Goal: Task Accomplishment & Management: Use online tool/utility

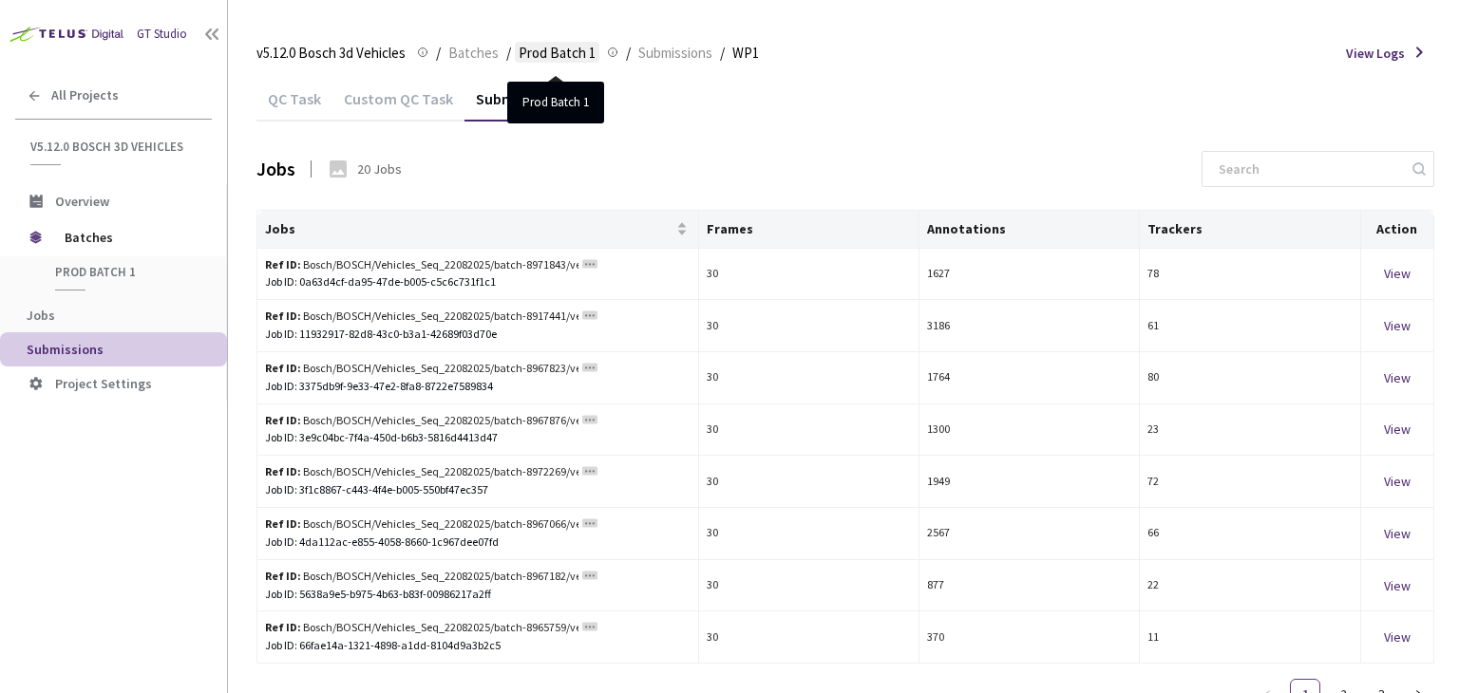
click at [566, 53] on span "Prod Batch 1" at bounding box center [557, 53] width 77 height 23
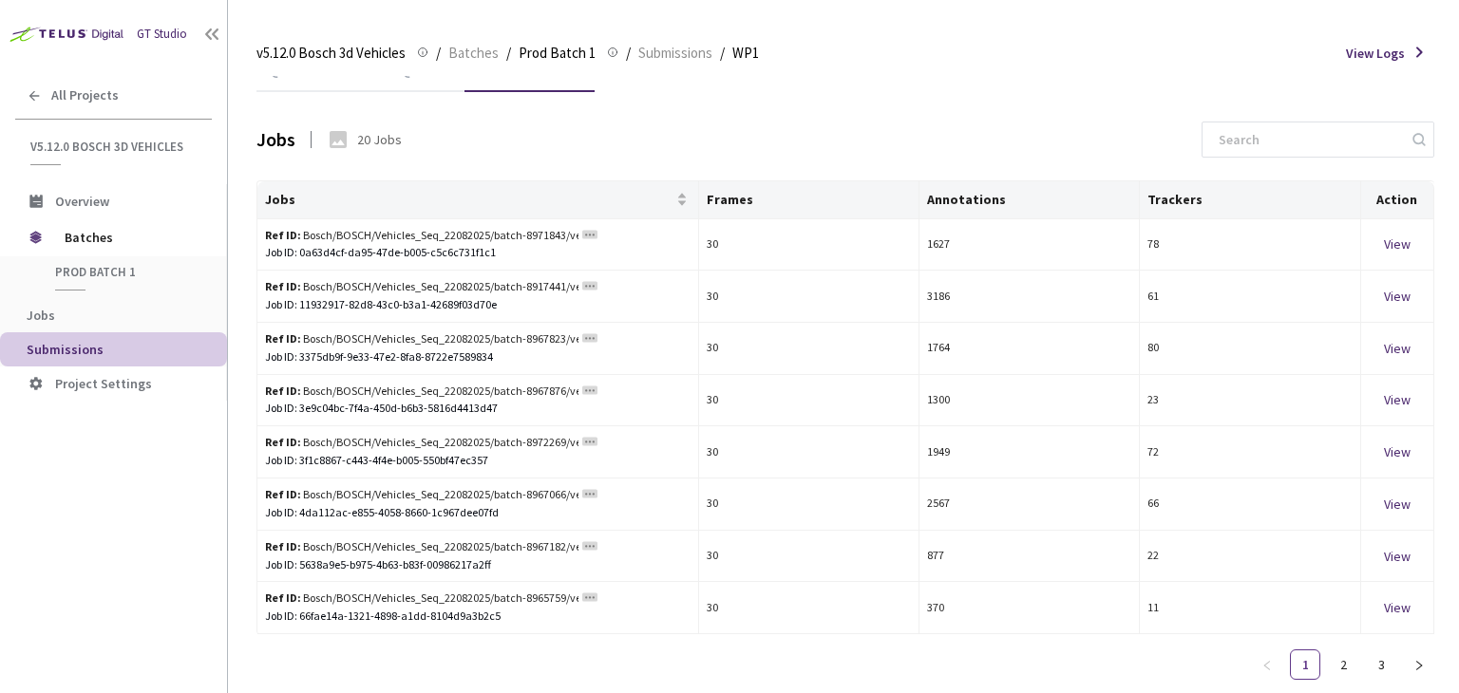
click at [1337, 77] on div "QC Task Custom QC Task Submitted Jobs" at bounding box center [845, 69] width 1178 height 45
click at [1340, 666] on link "2" at bounding box center [1343, 665] width 28 height 28
click at [1378, 673] on link "3" at bounding box center [1381, 665] width 28 height 28
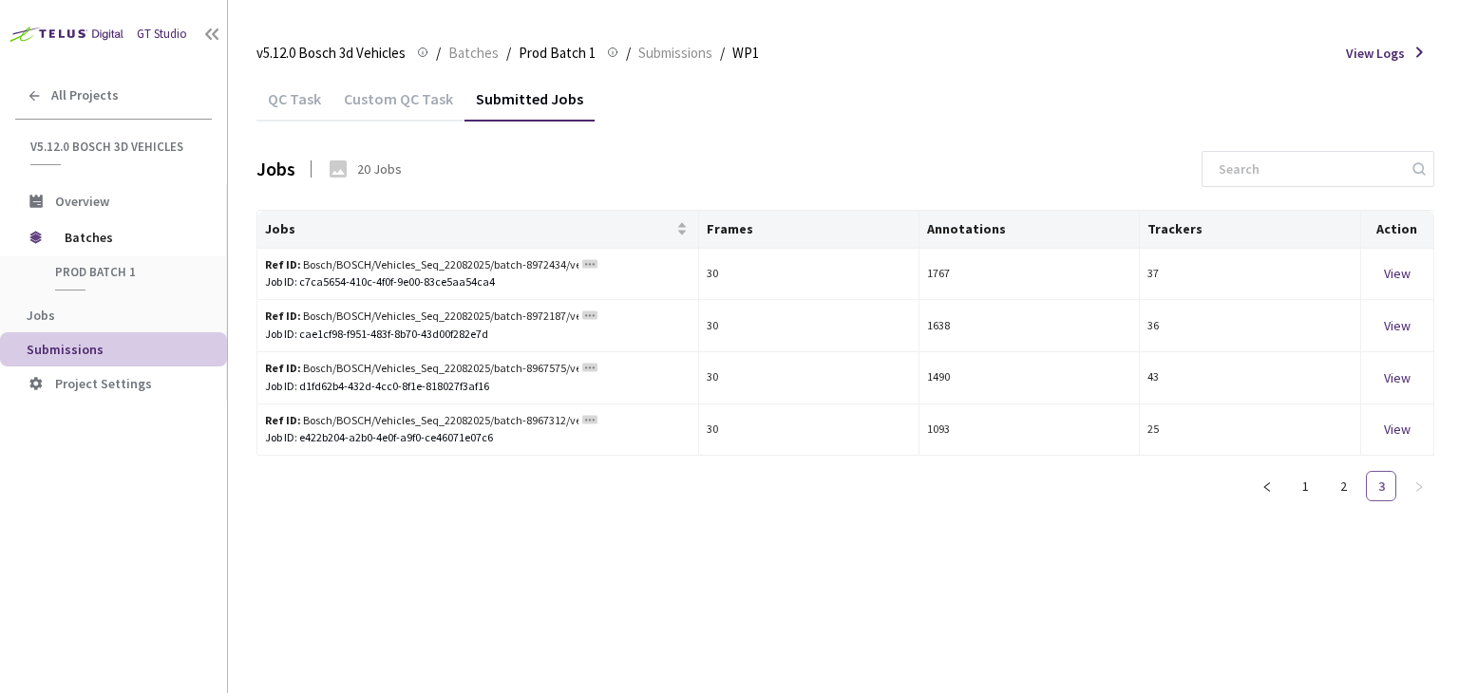
scroll to position [0, 0]
click at [1334, 484] on link "2" at bounding box center [1343, 486] width 28 height 28
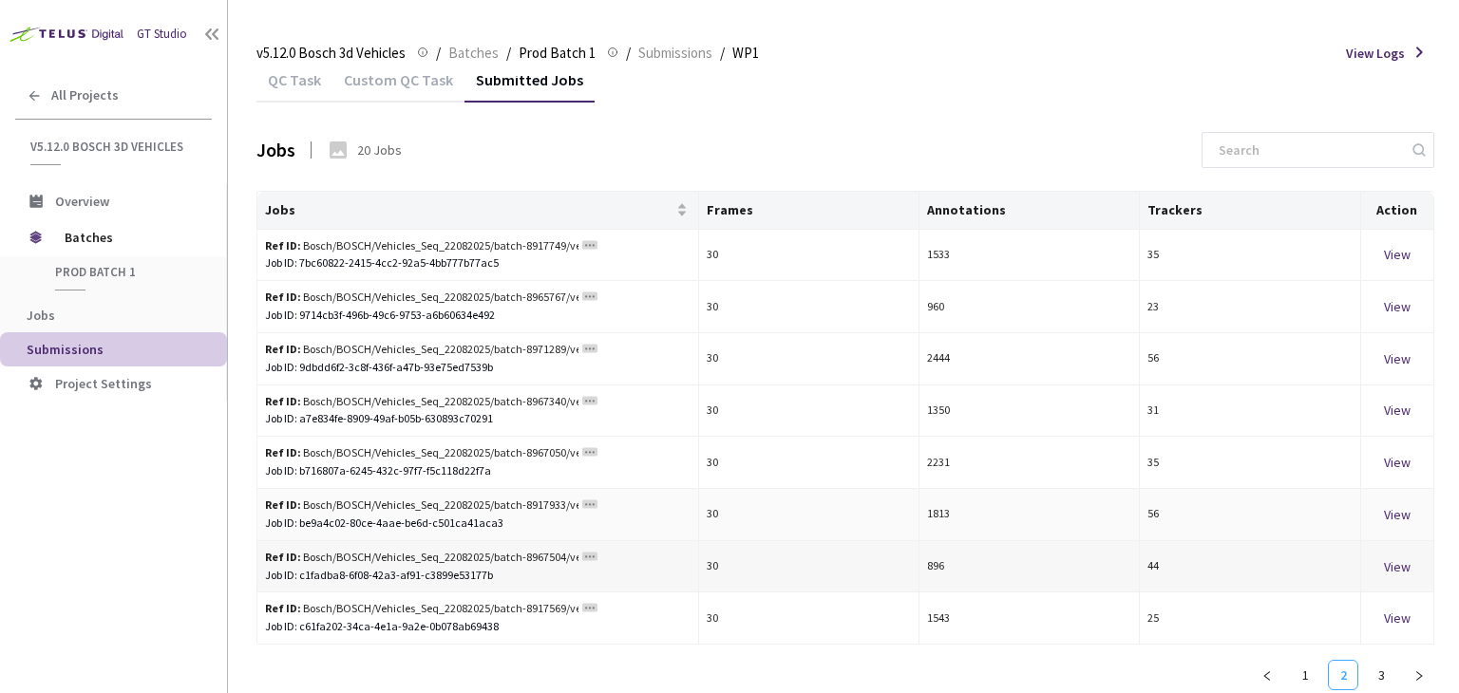
scroll to position [29, 0]
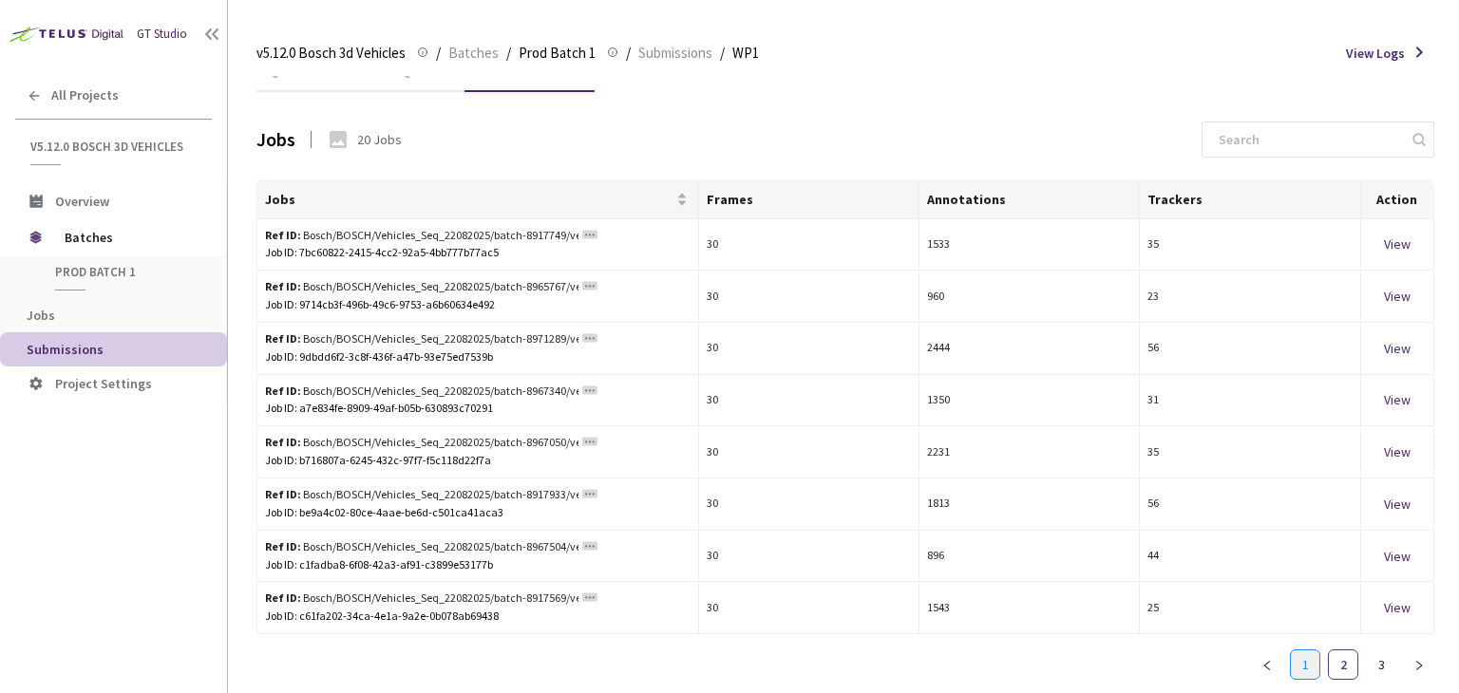
click at [1305, 658] on link "1" at bounding box center [1305, 665] width 28 height 28
click at [894, 119] on div "QC Task Custom QC Task Submitted Jobs Jobs 20 Jobs Jobs Frames Annotations Trac…" at bounding box center [845, 372] width 1178 height 650
click at [114, 351] on span "Submissions" at bounding box center [119, 350] width 185 height 16
click at [103, 274] on span "Prod Batch 1" at bounding box center [125, 272] width 141 height 16
click at [32, 313] on span "Jobs" at bounding box center [41, 315] width 28 height 17
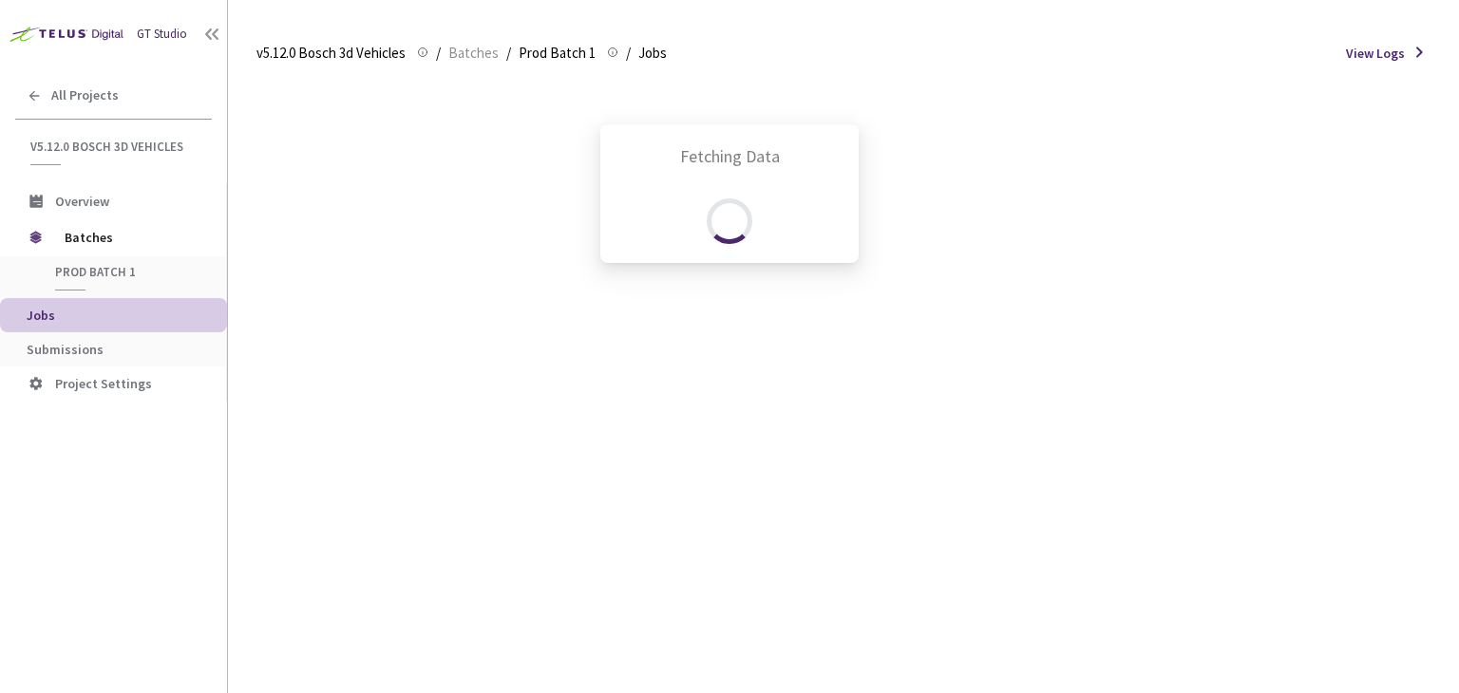
click at [84, 351] on div "Fetching Data" at bounding box center [729, 346] width 1459 height 693
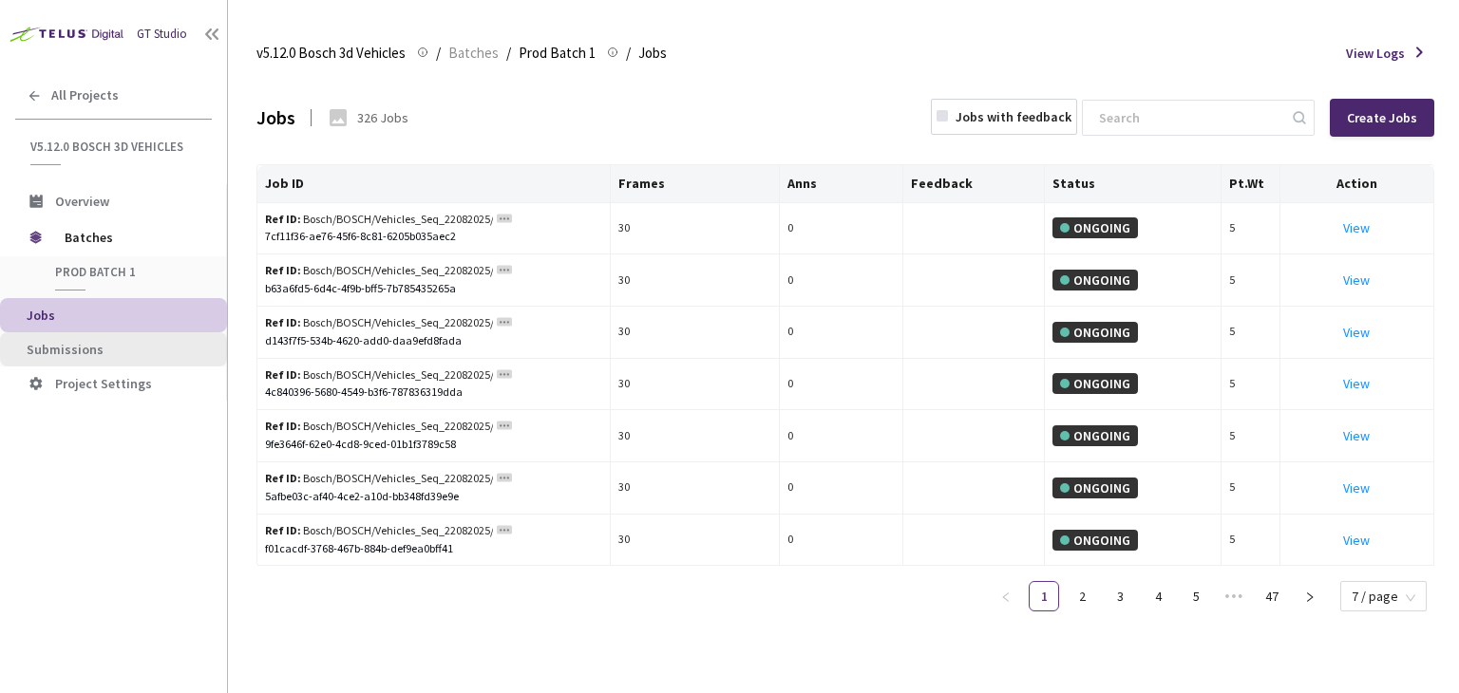
click at [86, 351] on span "Submissions" at bounding box center [65, 349] width 77 height 17
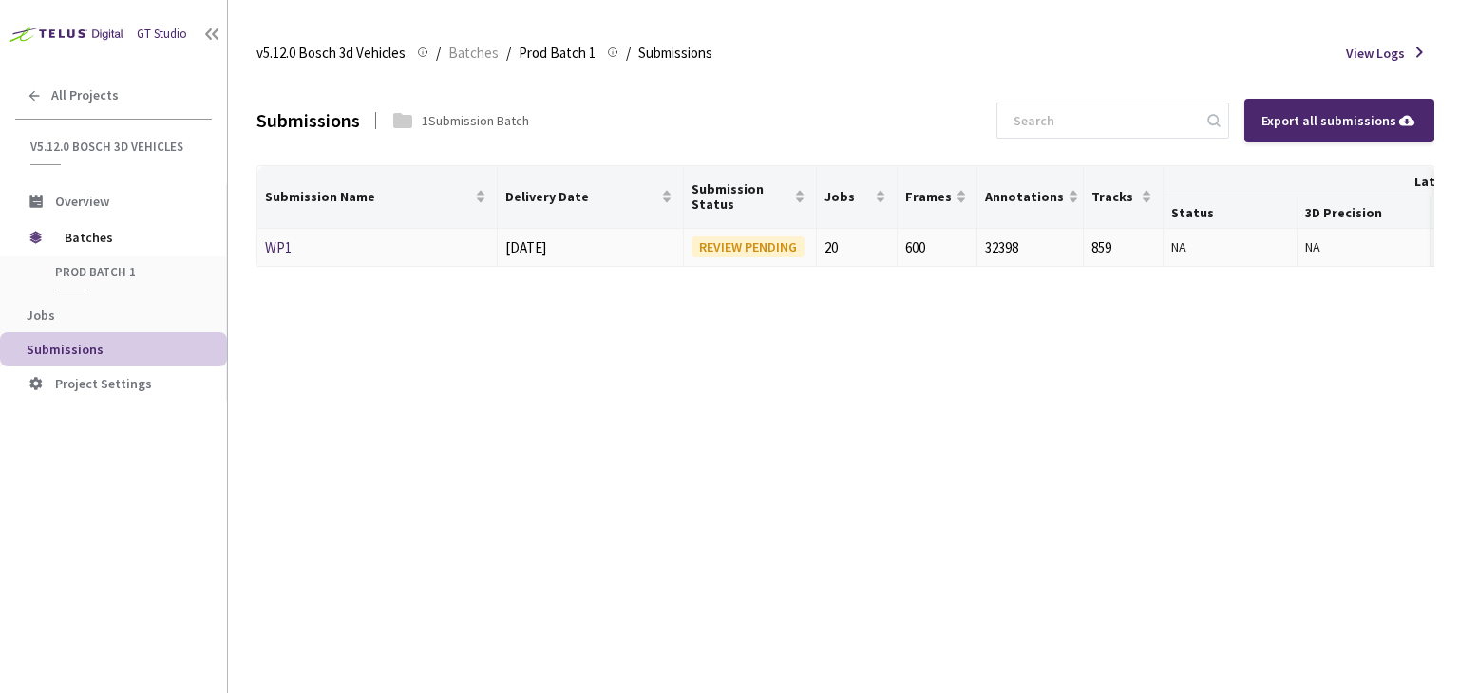
click at [279, 248] on link "WP1" at bounding box center [278, 247] width 27 height 18
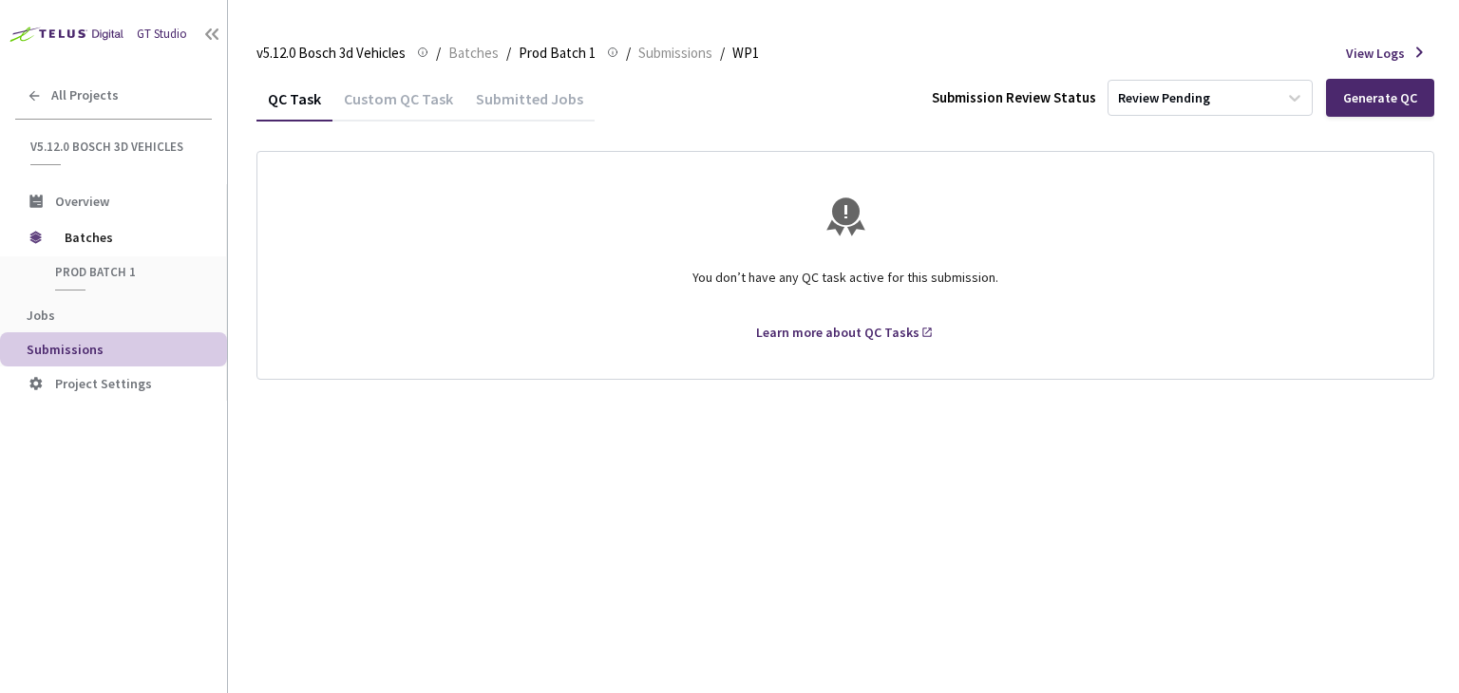
click at [379, 91] on div "Custom QC Task" at bounding box center [398, 105] width 132 height 32
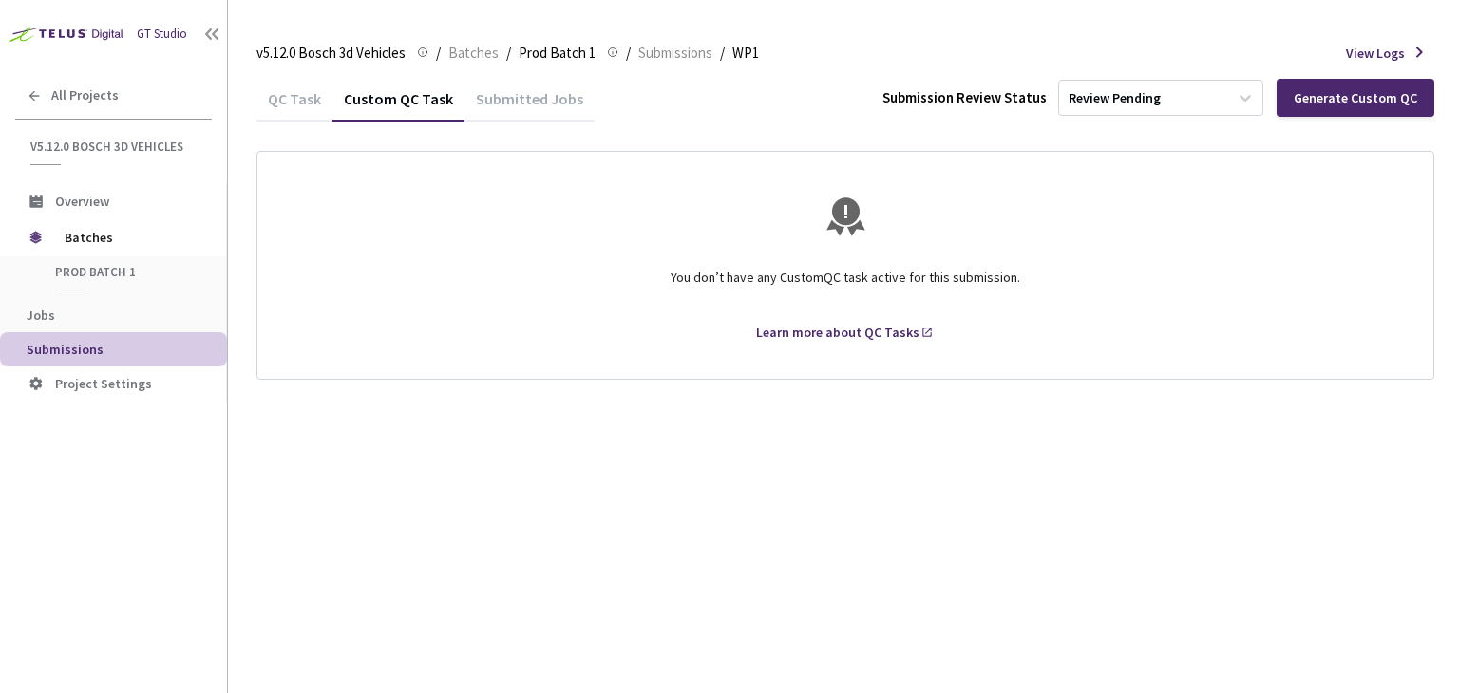
click at [296, 100] on div "QC Task" at bounding box center [294, 105] width 76 height 32
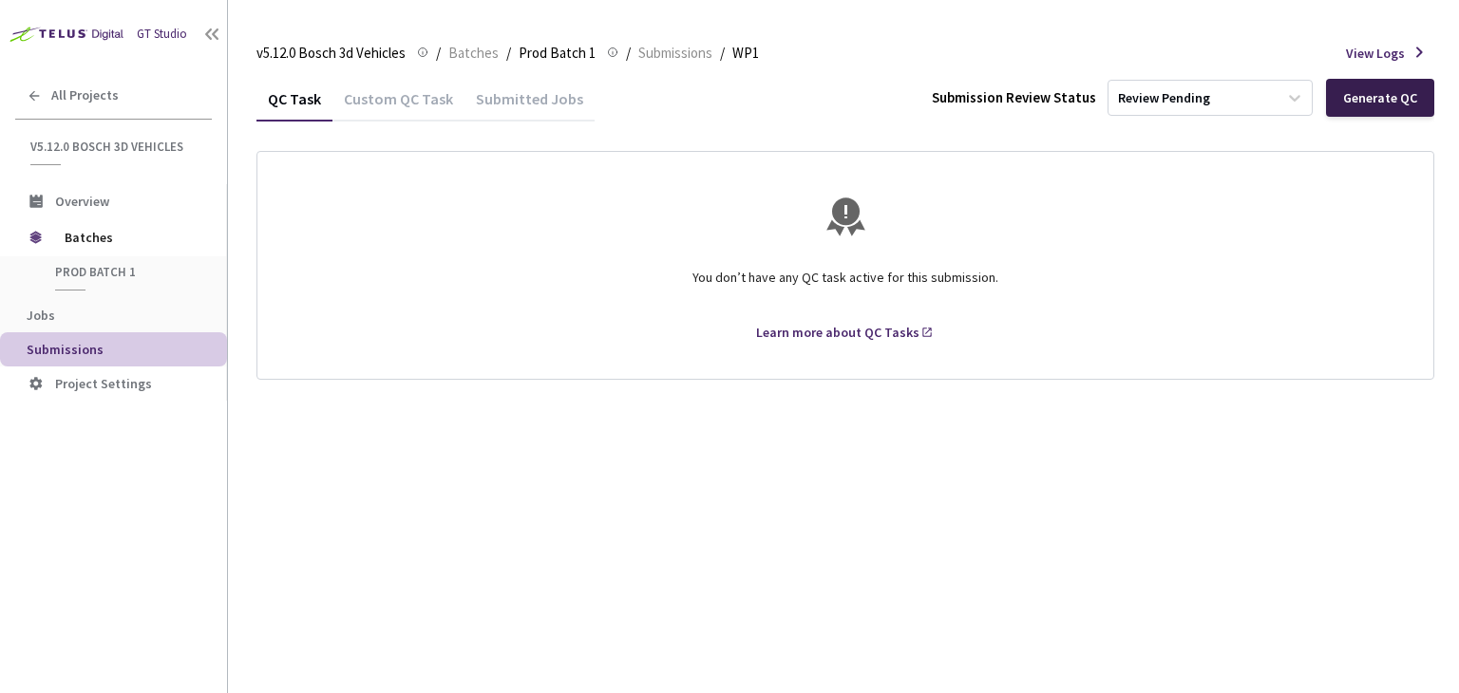
click at [1391, 96] on div "Generate QC" at bounding box center [1380, 97] width 74 height 15
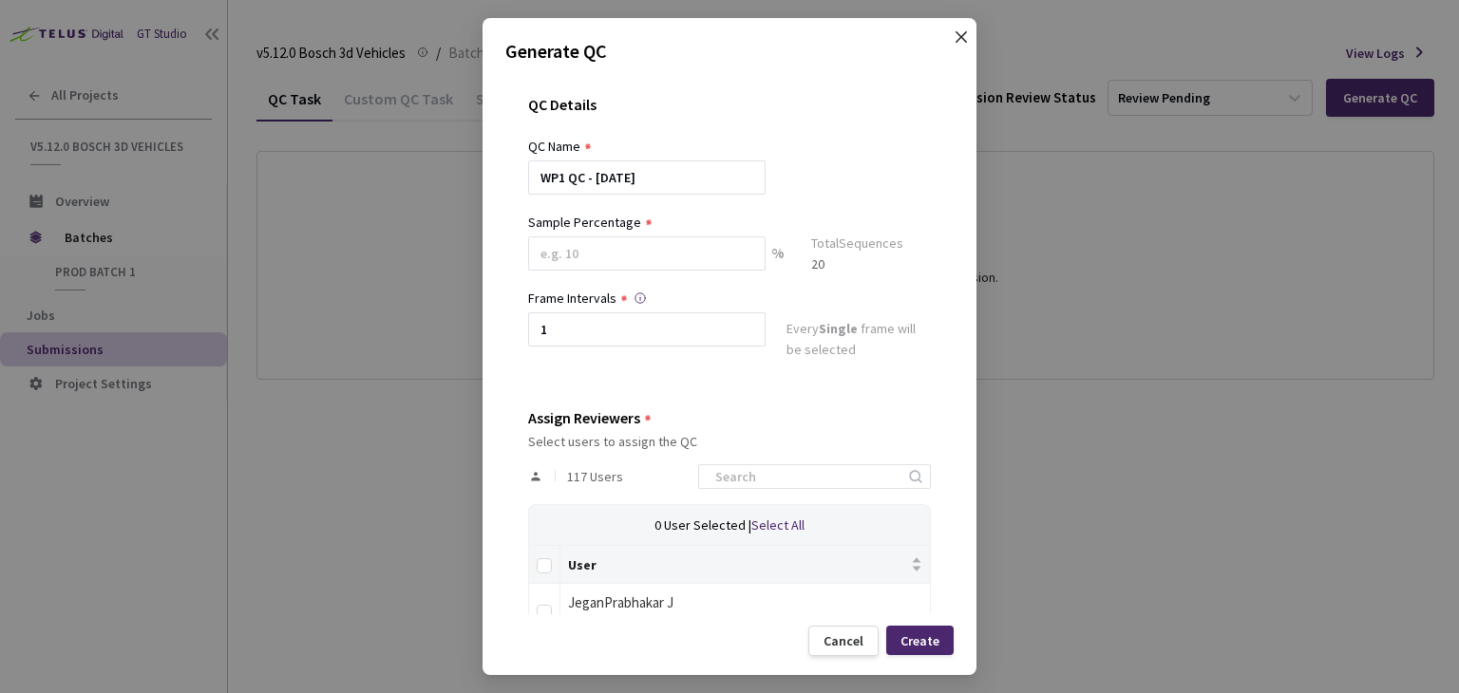
click at [969, 38] on span "Close" at bounding box center [961, 55] width 53 height 53
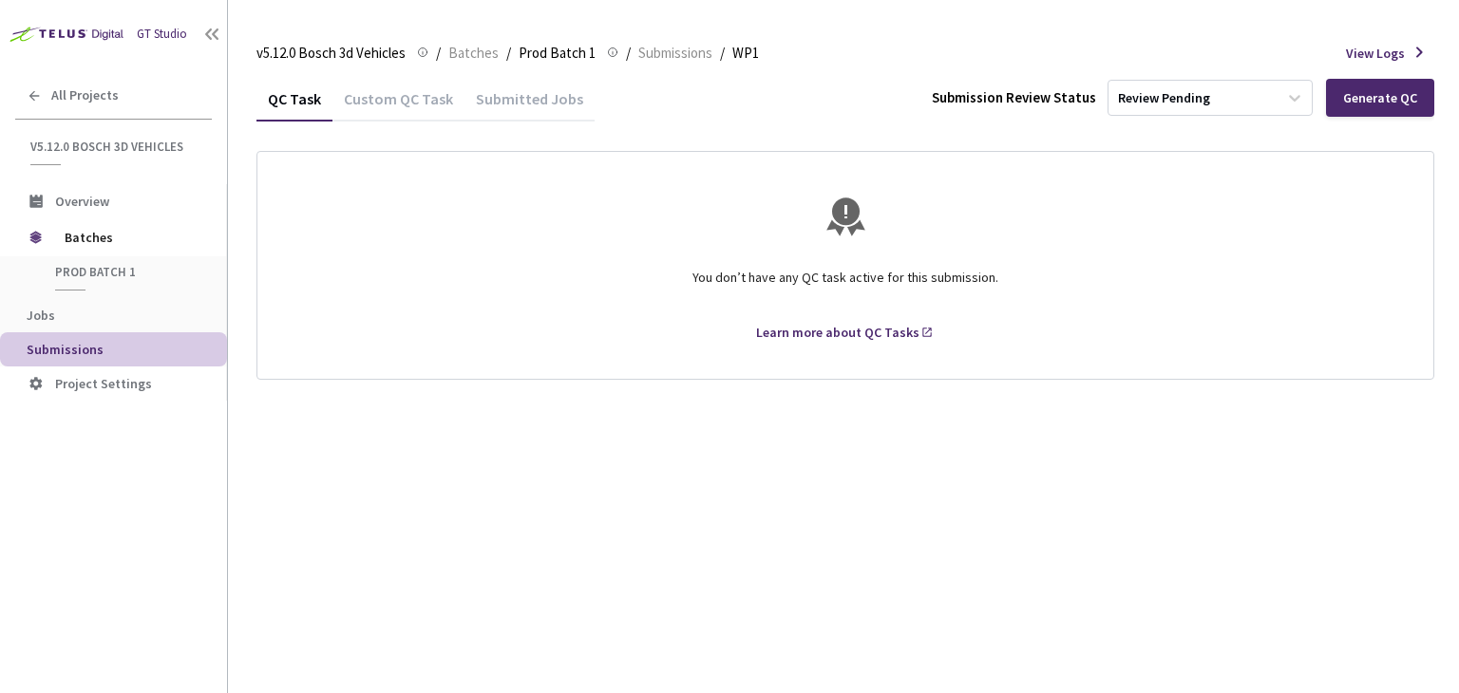
click at [386, 107] on div "Custom QC Task" at bounding box center [398, 105] width 132 height 32
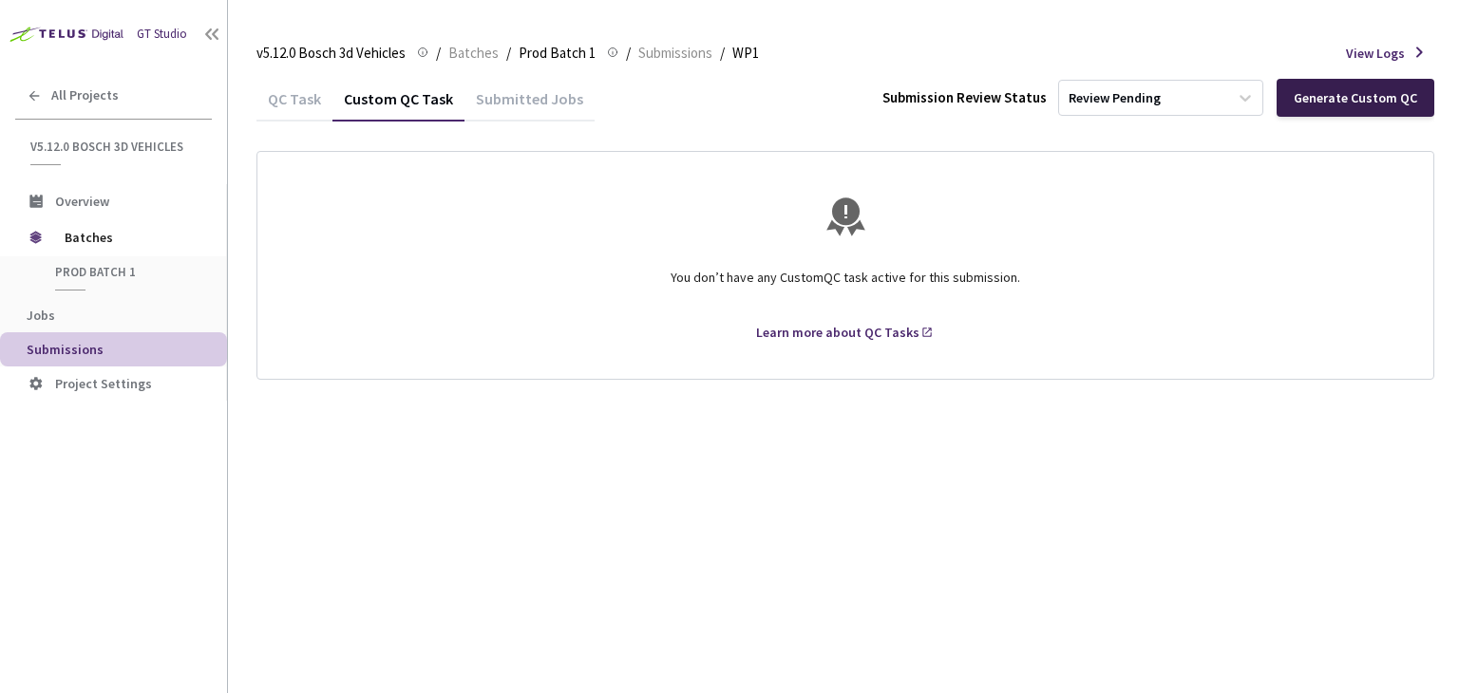
click at [1381, 99] on div "Generate Custom QC" at bounding box center [1355, 97] width 123 height 15
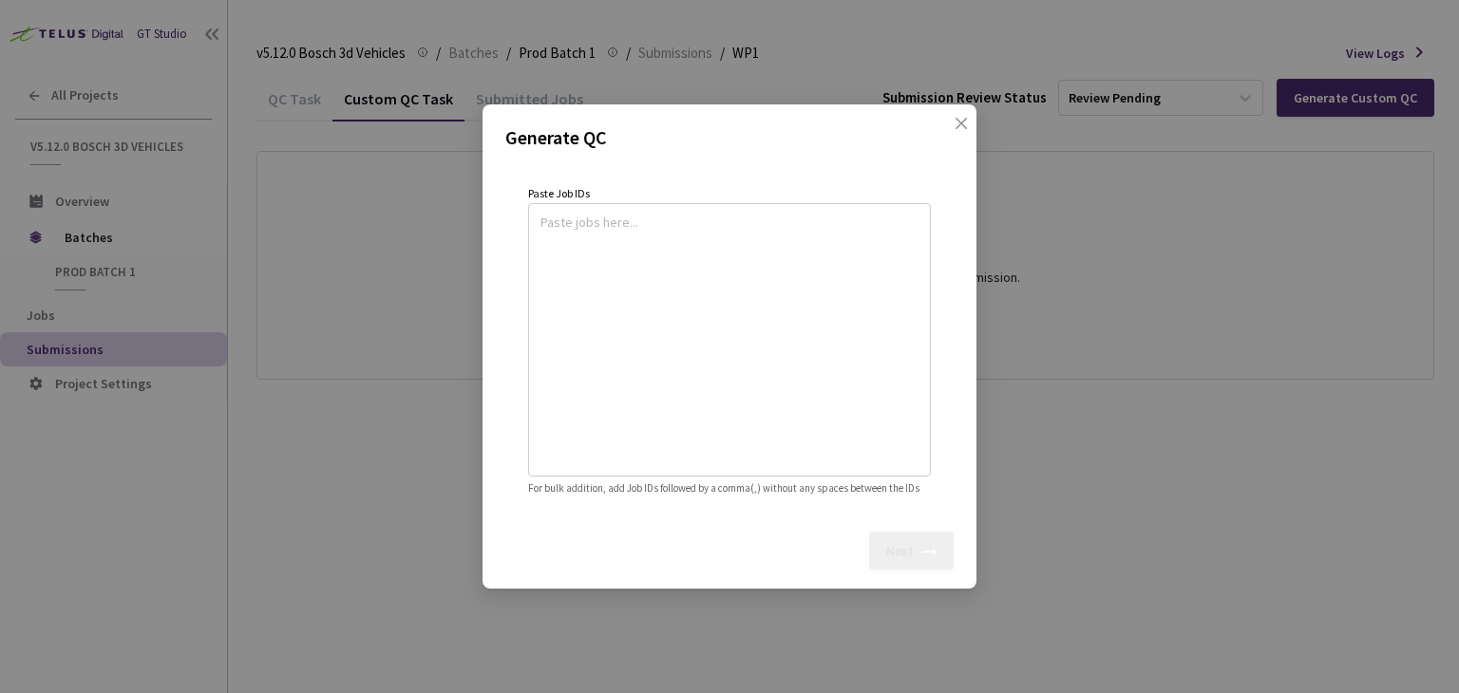
click at [623, 214] on textarea at bounding box center [730, 337] width 378 height 258
click at [969, 116] on span "Close" at bounding box center [961, 142] width 53 height 53
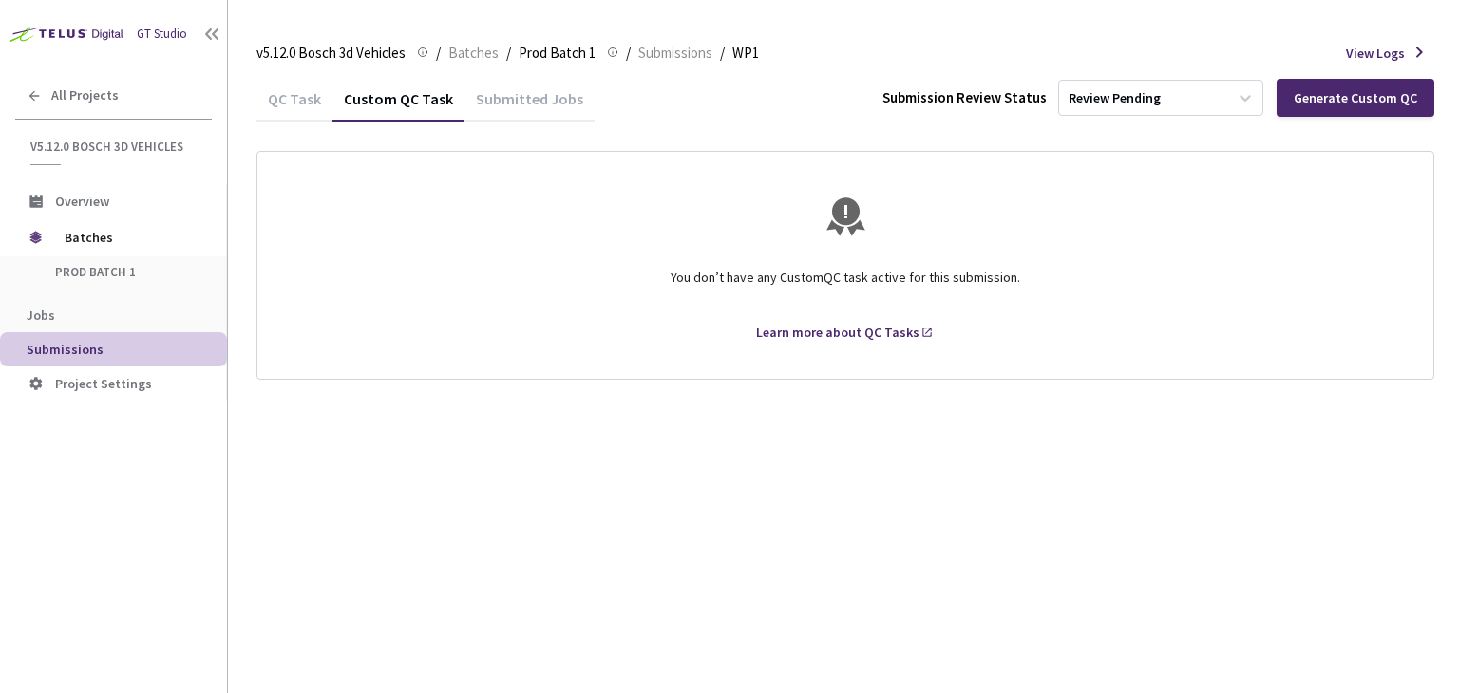
click at [302, 95] on div "QC Task" at bounding box center [294, 105] width 76 height 32
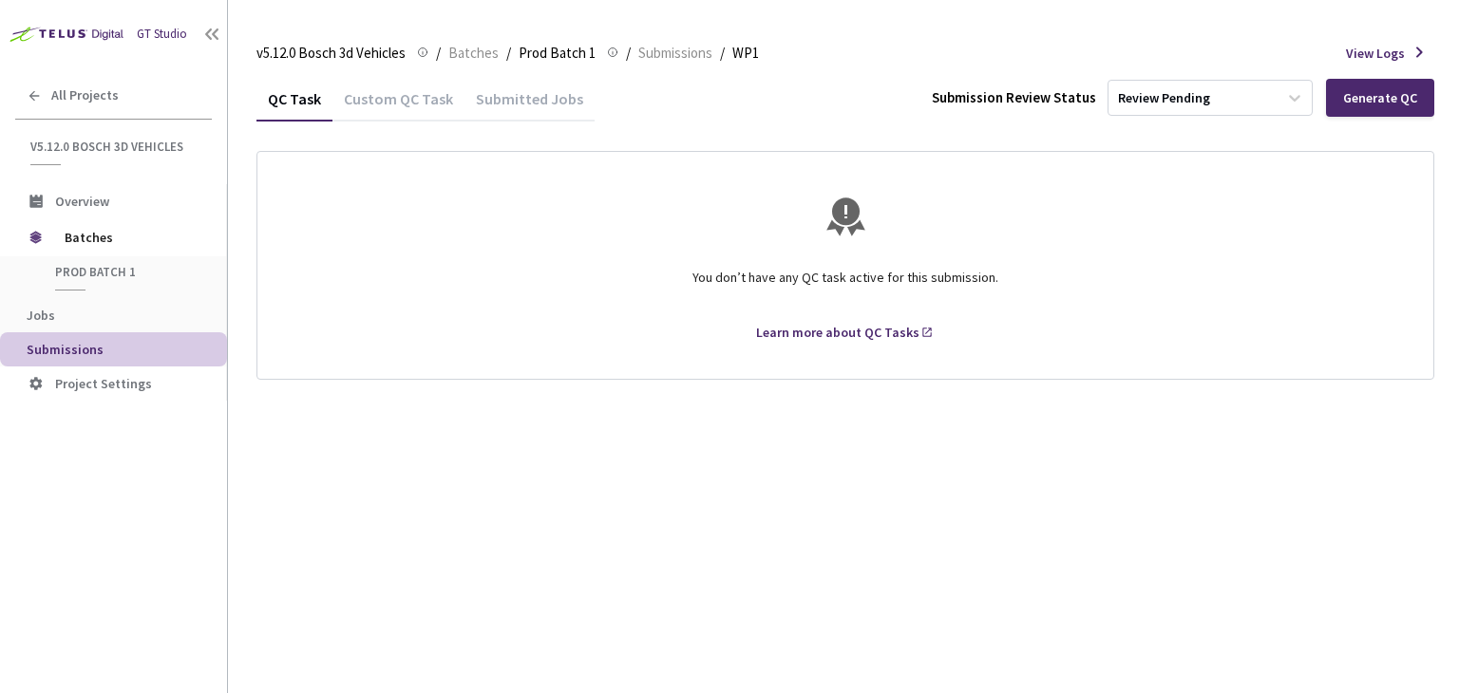
click at [540, 100] on div "Submitted Jobs" at bounding box center [530, 105] width 130 height 32
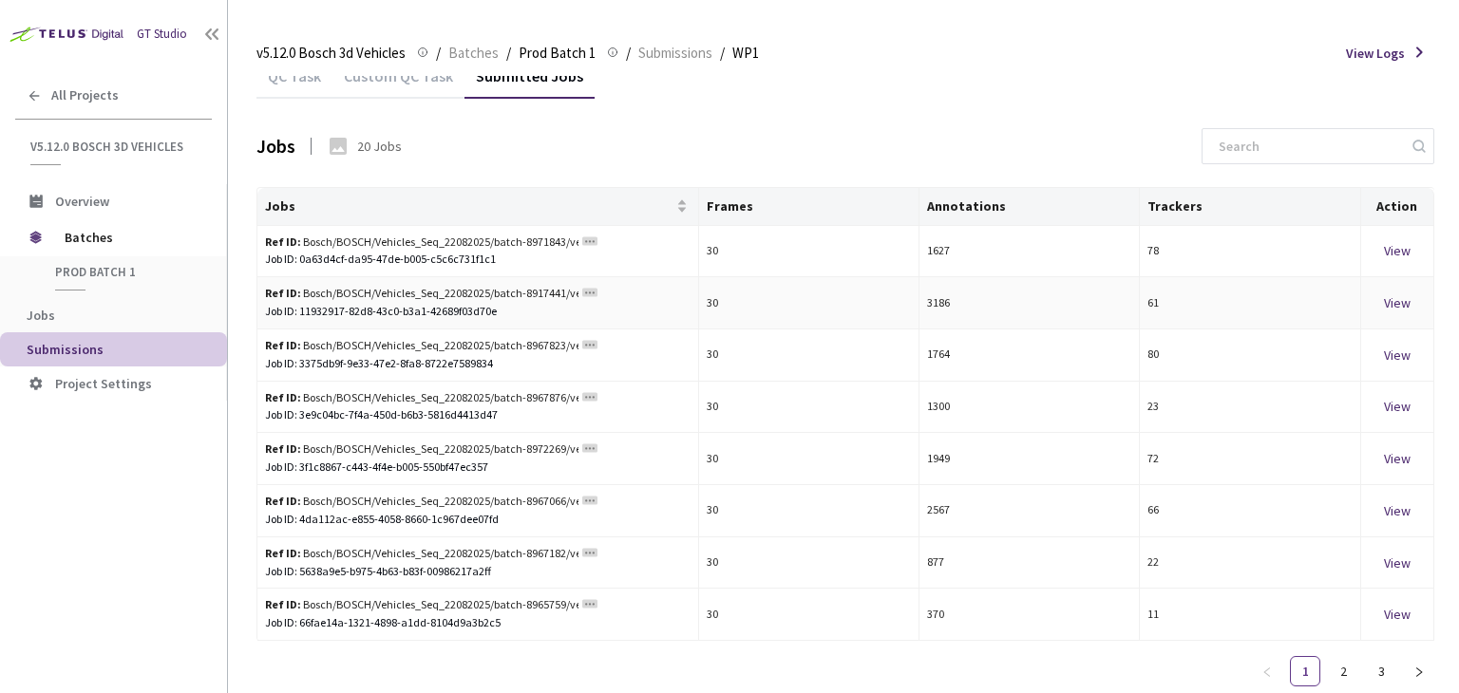
scroll to position [29, 0]
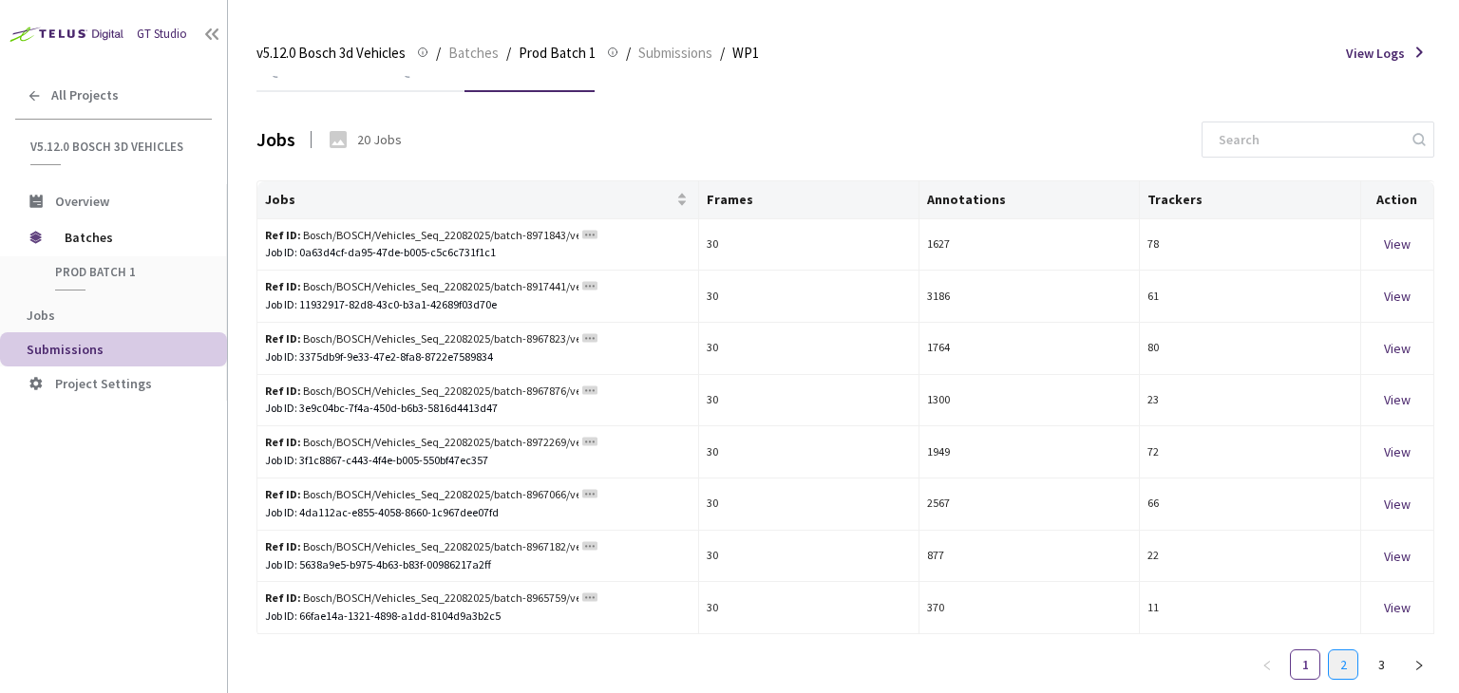
click at [1338, 669] on link "2" at bounding box center [1343, 665] width 28 height 28
drag, startPoint x: 505, startPoint y: 513, endPoint x: 300, endPoint y: 517, distance: 205.2
click at [300, 517] on div "Job ID: be9a4c02-80ce-4aae-be6d-c501ca41aca3" at bounding box center [478, 513] width 426 height 18
click at [319, 512] on div "Job ID: be9a4c02-80ce-4aae-be6d-c501ca41aca3" at bounding box center [478, 513] width 426 height 18
click at [345, 512] on div "Job ID: be9a4c02-80ce-4aae-be6d-c501ca41aca3" at bounding box center [478, 513] width 426 height 18
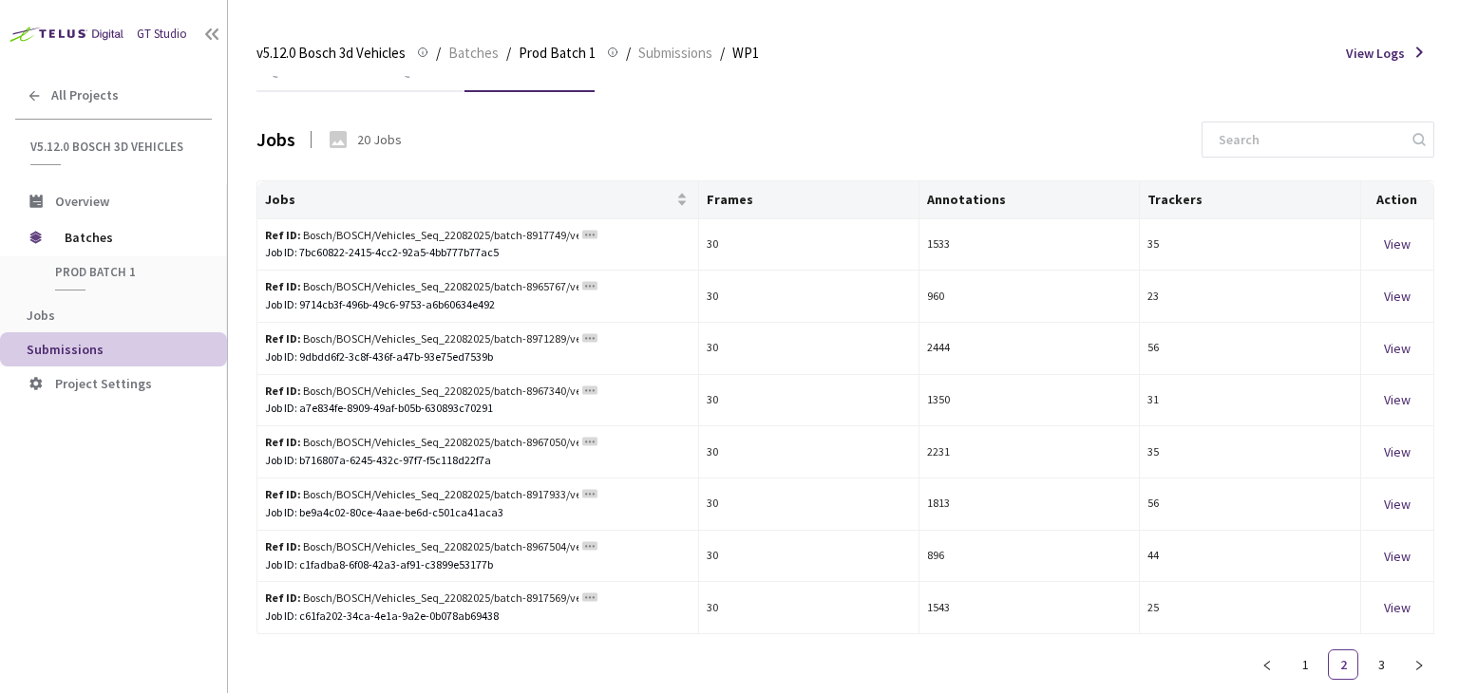
click at [113, 343] on span "Submissions" at bounding box center [119, 350] width 185 height 16
click at [43, 351] on span "Submissions" at bounding box center [65, 349] width 77 height 17
click at [741, 47] on span "WP1" at bounding box center [745, 53] width 27 height 23
click at [76, 349] on span "Submissions" at bounding box center [65, 349] width 77 height 17
click at [215, 32] on icon at bounding box center [215, 33] width 7 height 11
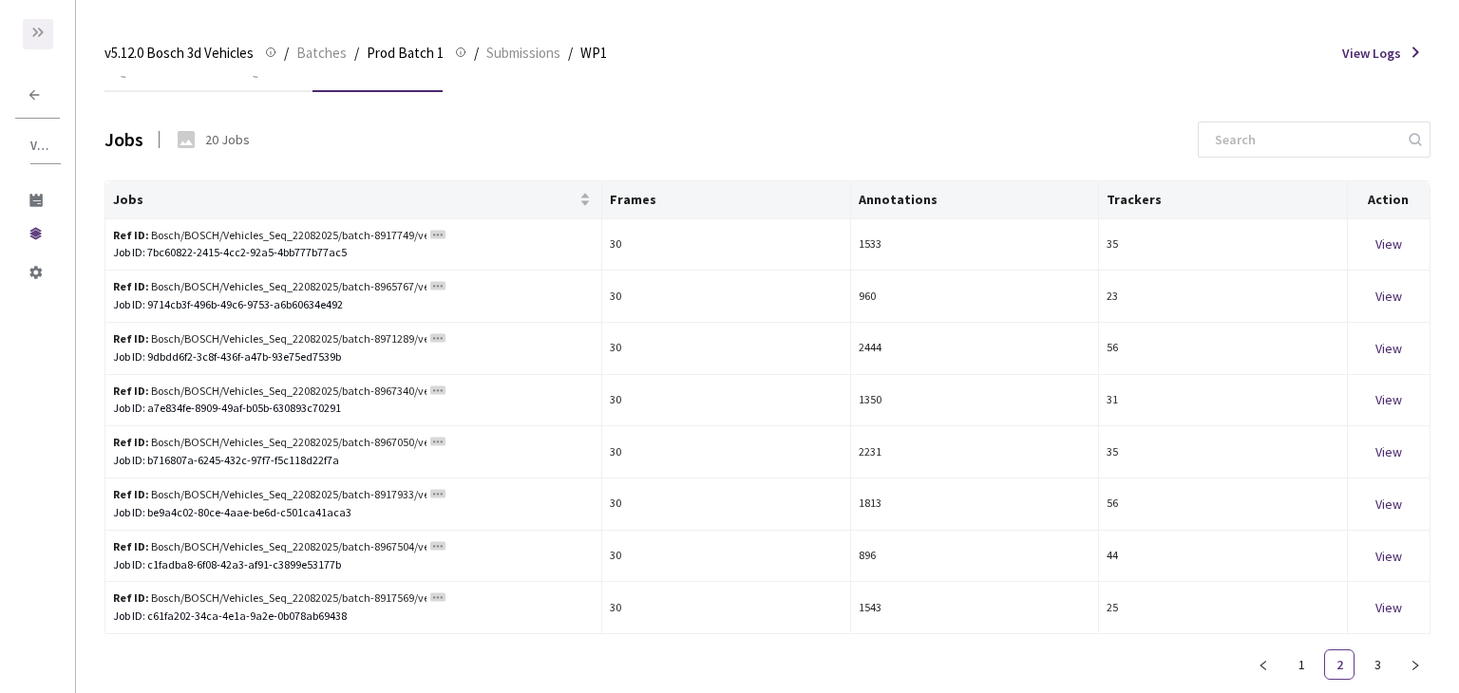
click at [38, 27] on icon at bounding box center [37, 32] width 15 height 15
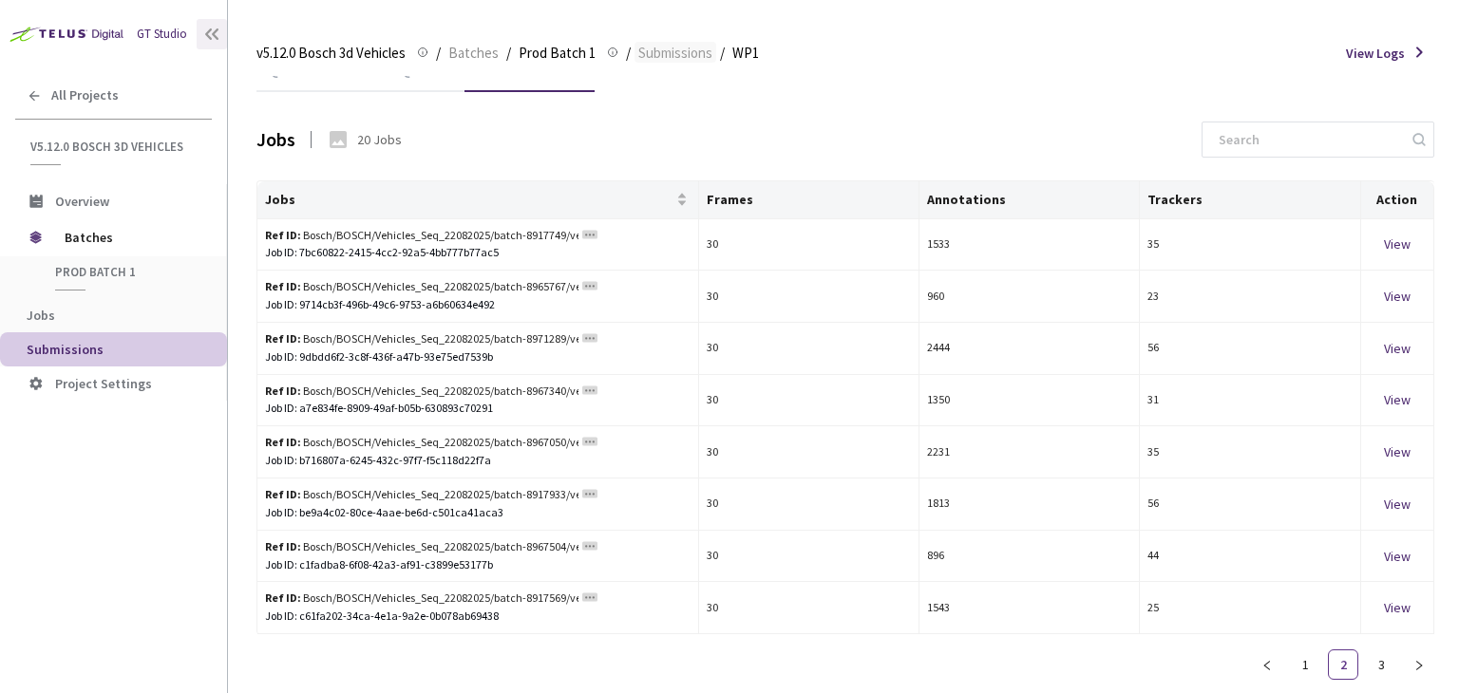
click at [665, 49] on span "Submissions" at bounding box center [675, 53] width 74 height 23
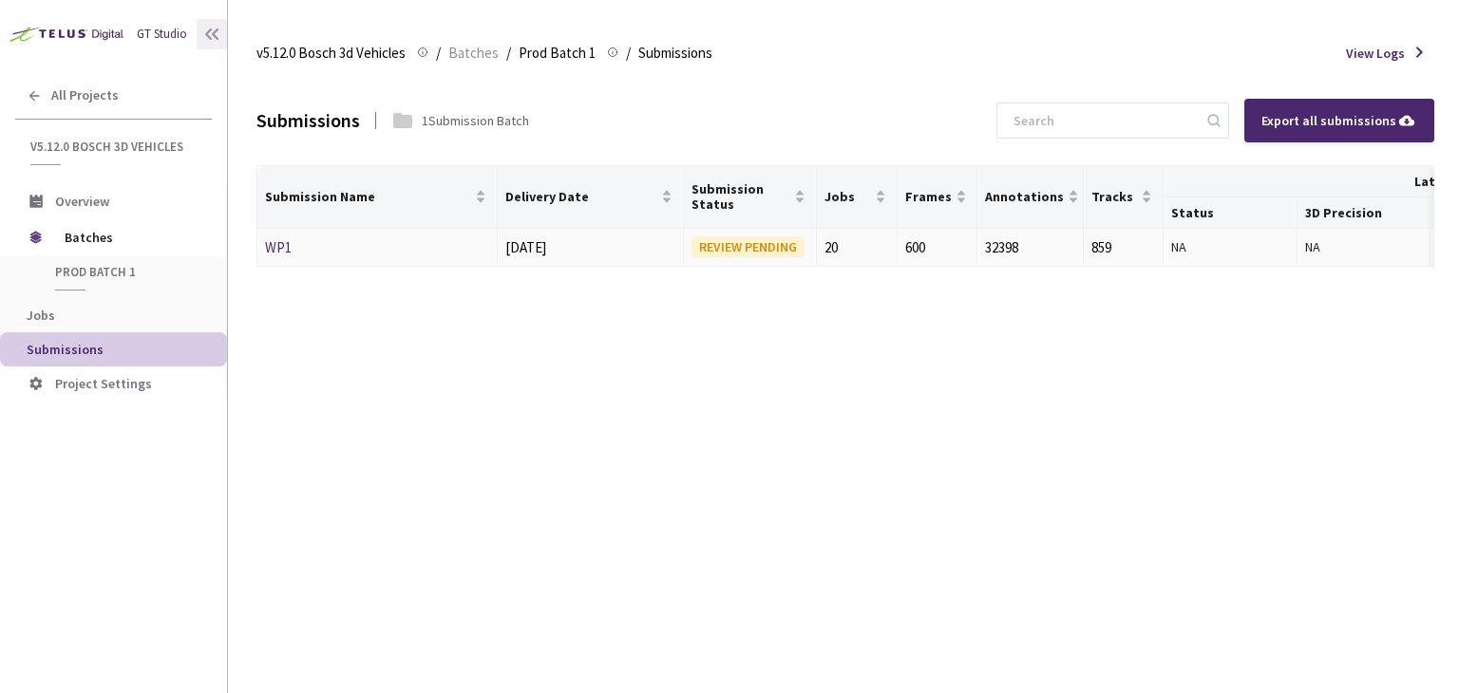
click at [281, 248] on link "WP1" at bounding box center [278, 247] width 27 height 18
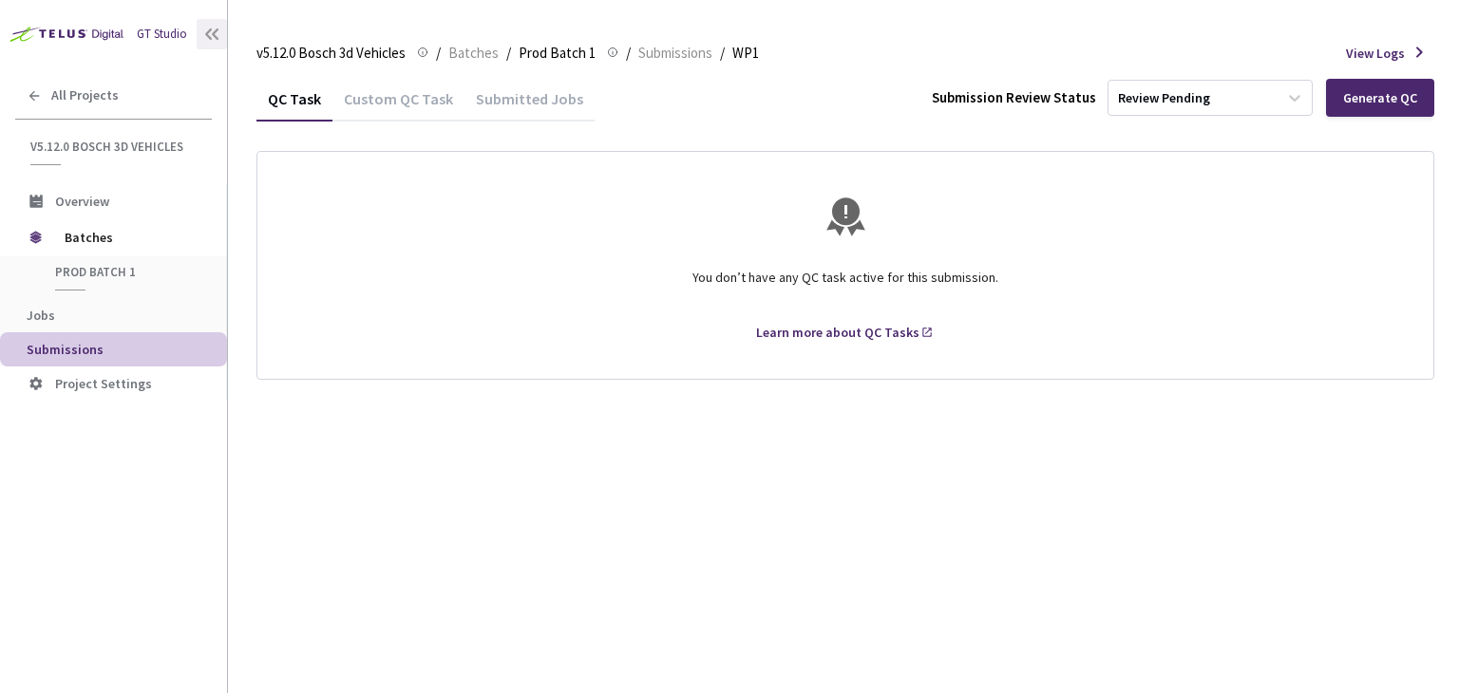
click at [396, 104] on div "Custom QC Task" at bounding box center [398, 105] width 132 height 32
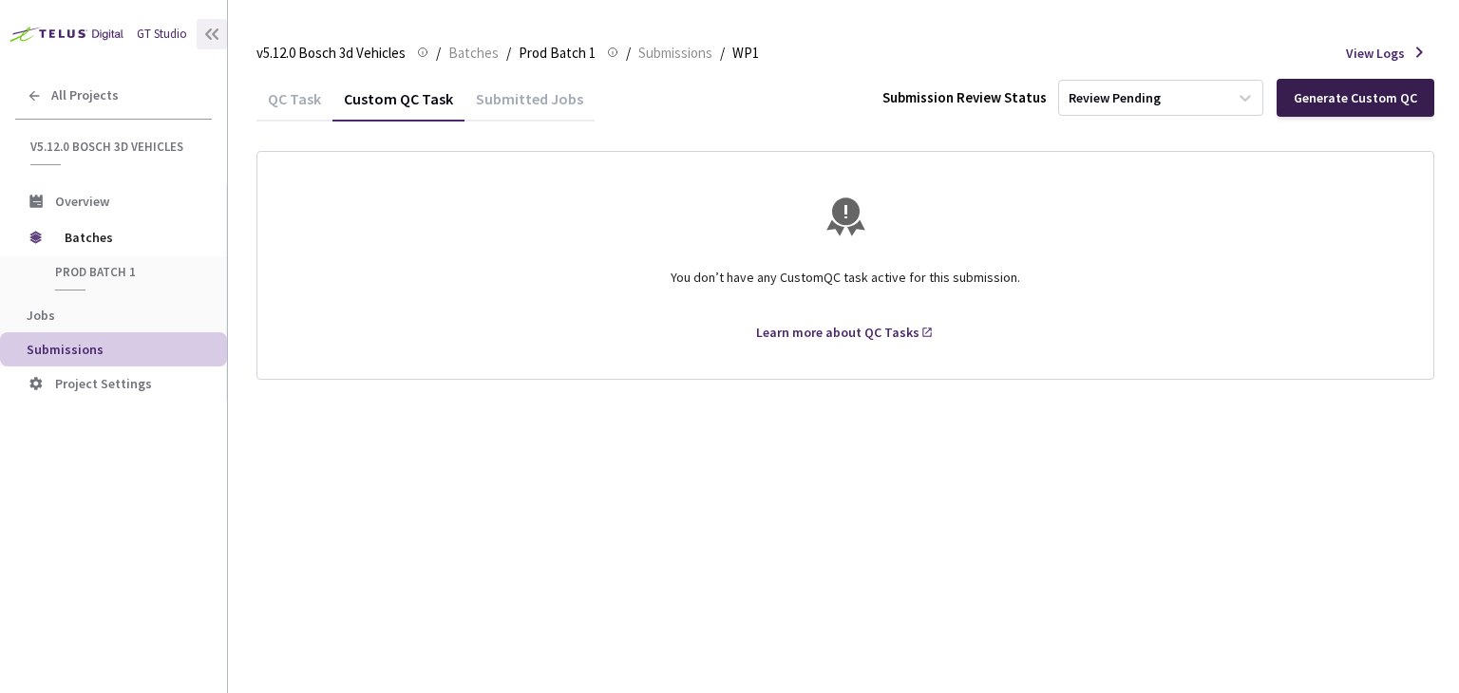
click at [1346, 104] on div "Generate Custom QC" at bounding box center [1355, 97] width 123 height 15
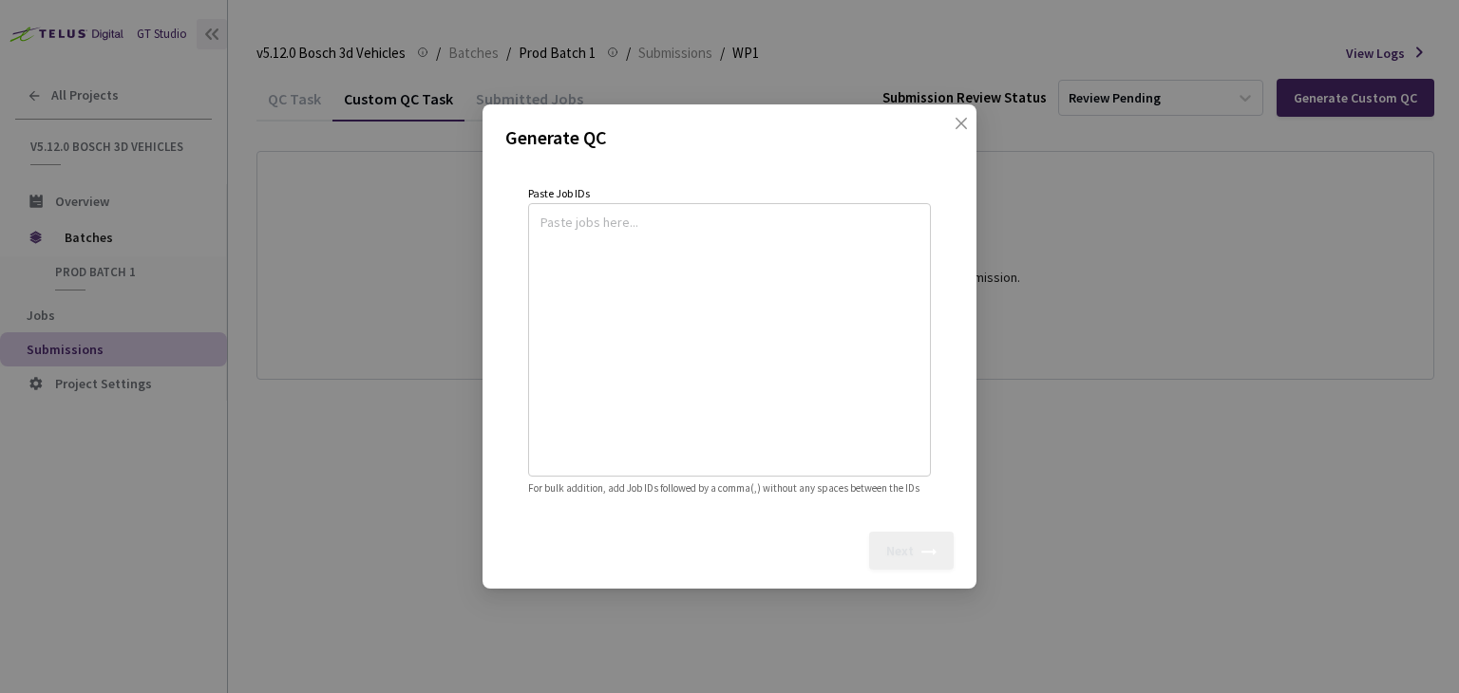
click at [582, 208] on textarea at bounding box center [730, 337] width 378 height 258
click at [961, 118] on icon "close" at bounding box center [961, 123] width 11 height 11
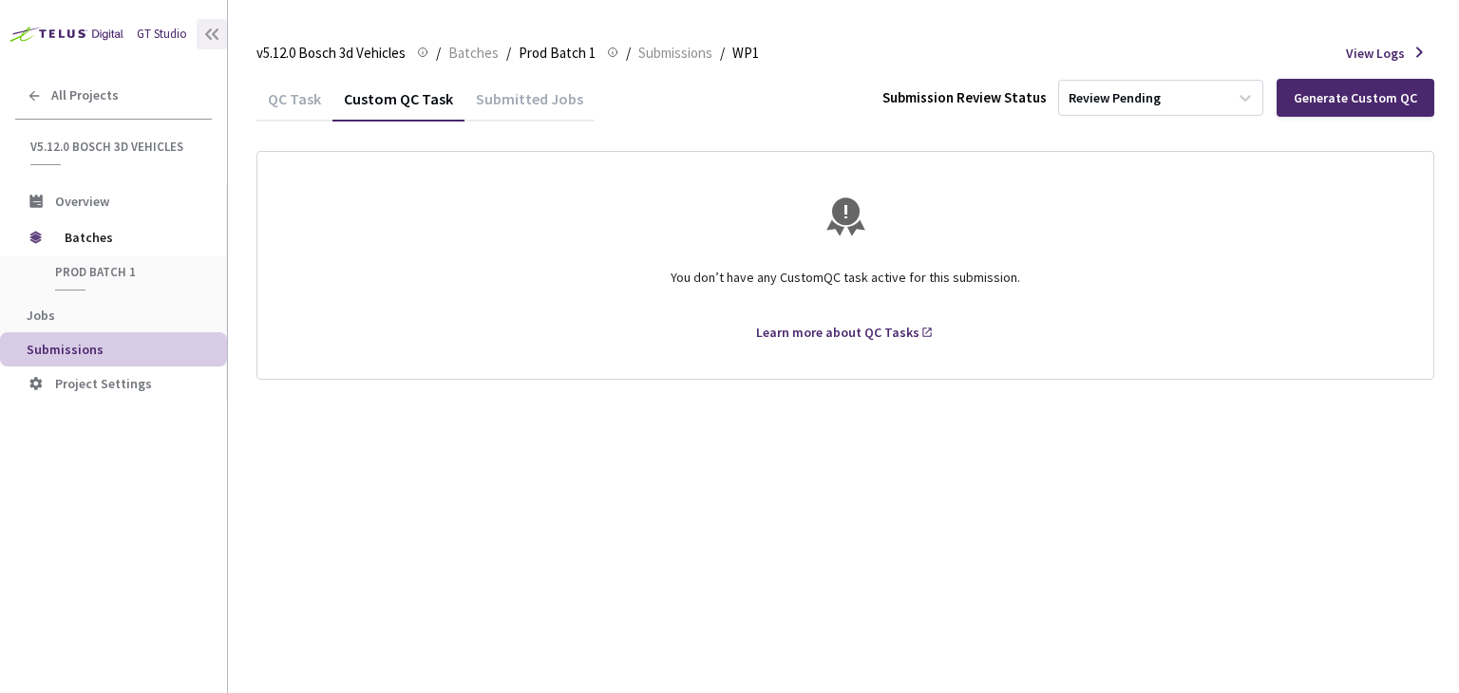
click at [303, 105] on div "QC Task" at bounding box center [294, 105] width 76 height 32
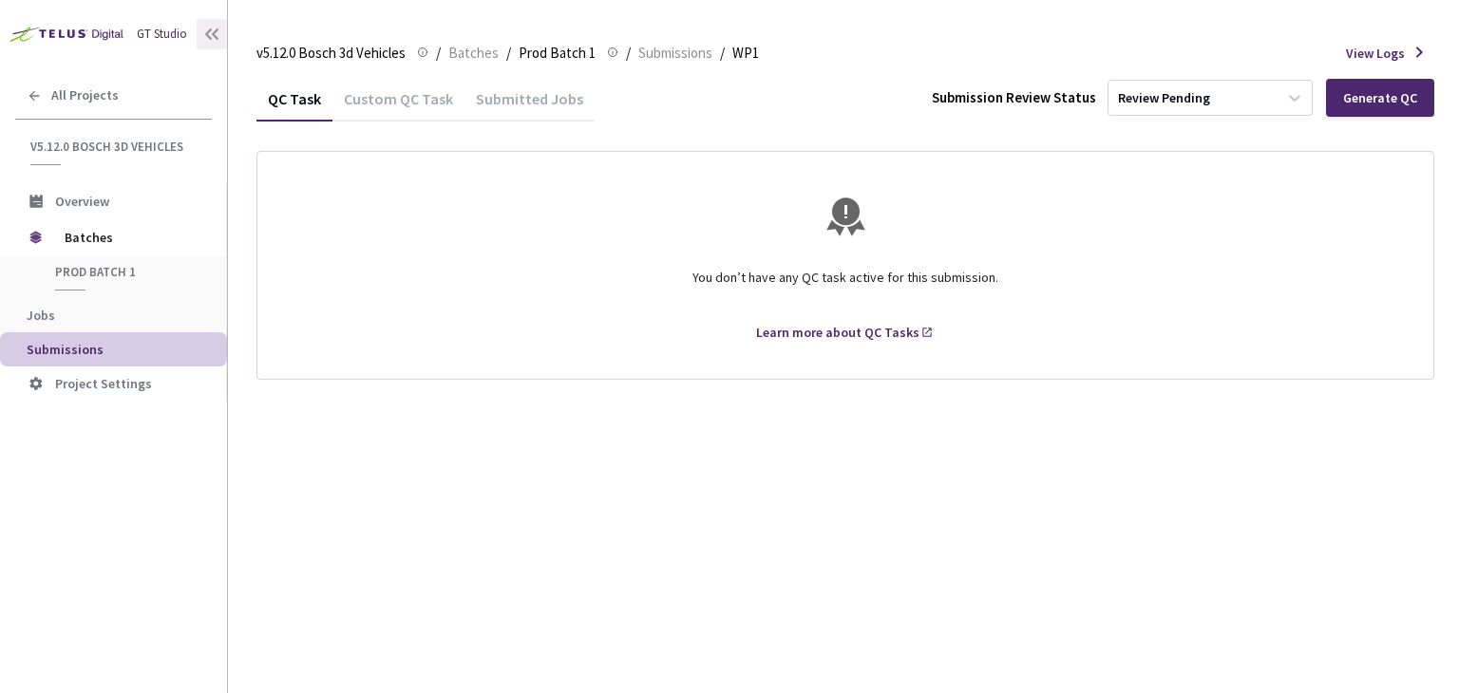
click at [540, 103] on div "Submitted Jobs" at bounding box center [530, 105] width 130 height 32
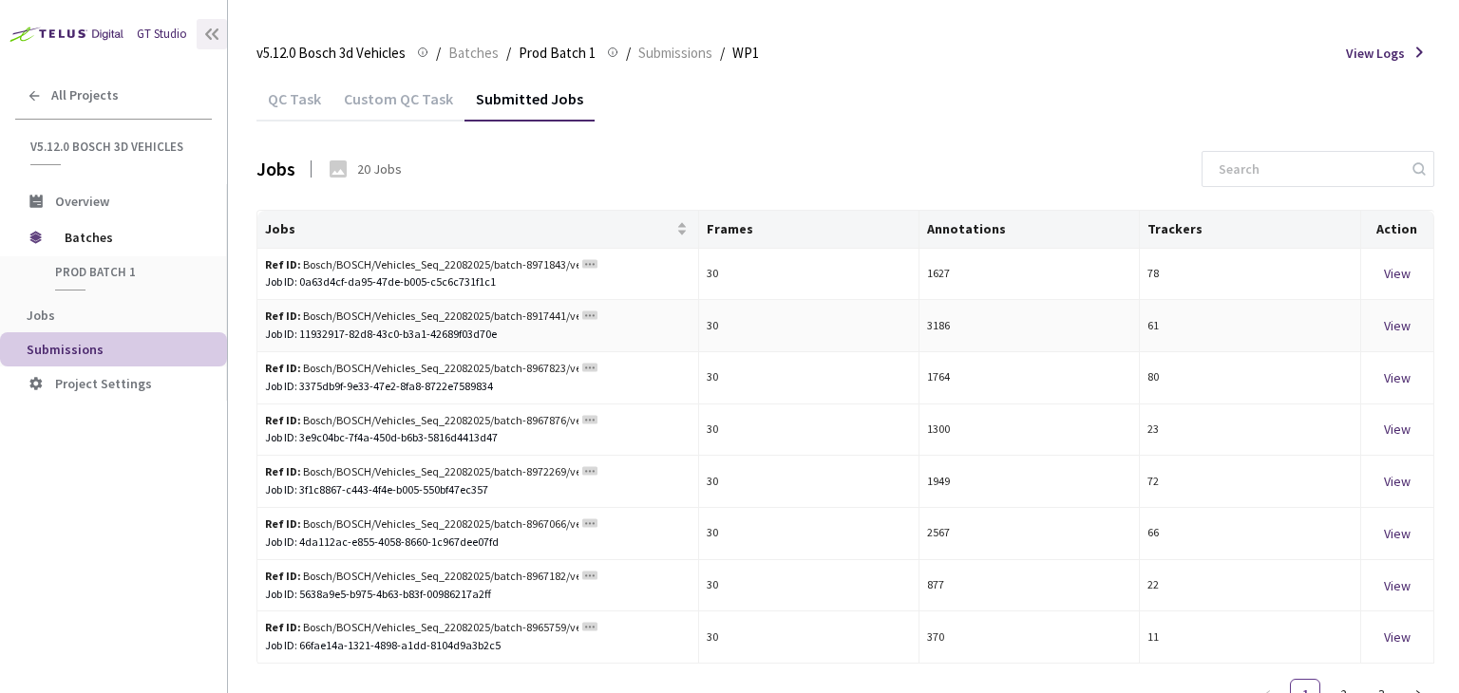
scroll to position [29, 0]
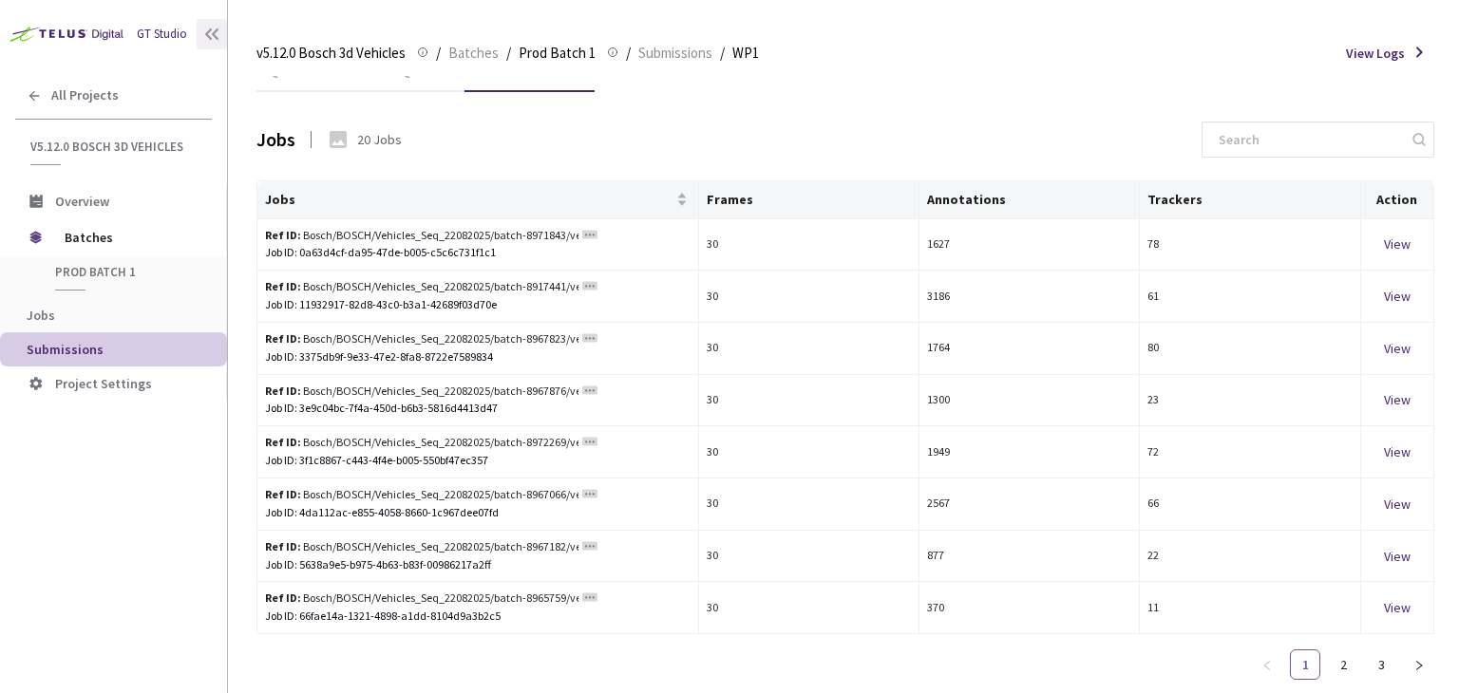
click at [1299, 674] on link "1" at bounding box center [1305, 665] width 28 height 28
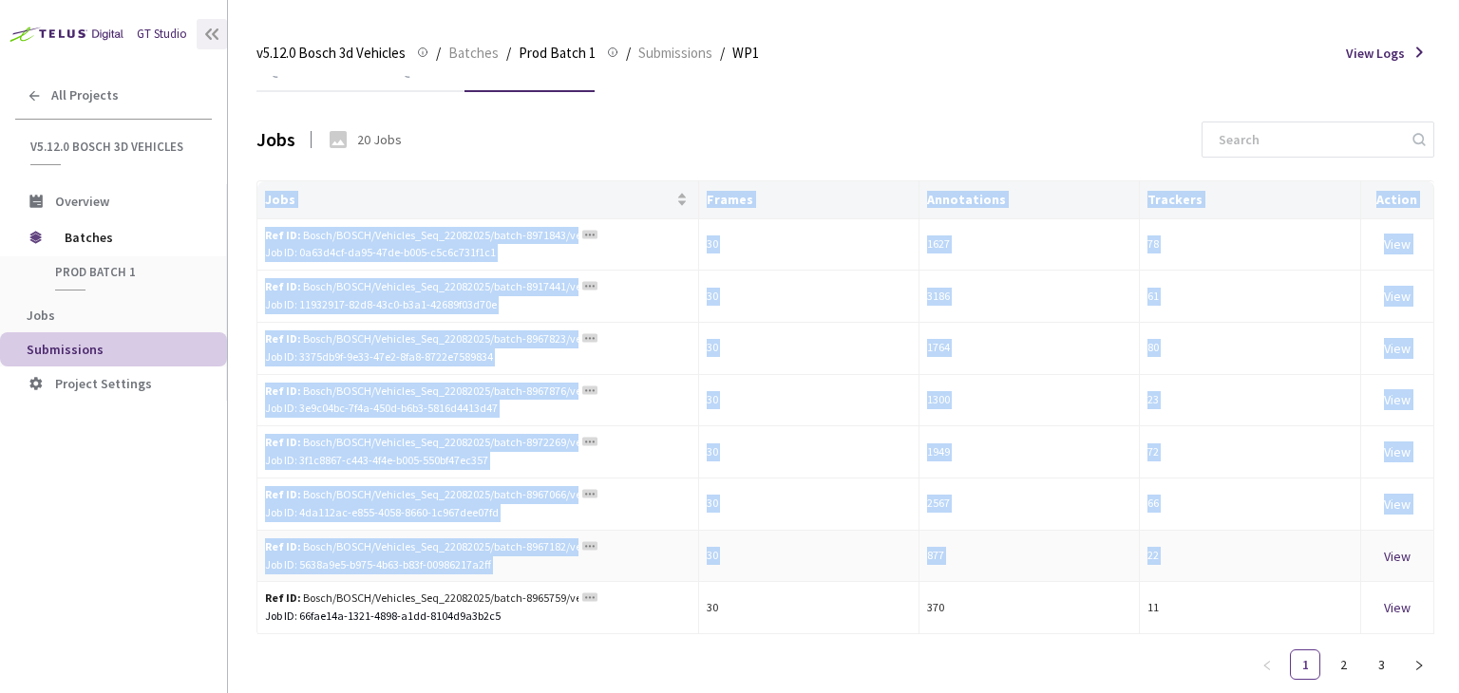
drag, startPoint x: 247, startPoint y: 226, endPoint x: 1364, endPoint y: 534, distance: 1158.7
click at [1364, 534] on main "v5.12.0 Bosch 3d Vehicles v5.12.0 Bosch 3d Vehicles / Batches / Prod Batch 1 Pr…" at bounding box center [843, 346] width 1231 height 693
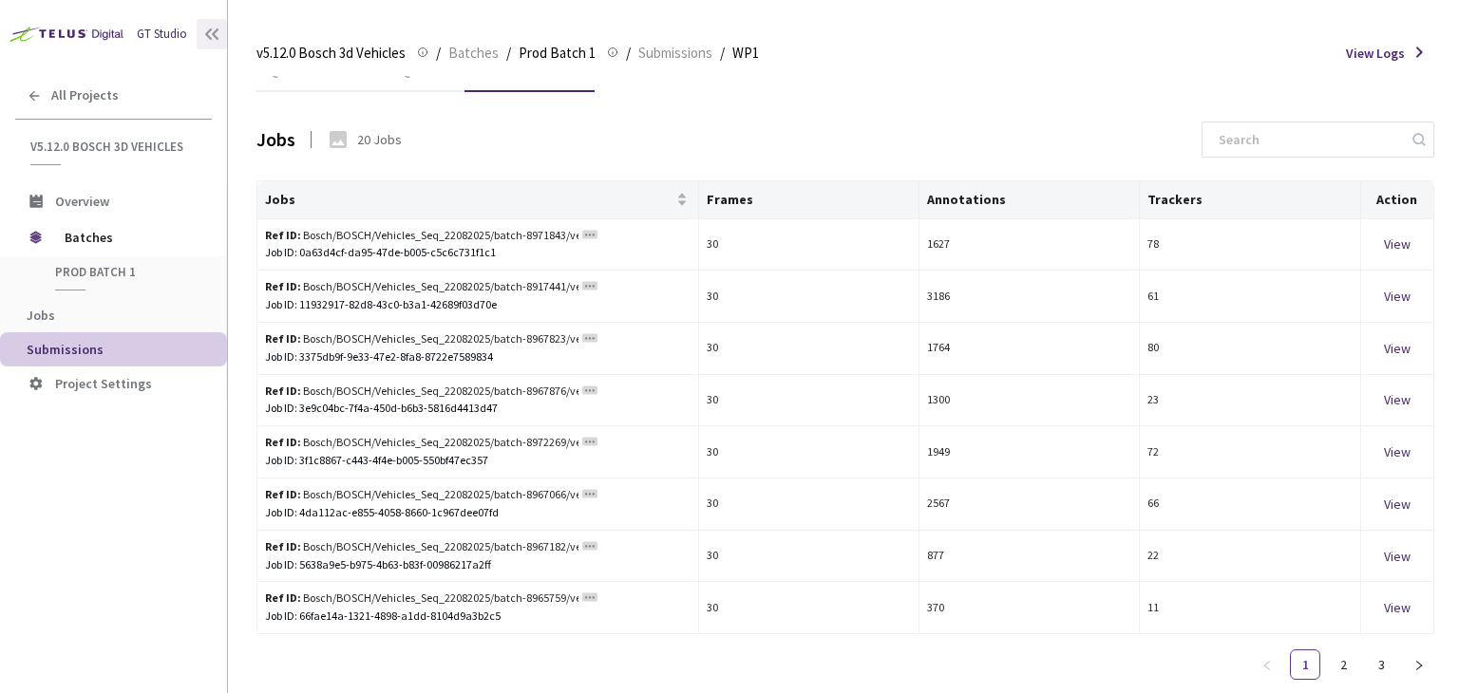
click at [767, 104] on div "QC Task Custom QC Task Submitted Jobs Jobs 20 Jobs Jobs Frames Annotations Trac…" at bounding box center [845, 372] width 1178 height 650
drag, startPoint x: 258, startPoint y: 233, endPoint x: 1442, endPoint y: 609, distance: 1241.9
click at [1434, 610] on div "QC Task Custom QC Task Submitted Jobs Jobs 20 Jobs Jobs Frames Annotations Trac…" at bounding box center [845, 384] width 1178 height 617
copy table "Jobs Frames Annotations Trackers Action"
click at [1342, 665] on link "2" at bounding box center [1343, 665] width 28 height 28
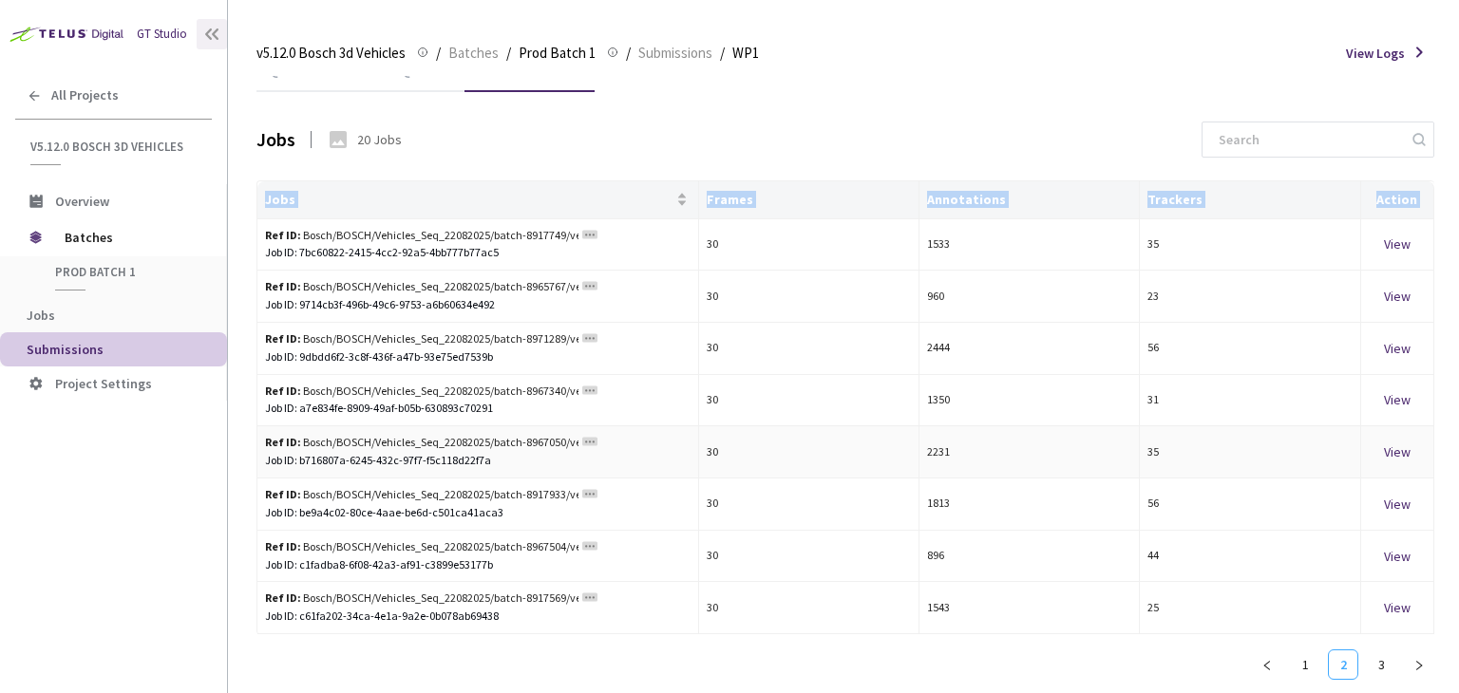
copy table "Jobs Frames Annotations Trackers Action"
click at [1378, 664] on link "3" at bounding box center [1381, 665] width 28 height 28
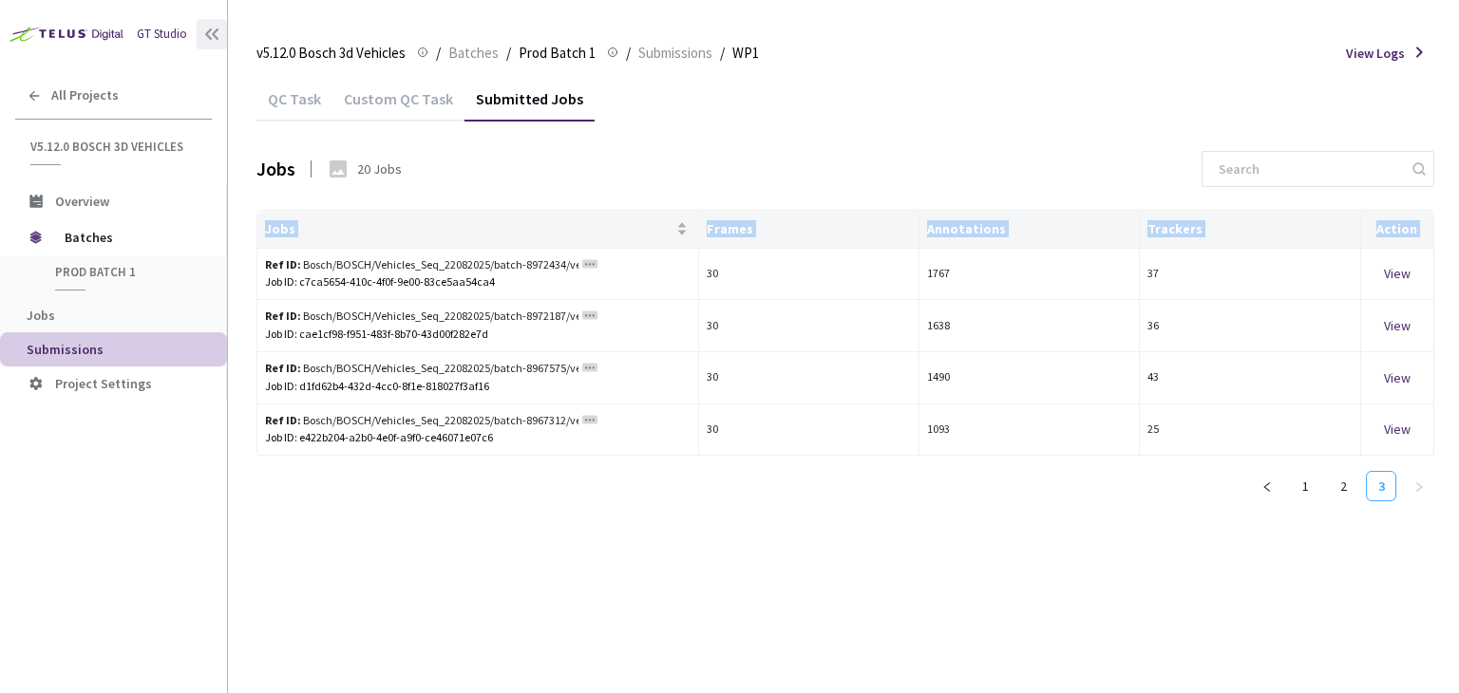
scroll to position [0, 0]
copy table "Jobs Frames Annotations Trackers Action"
click at [734, 590] on div "QC Task Custom QC Task Submitted Jobs Jobs 20 Jobs Jobs Frames Annotations Trac…" at bounding box center [845, 384] width 1178 height 617
click at [480, 102] on div "Submitted Jobs" at bounding box center [530, 105] width 130 height 32
click at [753, 43] on span "WP1" at bounding box center [745, 53] width 27 height 23
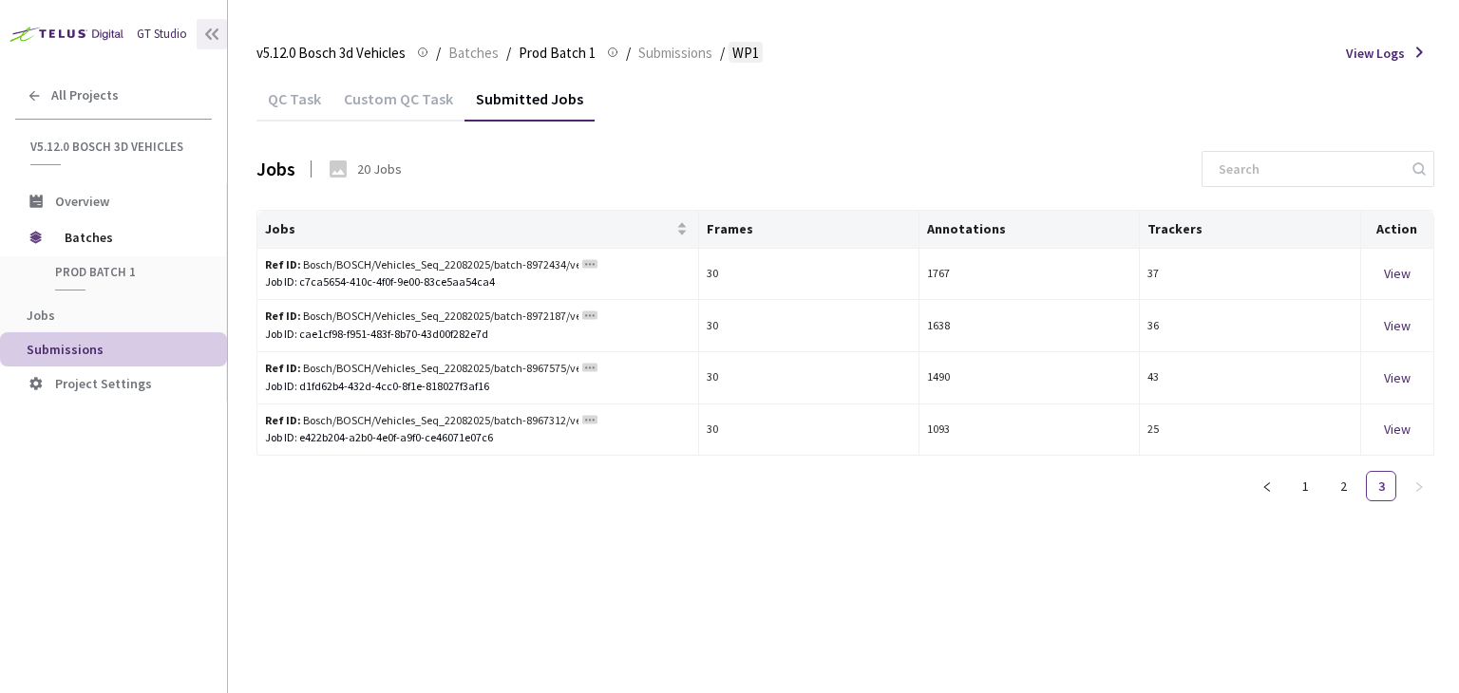
click at [753, 49] on span "WP1" at bounding box center [745, 53] width 27 height 23
click at [740, 49] on span "WP1" at bounding box center [745, 53] width 27 height 23
click at [72, 351] on span "Submissions" at bounding box center [65, 349] width 77 height 17
click at [750, 54] on span "WP1" at bounding box center [745, 53] width 27 height 23
click at [274, 171] on div "Jobs" at bounding box center [275, 168] width 39 height 29
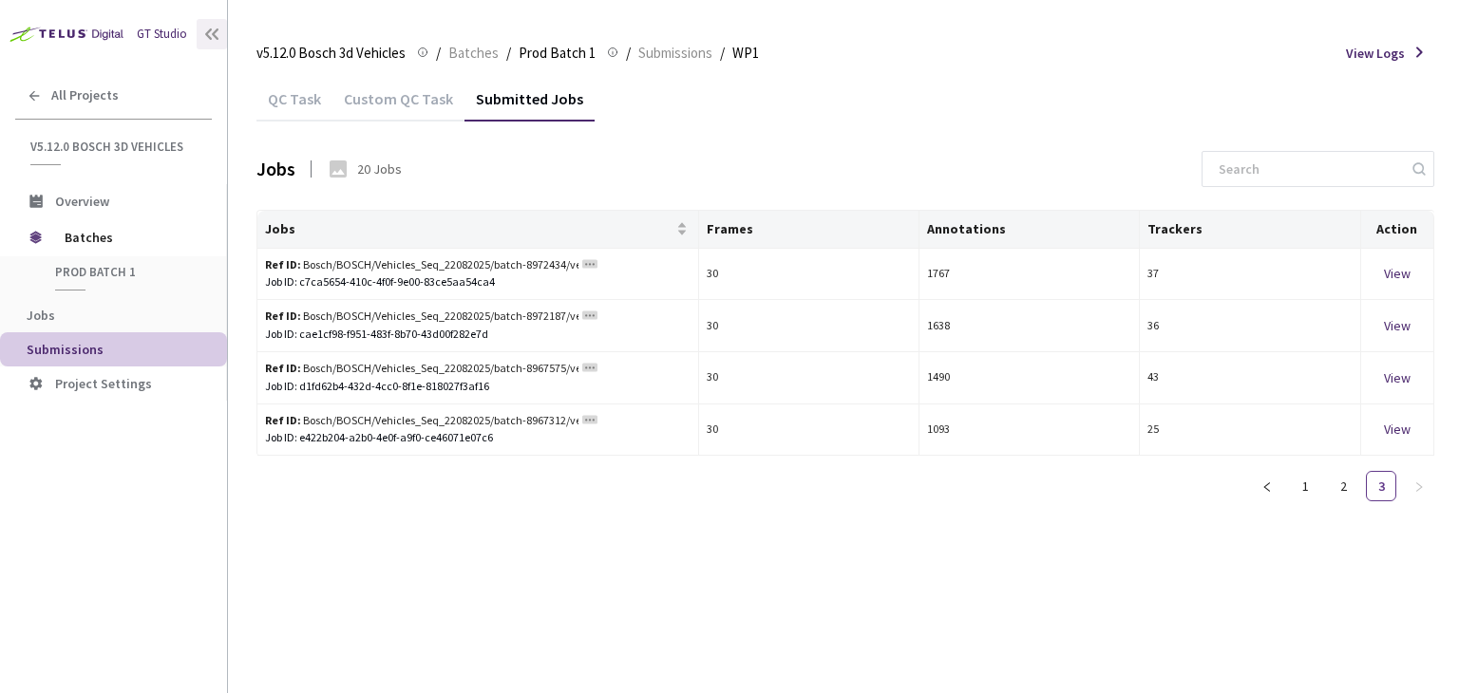
click at [296, 104] on div "QC Task" at bounding box center [294, 105] width 76 height 32
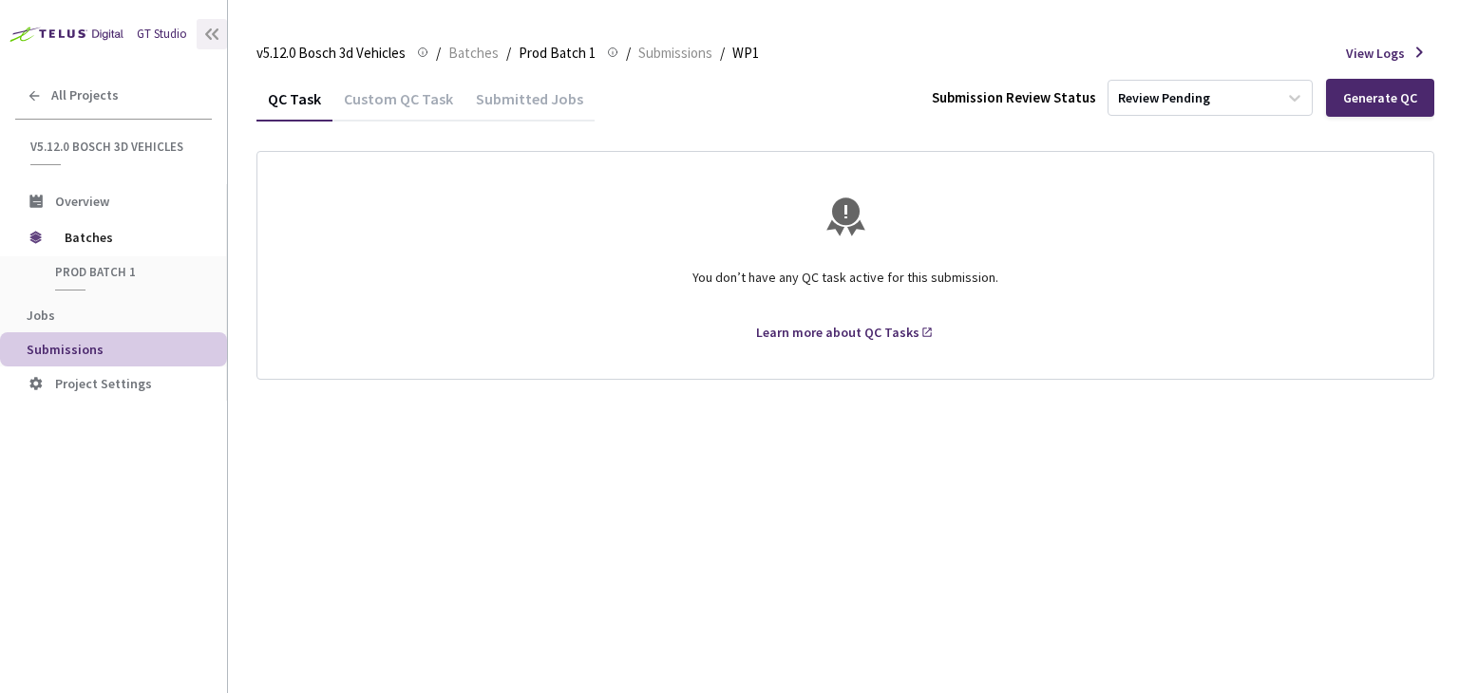
click at [395, 94] on div "Custom QC Task" at bounding box center [398, 105] width 132 height 32
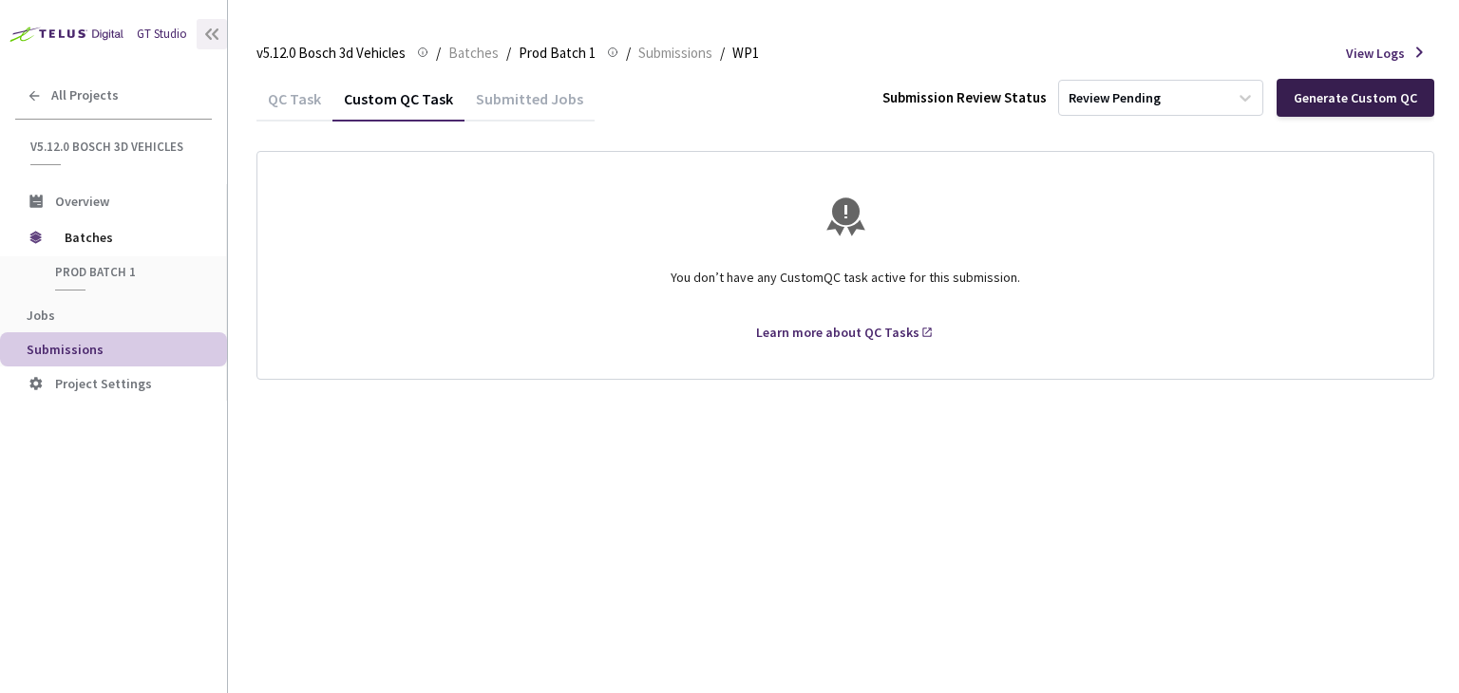
click at [1355, 99] on div "Generate Custom QC" at bounding box center [1355, 97] width 123 height 15
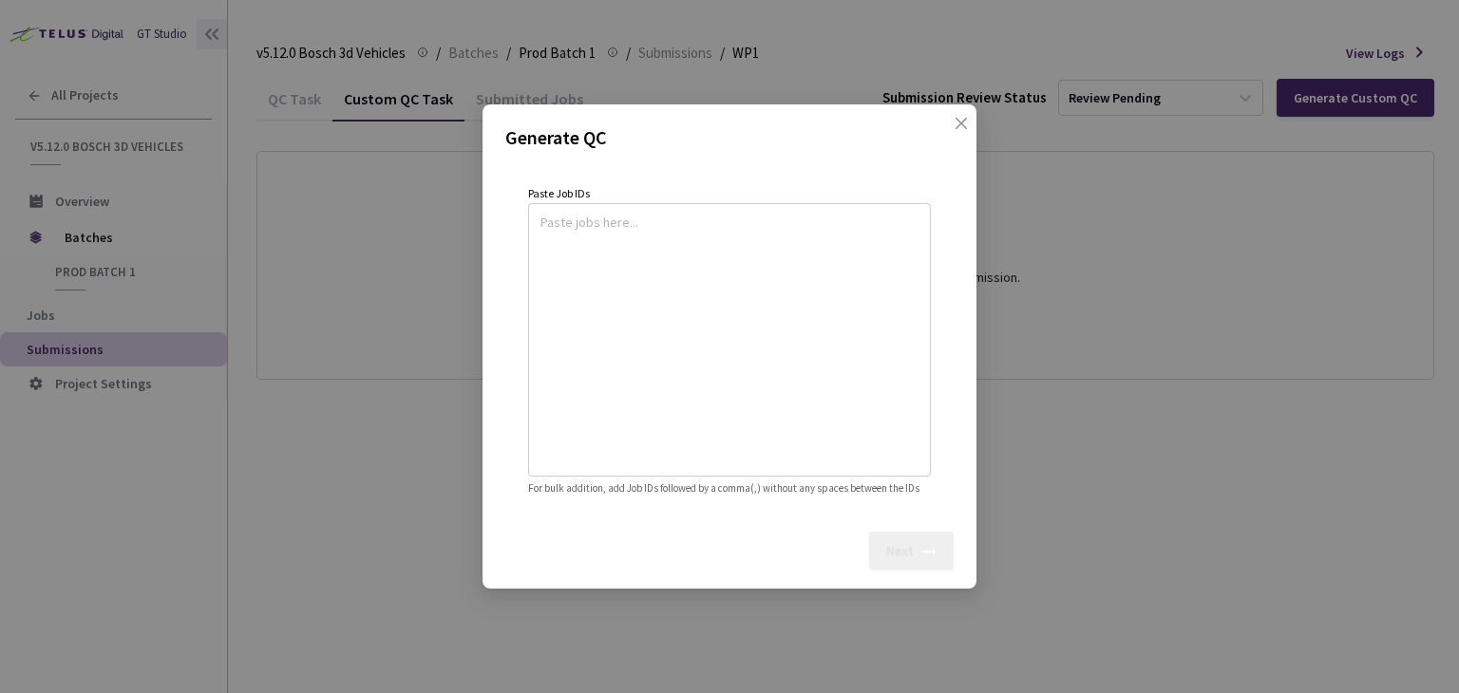
click at [563, 218] on textarea at bounding box center [730, 337] width 378 height 258
paste textarea
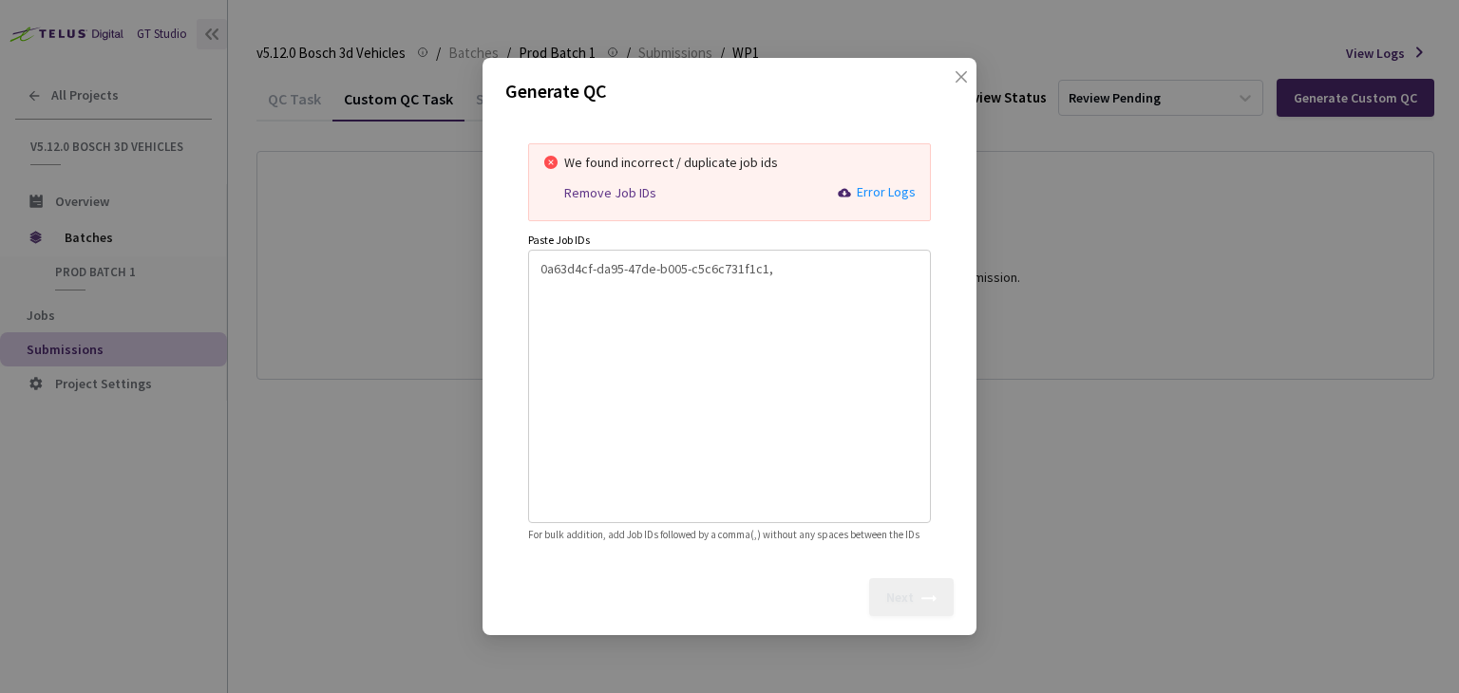
click at [778, 259] on textarea "0a63d4cf-da95-47de-b005-c5c6c731f1c1," at bounding box center [730, 384] width 378 height 258
paste textarea
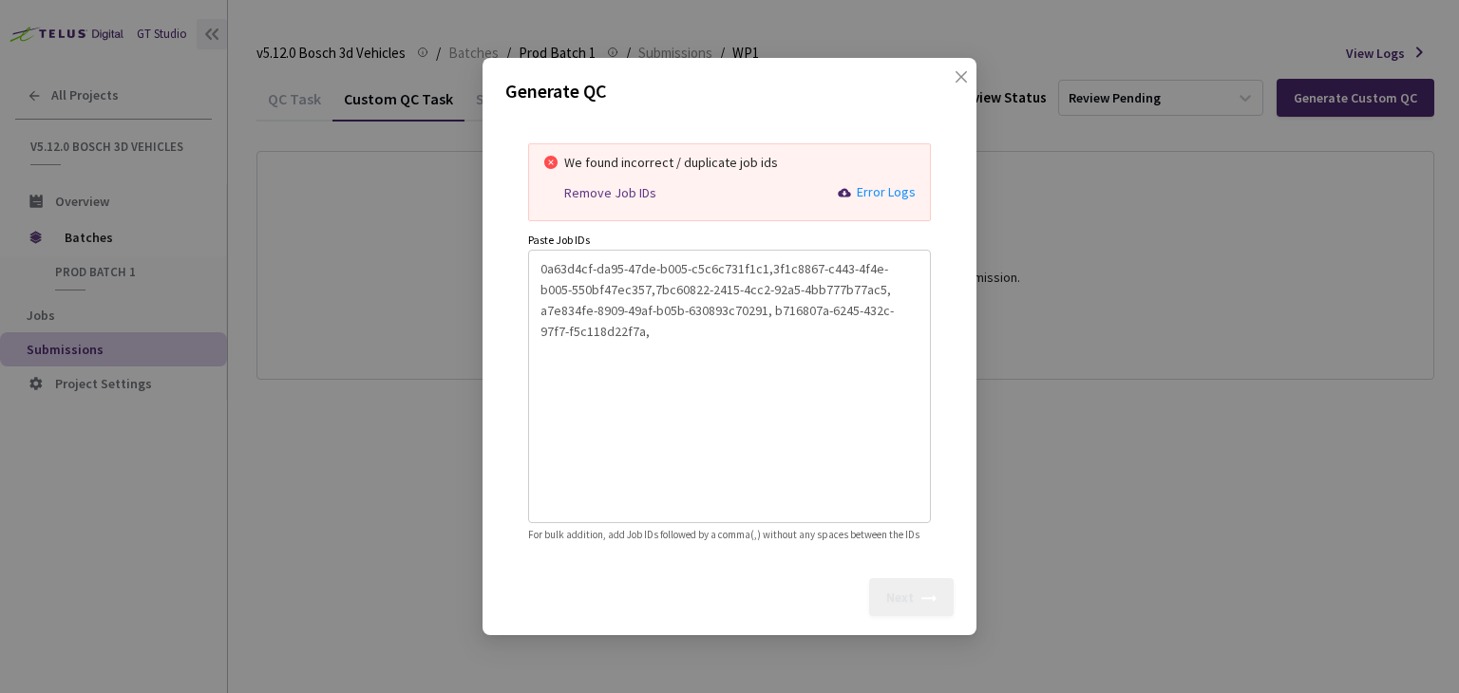
paste textarea
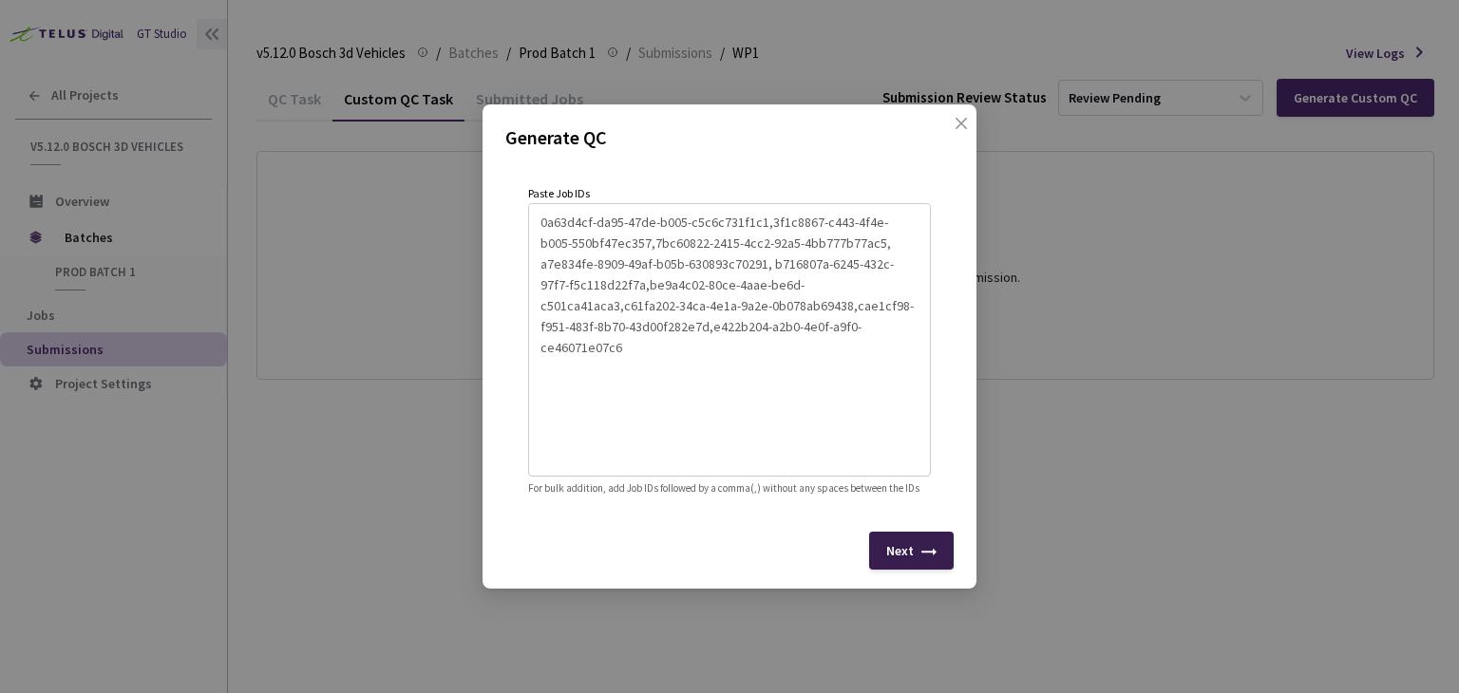
type textarea "0a63d4cf-da95-47de-b005-c5c6c731f1c1,3f1c8867-c443-4f4e-b005-550bf47ec357,7bc60…"
click at [908, 557] on div "Next" at bounding box center [900, 550] width 28 height 15
click at [918, 559] on div "Next" at bounding box center [911, 551] width 85 height 38
click at [918, 556] on div "Next" at bounding box center [911, 551] width 85 height 38
click at [960, 121] on span "close" at bounding box center [961, 142] width 15 height 53
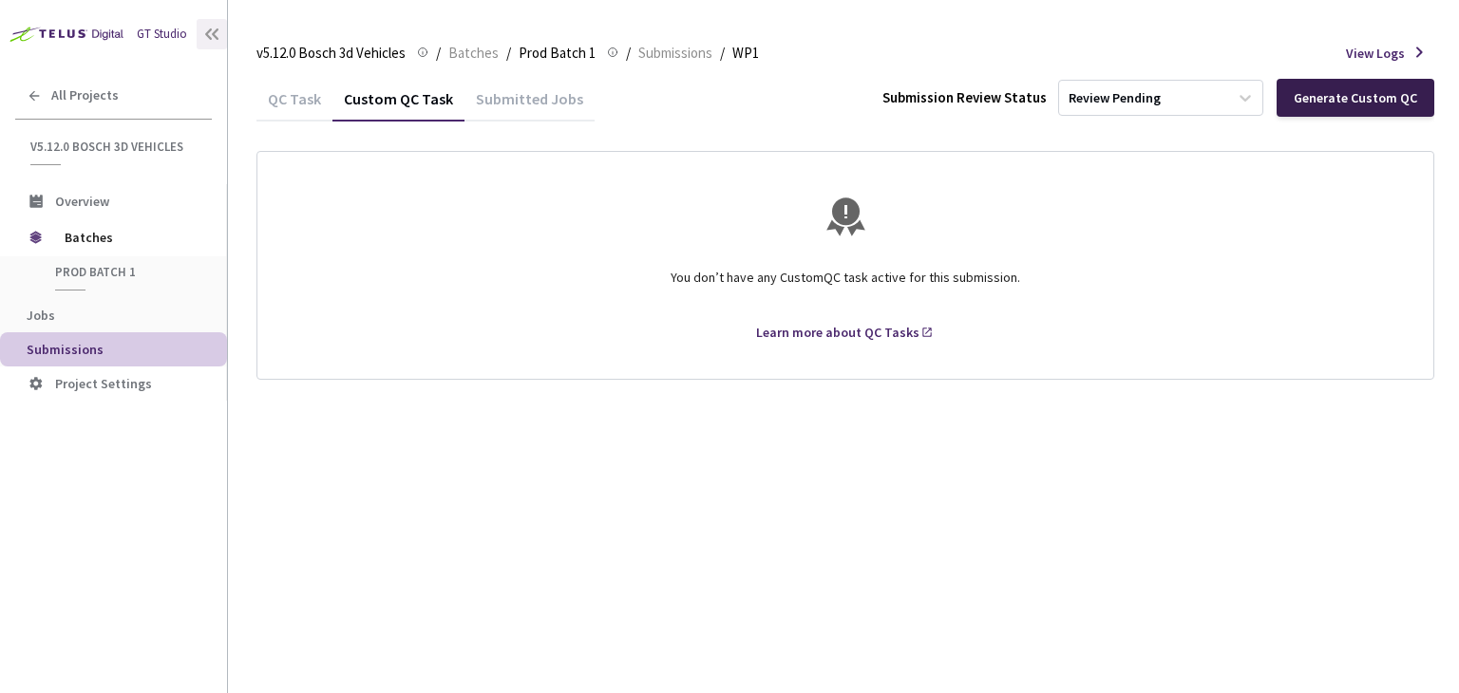
click at [1355, 95] on div "Generate Custom QC" at bounding box center [1355, 97] width 123 height 15
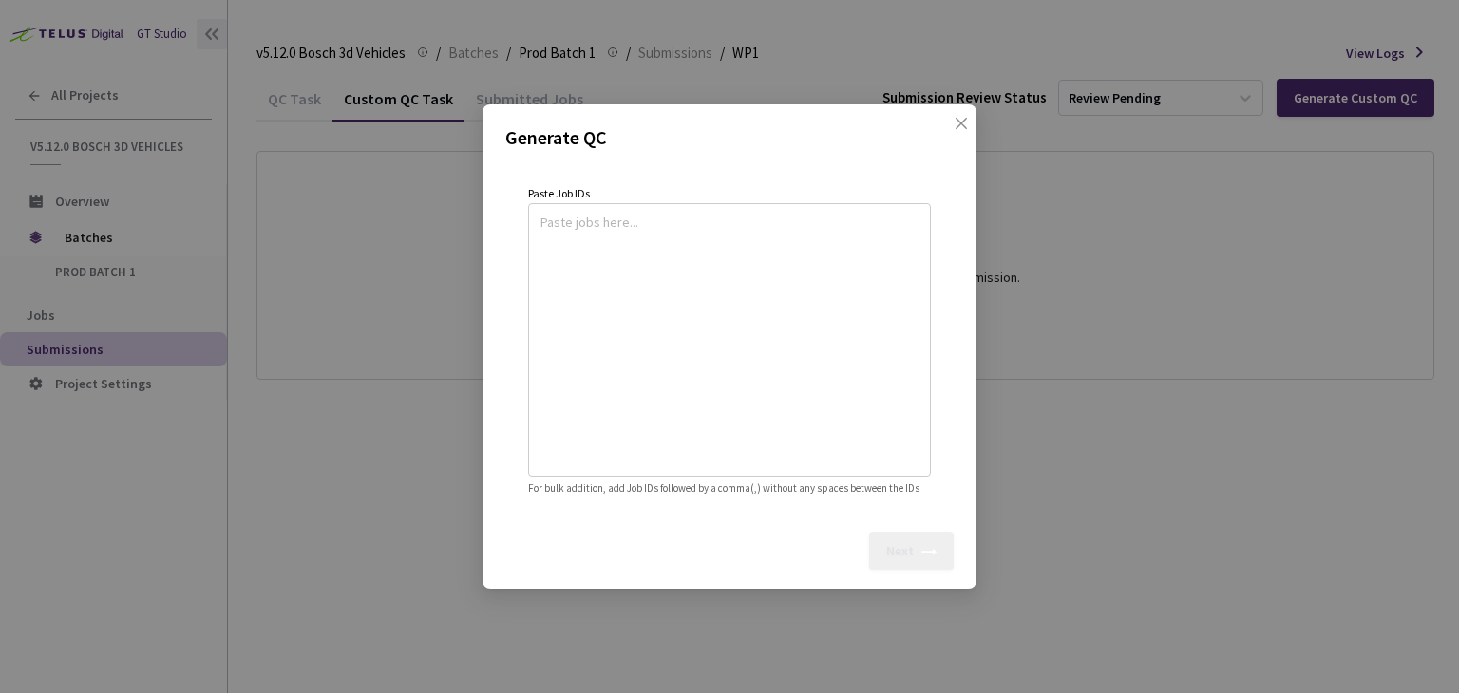
click at [597, 216] on textarea at bounding box center [730, 337] width 378 height 258
paste textarea
type textarea "e422b204-a2b0-4e0f-a9f0-ce46071e07c6"
click at [894, 559] on div "Next" at bounding box center [900, 550] width 28 height 15
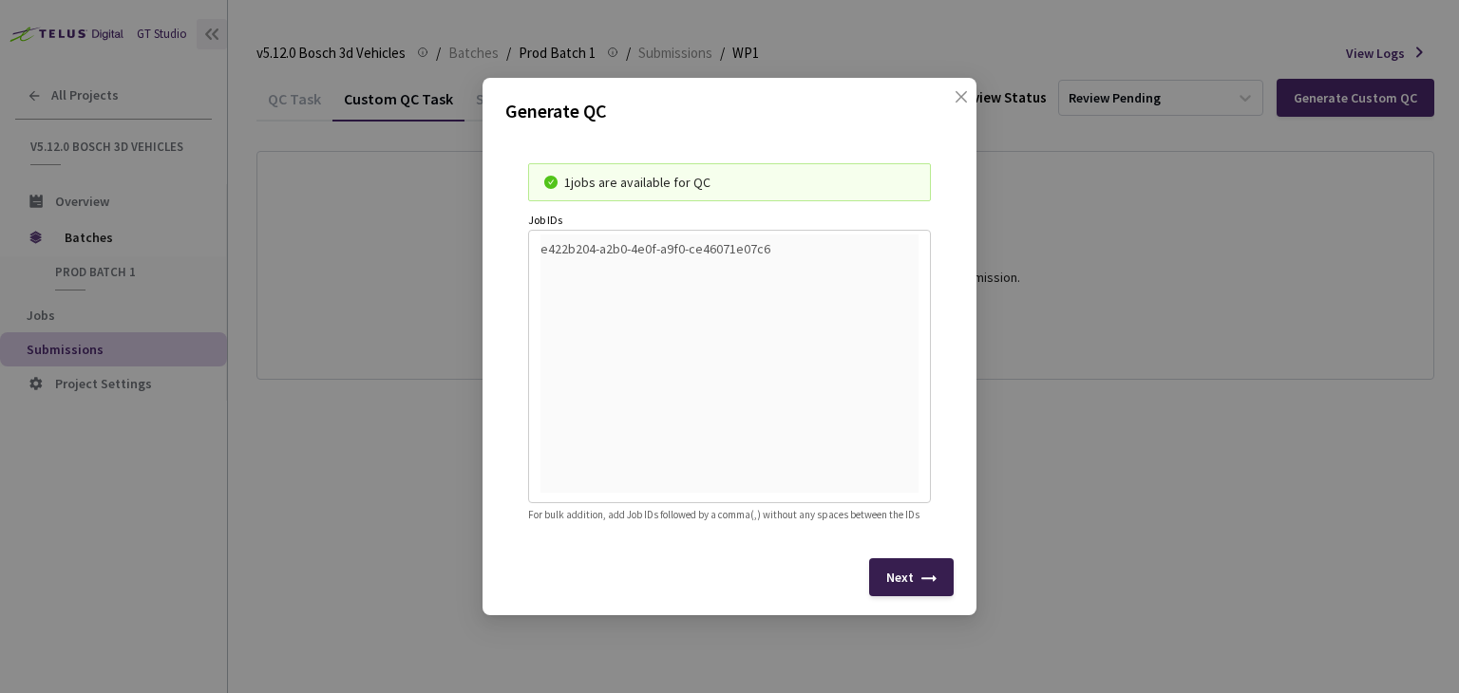
click at [910, 597] on div "Next" at bounding box center [911, 578] width 85 height 38
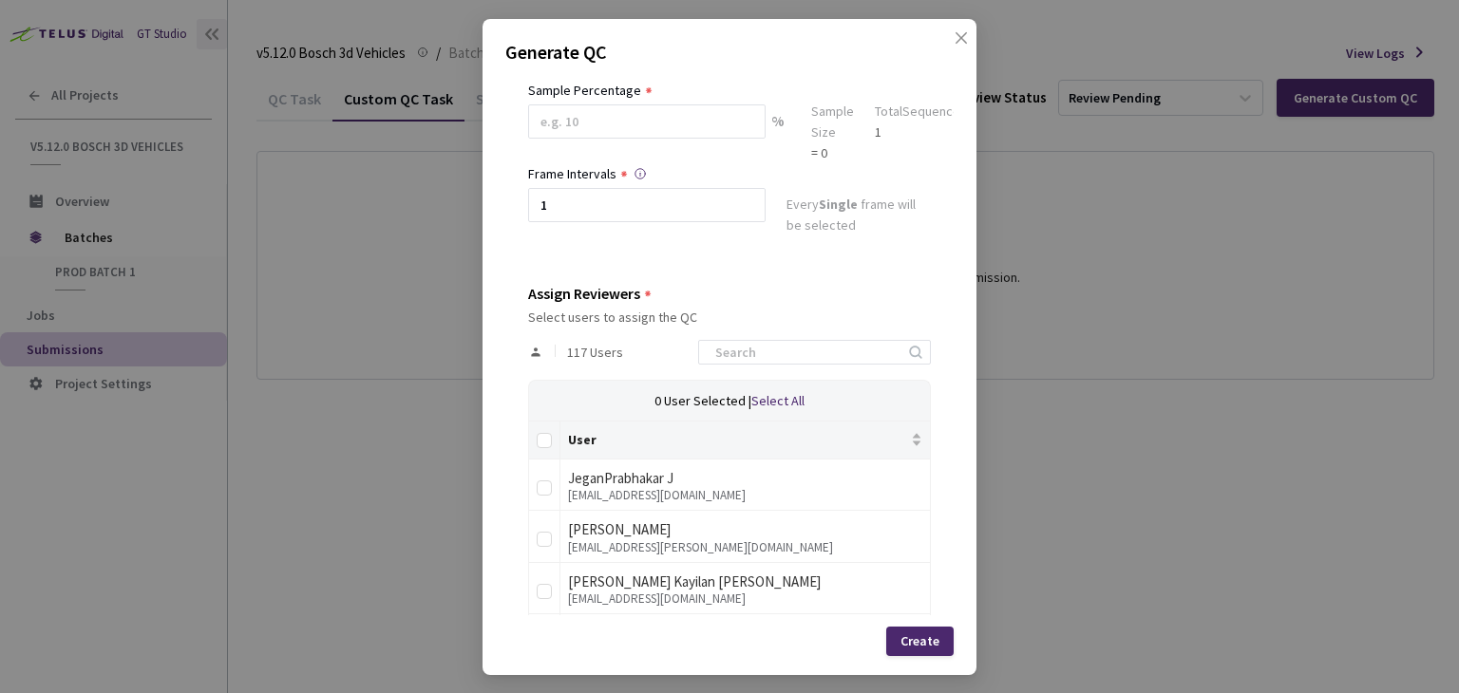
scroll to position [190, 0]
click at [772, 340] on input at bounding box center [805, 348] width 202 height 23
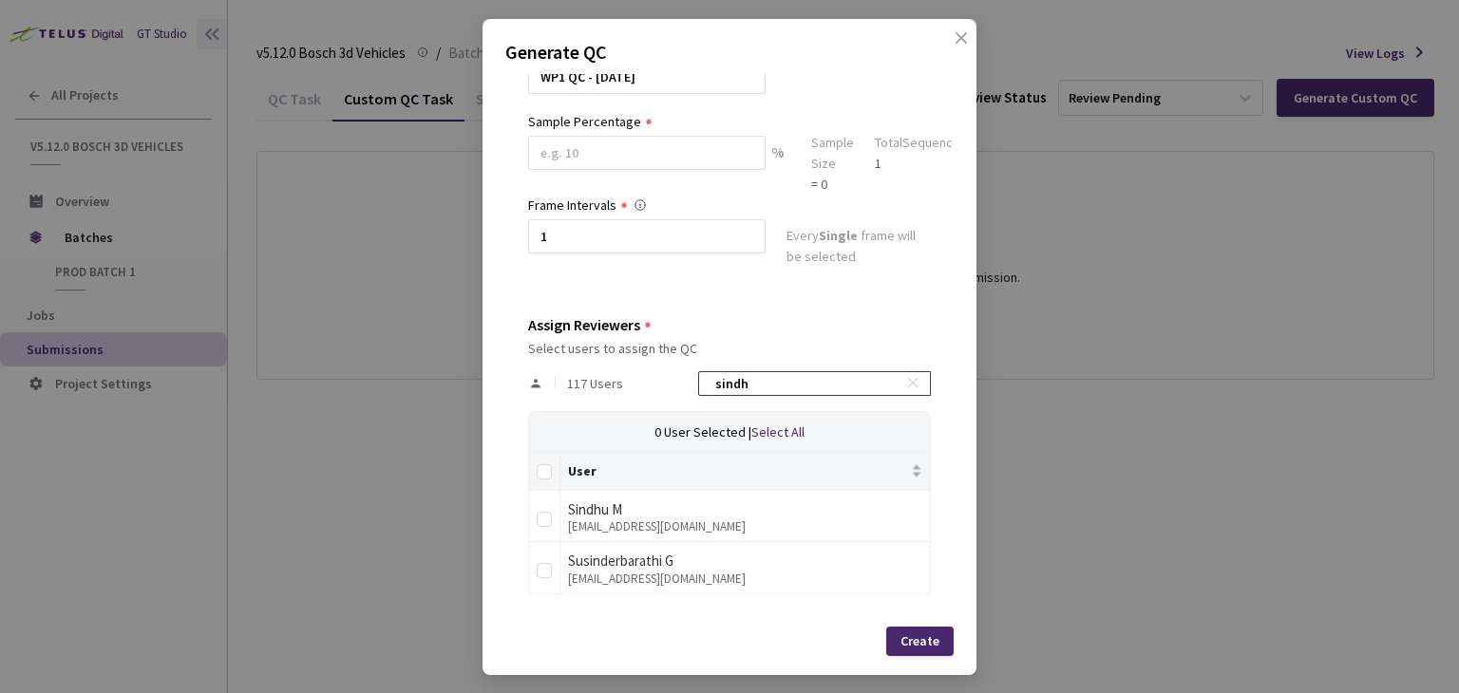
scroll to position [103, 0]
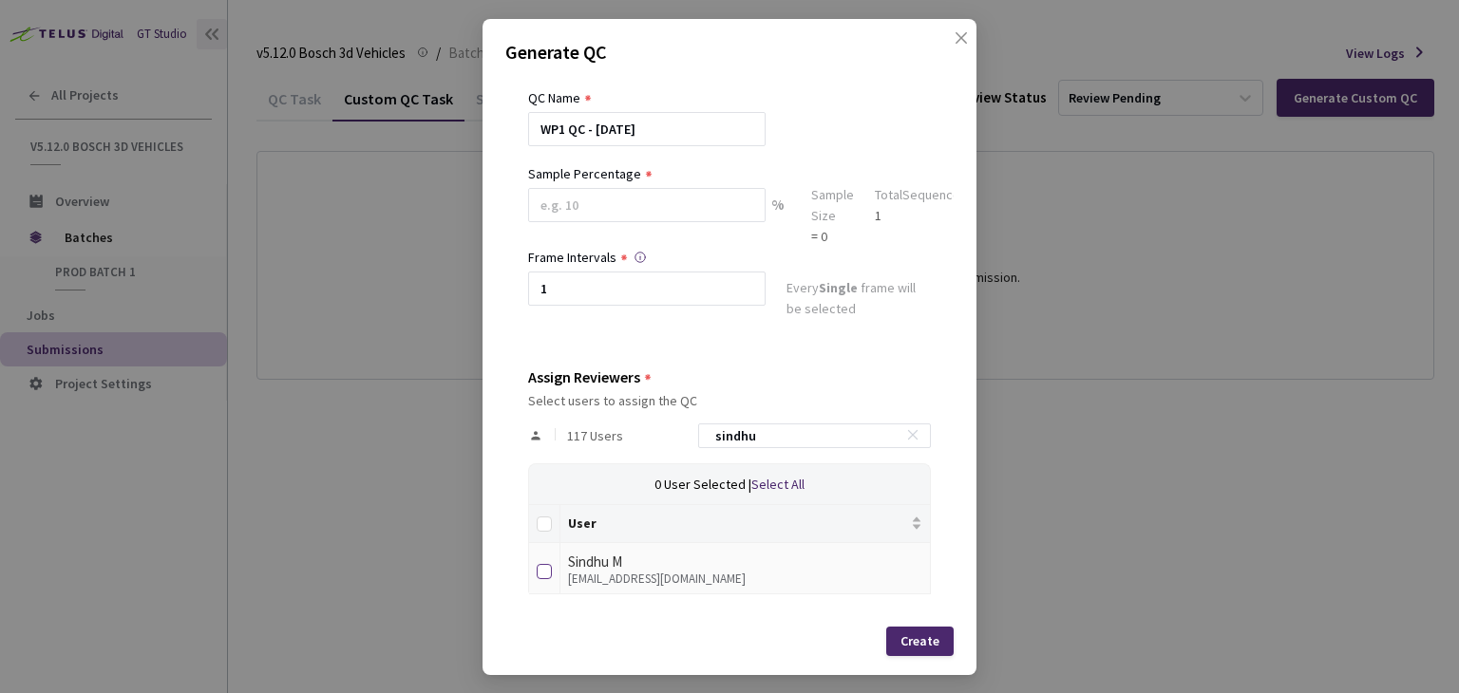
type input "sindhu"
click at [540, 572] on input "checkbox" at bounding box center [544, 571] width 15 height 15
checkbox input "true"
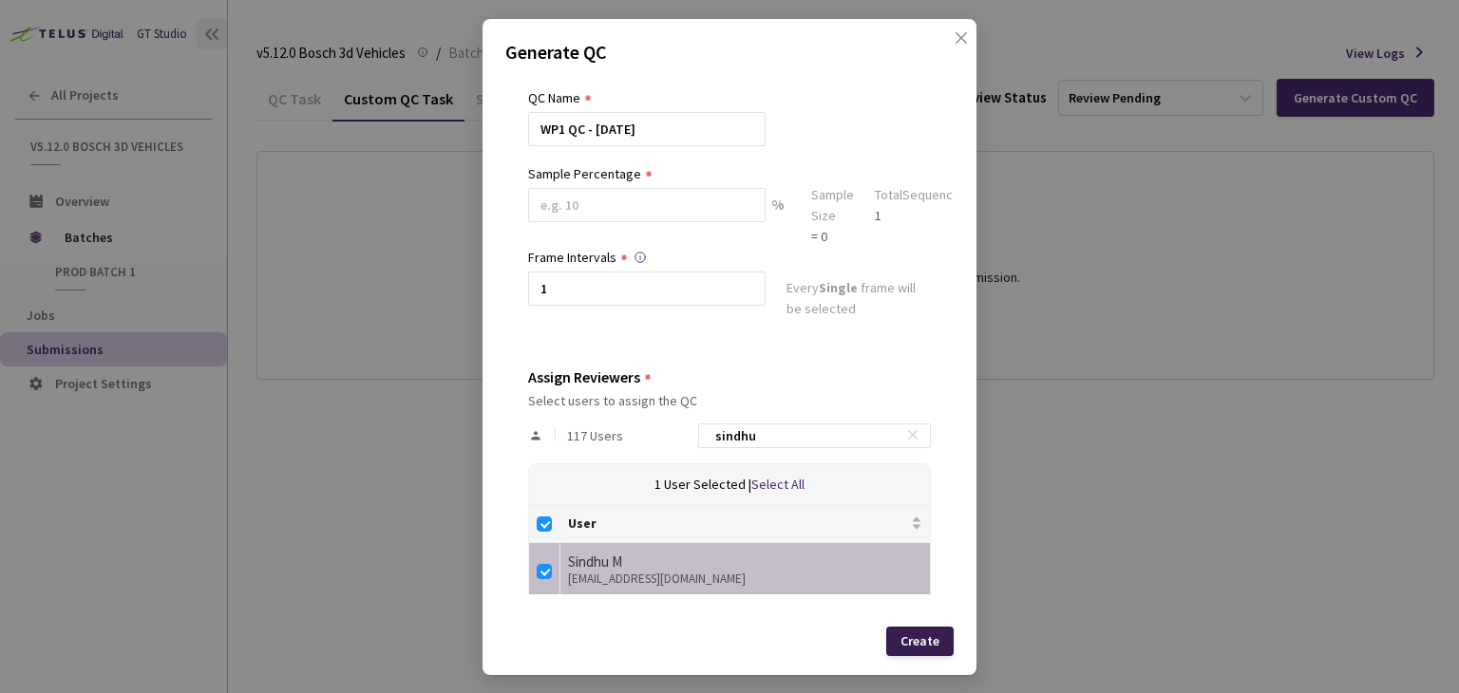
click at [935, 647] on div "Create" at bounding box center [920, 641] width 39 height 15
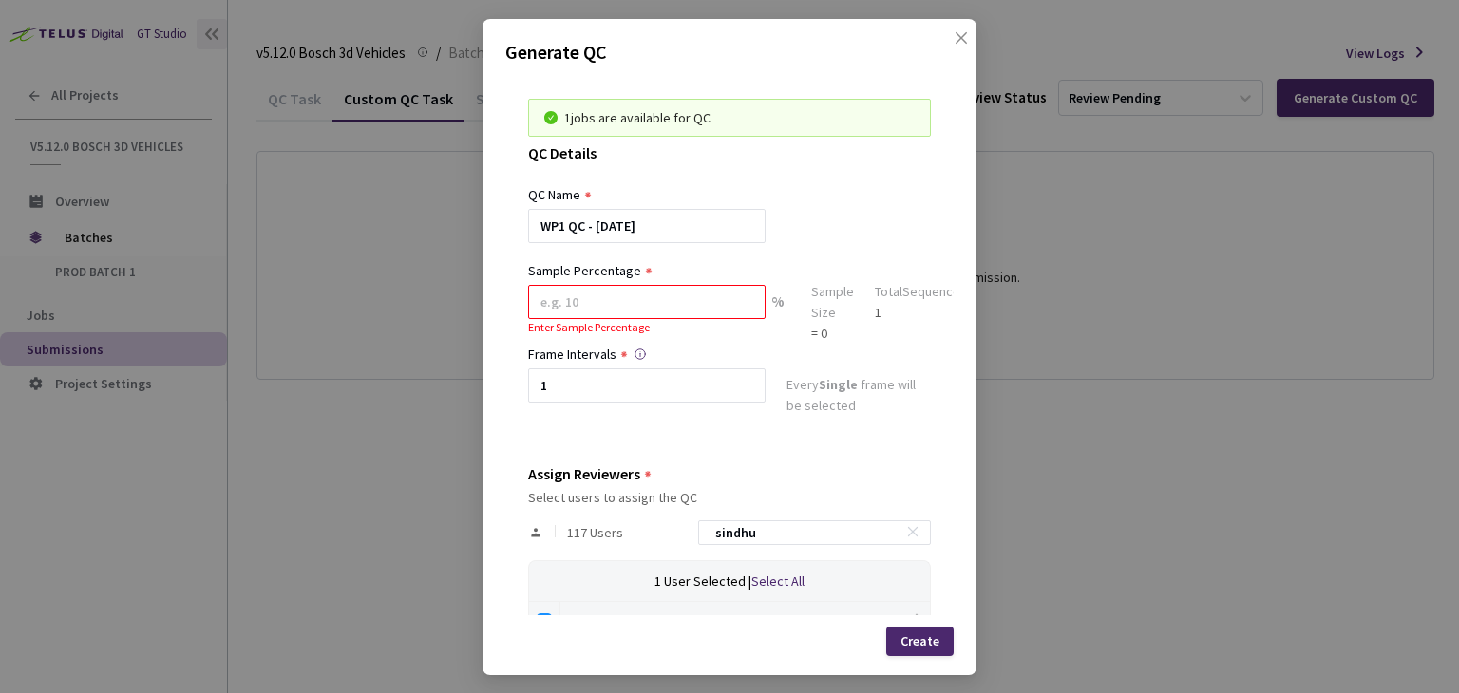
scroll to position [0, 0]
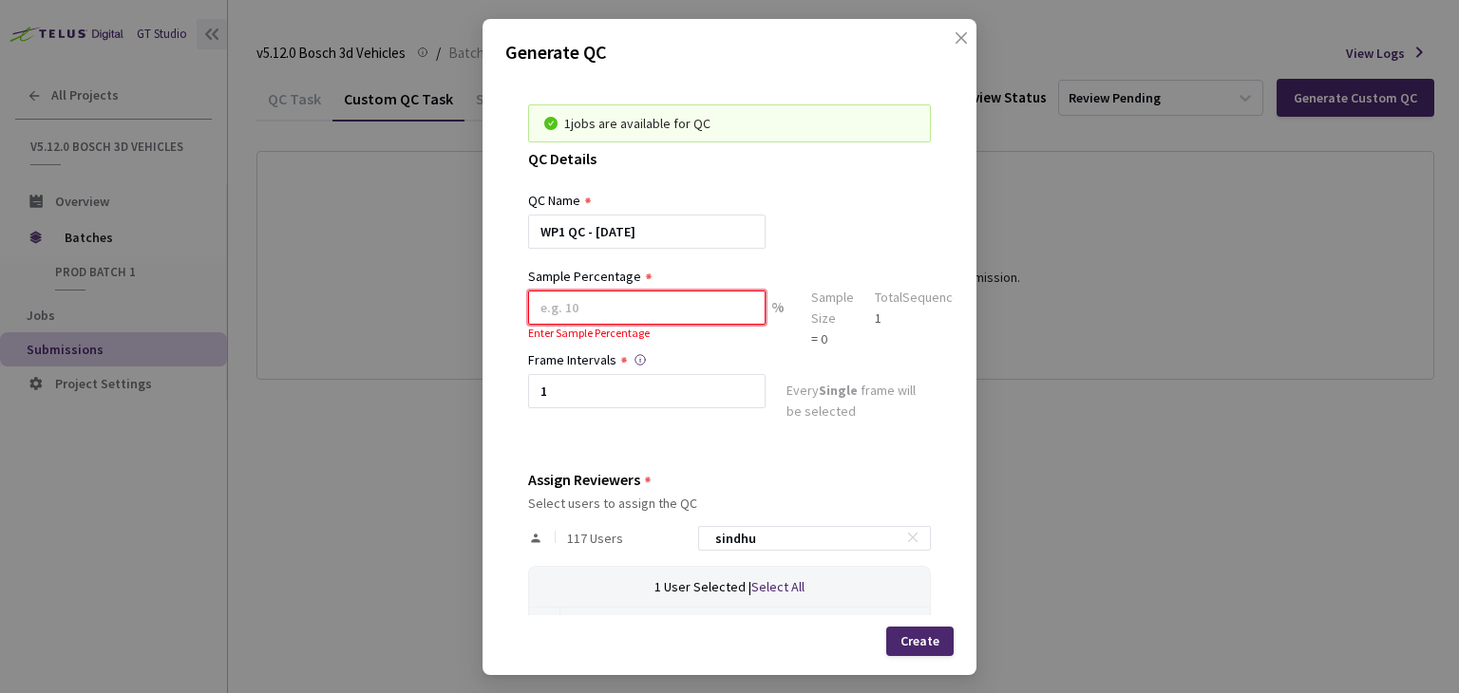
click at [648, 309] on input at bounding box center [646, 308] width 237 height 34
type input "100"
click at [853, 446] on div "1 jobs are available for QC QC Details QC Name WP1 QC - 16 Sep, 2025 Sample Per…" at bounding box center [729, 344] width 448 height 541
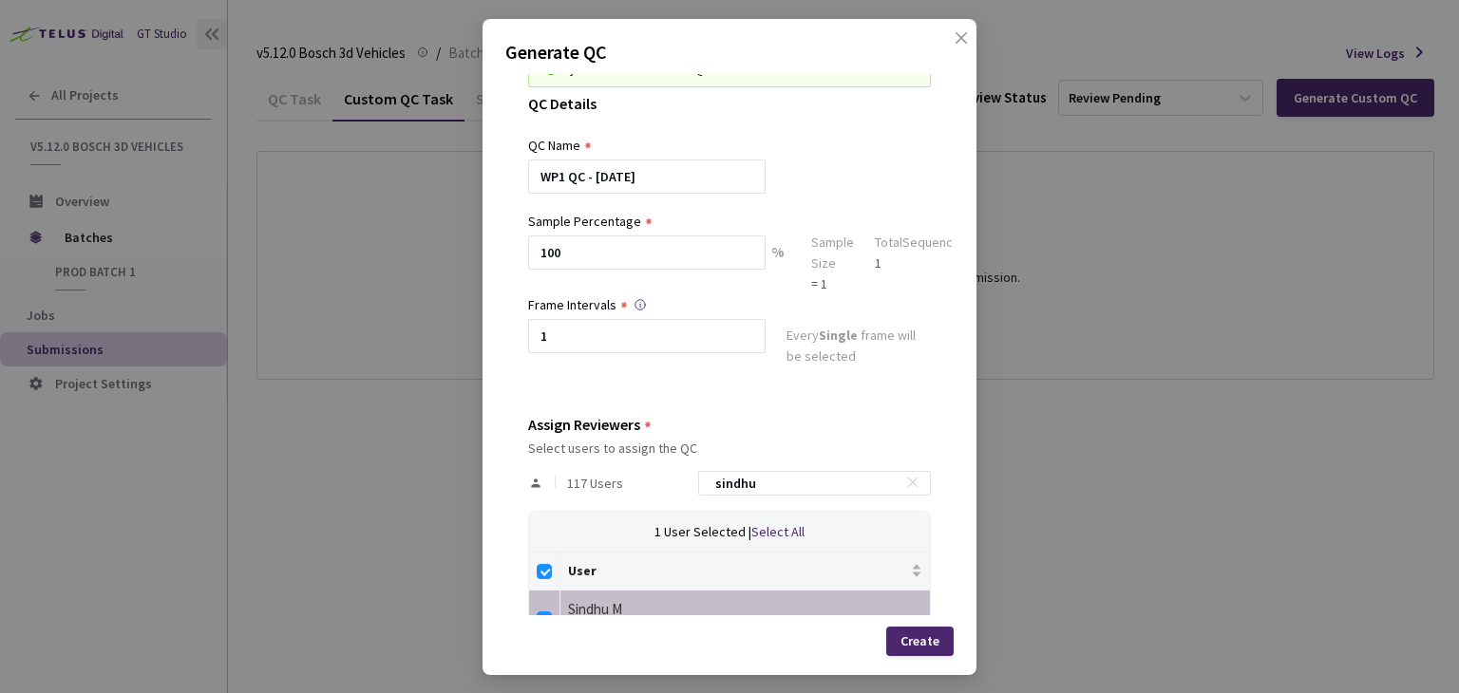
scroll to position [103, 0]
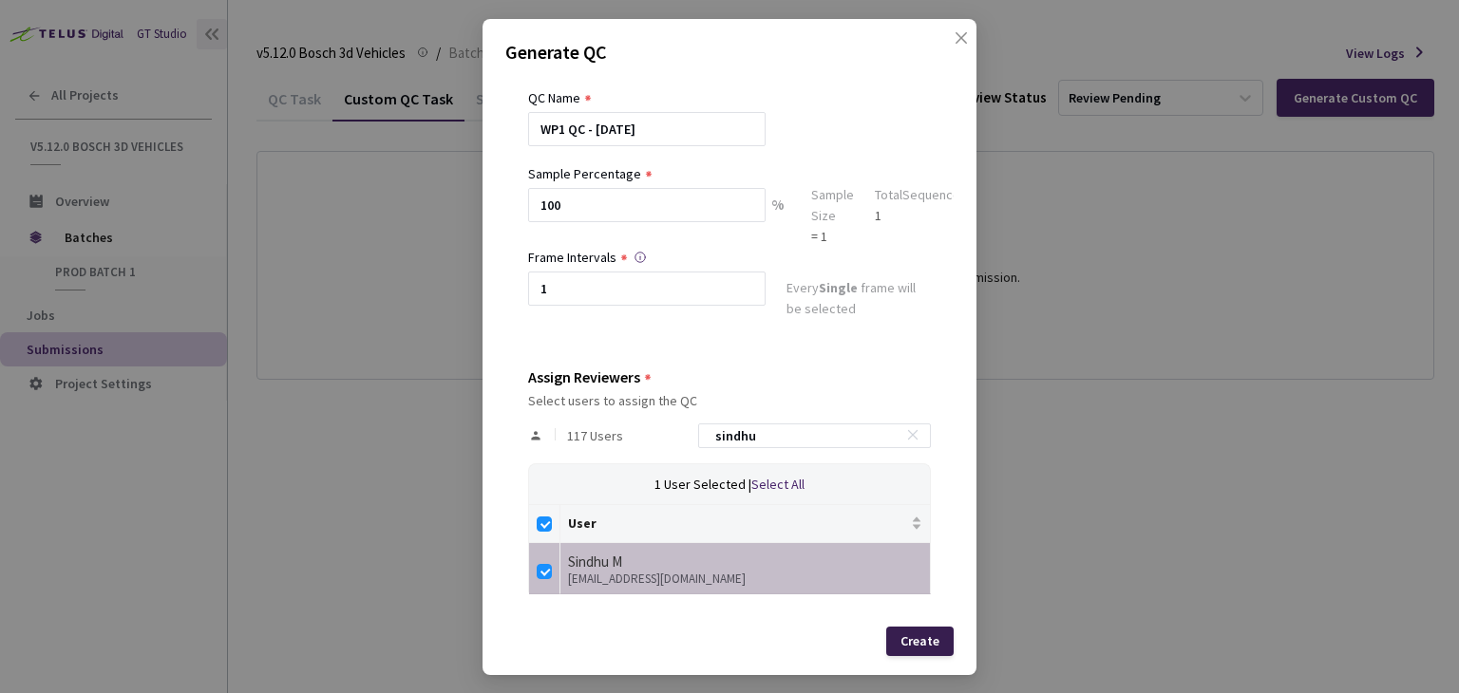
click at [928, 637] on div "Create" at bounding box center [920, 641] width 39 height 15
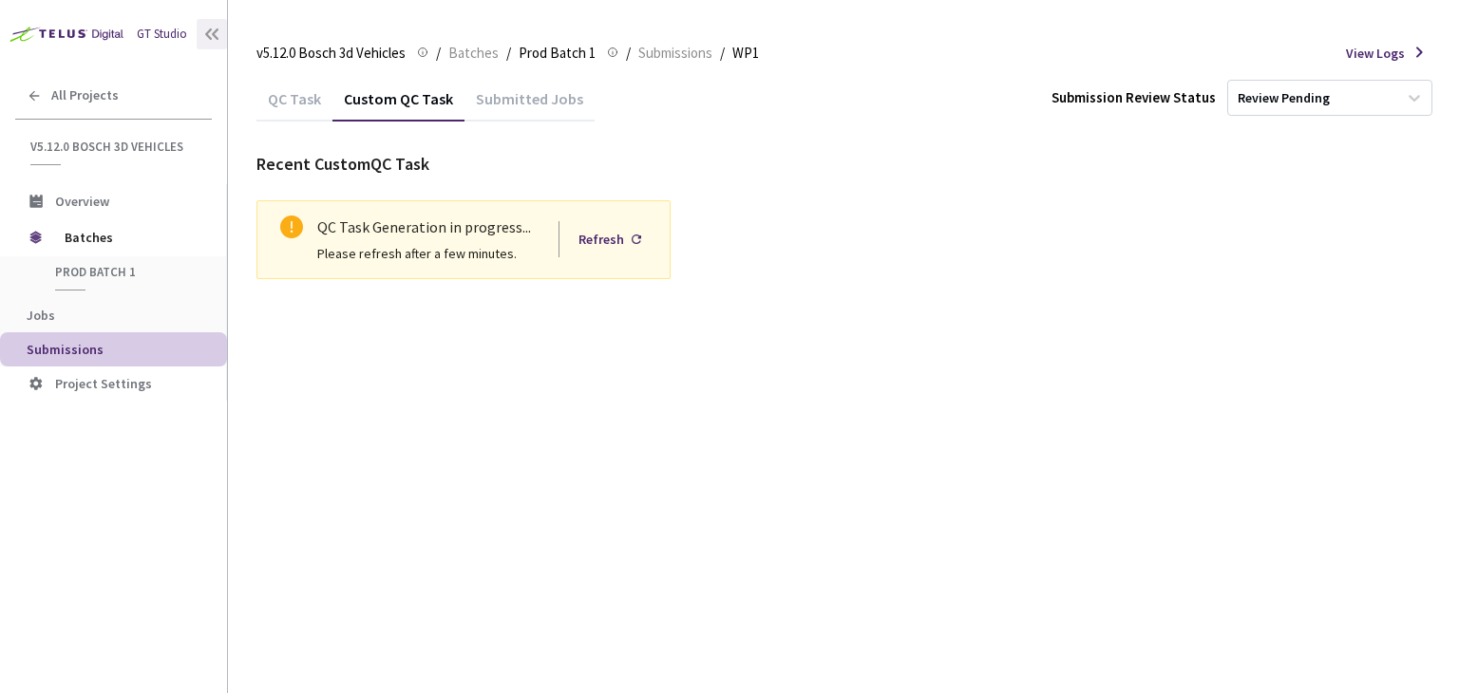
click at [409, 102] on div "Custom QC Task" at bounding box center [398, 105] width 132 height 32
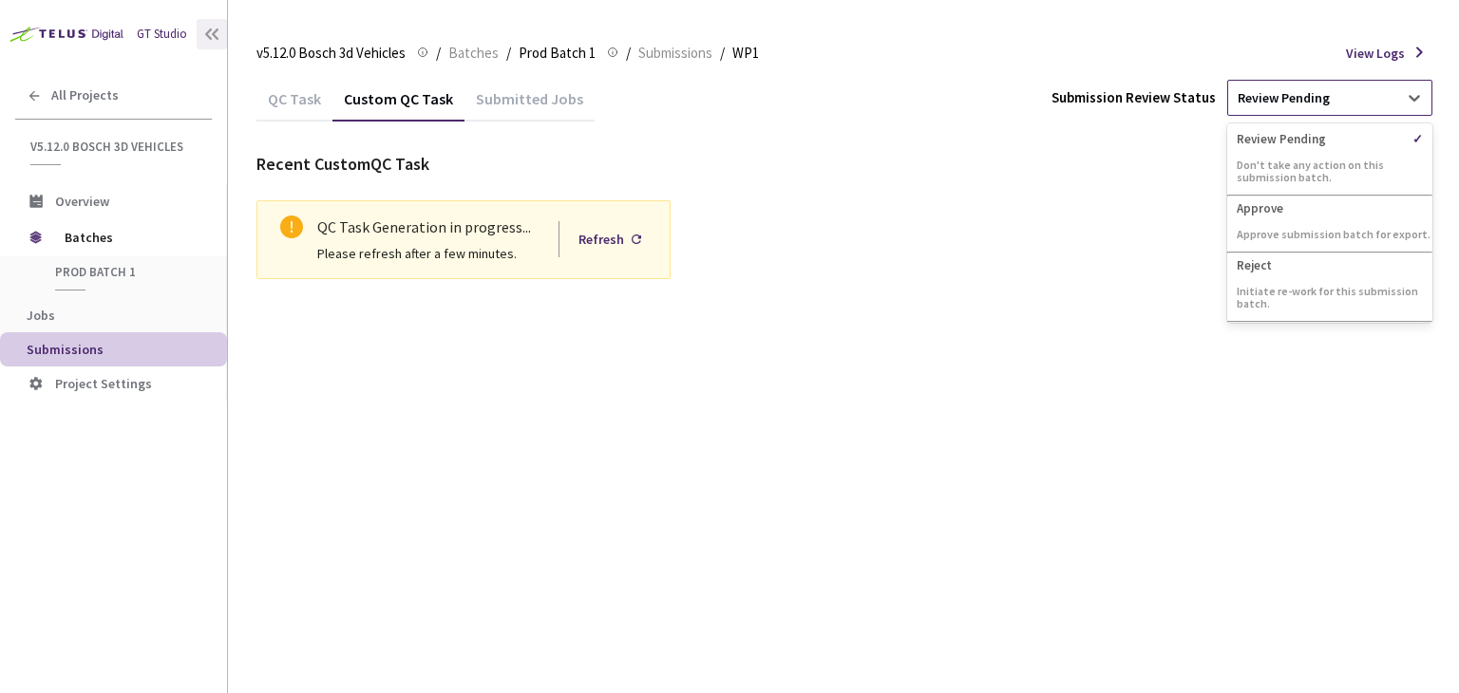
click at [1386, 91] on div "Review Pending" at bounding box center [1312, 98] width 169 height 32
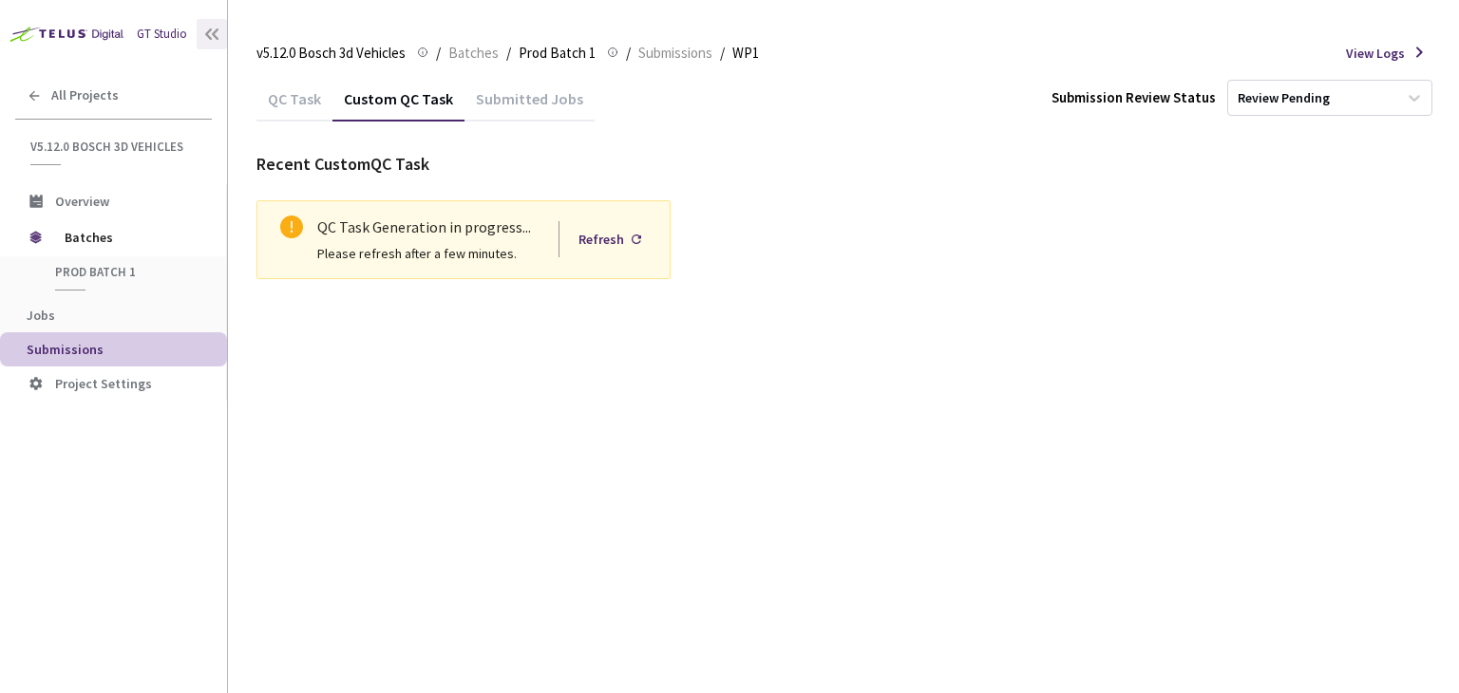
click at [966, 366] on div "QC Task Custom QC Task Submitted Jobs Submission Review Status Review Pending R…" at bounding box center [845, 384] width 1178 height 617
click at [606, 236] on div "Refresh" at bounding box center [601, 239] width 46 height 21
click at [386, 232] on div "QC Task Generation in progress..." at bounding box center [486, 228] width 338 height 24
click at [543, 102] on div "Submitted Jobs" at bounding box center [530, 105] width 130 height 32
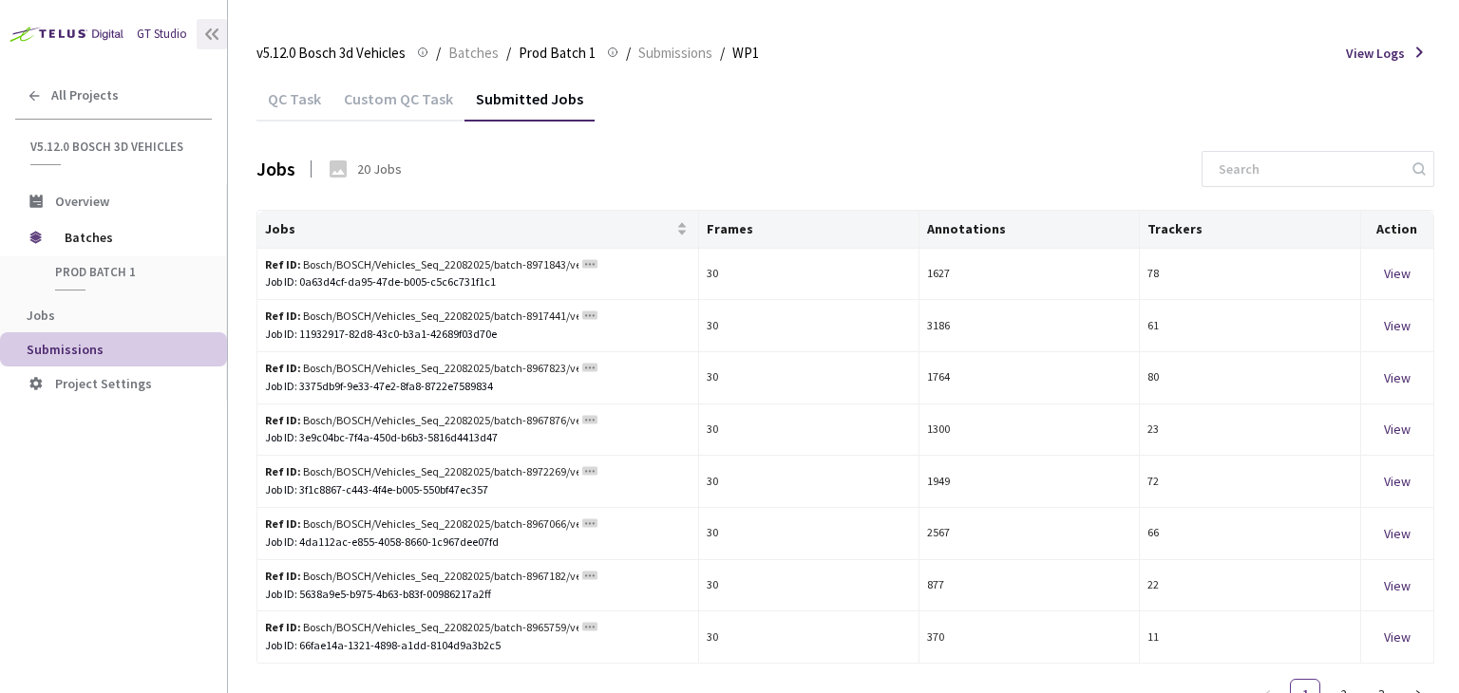
click at [395, 103] on div "Custom QC Task" at bounding box center [398, 105] width 132 height 32
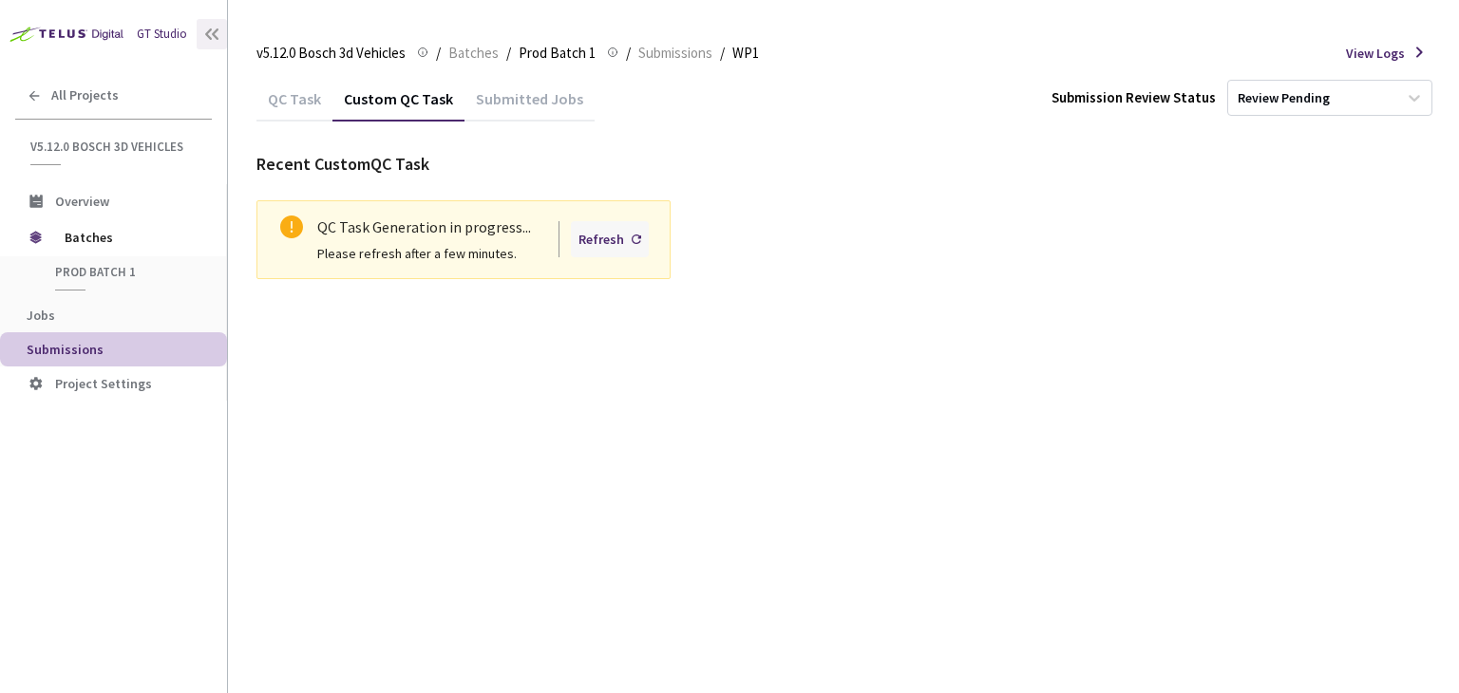
click at [608, 245] on div "Refresh" at bounding box center [601, 239] width 46 height 21
click at [498, 96] on div "Submitted Jobs" at bounding box center [530, 105] width 130 height 32
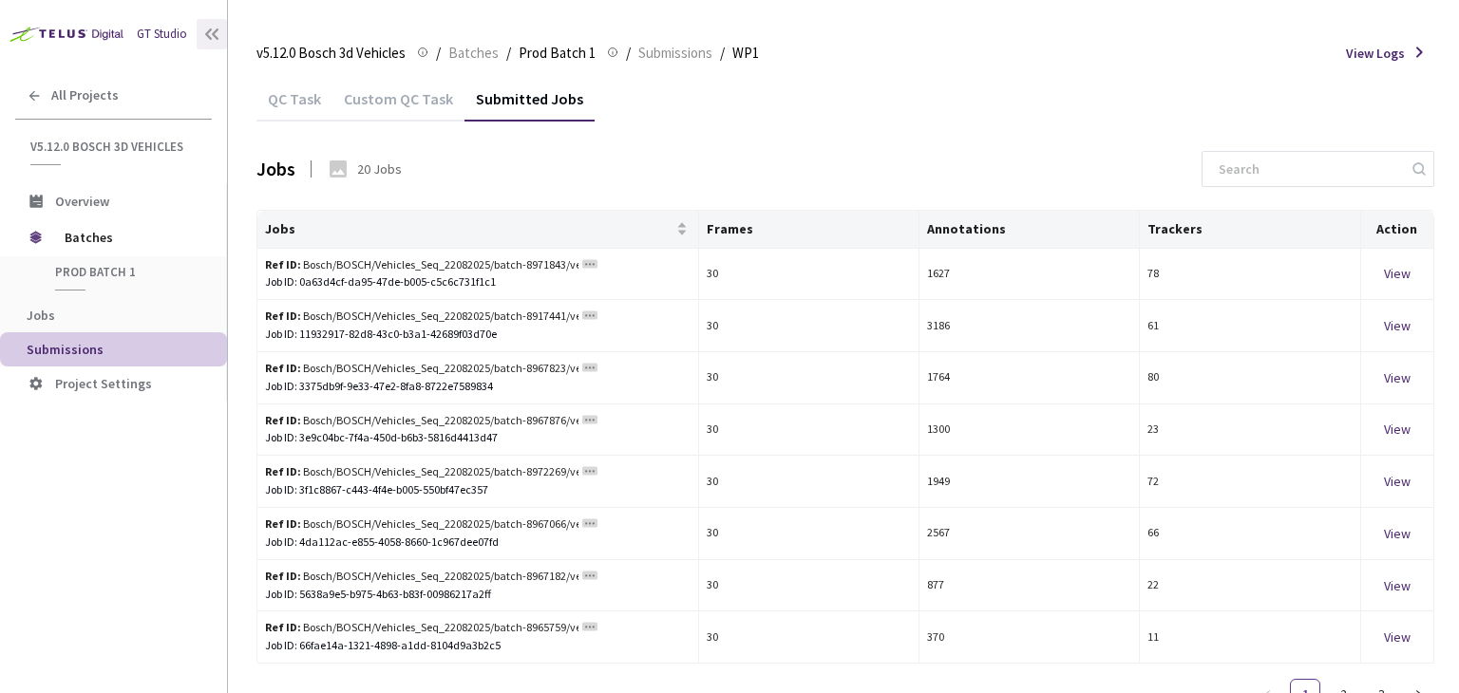
click at [395, 95] on div "Custom QC Task" at bounding box center [398, 105] width 132 height 32
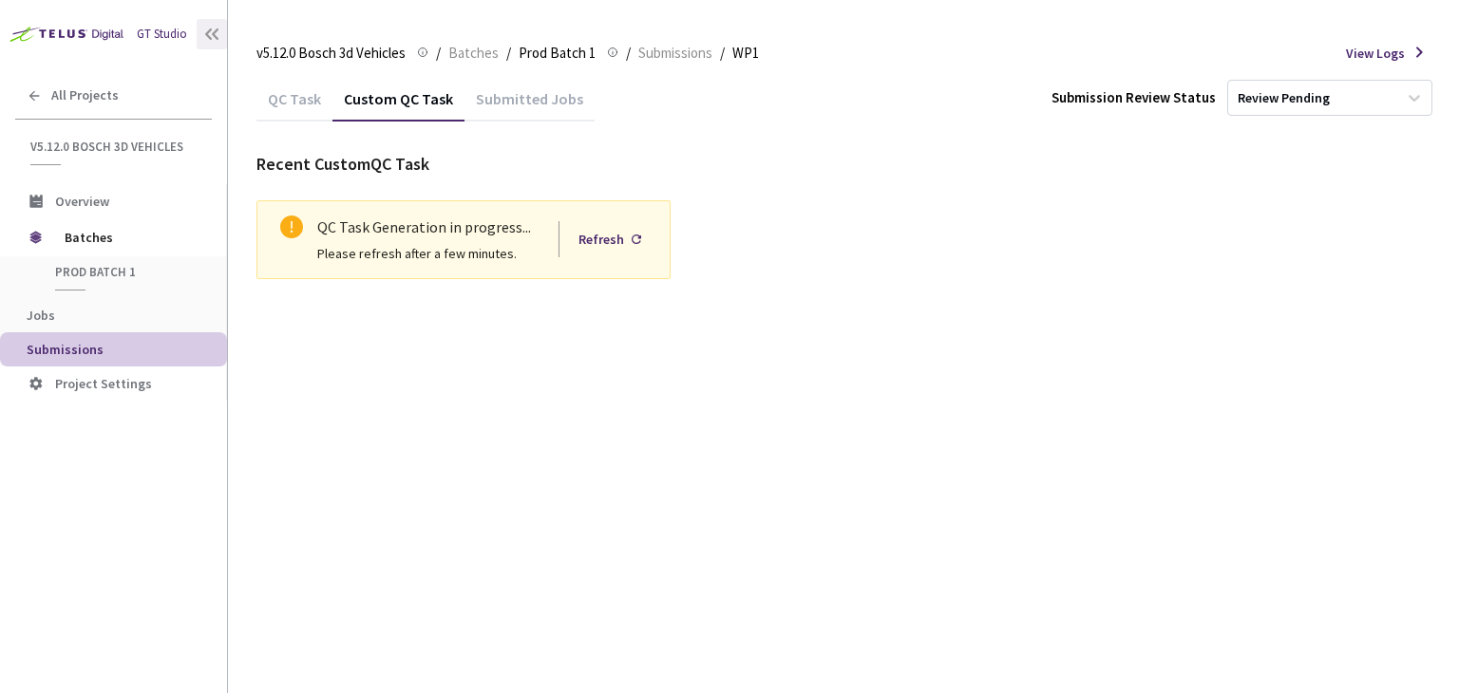
click at [514, 104] on div "Submitted Jobs" at bounding box center [530, 105] width 130 height 32
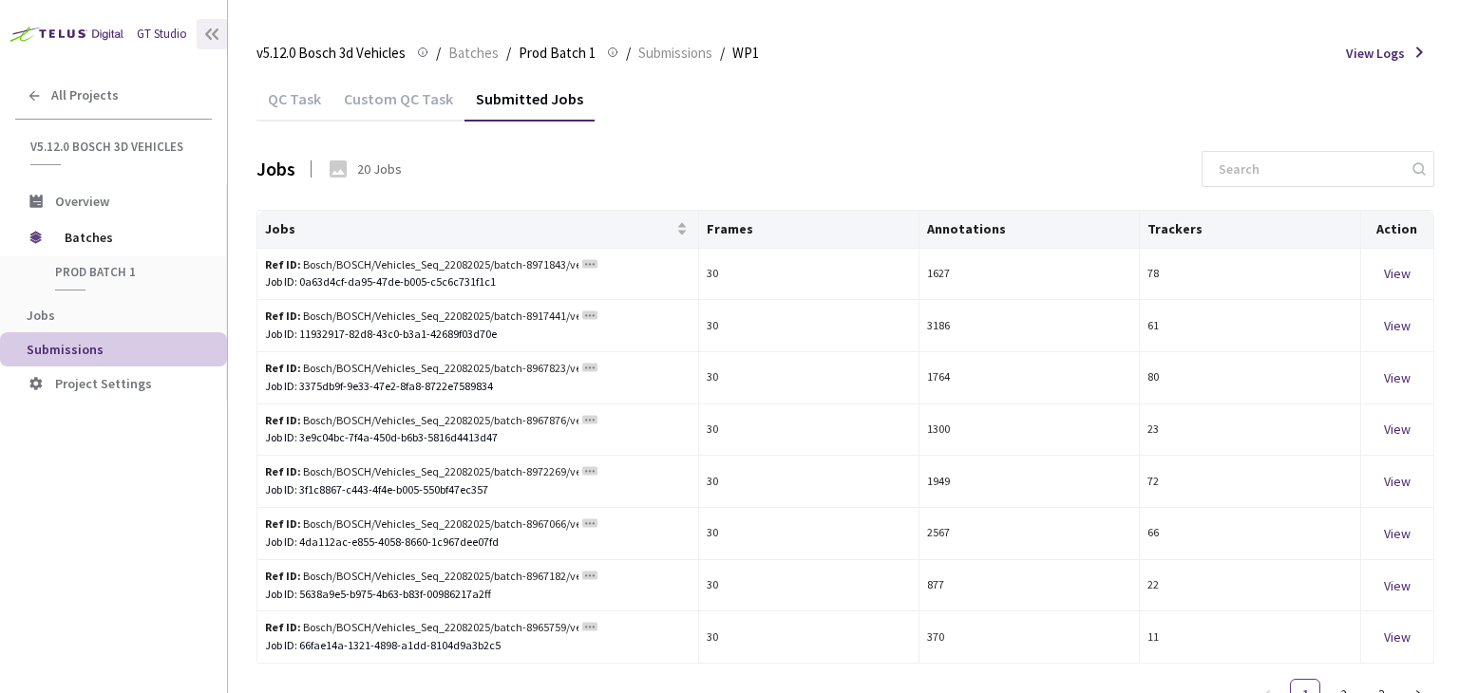
click at [285, 106] on div "QC Task" at bounding box center [294, 105] width 76 height 32
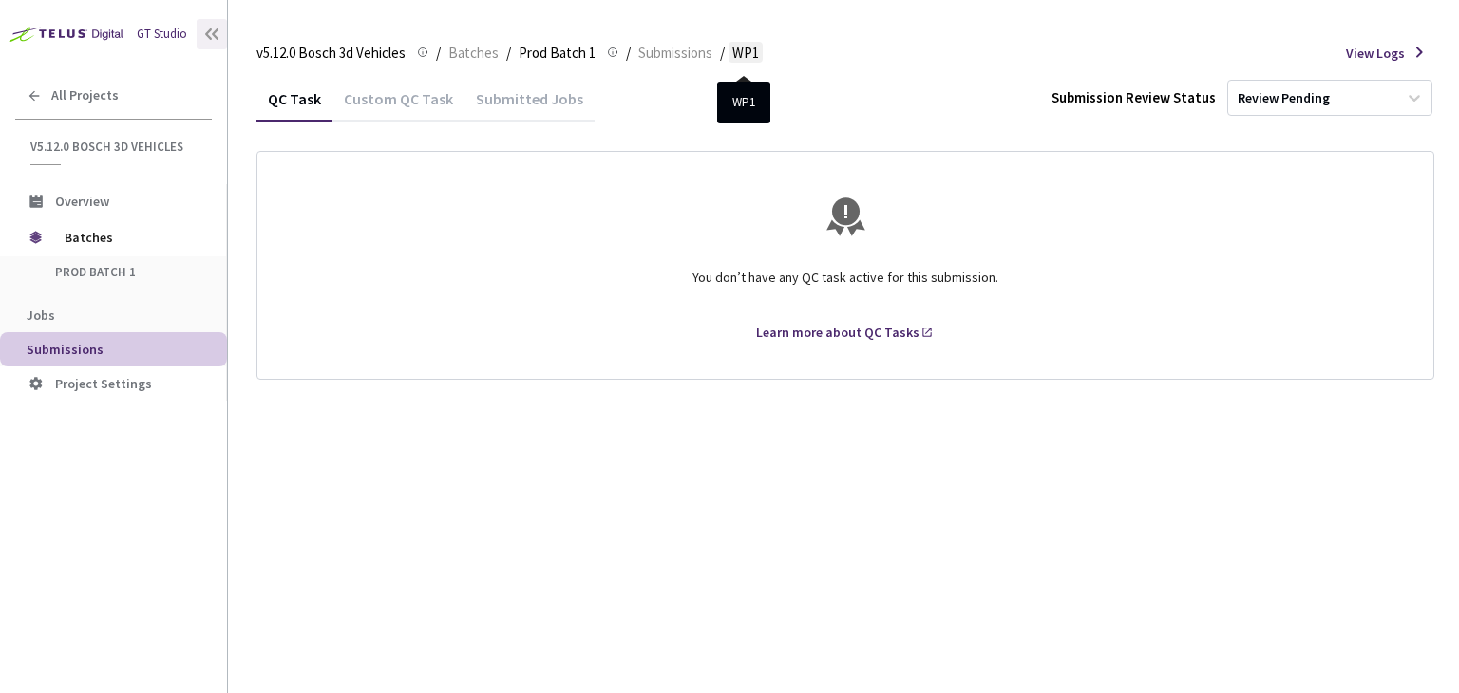
click at [739, 56] on span "WP1" at bounding box center [745, 53] width 27 height 23
click at [420, 104] on div "Custom QC Task" at bounding box center [398, 105] width 132 height 32
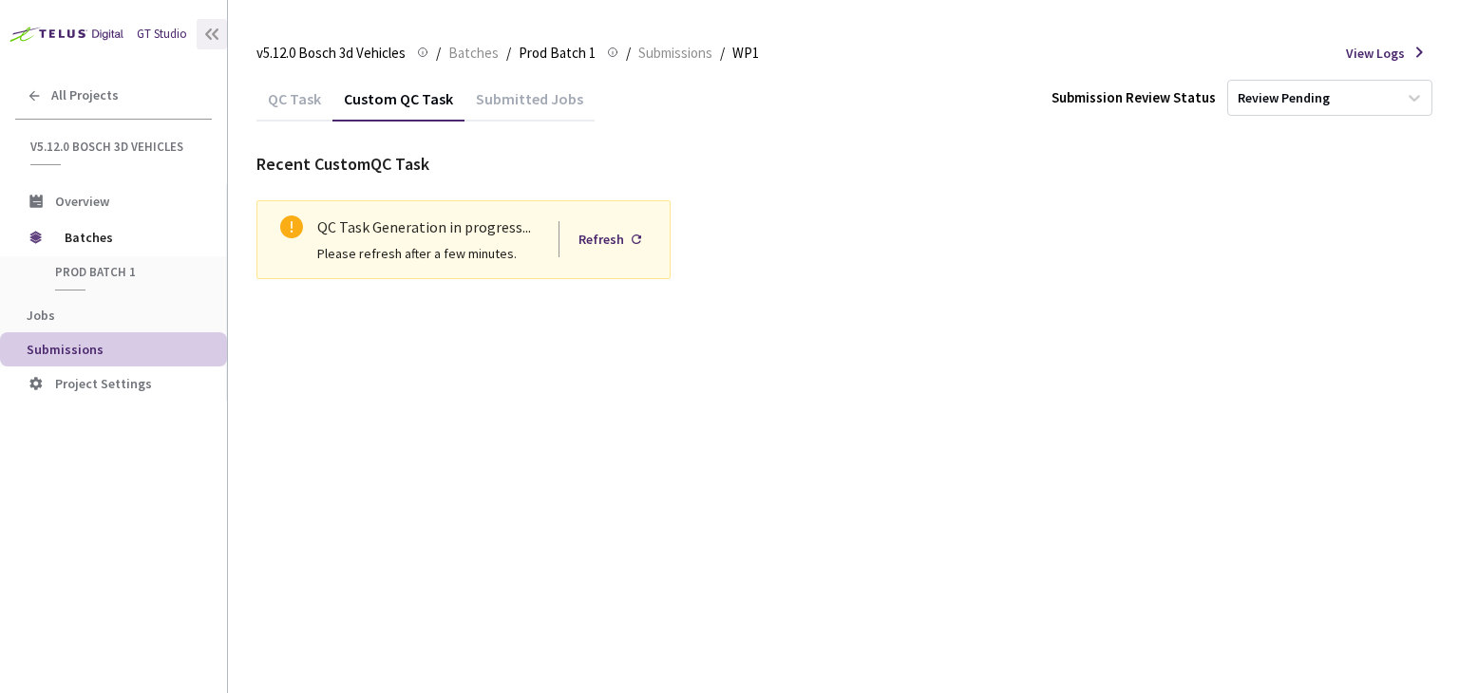
drag, startPoint x: 595, startPoint y: 240, endPoint x: 393, endPoint y: 259, distance: 202.3
click at [393, 259] on div "Please refresh after a few minutes. Refresh" at bounding box center [486, 253] width 338 height 21
click at [300, 225] on icon "exclamation-circle" at bounding box center [291, 227] width 23 height 23
click at [546, 99] on div "Submitted Jobs" at bounding box center [530, 105] width 130 height 32
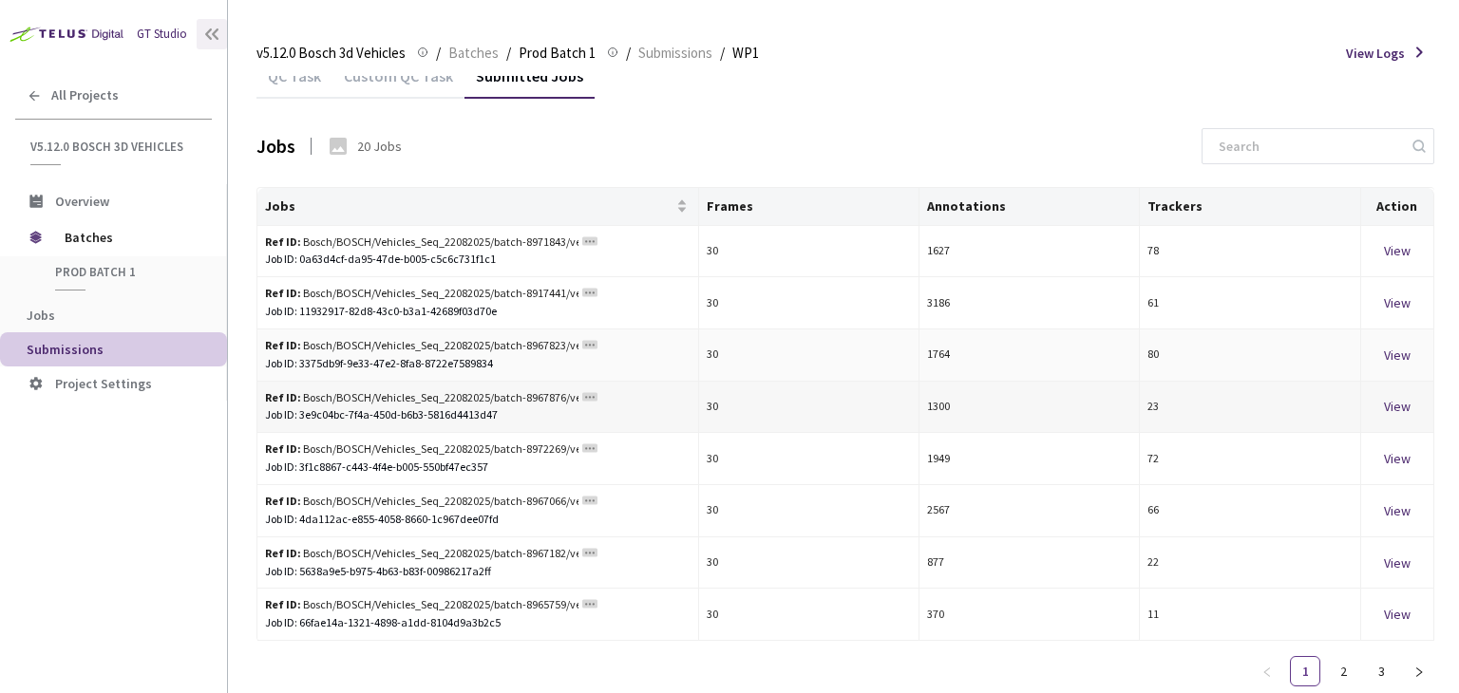
scroll to position [29, 0]
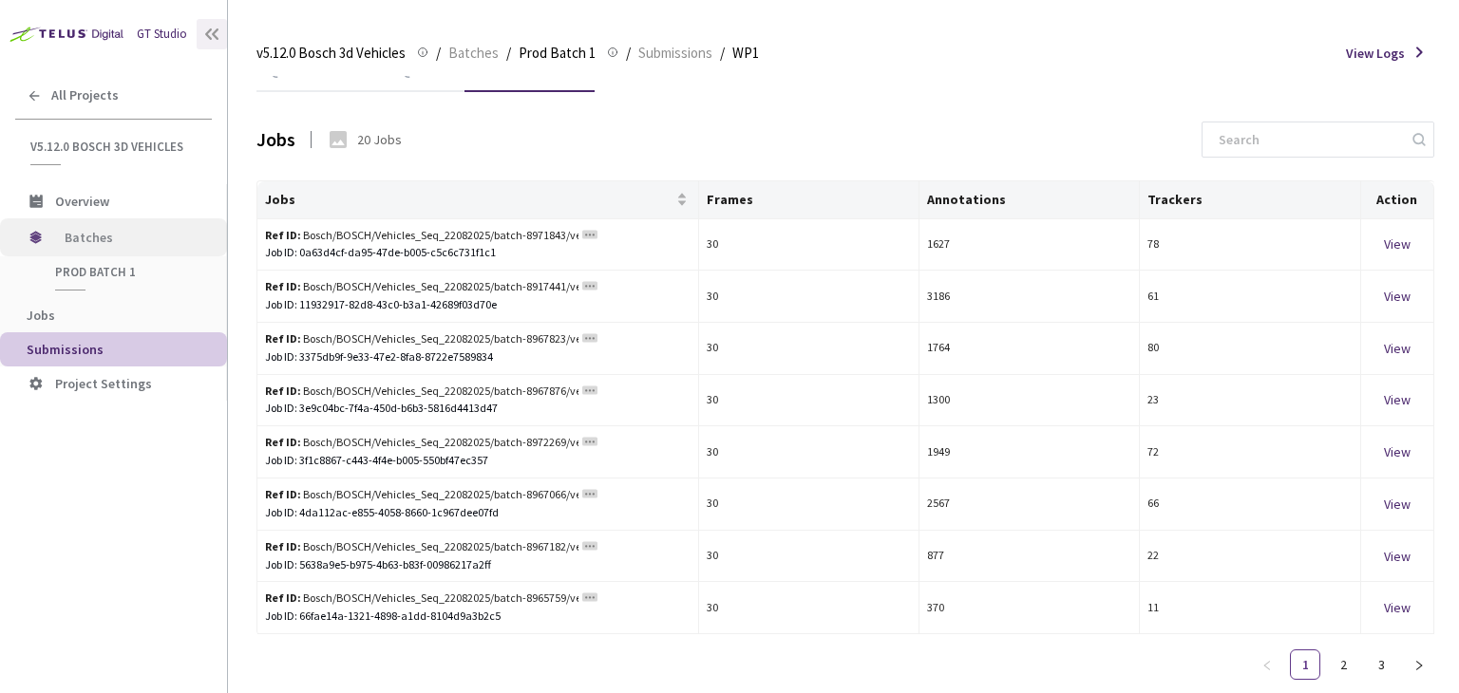
click at [87, 242] on span "Batches" at bounding box center [130, 237] width 130 height 38
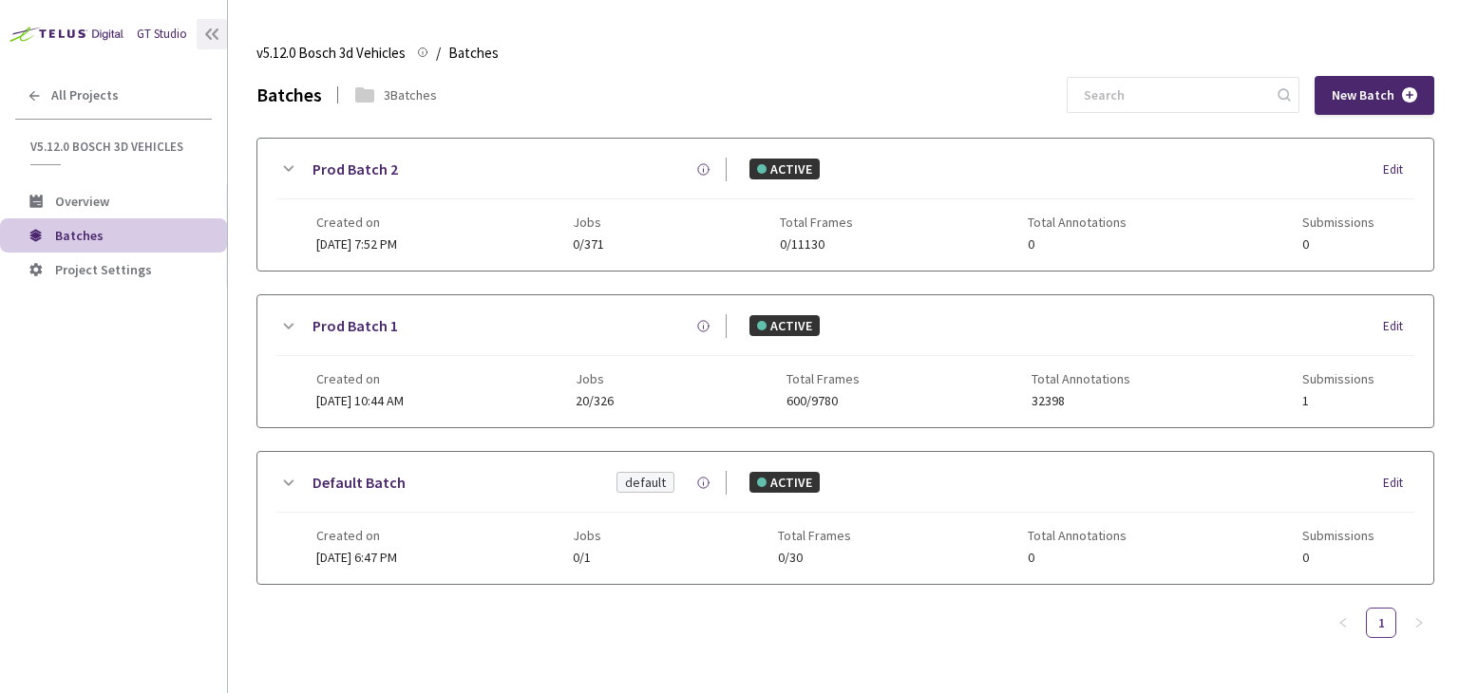
click at [87, 237] on span "Batches" at bounding box center [79, 235] width 48 height 17
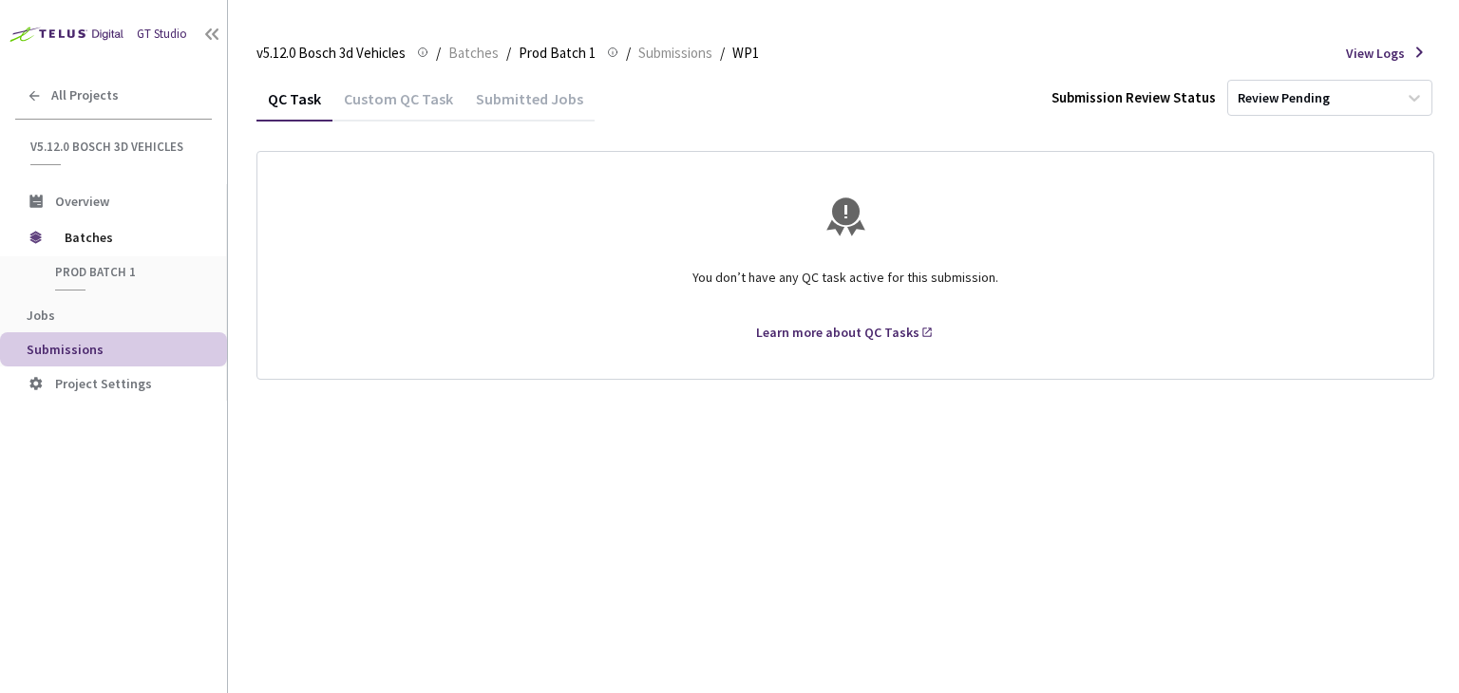
click at [85, 351] on span "Submissions" at bounding box center [65, 349] width 77 height 17
click at [384, 105] on div "Custom QC Task" at bounding box center [398, 105] width 132 height 32
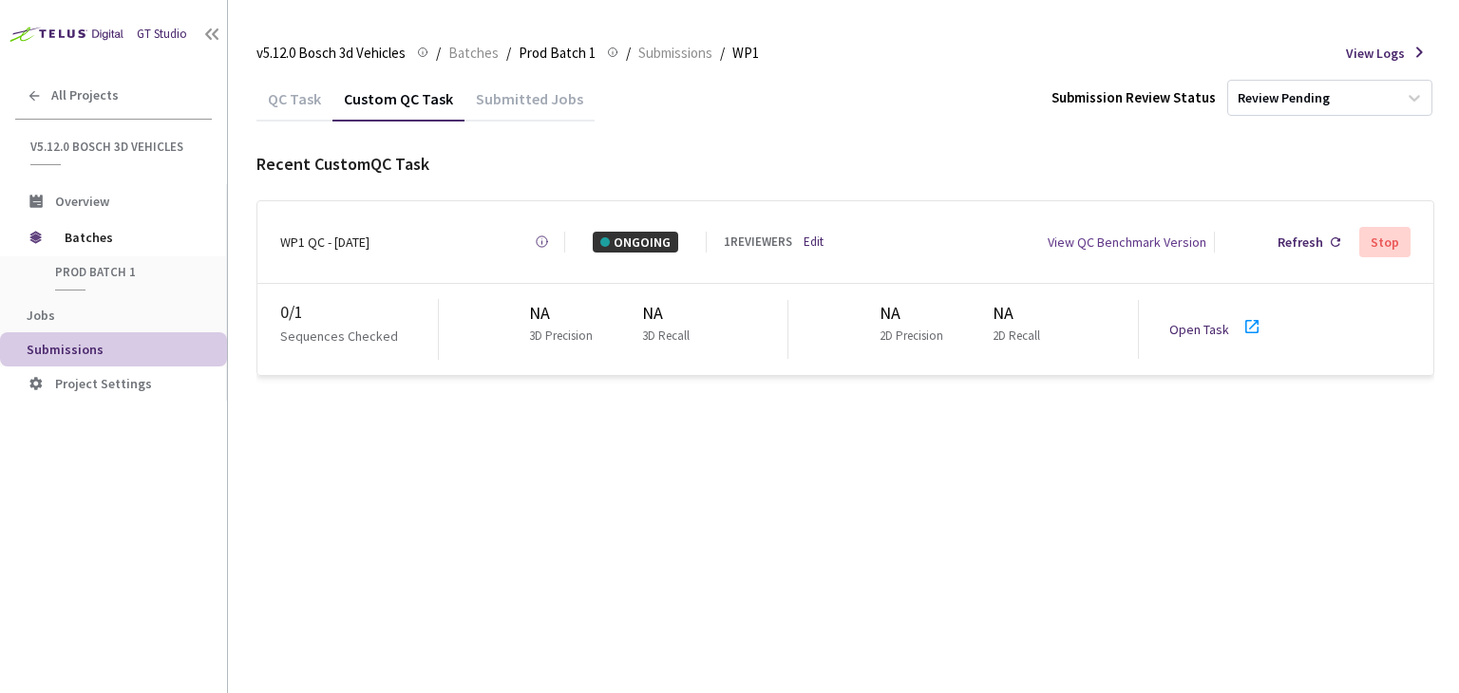
click at [1372, 237] on div "Stop" at bounding box center [1385, 242] width 28 height 15
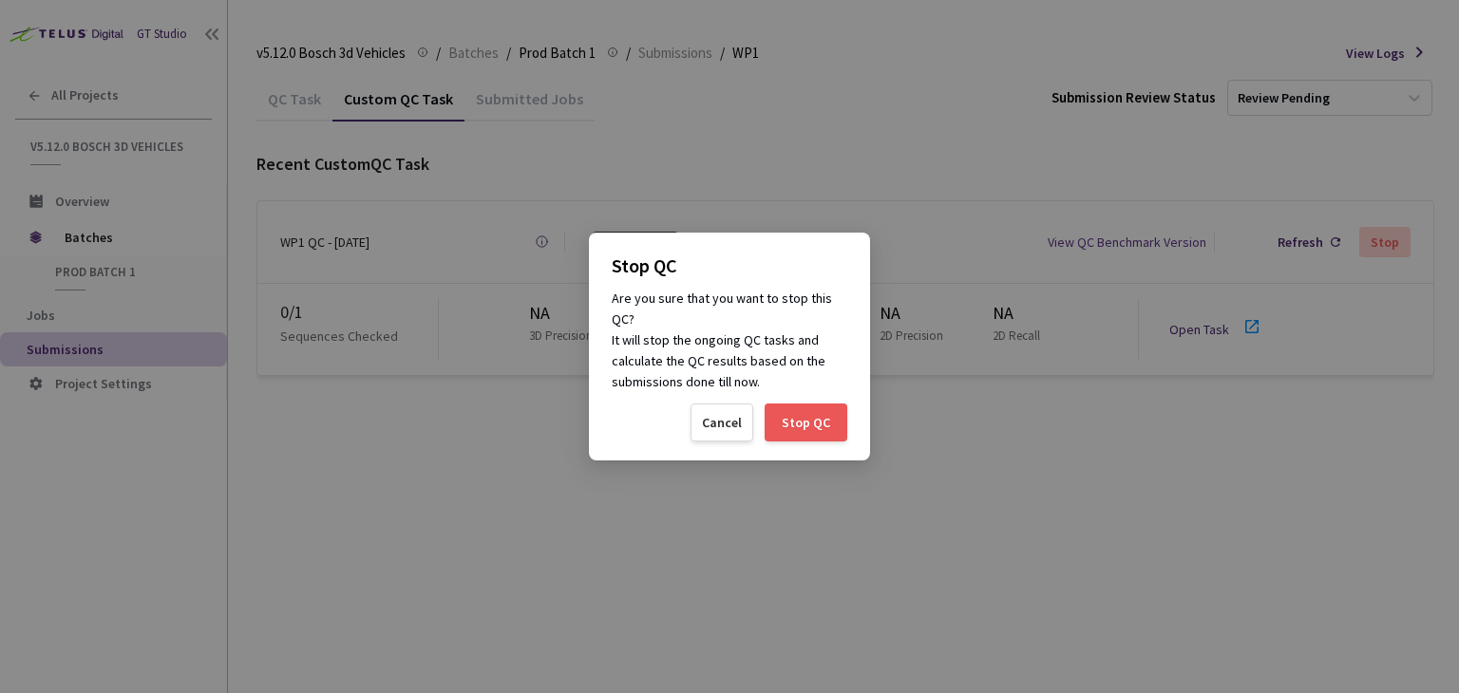
click at [824, 420] on div "Stop QC" at bounding box center [806, 422] width 48 height 15
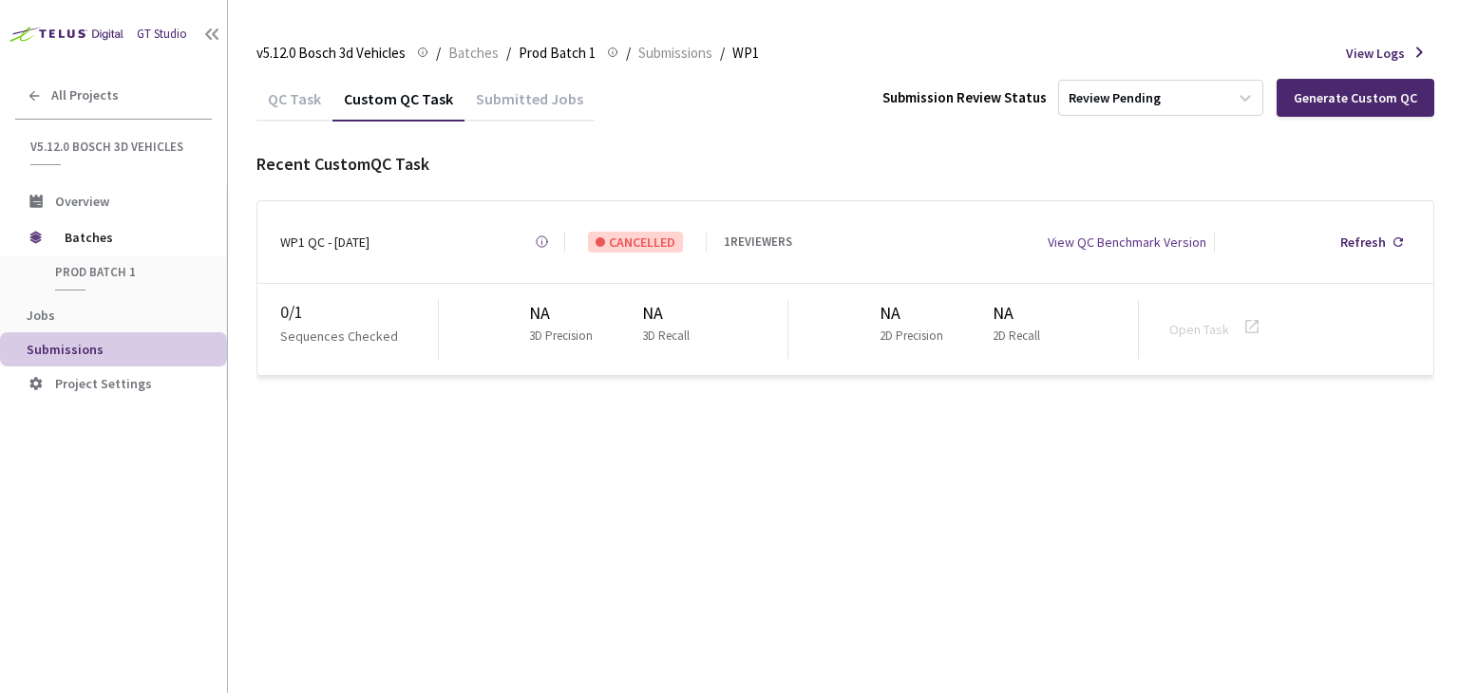
click at [527, 101] on div "Submitted Jobs" at bounding box center [530, 105] width 130 height 32
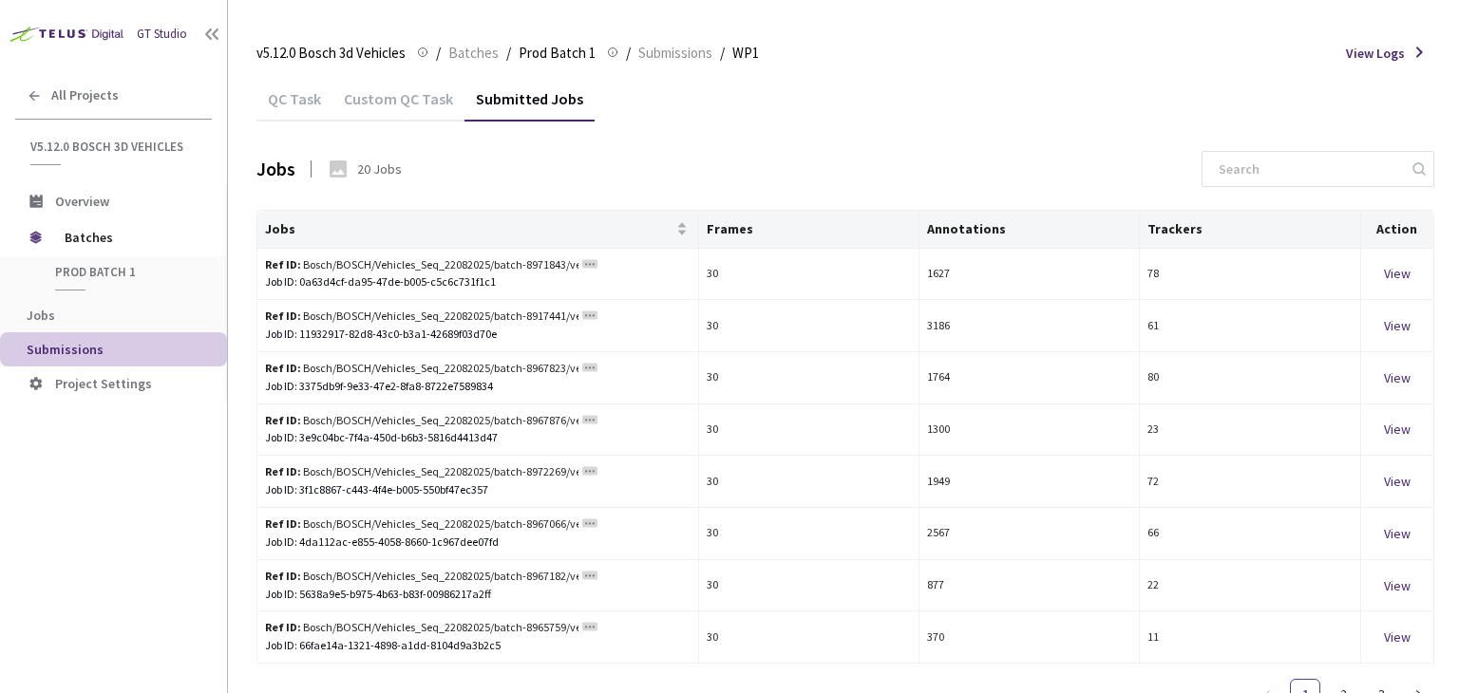
click at [389, 101] on div "Custom QC Task" at bounding box center [398, 105] width 132 height 32
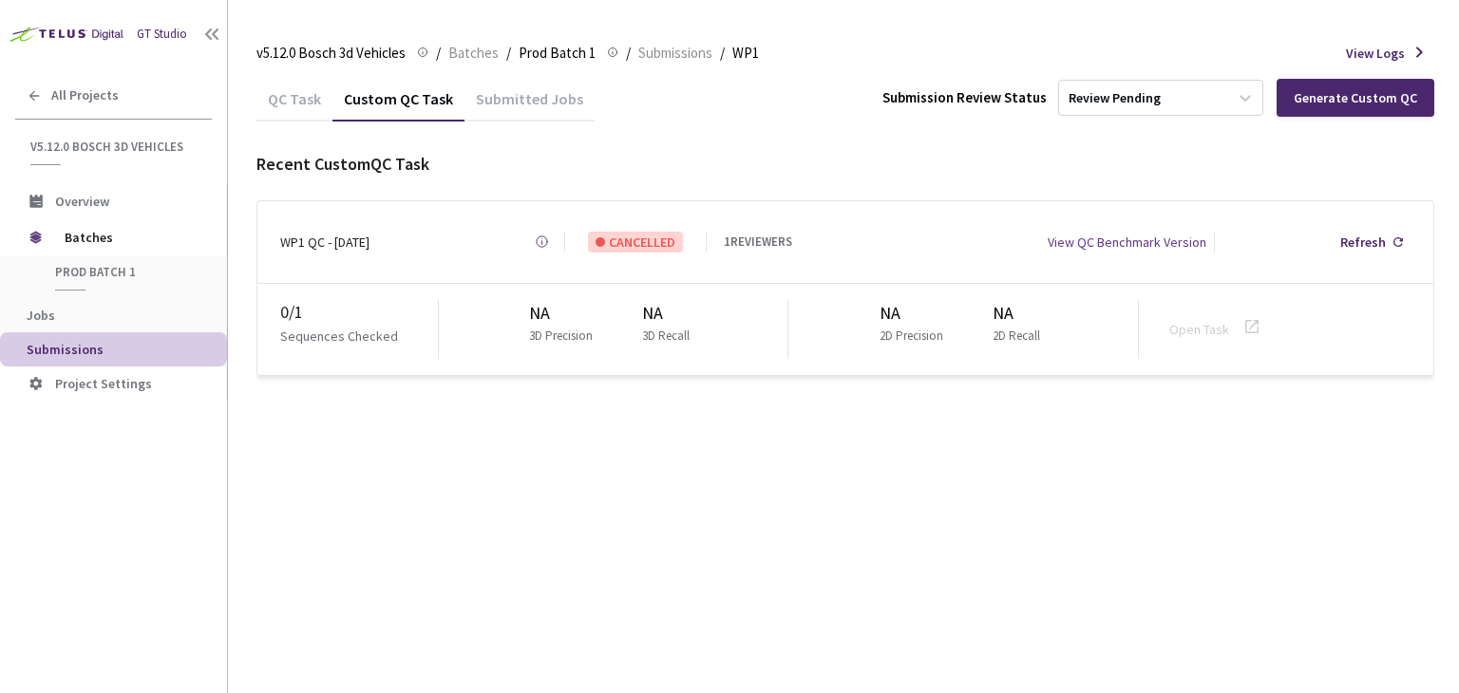
click at [505, 105] on div "Submitted Jobs" at bounding box center [530, 105] width 130 height 32
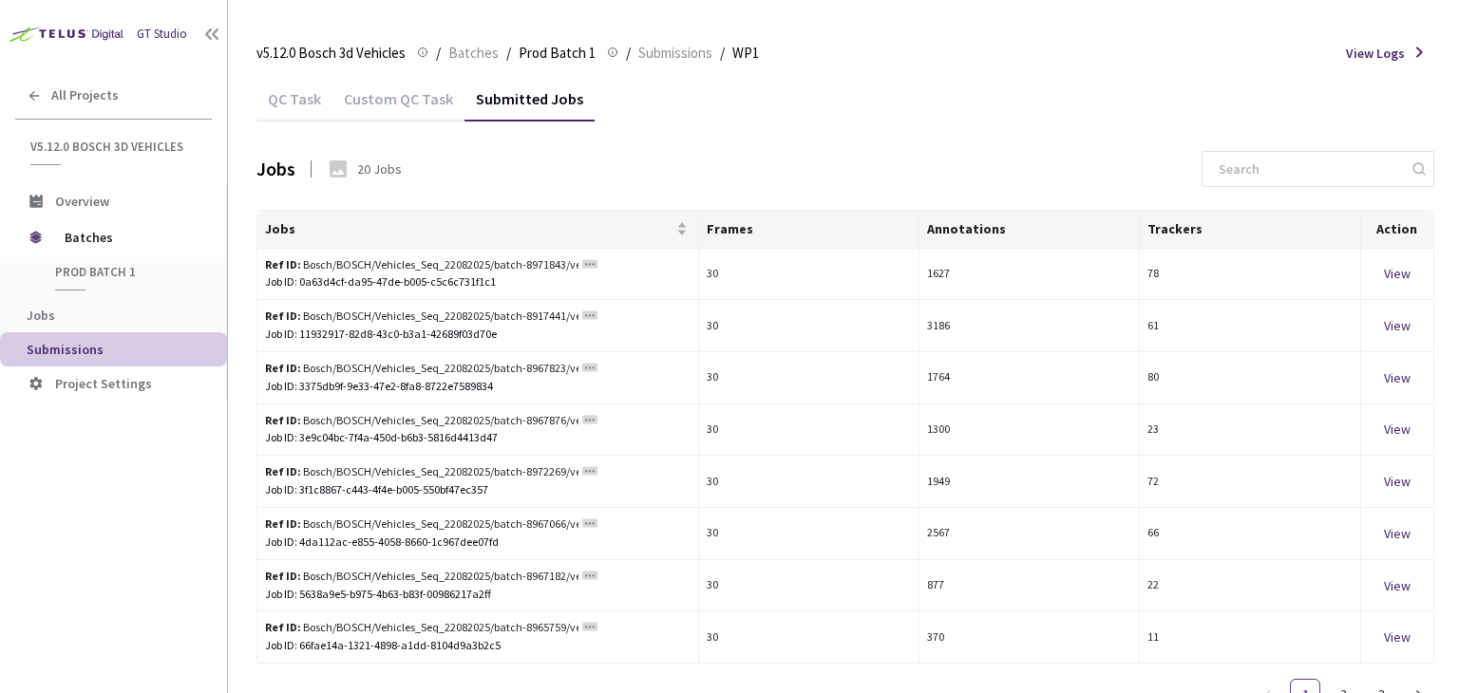
click at [408, 101] on div "Custom QC Task" at bounding box center [398, 105] width 132 height 32
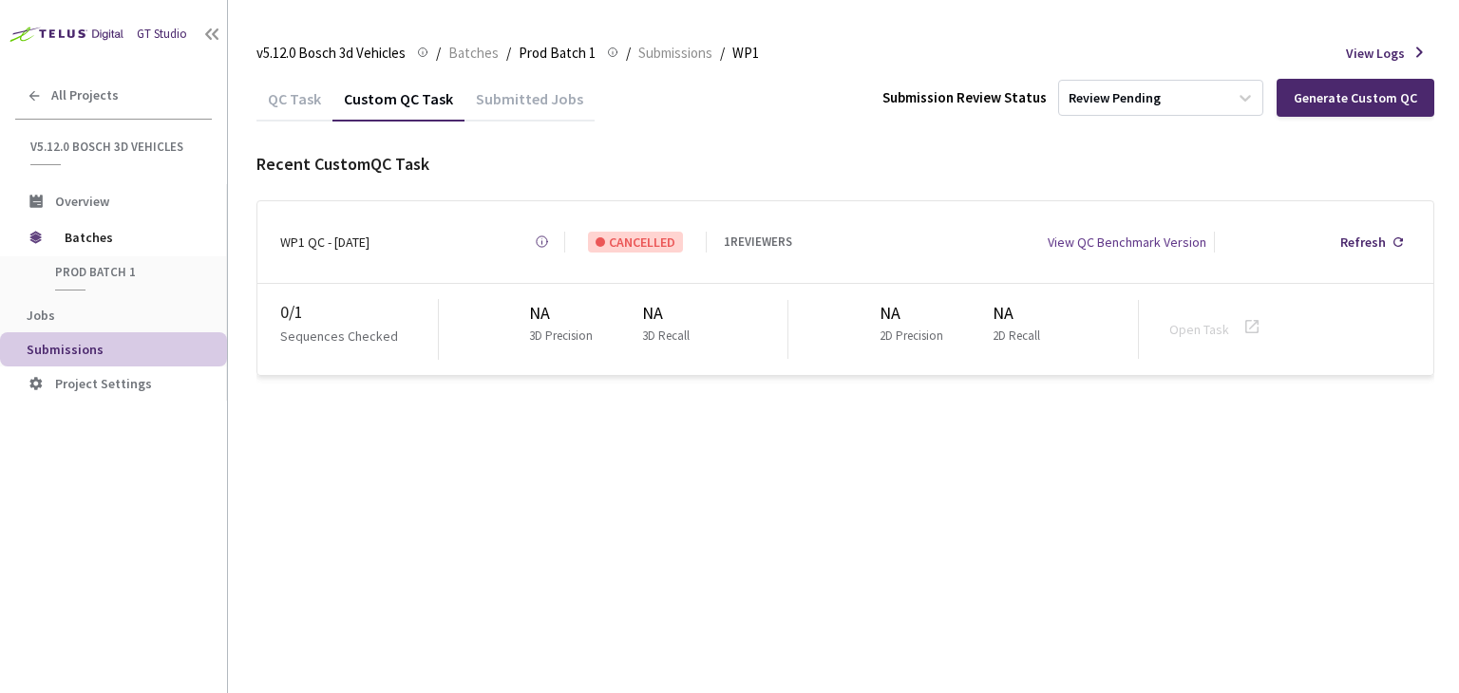
click at [286, 101] on div "QC Task" at bounding box center [294, 105] width 76 height 32
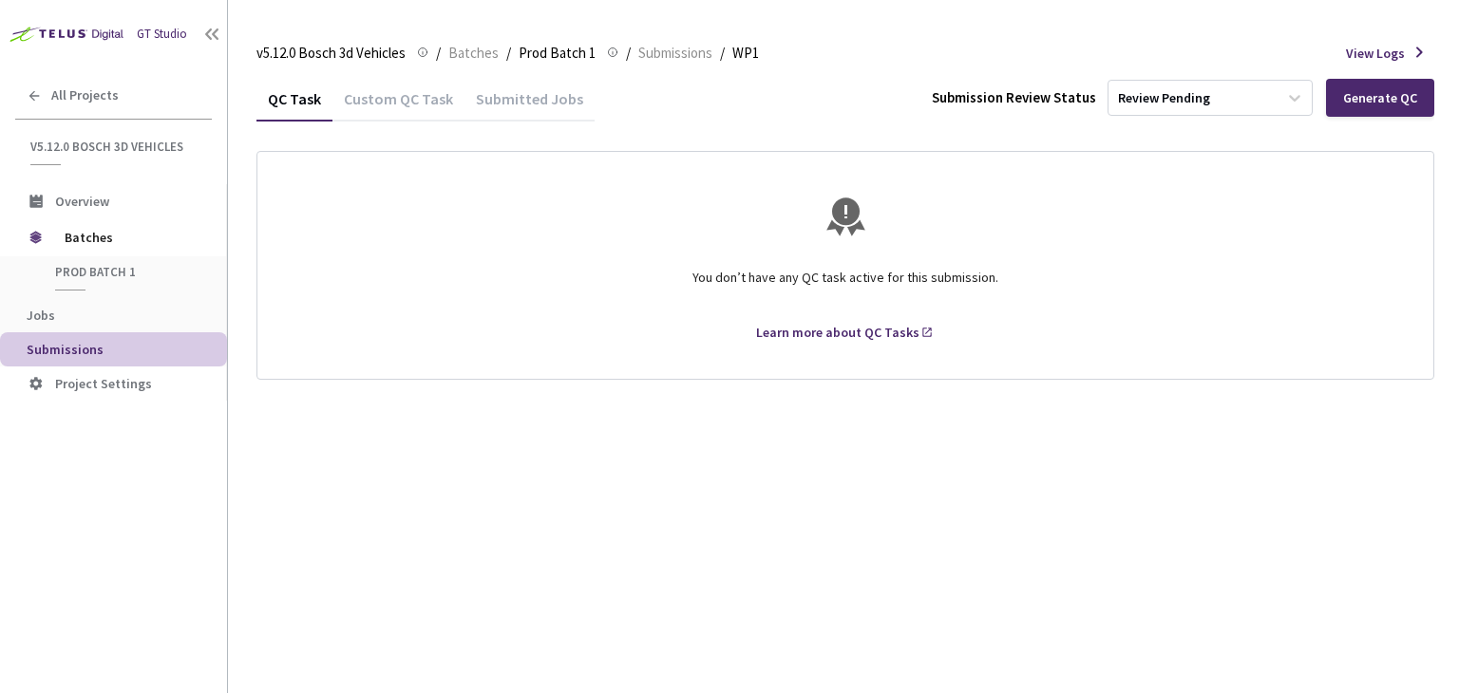
click at [395, 100] on div "Custom QC Task" at bounding box center [398, 105] width 132 height 32
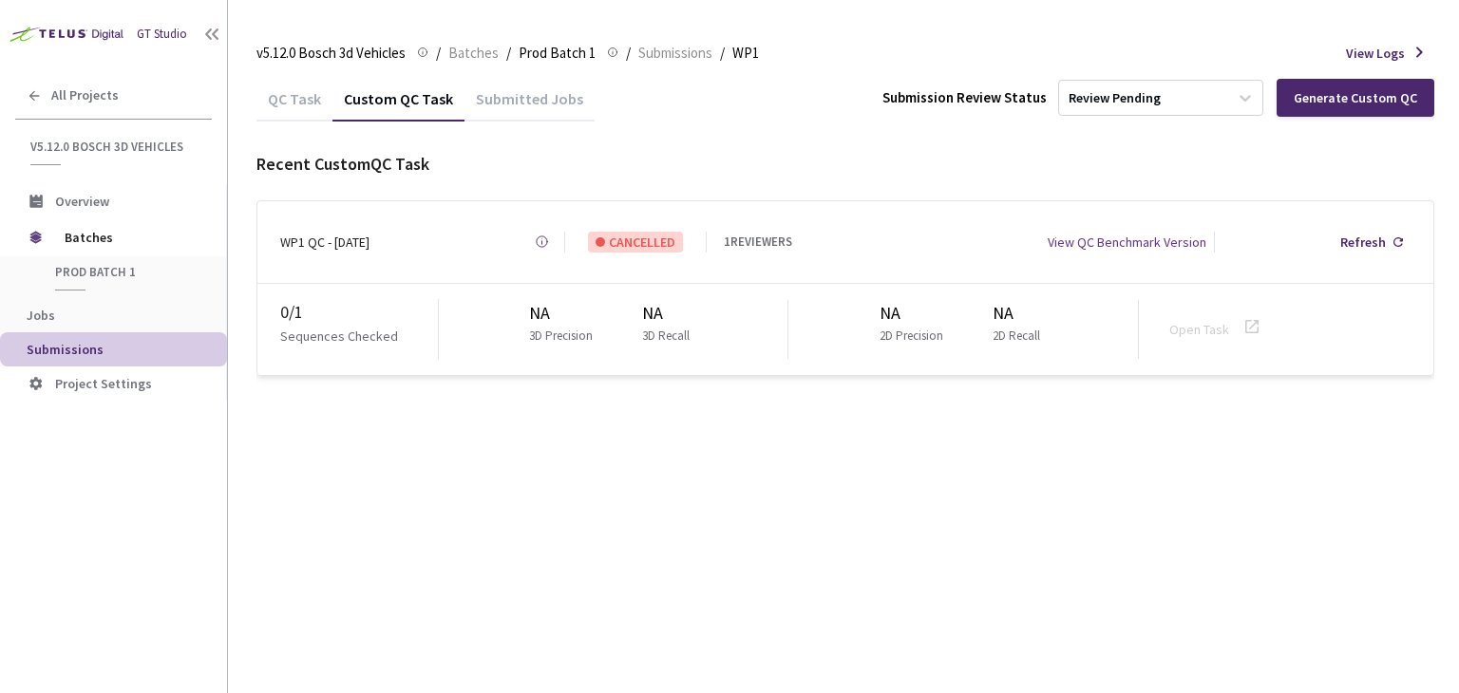
click at [297, 100] on div "QC Task" at bounding box center [294, 105] width 76 height 32
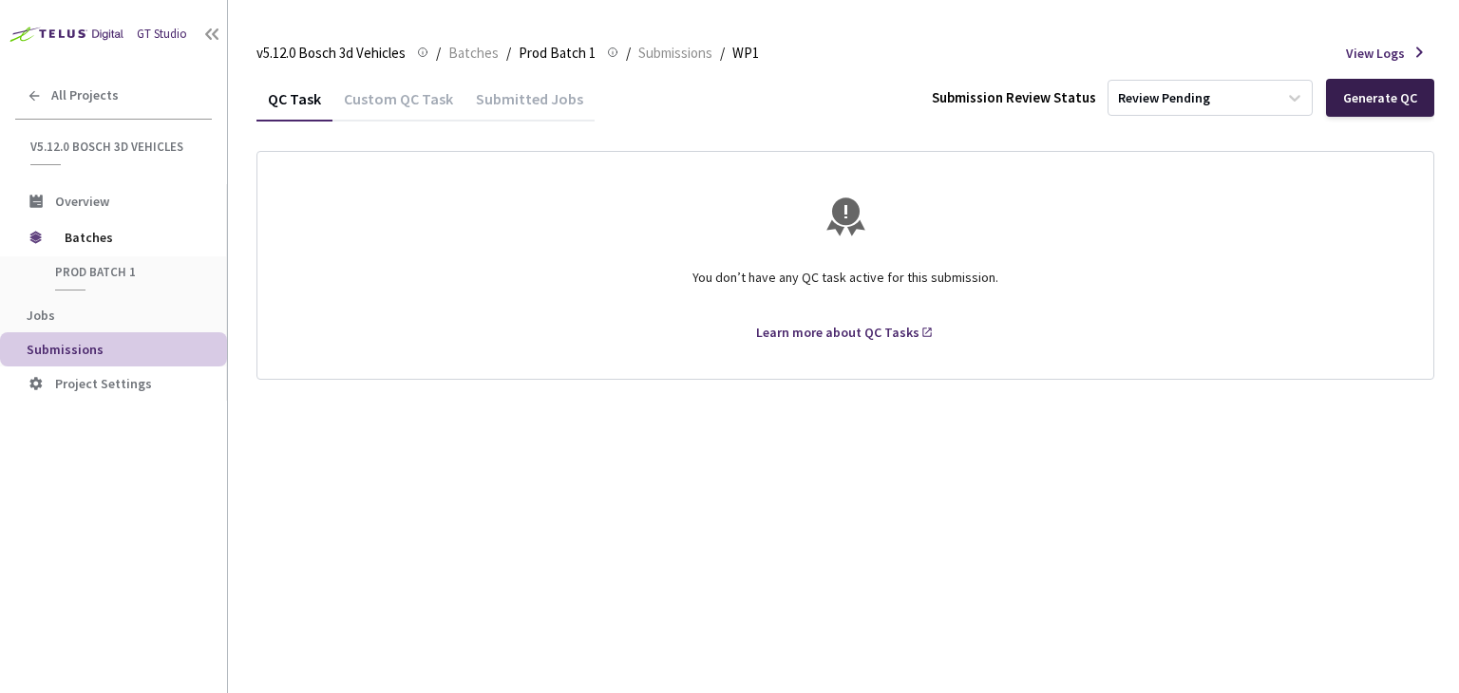
click at [1348, 96] on div "Generate QC" at bounding box center [1380, 97] width 74 height 15
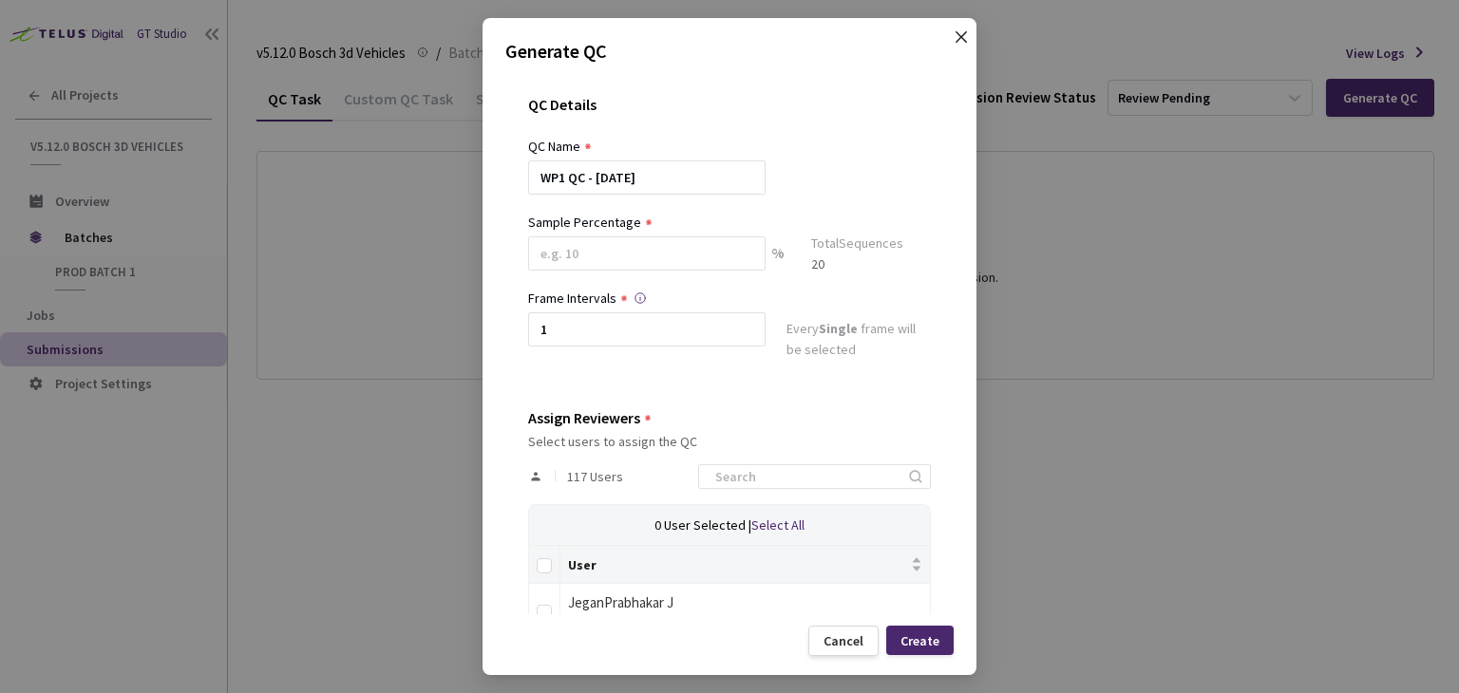
click at [960, 43] on icon "close" at bounding box center [961, 36] width 15 height 15
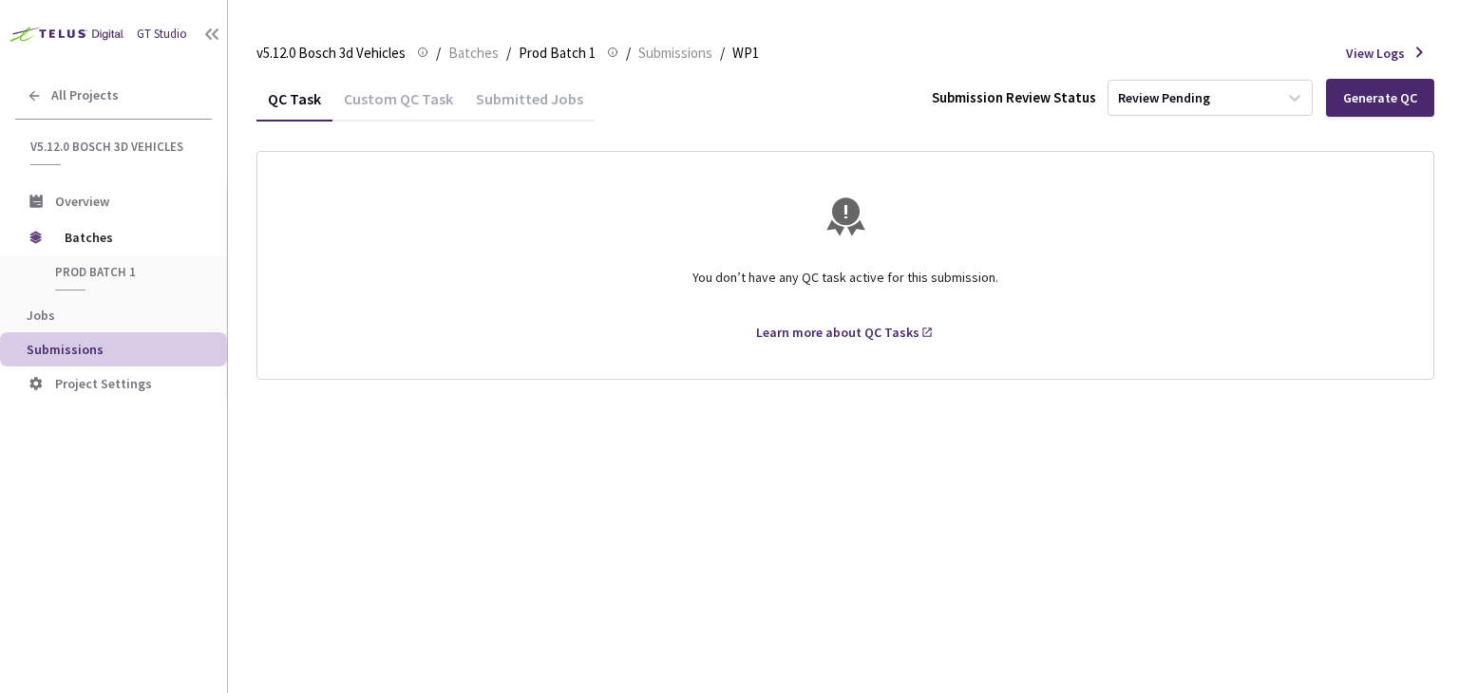
click at [379, 100] on div "Custom QC Task" at bounding box center [398, 105] width 132 height 32
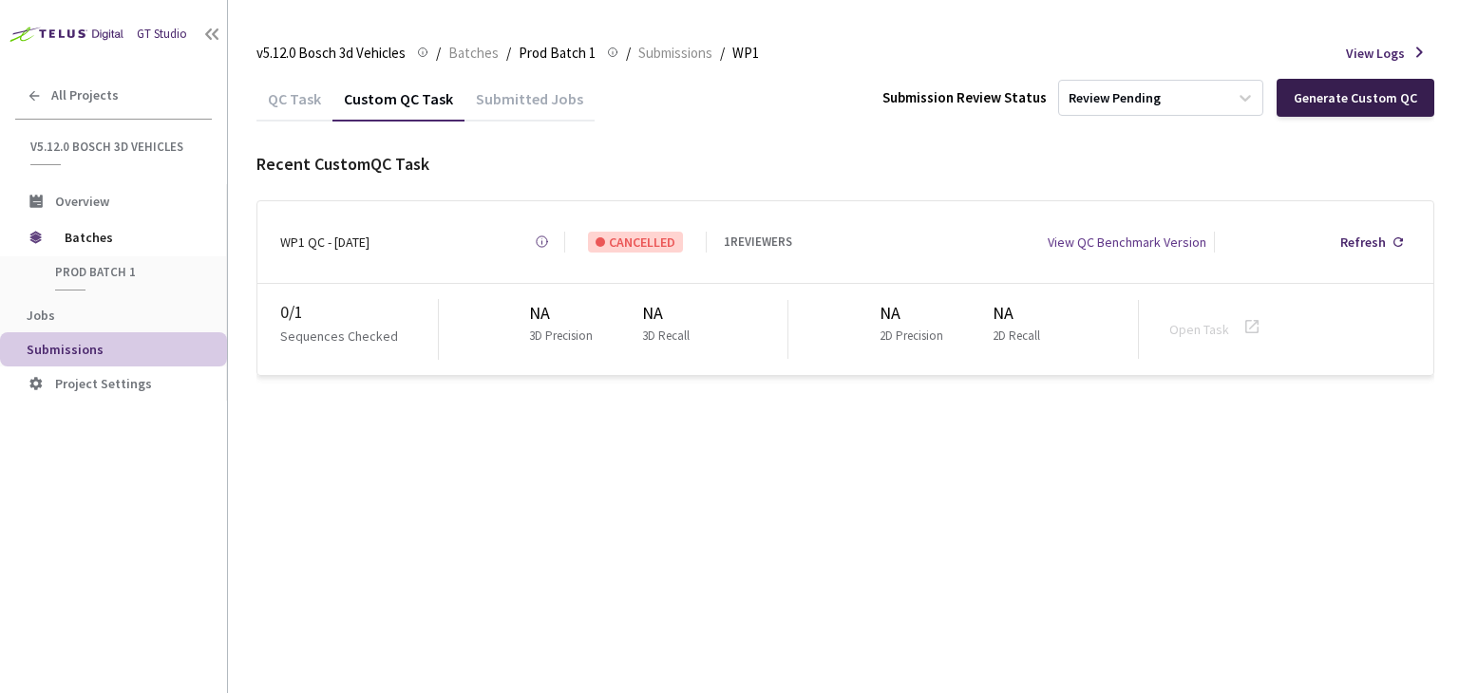
click at [1353, 85] on div "Generate Custom QC" at bounding box center [1356, 98] width 158 height 38
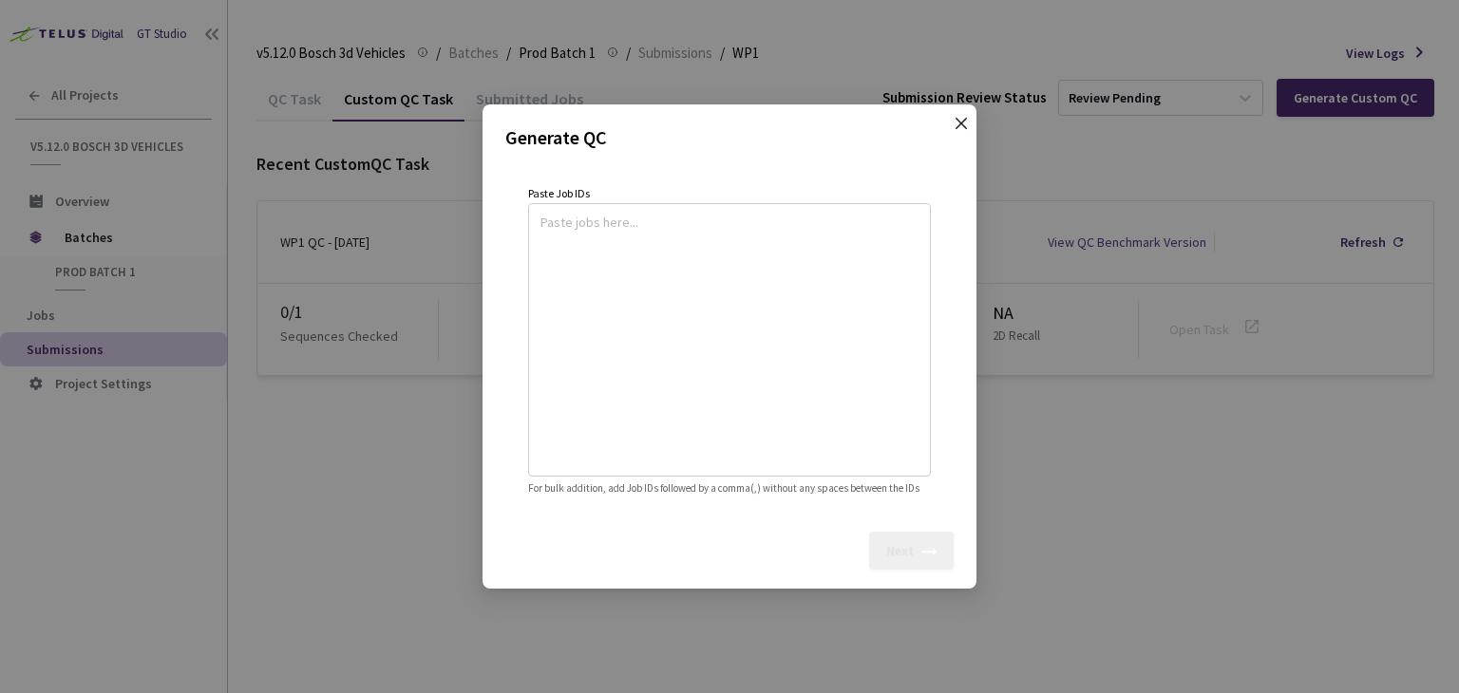
click at [952, 118] on span "Close" at bounding box center [961, 142] width 53 height 53
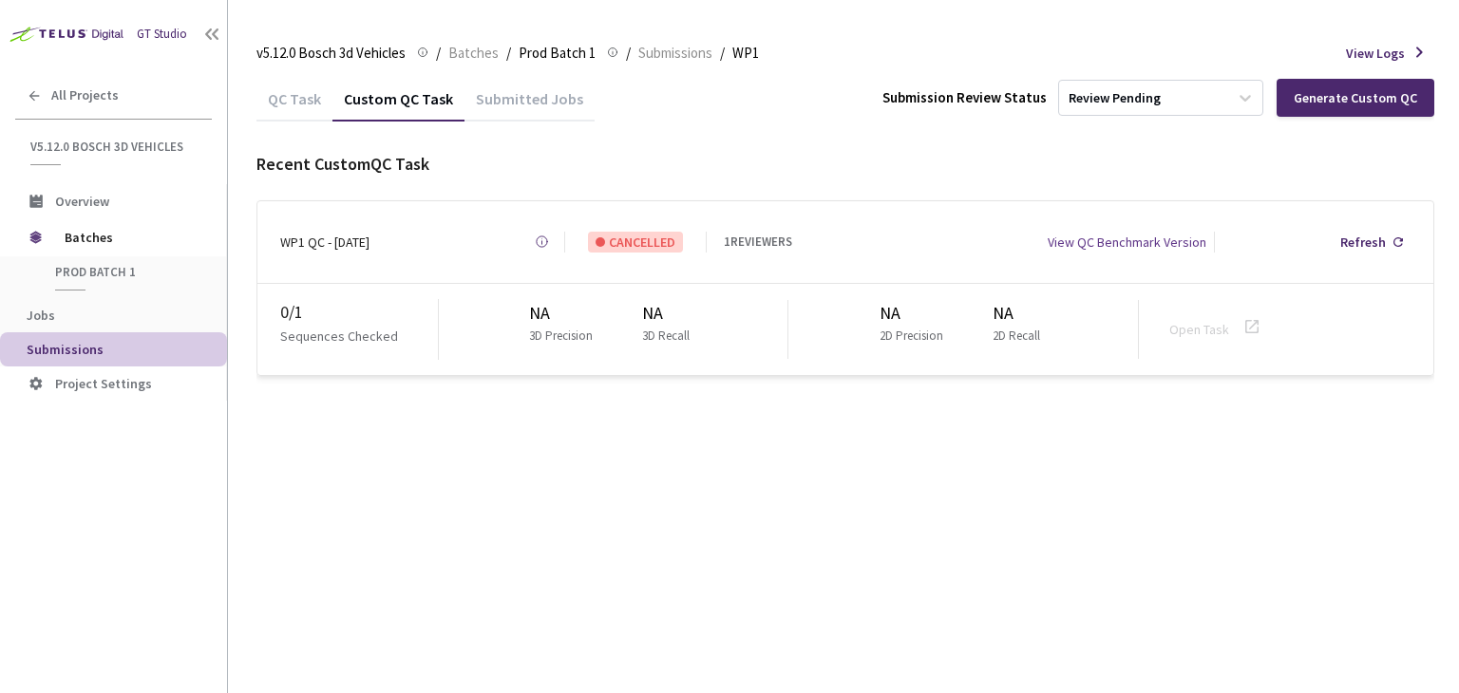
click at [271, 111] on div "QC Task" at bounding box center [294, 105] width 76 height 32
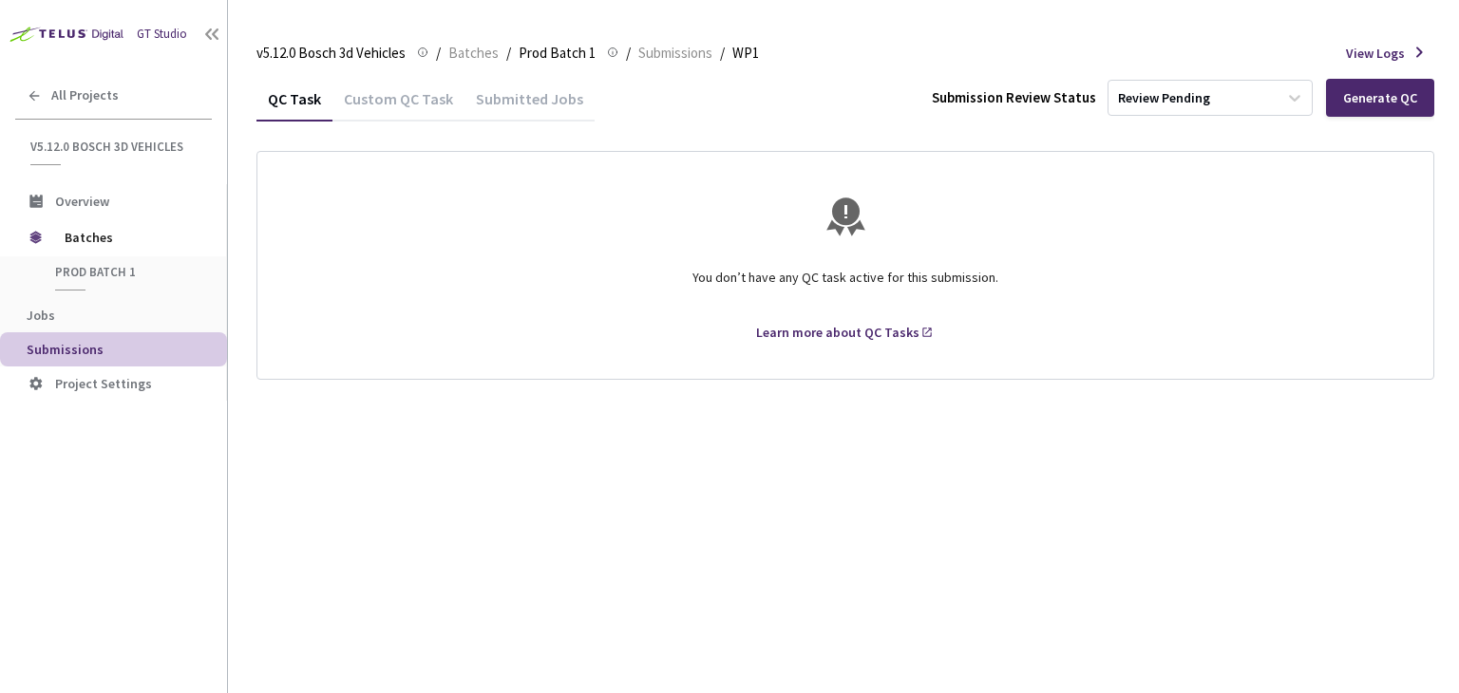
click at [390, 96] on div "Custom QC Task" at bounding box center [398, 105] width 132 height 32
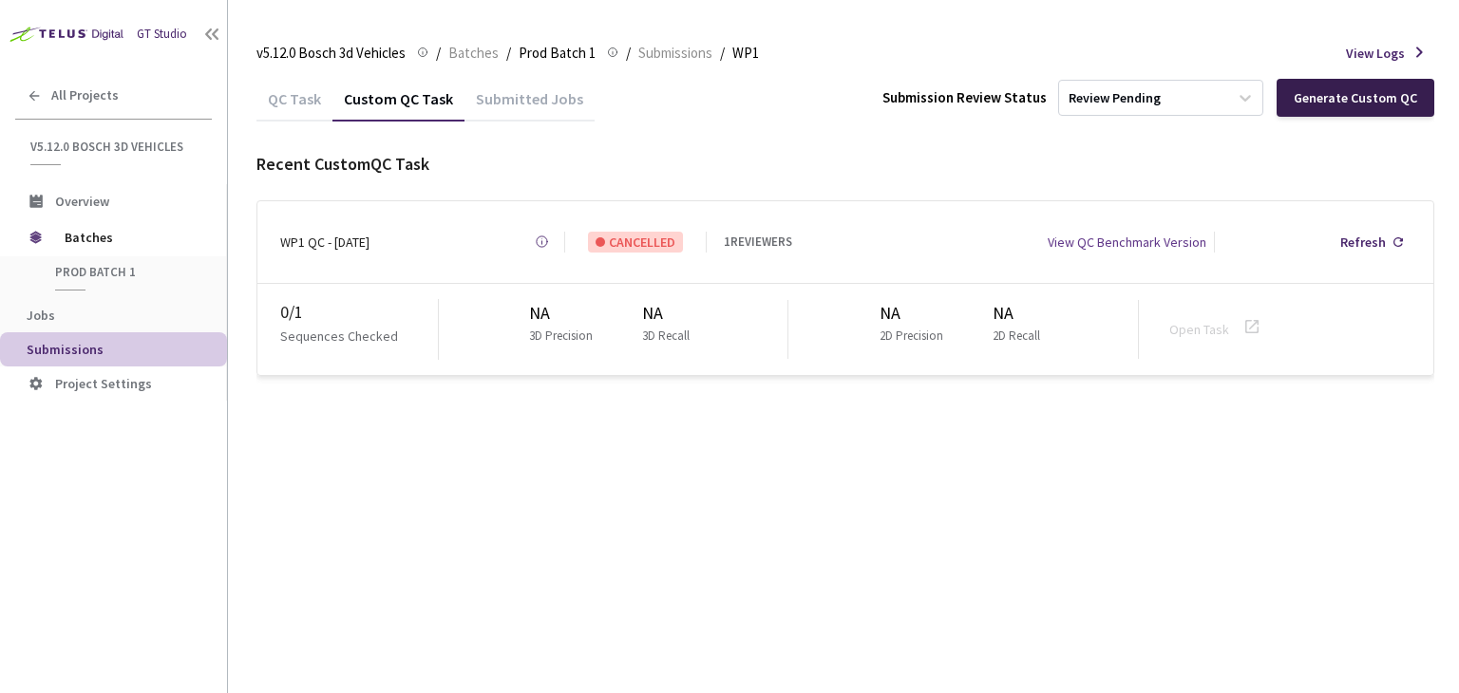
click at [1337, 103] on div "Generate Custom QC" at bounding box center [1355, 97] width 123 height 15
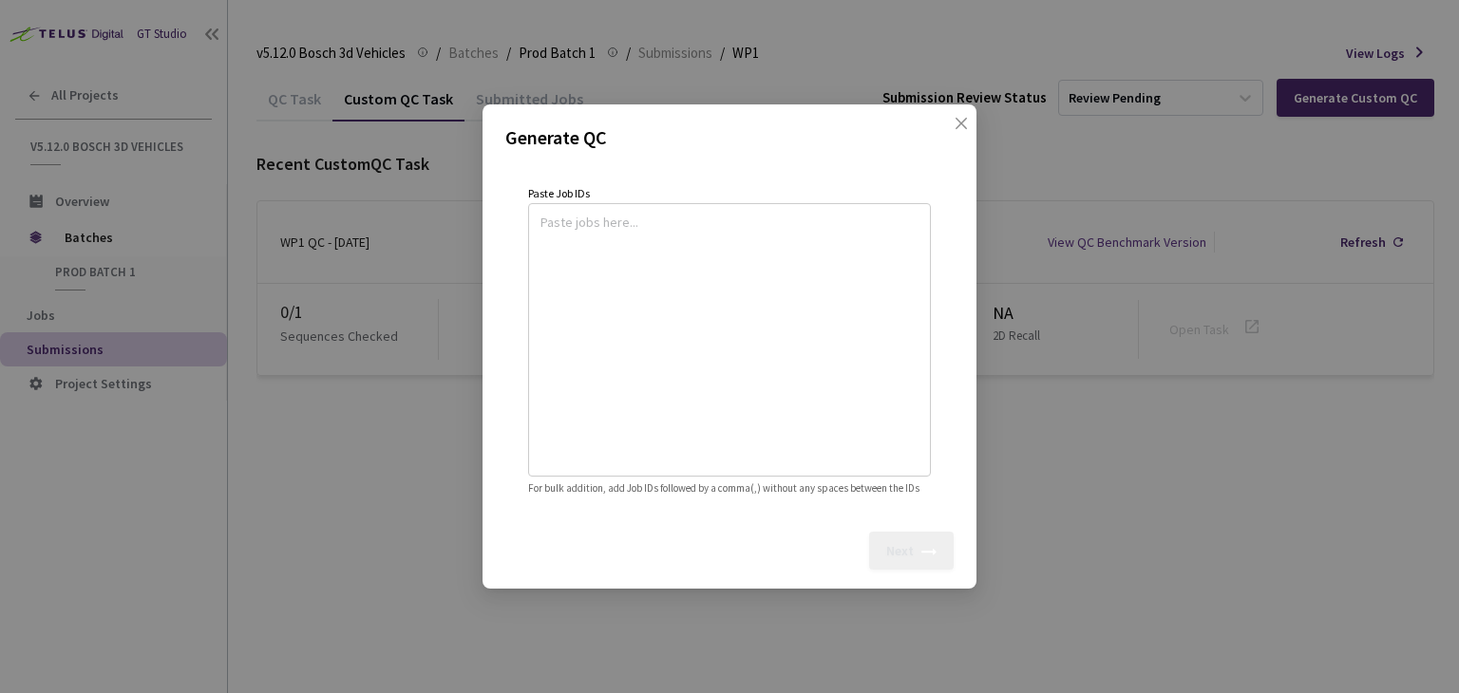
click at [575, 217] on textarea at bounding box center [730, 337] width 378 height 258
click at [587, 237] on textarea at bounding box center [730, 337] width 378 height 258
paste textarea
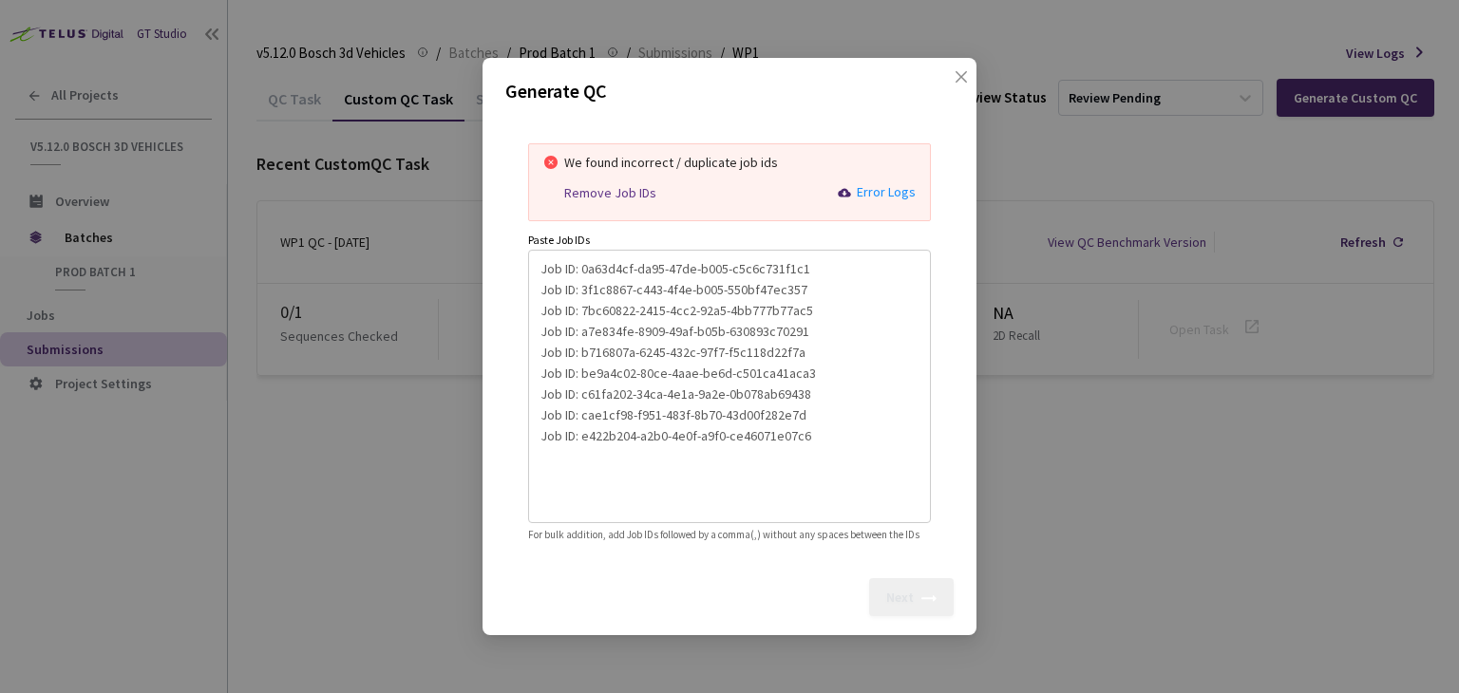
drag, startPoint x: 582, startPoint y: 256, endPoint x: 536, endPoint y: 263, distance: 47.2
click at [536, 263] on div "Job ID: 0a63d4cf-da95-47de-b005-c5c6c731f1c1 Job ID: 3f1c8867-c443-4f4e-b005-55…" at bounding box center [729, 387] width 403 height 274
drag, startPoint x: 581, startPoint y: 282, endPoint x: 530, endPoint y: 275, distance: 51.9
click at [530, 275] on div "0a63d4cf-da95-47de-b005-c5c6c731f1c1 Job ID: 3f1c8867-c443-4f4e-b005-550bf47ec3…" at bounding box center [729, 387] width 403 height 274
drag, startPoint x: 579, startPoint y: 299, endPoint x: 536, endPoint y: 299, distance: 43.7
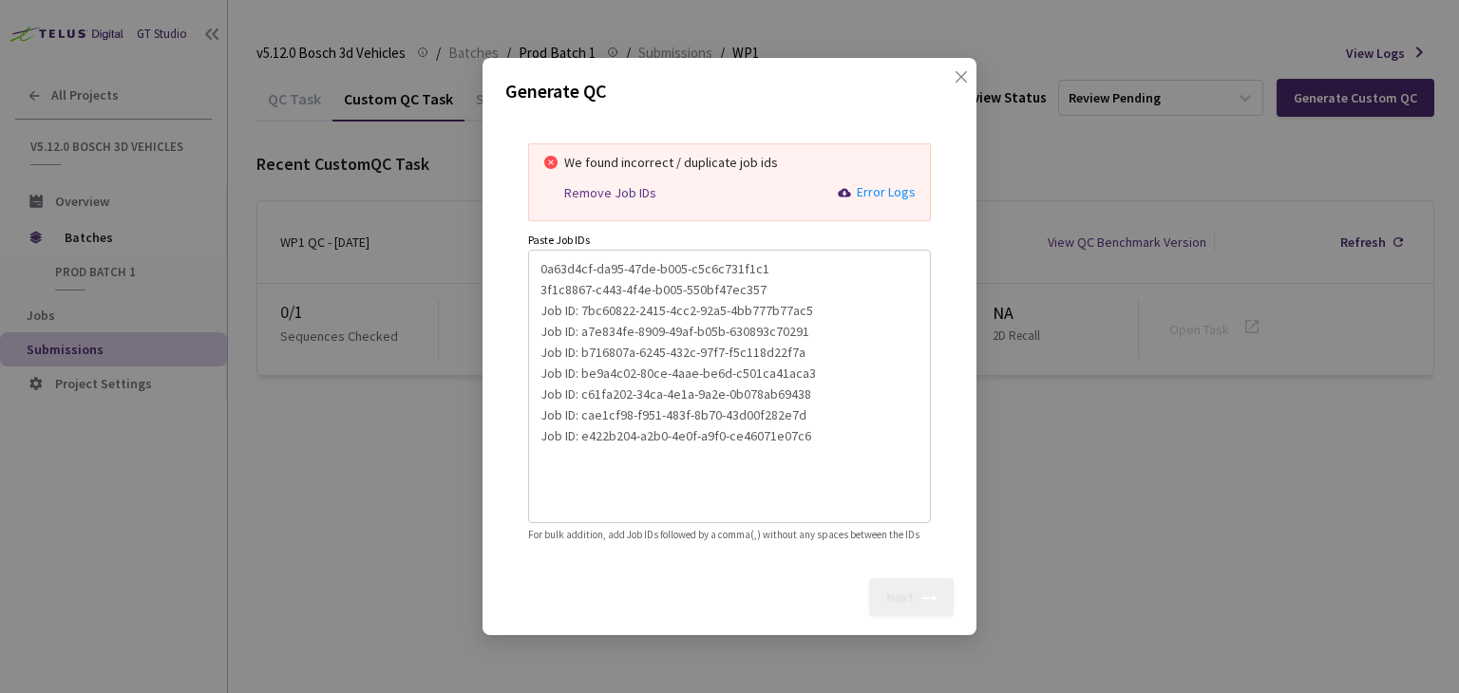
click at [536, 299] on div "0a63d4cf-da95-47de-b005-c5c6c731f1c1 3f1c8867-c443-4f4e-b005-550bf47ec357 Job I…" at bounding box center [729, 387] width 403 height 274
drag, startPoint x: 578, startPoint y: 323, endPoint x: 514, endPoint y: 319, distance: 64.7
click at [514, 319] on div "We found incorrect / duplicate job ids Remove Job IDs Error Logs Paste Job IDs …" at bounding box center [729, 340] width 448 height 454
drag, startPoint x: 580, startPoint y: 343, endPoint x: 510, endPoint y: 343, distance: 70.3
click at [510, 343] on div "We found incorrect / duplicate job ids Remove Job IDs Error Logs Paste Job IDs …" at bounding box center [729, 340] width 448 height 454
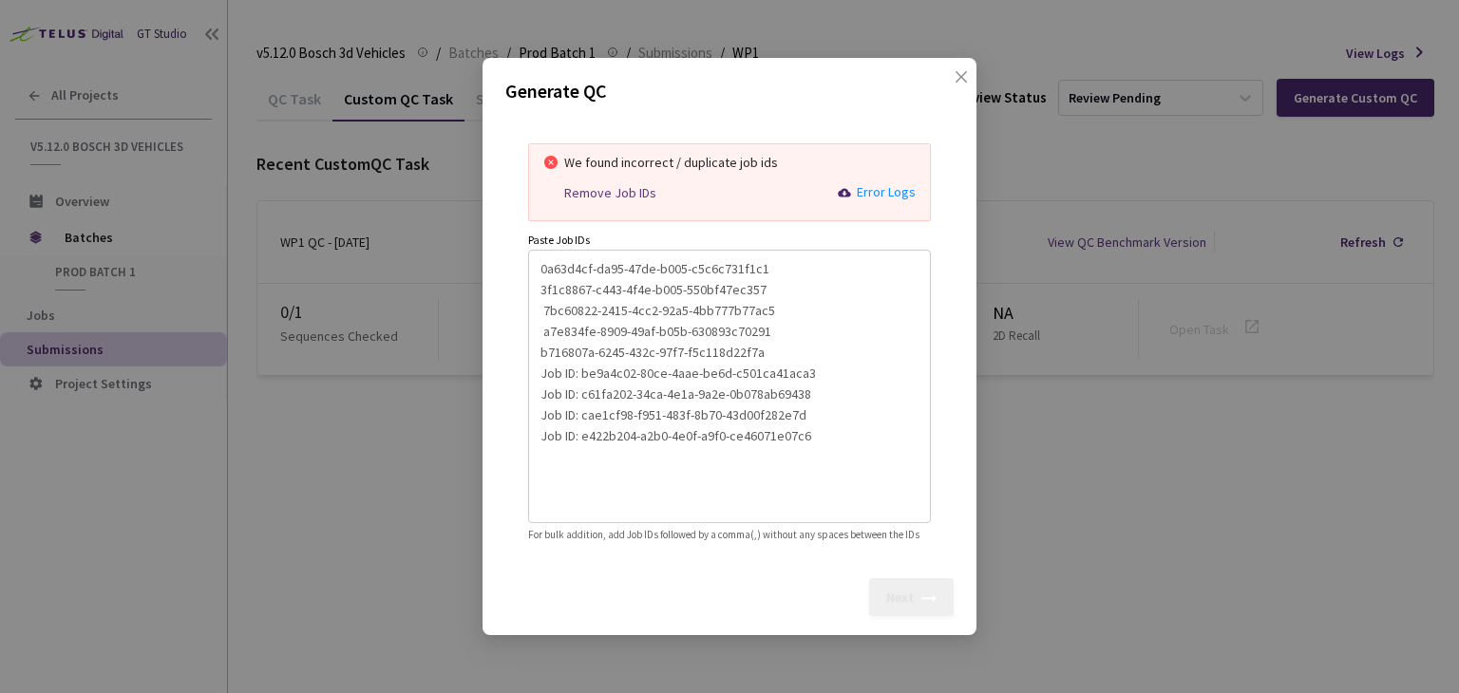
drag, startPoint x: 580, startPoint y: 363, endPoint x: 513, endPoint y: 364, distance: 67.5
click at [513, 364] on div "We found incorrect / duplicate job ids Remove Job IDs Error Logs Paste Job IDs …" at bounding box center [729, 340] width 448 height 454
drag, startPoint x: 580, startPoint y: 383, endPoint x: 532, endPoint y: 385, distance: 48.5
click at [532, 385] on div "0a63d4cf-da95-47de-b005-c5c6c731f1c1 3f1c8867-c443-4f4e-b005-550bf47ec357 7bc60…" at bounding box center [729, 387] width 403 height 274
drag, startPoint x: 582, startPoint y: 400, endPoint x: 522, endPoint y: 409, distance: 61.5
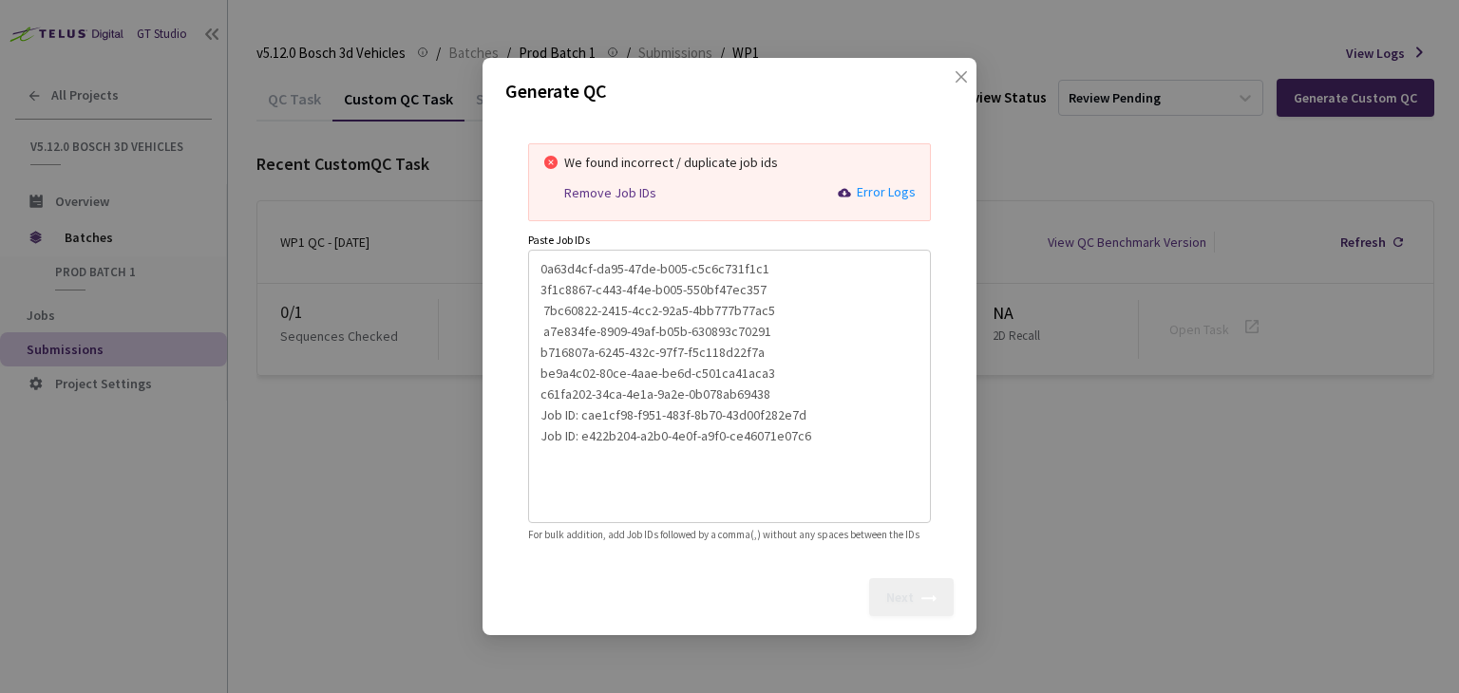
click at [522, 409] on div "We found incorrect / duplicate job ids Remove Job IDs Error Logs Paste Job IDs …" at bounding box center [729, 340] width 448 height 454
drag, startPoint x: 578, startPoint y: 424, endPoint x: 521, endPoint y: 424, distance: 57.9
click at [521, 424] on div "We found incorrect / duplicate job ids Remove Job IDs Error Logs Paste Job IDs …" at bounding box center [729, 340] width 448 height 454
click at [765, 260] on textarea "0a63d4cf-da95-47de-b005-c5c6c731f1c1 3f1c8867-c443-4f4e-b005-550bf47ec357 7bc60…" at bounding box center [730, 384] width 378 height 258
click at [761, 282] on textarea "0a63d4cf-da95-47de-b005-c5c6c731f1c1, 3f1c8867-c443-4f4e-b005-550bf47ec357 7bc6…" at bounding box center [730, 384] width 378 height 258
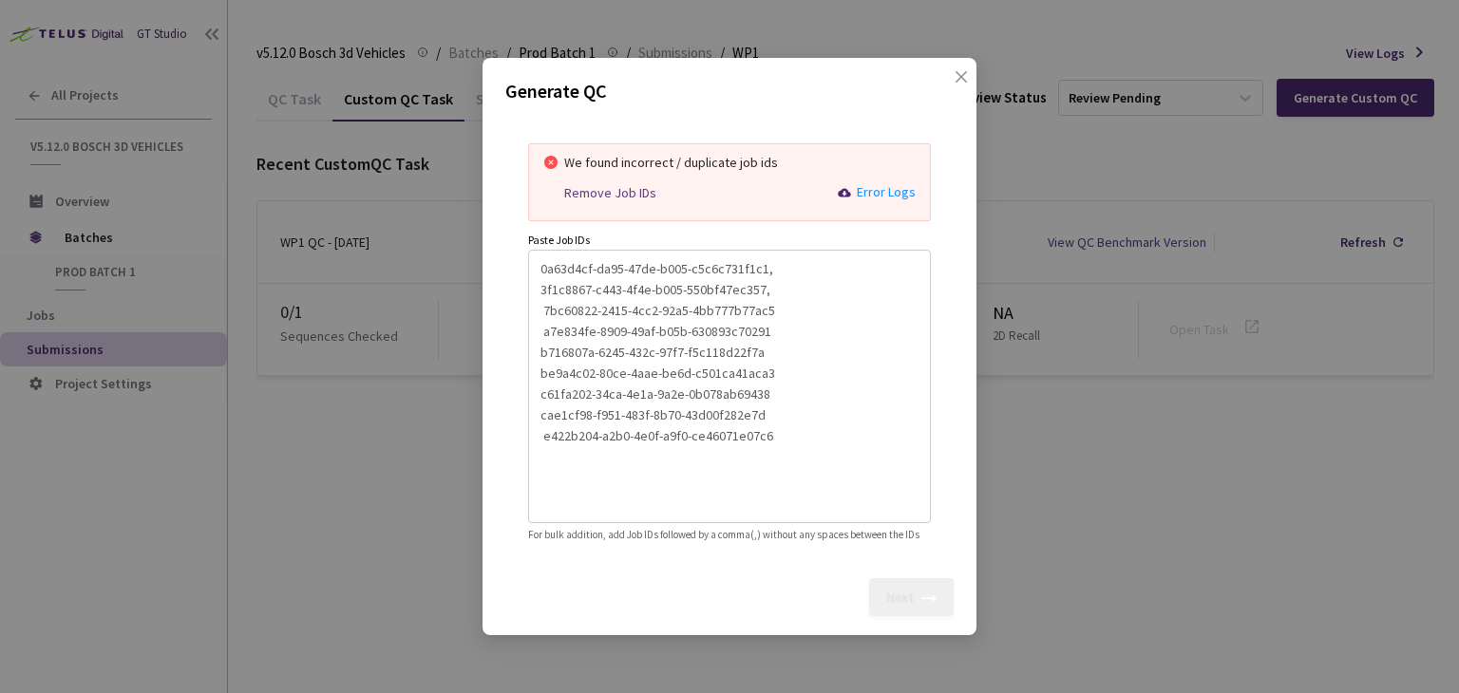
click at [781, 297] on textarea "0a63d4cf-da95-47de-b005-c5c6c731f1c1, 3f1c8867-c443-4f4e-b005-550bf47ec357, 7bc…" at bounding box center [730, 384] width 378 height 258
click at [771, 320] on textarea "0a63d4cf-da95-47de-b005-c5c6c731f1c1, 3f1c8867-c443-4f4e-b005-550bf47ec357, 7bc…" at bounding box center [730, 384] width 378 height 258
click at [760, 341] on textarea "0a63d4cf-da95-47de-b005-c5c6c731f1c1, 3f1c8867-c443-4f4e-b005-550bf47ec357, 7bc…" at bounding box center [730, 384] width 378 height 258
click at [770, 366] on textarea "0a63d4cf-da95-47de-b005-c5c6c731f1c1, 3f1c8867-c443-4f4e-b005-550bf47ec357, 7bc…" at bounding box center [730, 384] width 378 height 258
click at [772, 386] on textarea "0a63d4cf-da95-47de-b005-c5c6c731f1c1, 3f1c8867-c443-4f4e-b005-550bf47ec357, 7bc…" at bounding box center [730, 384] width 378 height 258
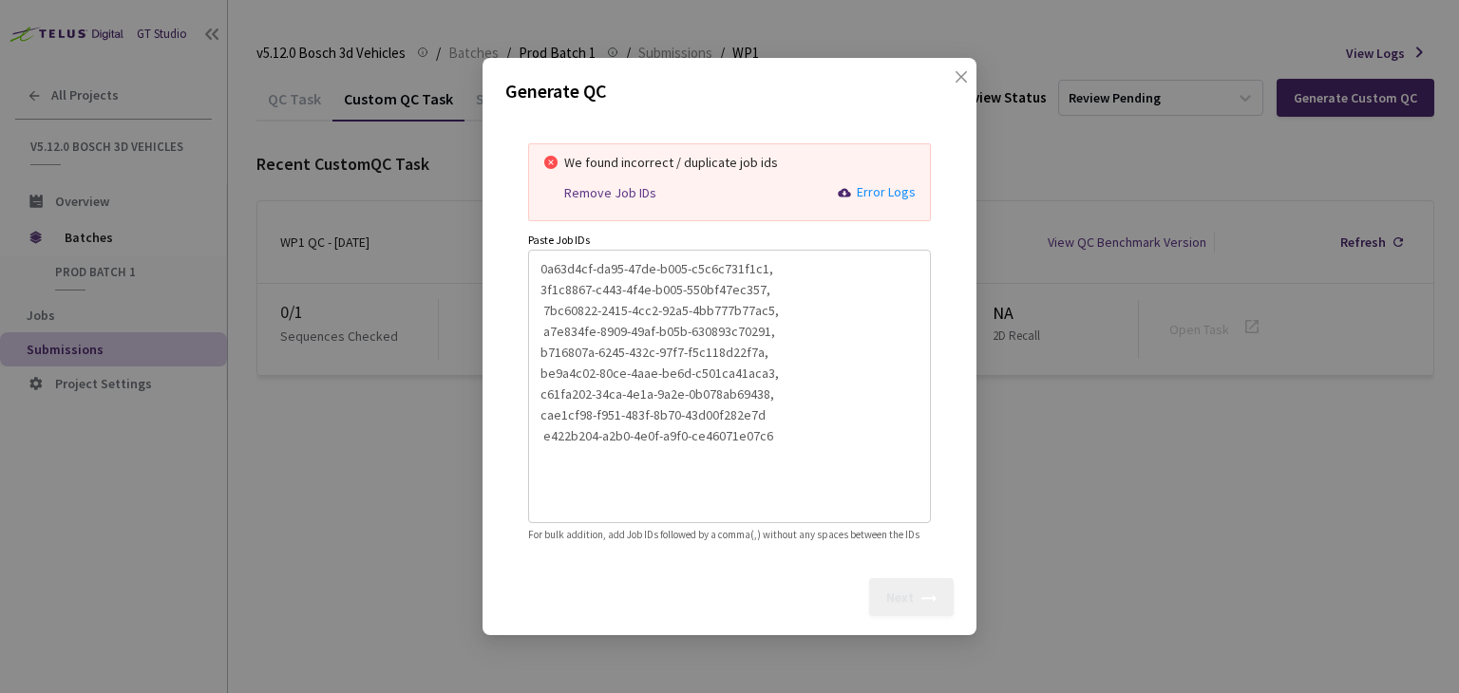
click at [764, 401] on textarea "0a63d4cf-da95-47de-b005-c5c6c731f1c1, 3f1c8867-c443-4f4e-b005-550bf47ec357, 7bc…" at bounding box center [730, 384] width 378 height 258
click at [771, 421] on textarea "0a63d4cf-da95-47de-b005-c5c6c731f1c1, 3f1c8867-c443-4f4e-b005-550bf47ec357, 7bc…" at bounding box center [730, 384] width 378 height 258
click at [812, 438] on textarea "0a63d4cf-da95-47de-b005-c5c6c731f1c1, 3f1c8867-c443-4f4e-b005-550bf47ec357, 7bc…" at bounding box center [730, 384] width 378 height 258
drag, startPoint x: 770, startPoint y: 286, endPoint x: 541, endPoint y: 275, distance: 229.2
click at [541, 275] on textarea "0a63d4cf-da95-47de-b005-c5c6c731f1c1, 3f1c8867-c443-4f4e-b005-550bf47ec357, 7bc…" at bounding box center [730, 384] width 378 height 258
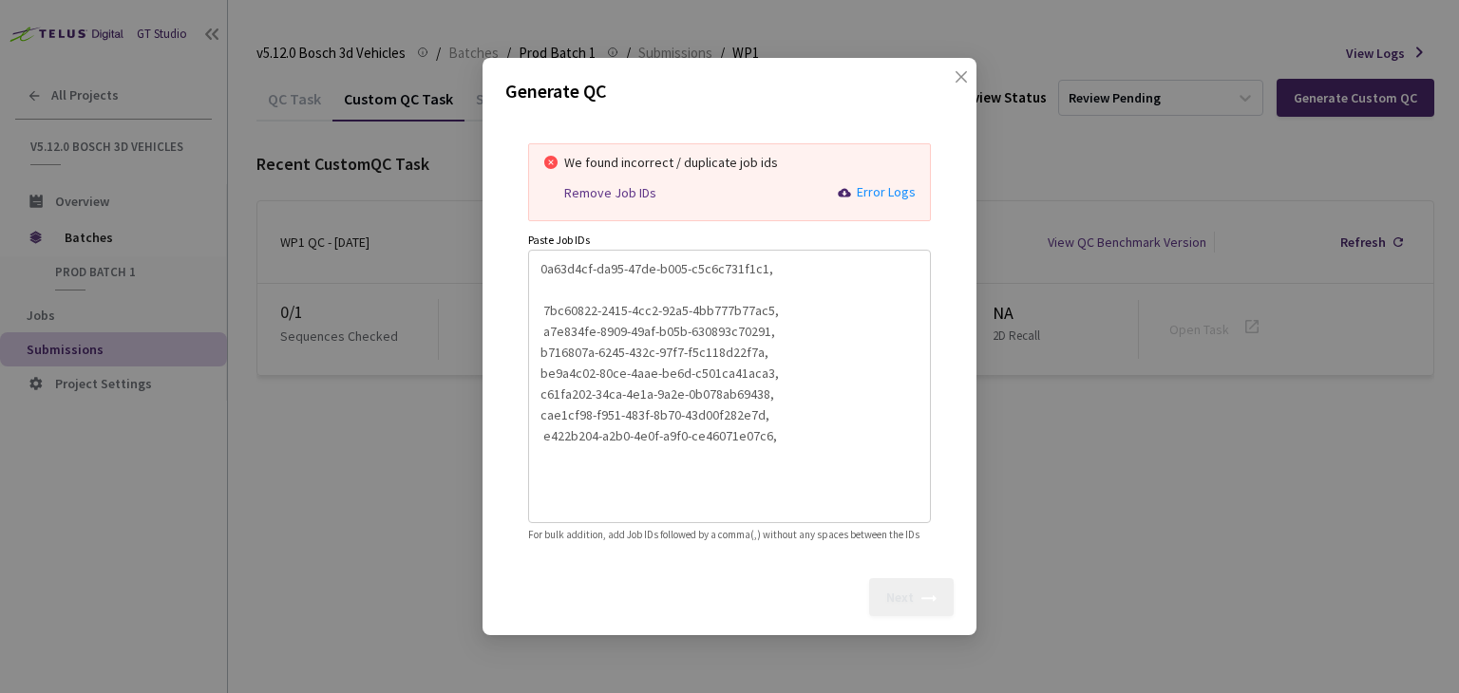
click at [790, 256] on textarea "0a63d4cf-da95-47de-b005-c5c6c731f1c1, 7bc60822-2415-4cc2-92a5-4bb777b77ac5, a7e…" at bounding box center [730, 384] width 378 height 258
paste textarea
drag, startPoint x: 783, startPoint y: 317, endPoint x: 542, endPoint y: 320, distance: 240.3
click at [542, 320] on textarea "0a63d4cf-da95-47de-b005-c5c6c731f1c1,3f1c8867-c443-4f4e-b005-550bf47ec357, 7bc6…" at bounding box center [730, 384] width 378 height 258
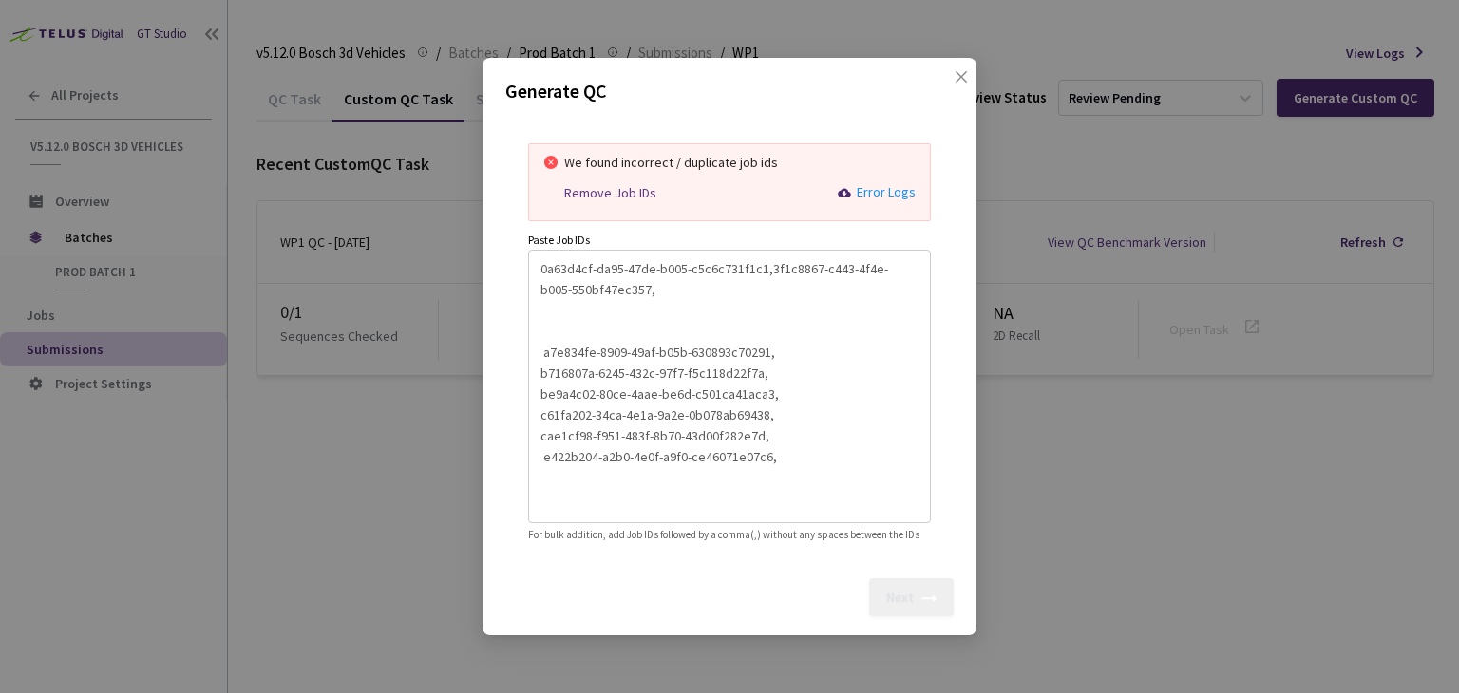
click at [664, 278] on textarea "0a63d4cf-da95-47de-b005-c5c6c731f1c1,3f1c8867-c443-4f4e-b005-550bf47ec357, a7e8…" at bounding box center [730, 384] width 378 height 258
paste textarea
drag, startPoint x: 774, startPoint y: 339, endPoint x: 541, endPoint y: 335, distance: 233.7
click at [541, 335] on textarea "0a63d4cf-da95-47de-b005-c5c6c731f1c1,3f1c8867-c443-4f4e-b005-550bf47ec357,7bc60…" at bounding box center [730, 384] width 378 height 258
click at [895, 275] on textarea "0a63d4cf-da95-47de-b005-c5c6c731f1c1,3f1c8867-c443-4f4e-b005-550bf47ec357,7bc60…" at bounding box center [730, 384] width 378 height 258
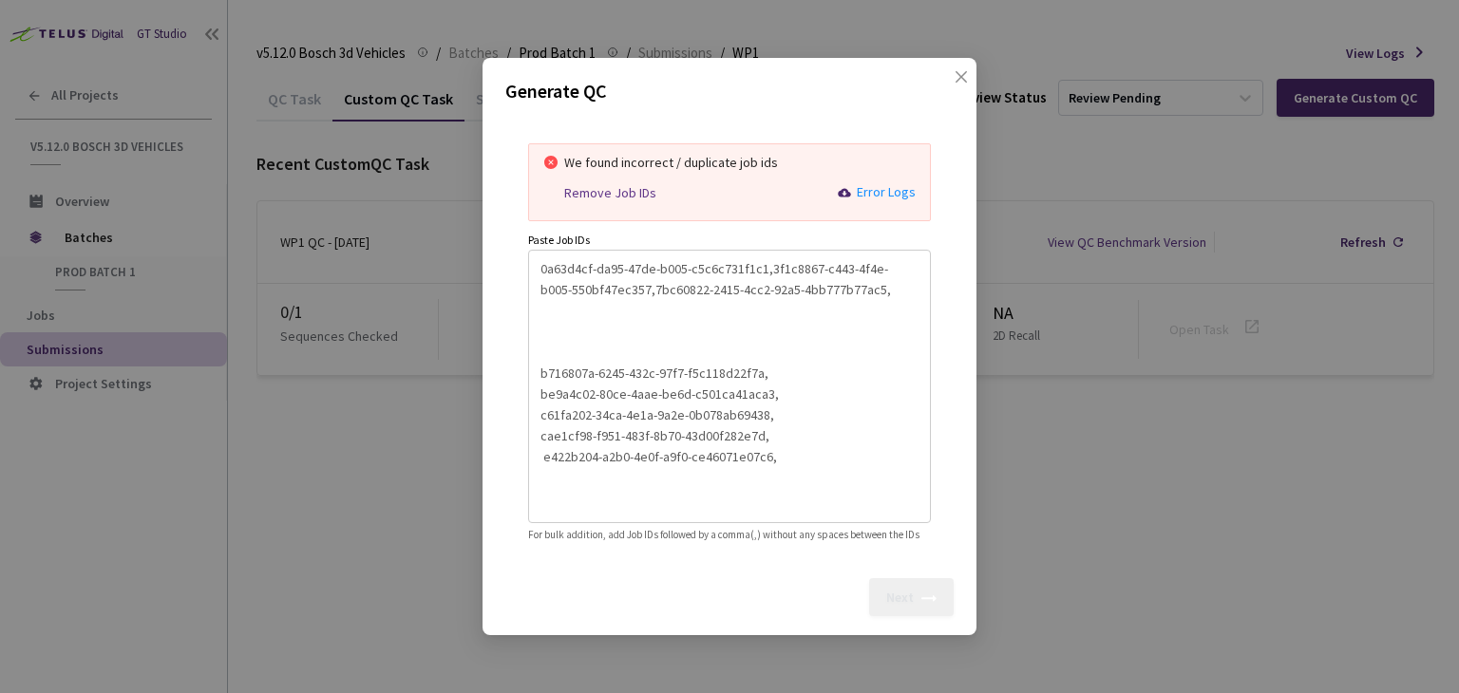
paste textarea
drag, startPoint x: 766, startPoint y: 381, endPoint x: 486, endPoint y: 373, distance: 279.4
click at [486, 373] on div "Generate QC We found incorrect / duplicate job ids Remove Job IDs Error Logs Pa…" at bounding box center [730, 347] width 494 height 578
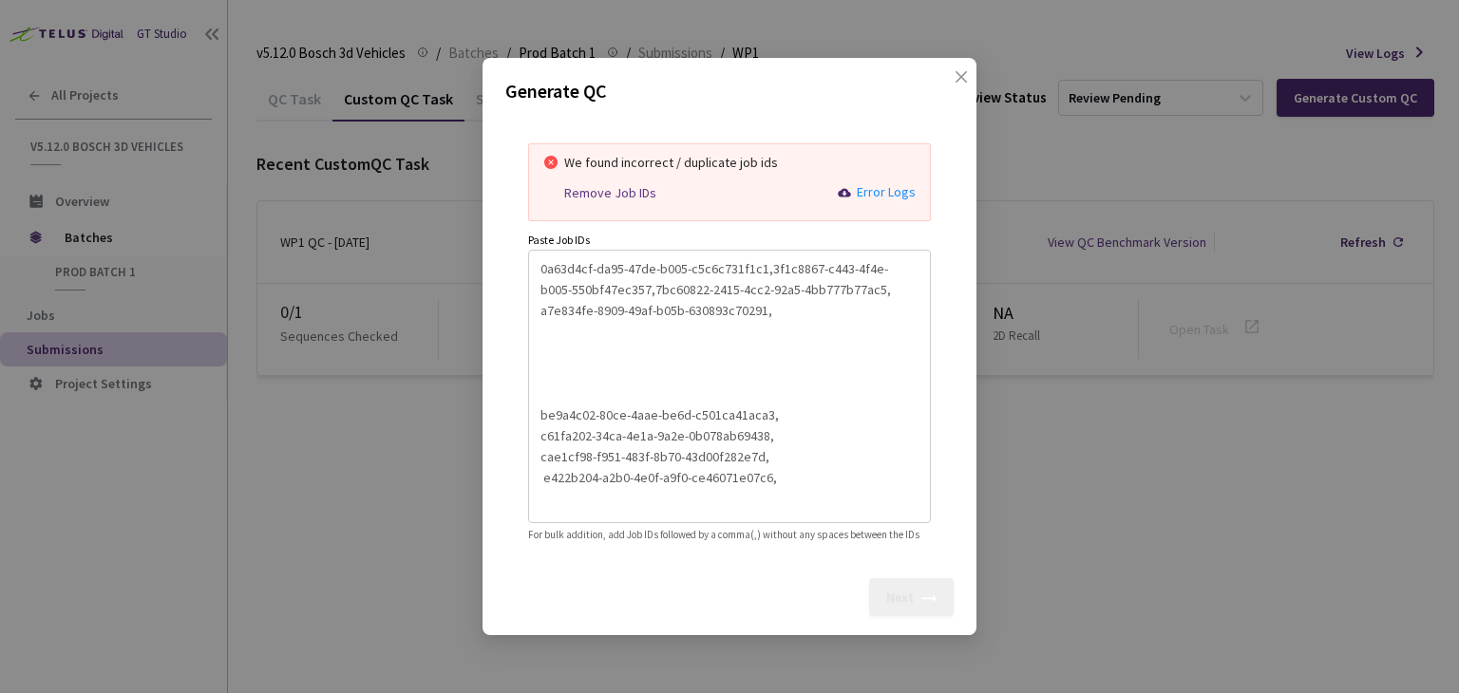
click at [785, 301] on textarea "0a63d4cf-da95-47de-b005-c5c6c731f1c1,3f1c8867-c443-4f4e-b005-550bf47ec357,7bc60…" at bounding box center [730, 384] width 378 height 258
paste textarea
drag, startPoint x: 783, startPoint y: 419, endPoint x: 532, endPoint y: 421, distance: 250.8
click at [532, 421] on div "0a63d4cf-da95-47de-b005-c5c6c731f1c1,3f1c8867-c443-4f4e-b005-550bf47ec357,7bc60…" at bounding box center [729, 387] width 403 height 274
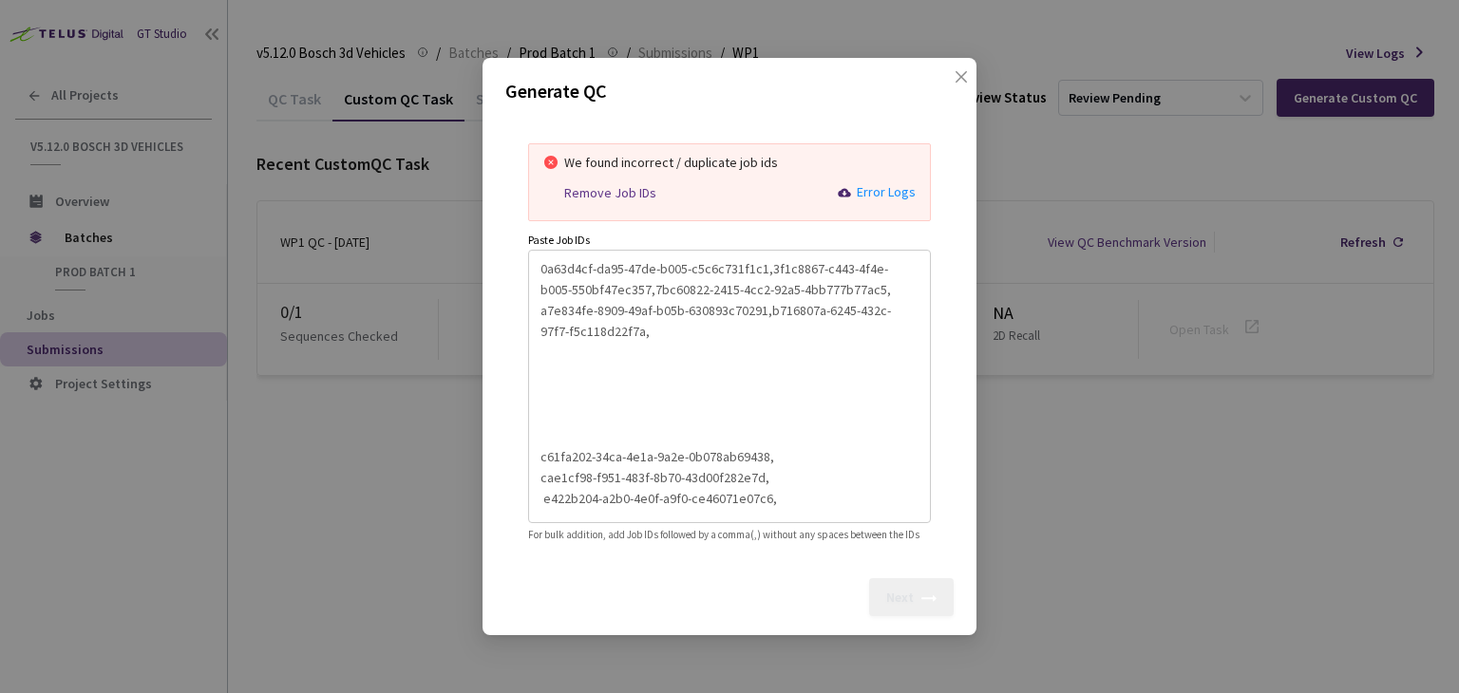
click at [670, 321] on textarea "0a63d4cf-da95-47de-b005-c5c6c731f1c1,3f1c8867-c443-4f4e-b005-550bf47ec357,7bc60…" at bounding box center [730, 384] width 378 height 258
paste textarea
drag, startPoint x: 777, startPoint y: 430, endPoint x: 521, endPoint y: 426, distance: 256.5
click at [521, 426] on div "We found incorrect / duplicate job ids Remove Job IDs Error Logs Paste Job IDs …" at bounding box center [729, 340] width 448 height 454
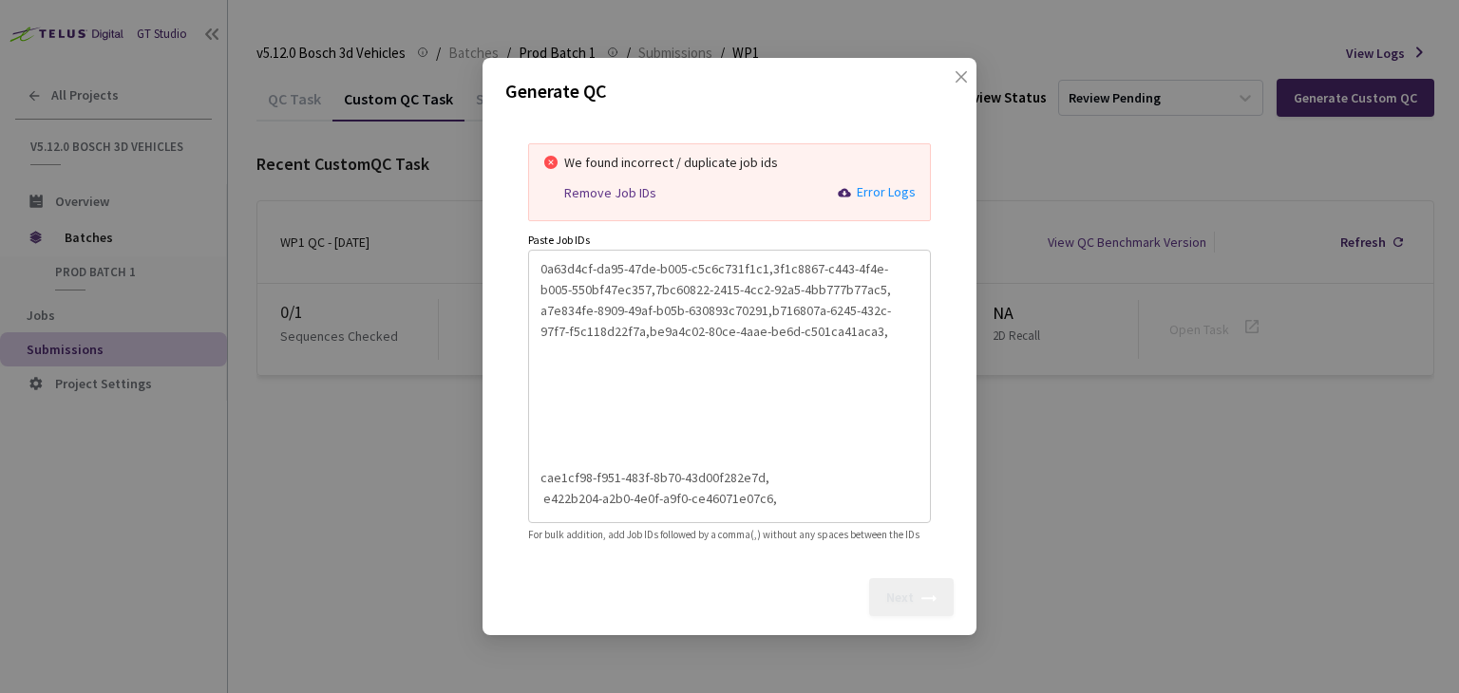
click at [878, 305] on textarea "0a63d4cf-da95-47de-b005-c5c6c731f1c1,3f1c8867-c443-4f4e-b005-550bf47ec357,7bc60…" at bounding box center [730, 384] width 378 height 258
paste textarea
drag, startPoint x: 771, startPoint y: 472, endPoint x: 517, endPoint y: 465, distance: 254.7
click at [517, 465] on div "We found incorrect / duplicate job ids Remove Job IDs Error Logs Paste Job IDs …" at bounding box center [729, 340] width 448 height 454
click at [859, 324] on textarea "0a63d4cf-da95-47de-b005-c5c6c731f1c1,3f1c8867-c443-4f4e-b005-550bf47ec357,7bc60…" at bounding box center [730, 384] width 378 height 258
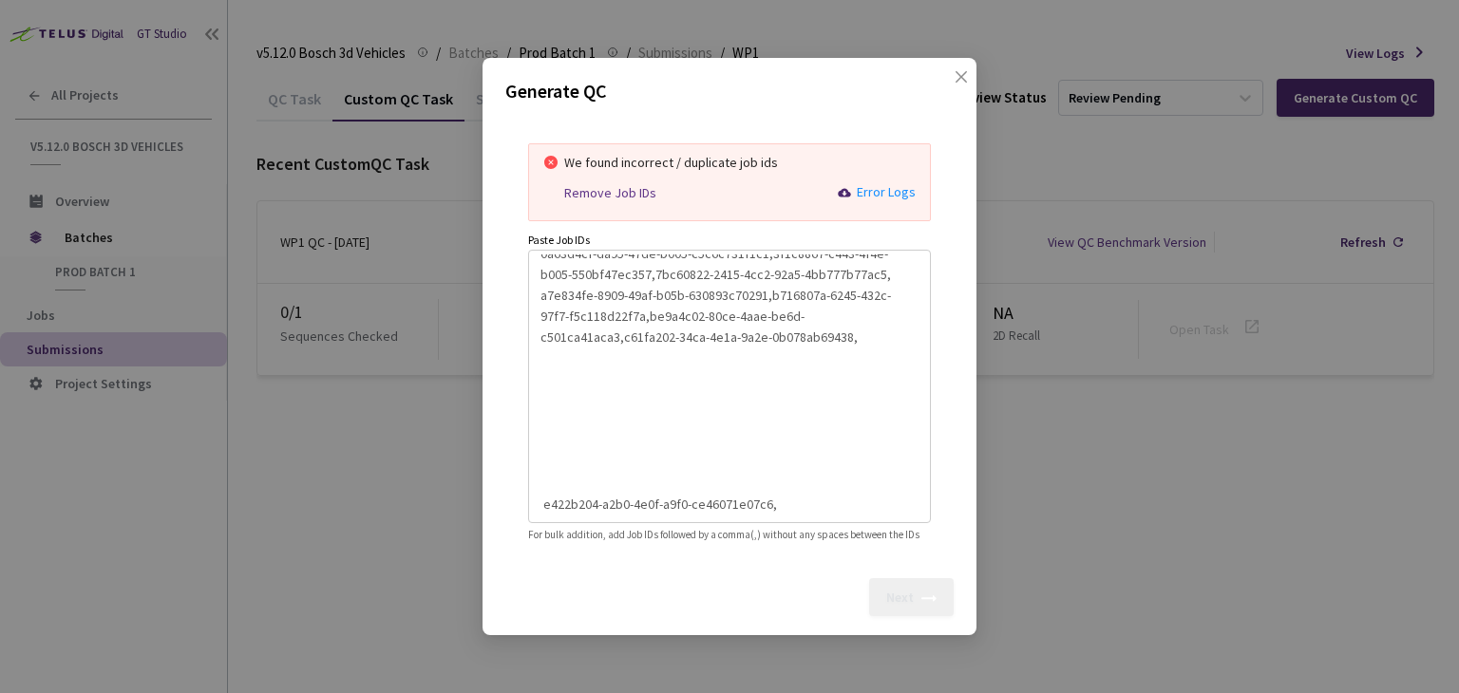
paste textarea
click at [781, 481] on textarea "0a63d4cf-da95-47de-b005-c5c6c731f1c1,3f1c8867-c443-4f4e-b005-550bf47ec357,7bc60…" at bounding box center [730, 384] width 378 height 258
drag, startPoint x: 777, startPoint y: 497, endPoint x: 465, endPoint y: 489, distance: 312.6
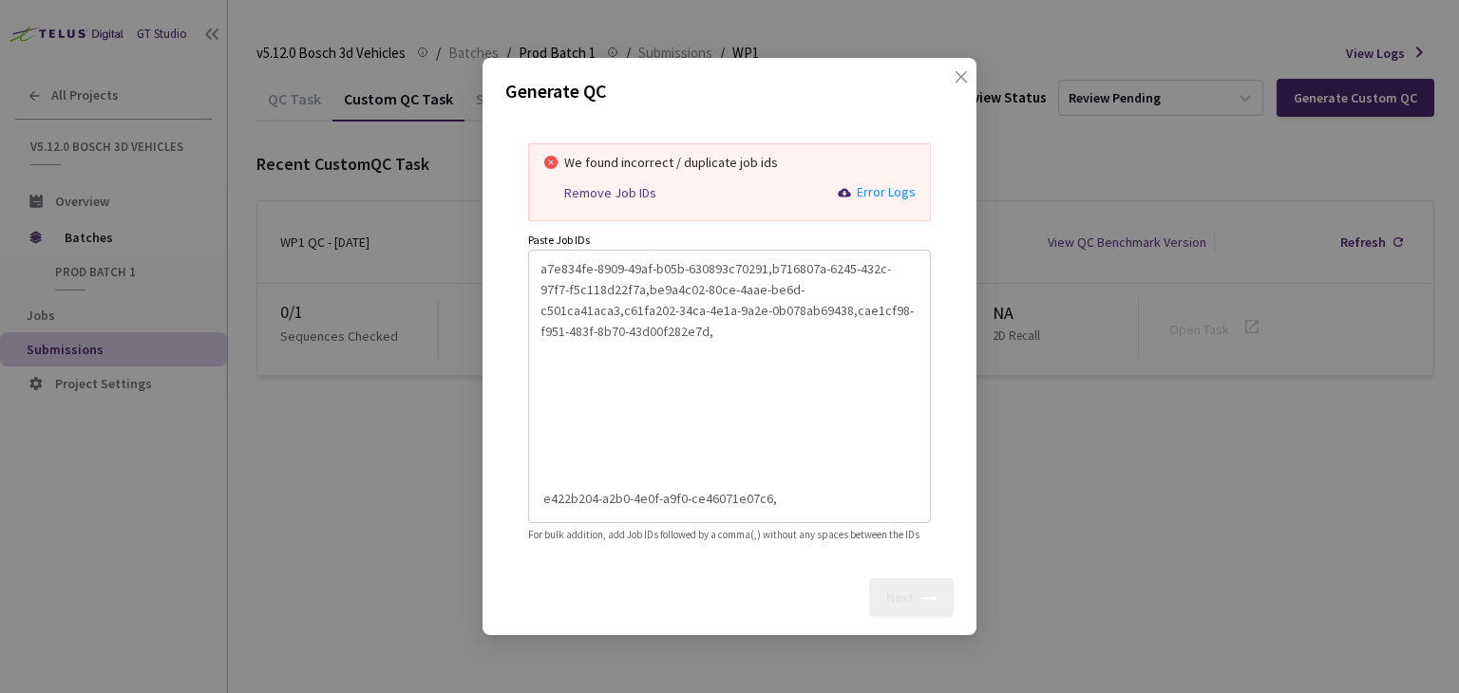
click at [465, 489] on div "Generate QC We found incorrect / duplicate job ids Remove Job IDs Error Logs Pa…" at bounding box center [729, 346] width 1459 height 693
click at [766, 465] on textarea "0a63d4cf-da95-47de-b005-c5c6c731f1c1,3f1c8867-c443-4f4e-b005-550bf47ec357,7bc60…" at bounding box center [730, 384] width 378 height 258
drag, startPoint x: 774, startPoint y: 465, endPoint x: 504, endPoint y: 465, distance: 269.8
click at [504, 465] on div "Generate QC We found incorrect / duplicate job ids Remove Job IDs Error Logs Pa…" at bounding box center [730, 347] width 494 height 578
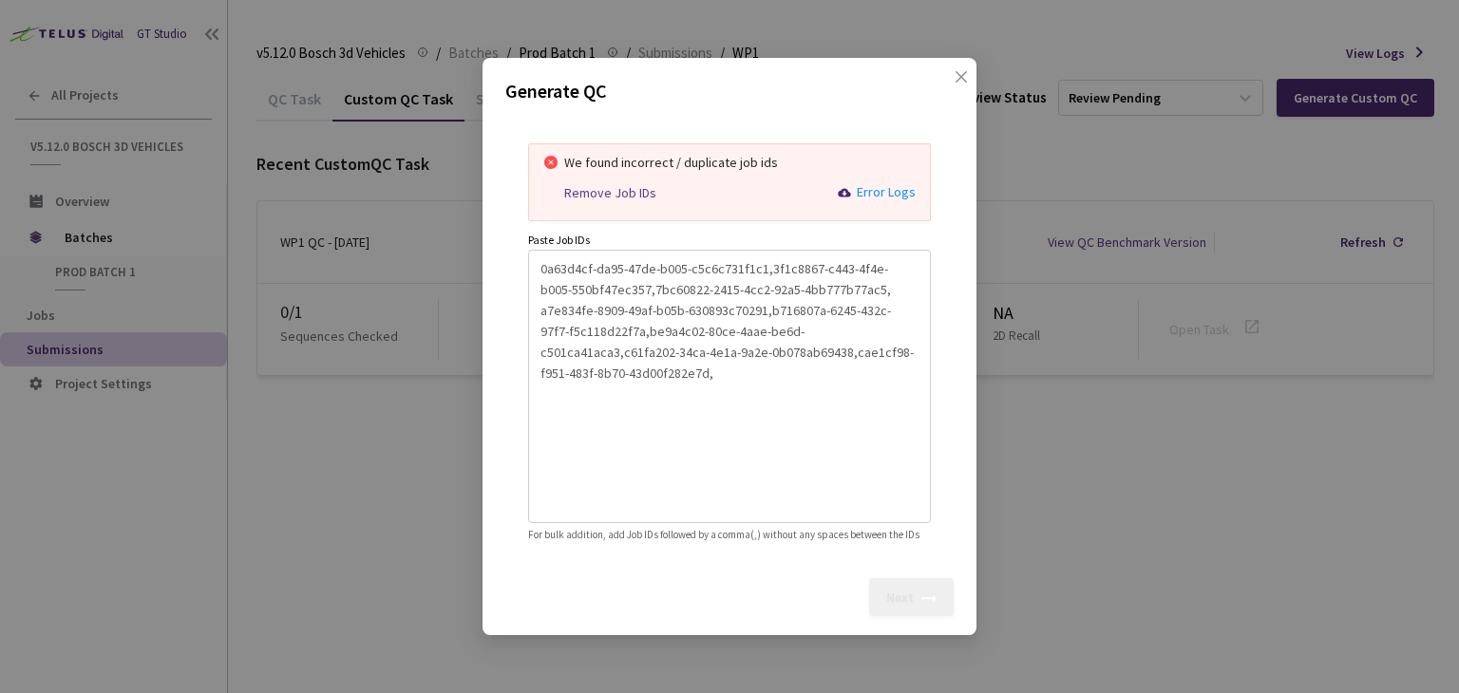
click at [868, 299] on textarea "0a63d4cf-da95-47de-b005-c5c6c731f1c1,3f1c8867-c443-4f4e-b005-550bf47ec357,7bc60…" at bounding box center [730, 384] width 378 height 258
paste textarea
click at [642, 185] on div "Remove Job IDs" at bounding box center [610, 193] width 92 height 16
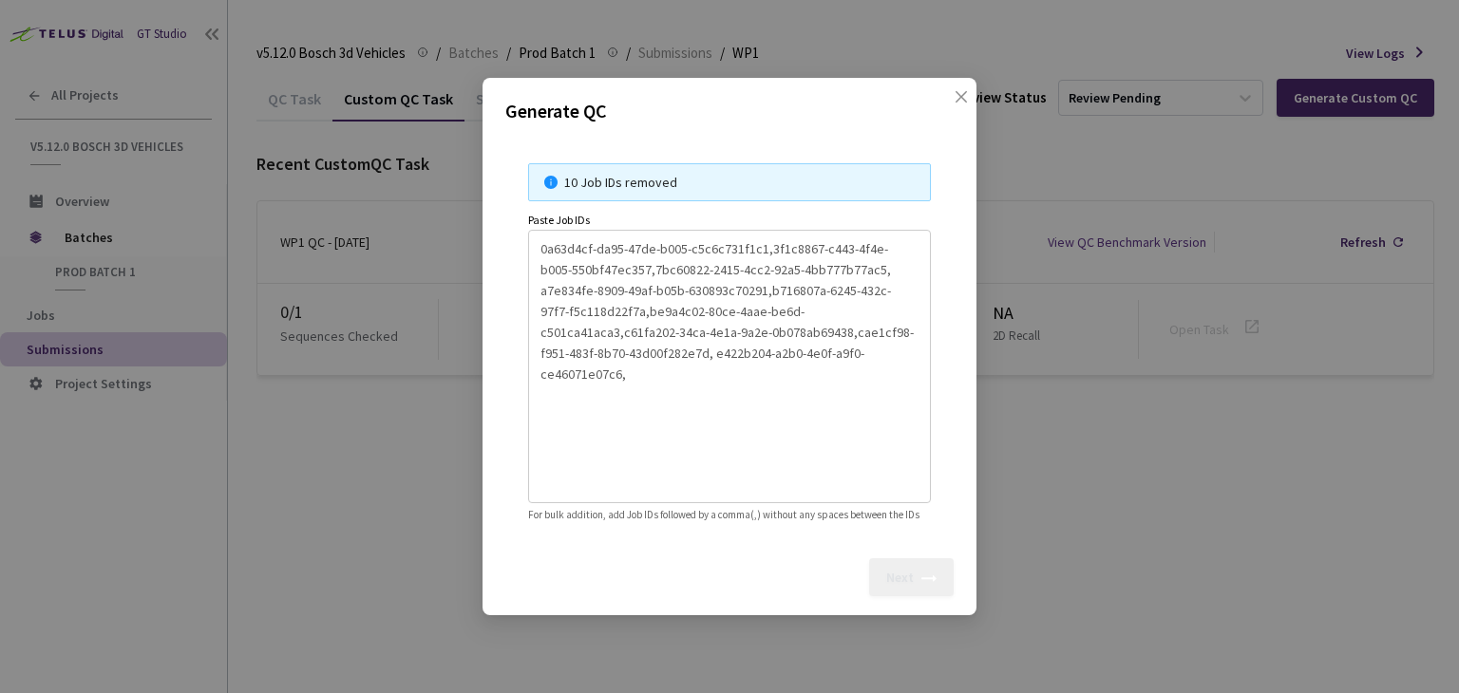
click at [653, 377] on textarea "0a63d4cf-da95-47de-b005-c5c6c731f1c1,3f1c8867-c443-4f4e-b005-550bf47ec357,7bc60…" at bounding box center [730, 364] width 378 height 258
click at [686, 431] on textarea "0a63d4cf-da95-47de-b005-c5c6c731f1c1,3f1c8867-c443-4f4e-b005-550bf47ec357,7bc60…" at bounding box center [730, 364] width 378 height 258
click at [906, 570] on div "Next" at bounding box center [911, 578] width 85 height 38
click at [912, 585] on div "Next" at bounding box center [900, 577] width 28 height 15
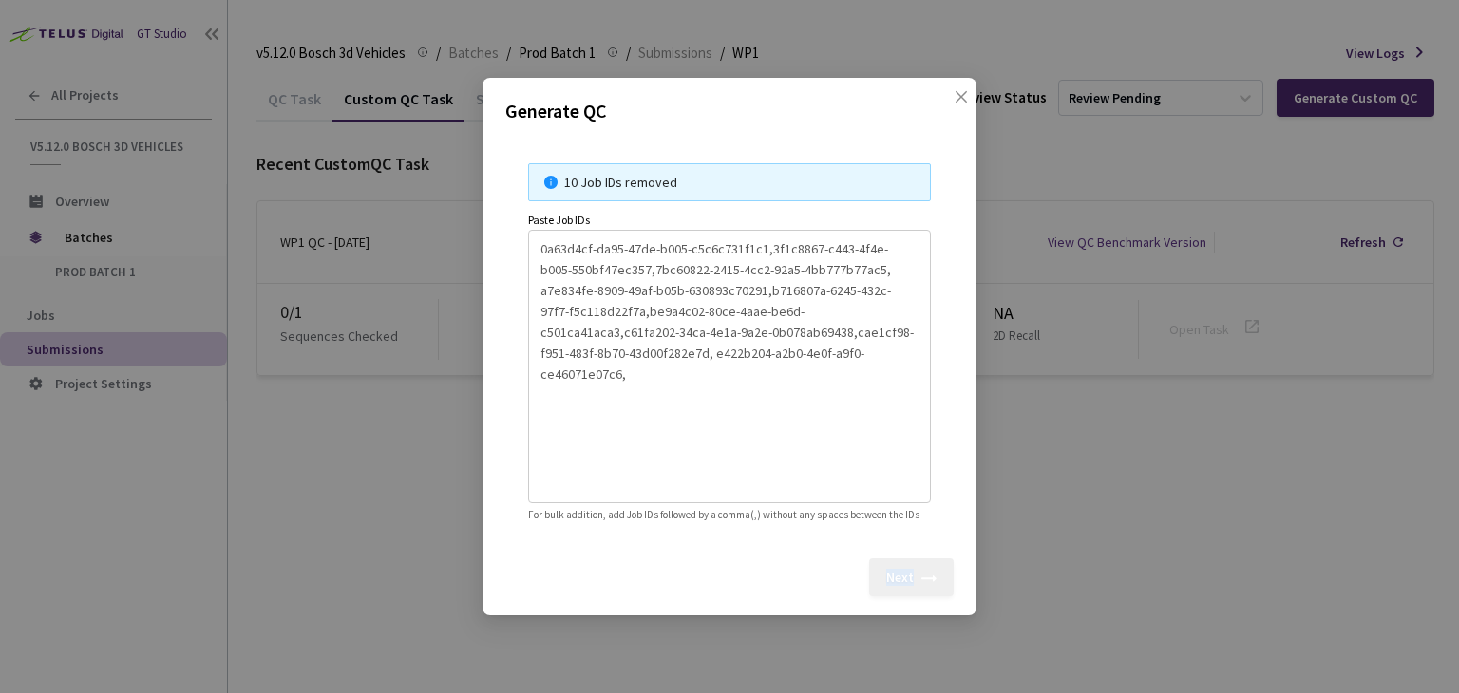
click at [912, 585] on div "Next" at bounding box center [900, 577] width 28 height 15
click at [634, 361] on textarea "0a63d4cf-da95-47de-b005-c5c6c731f1c1,3f1c8867-c443-4f4e-b005-550bf47ec357,7bc60…" at bounding box center [730, 364] width 378 height 258
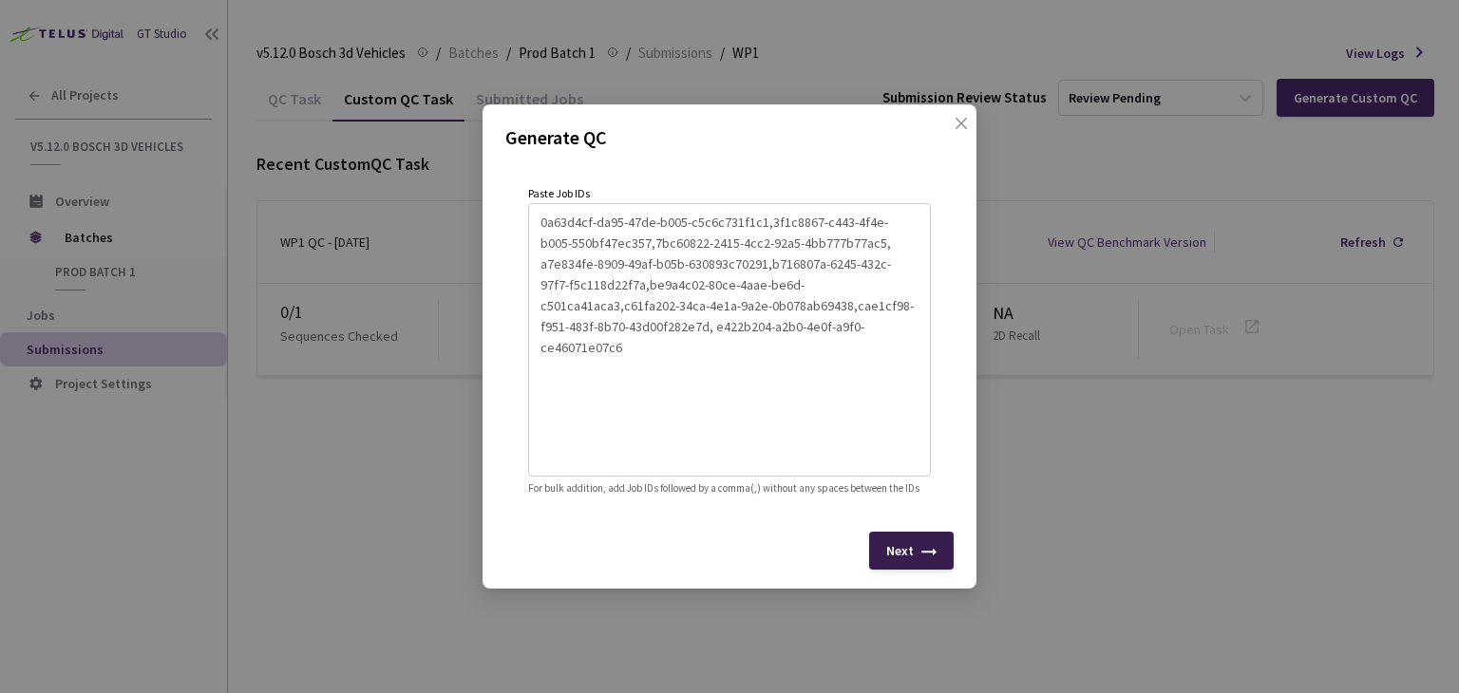
type textarea "0a63d4cf-da95-47de-b005-c5c6c731f1c1,3f1c8867-c443-4f4e-b005-550bf47ec357,7bc60…"
click at [912, 553] on div "Next" at bounding box center [900, 550] width 28 height 15
click at [528, 205] on div "0a63d4cf-da95-47de-b005-c5c6c731f1c1,3f1c8867-c443-4f4e-b005-550bf47ec357,7bc60…" at bounding box center [729, 340] width 403 height 274
click at [968, 120] on span "close" at bounding box center [961, 142] width 15 height 53
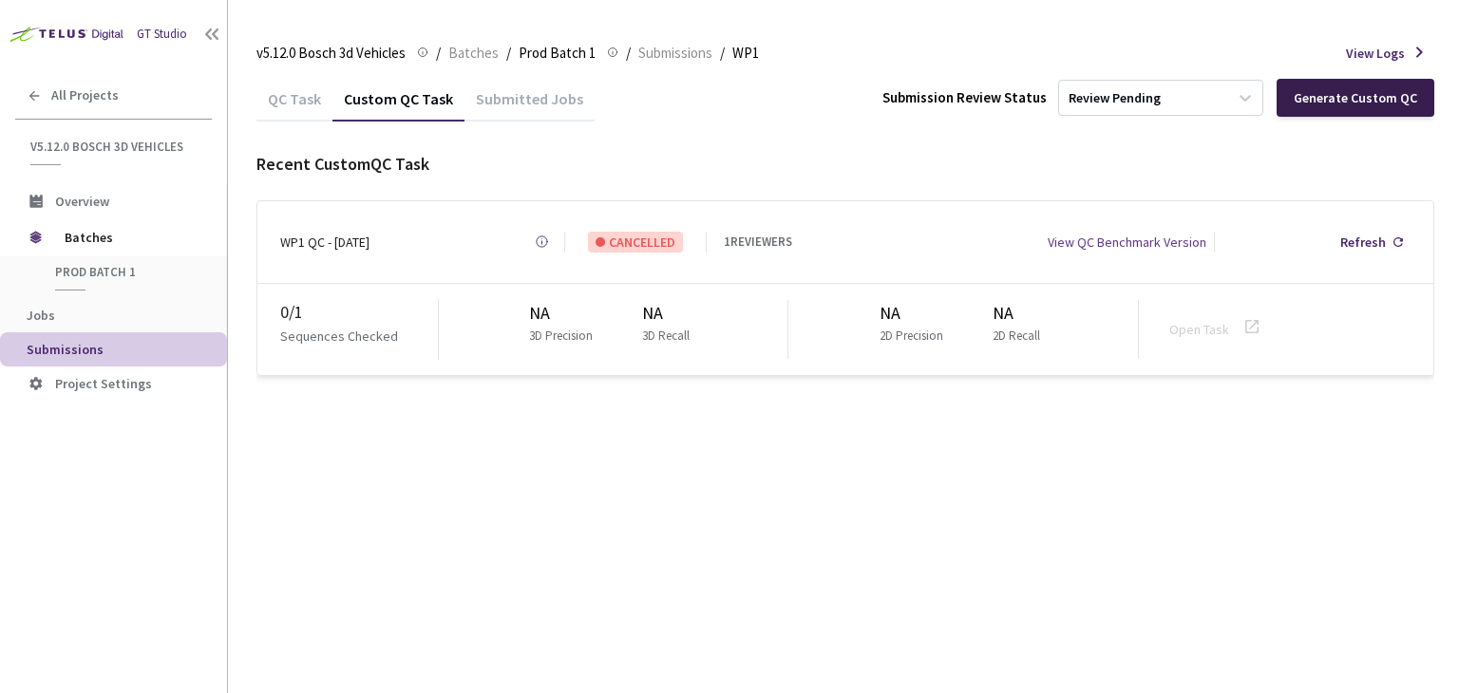
click at [1340, 104] on div "Generate Custom QC" at bounding box center [1355, 97] width 123 height 15
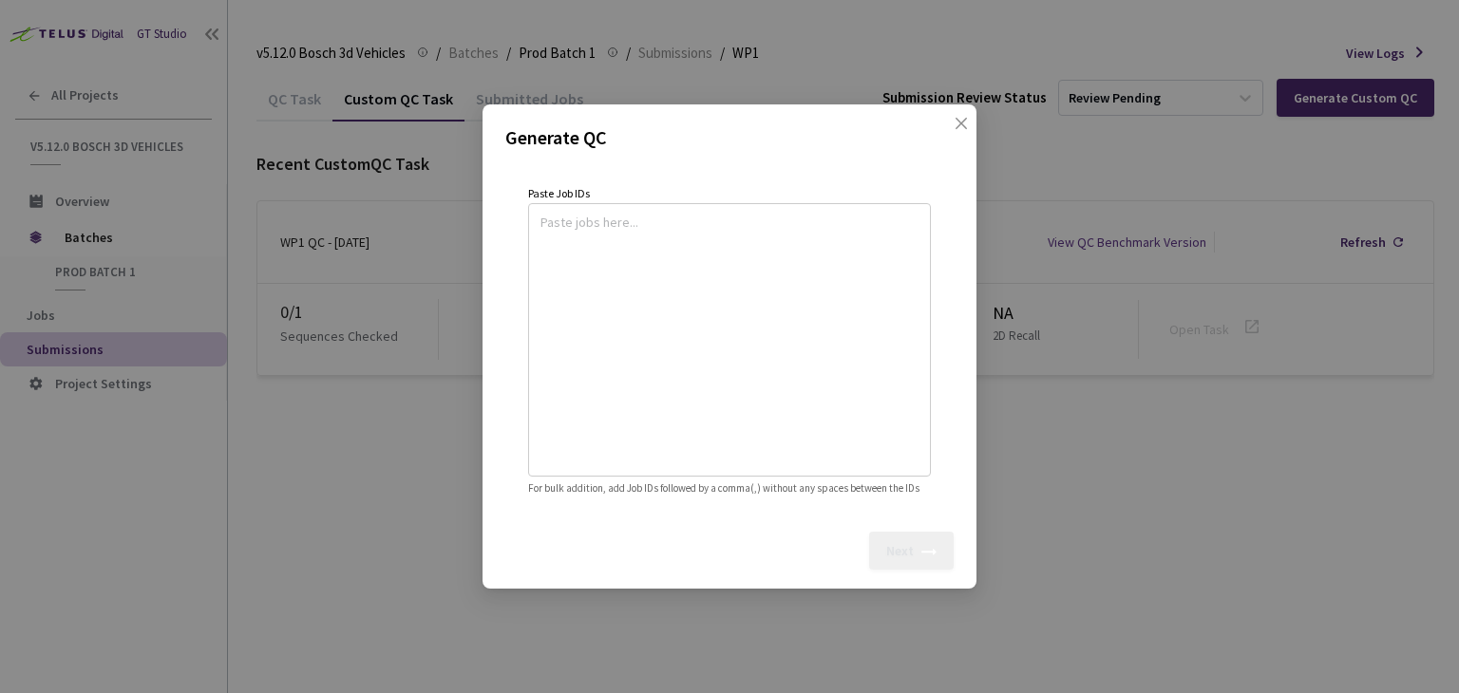
drag, startPoint x: 592, startPoint y: 255, endPoint x: 588, endPoint y: 245, distance: 10.2
click at [592, 255] on textarea at bounding box center [730, 337] width 378 height 258
paste textarea
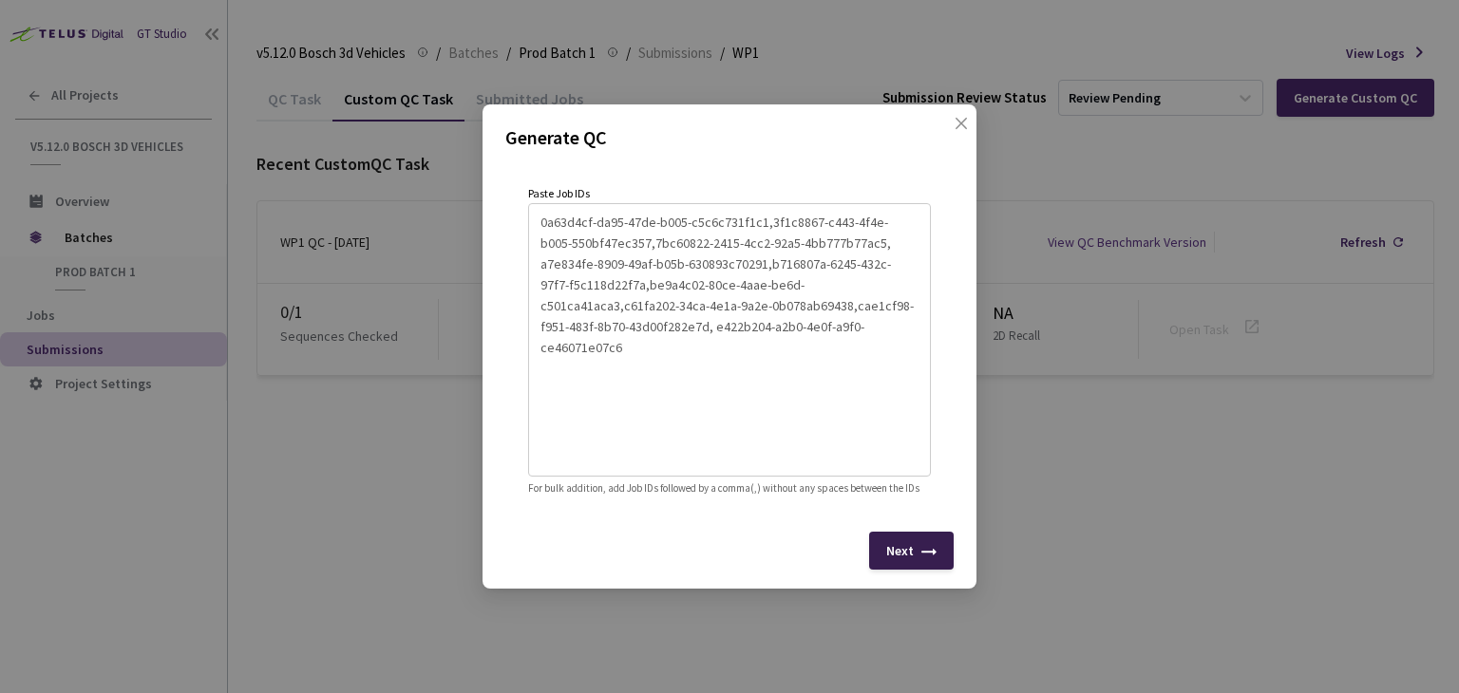
type textarea "0a63d4cf-da95-47de-b005-c5c6c731f1c1,3f1c8867-c443-4f4e-b005-550bf47ec357,7bc60…"
click at [944, 570] on div "Next" at bounding box center [911, 551] width 85 height 38
click at [966, 118] on icon "close" at bounding box center [961, 123] width 11 height 11
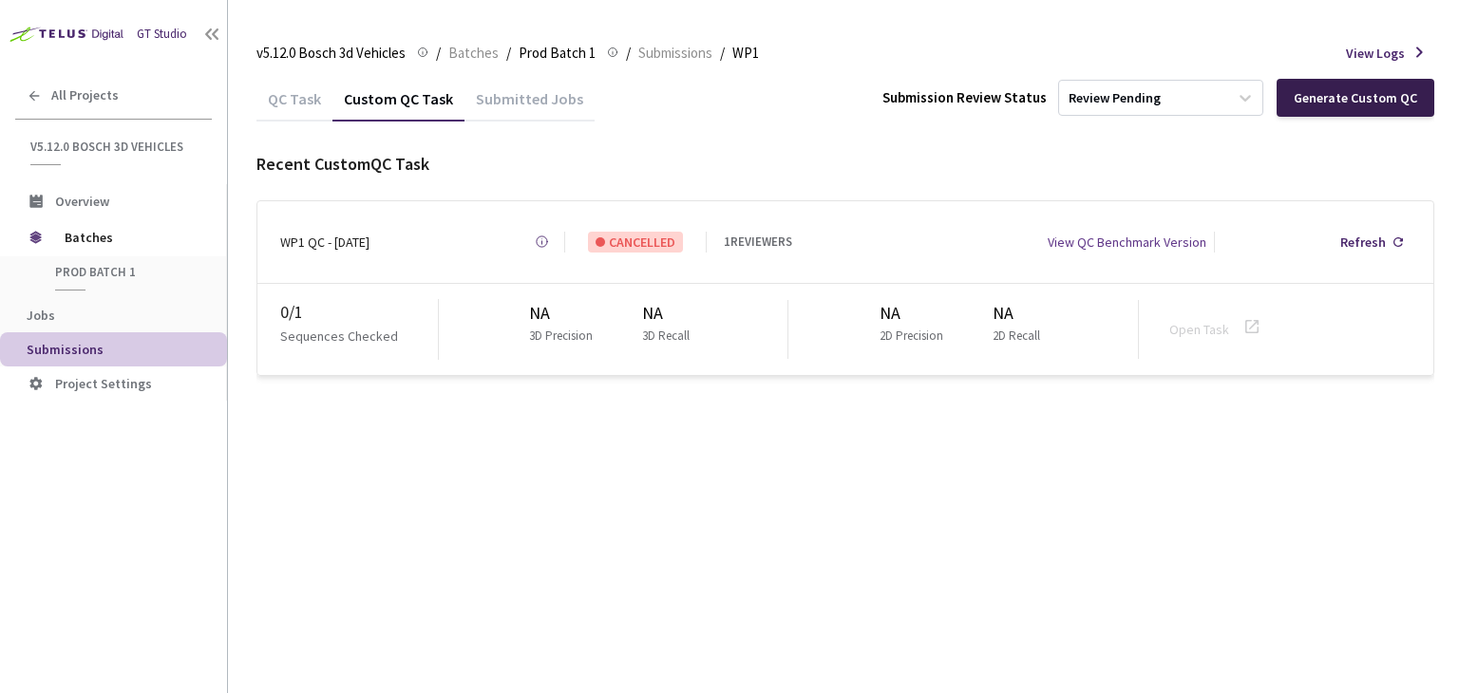
click at [1372, 95] on div "Generate Custom QC" at bounding box center [1355, 97] width 123 height 15
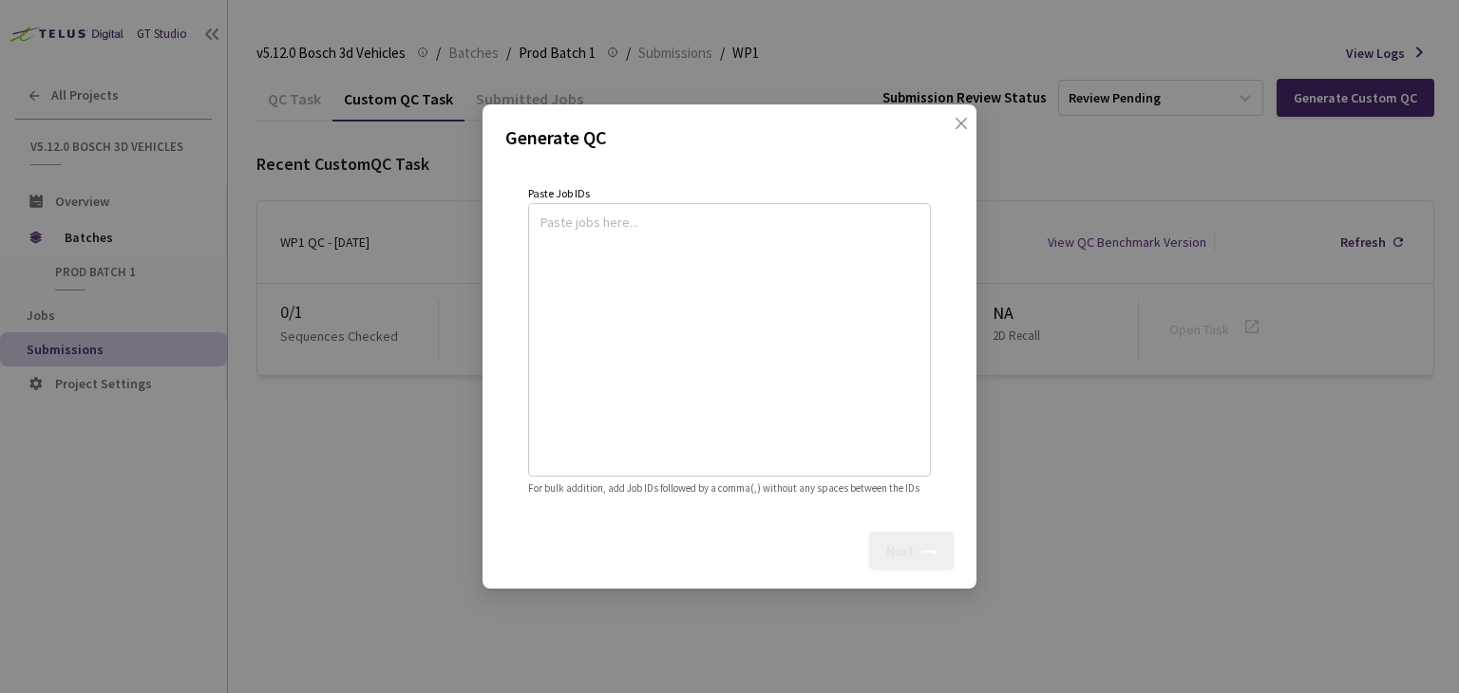
click at [619, 214] on textarea at bounding box center [730, 337] width 378 height 258
paste textarea
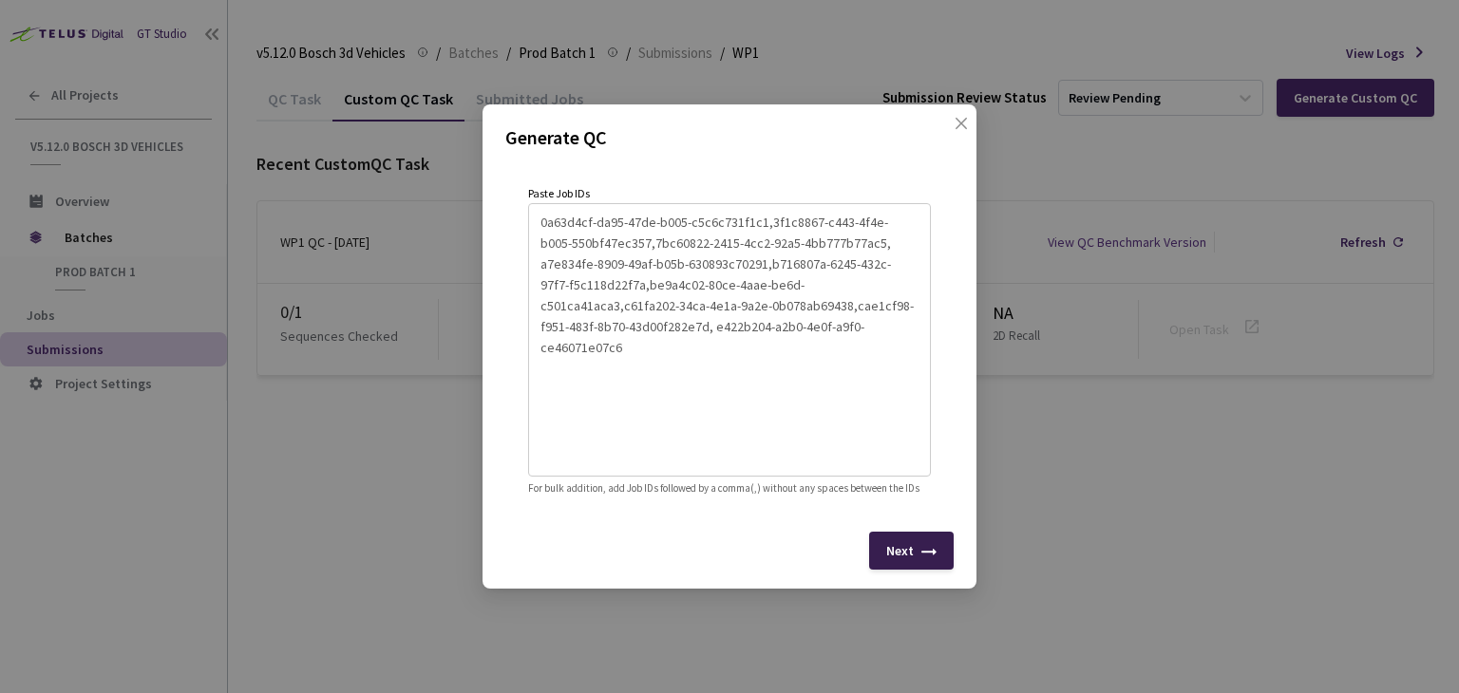
type textarea "0a63d4cf-da95-47de-b005-c5c6c731f1c1,3f1c8867-c443-4f4e-b005-550bf47ec357,7bc60…"
click at [917, 559] on div "Next" at bounding box center [911, 551] width 85 height 38
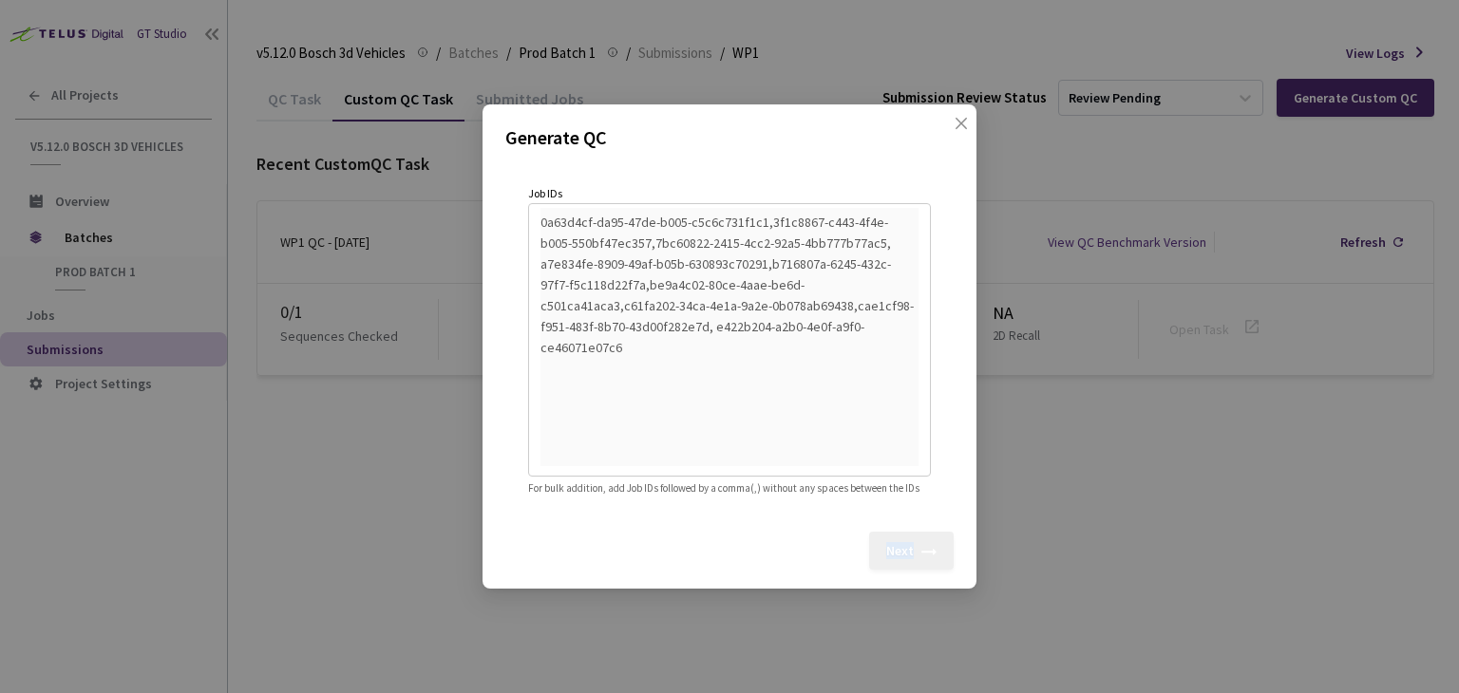
click at [917, 559] on div "Next" at bounding box center [911, 551] width 85 height 38
click at [956, 116] on icon "close" at bounding box center [961, 123] width 15 height 15
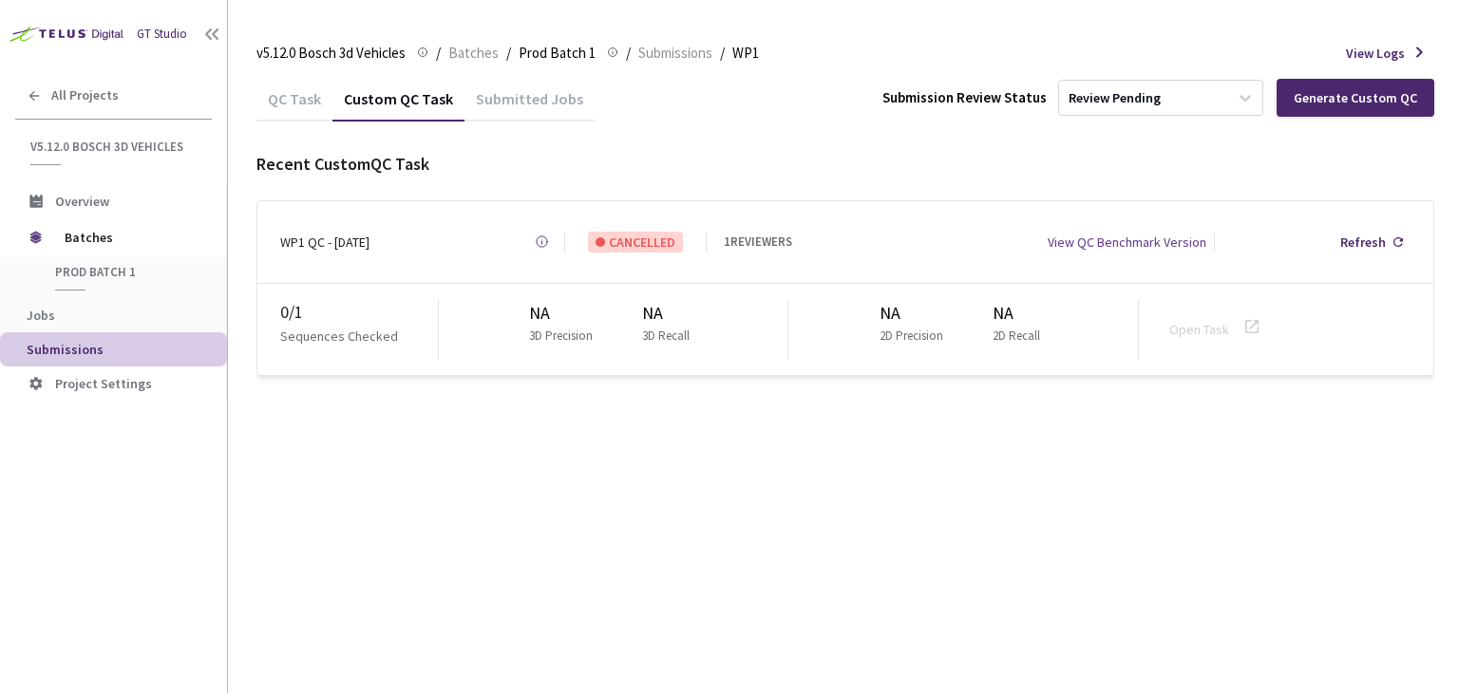
click at [492, 103] on div "Submitted Jobs" at bounding box center [530, 105] width 130 height 32
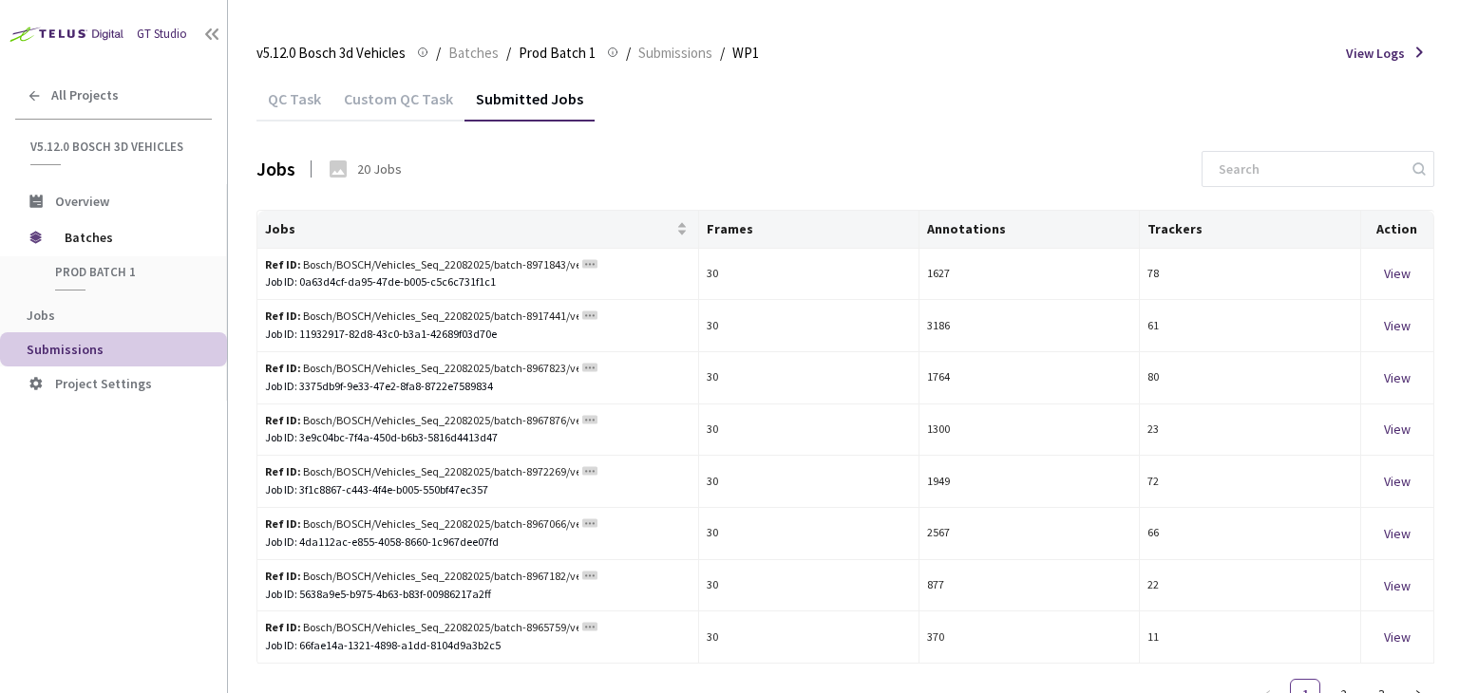
click at [415, 104] on div "Custom QC Task" at bounding box center [398, 105] width 132 height 32
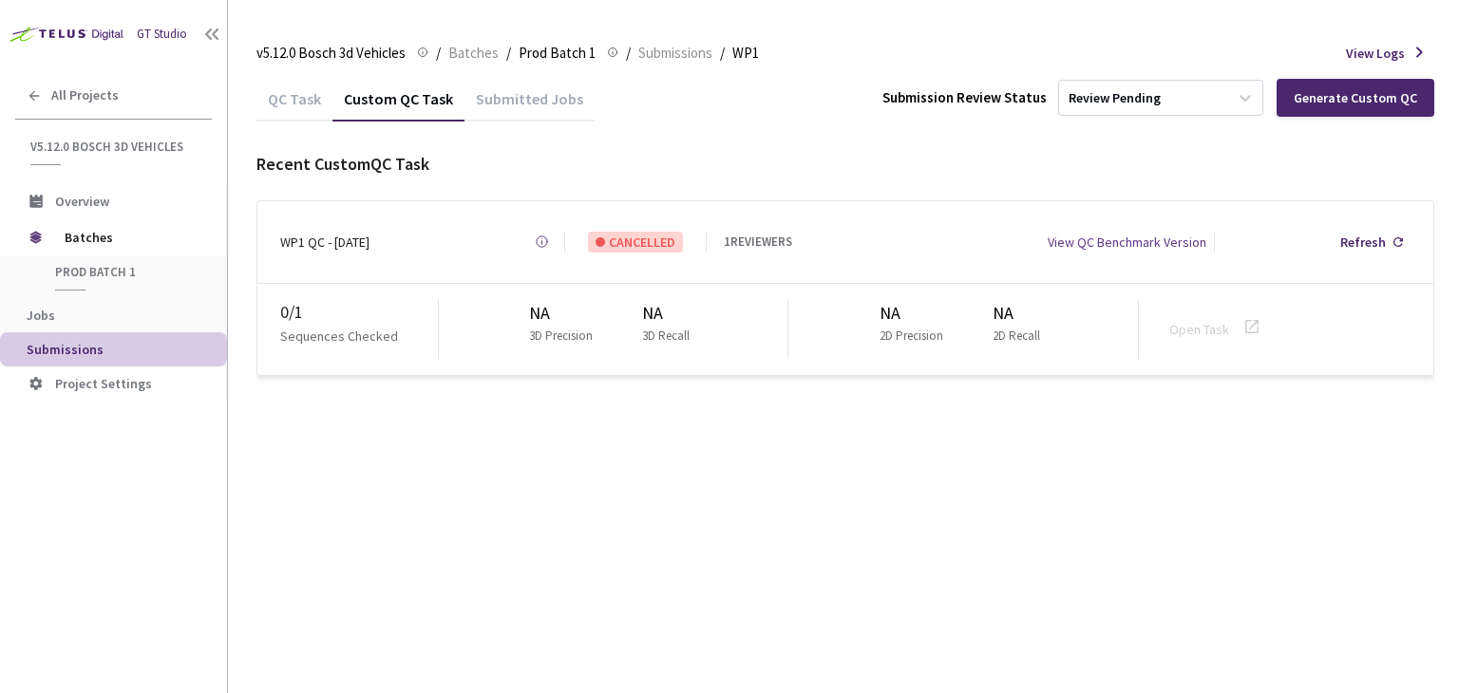
click at [297, 103] on div "QC Task" at bounding box center [294, 105] width 76 height 32
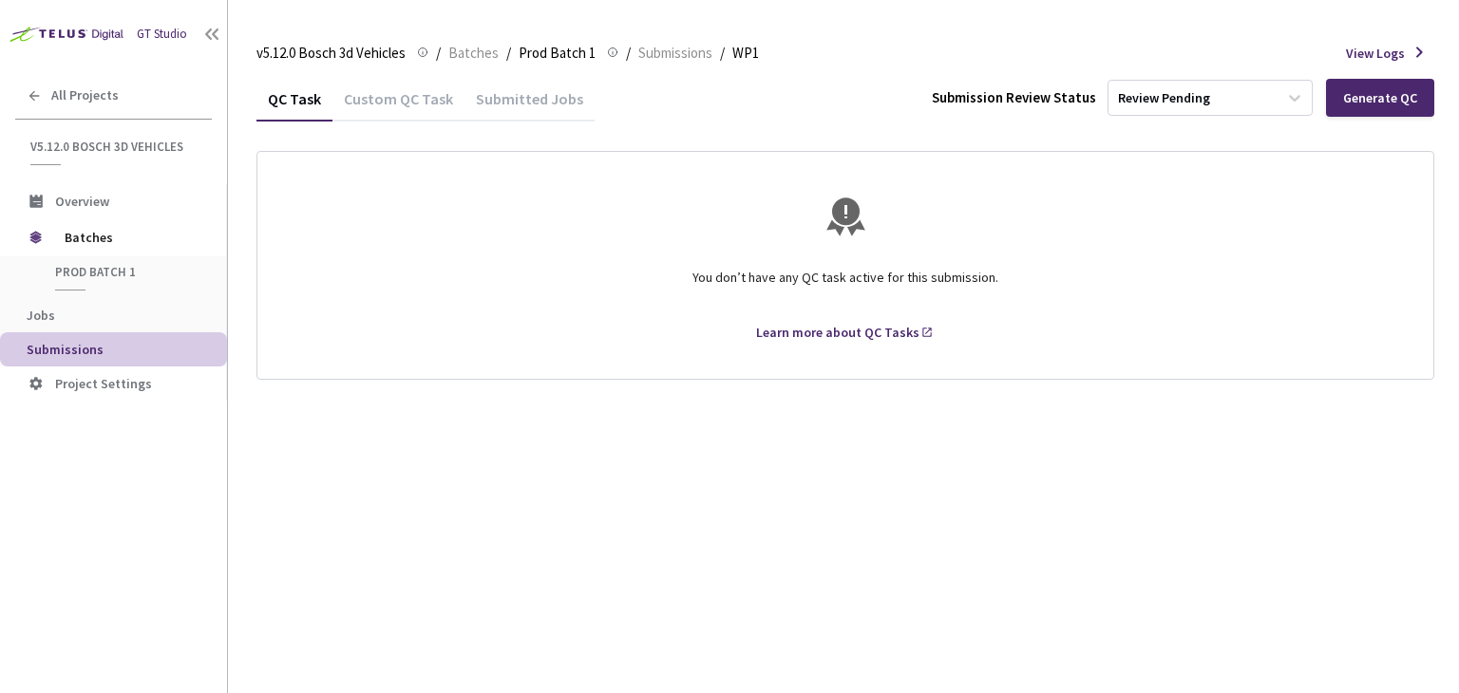
click at [403, 102] on div "Custom QC Task" at bounding box center [398, 105] width 132 height 32
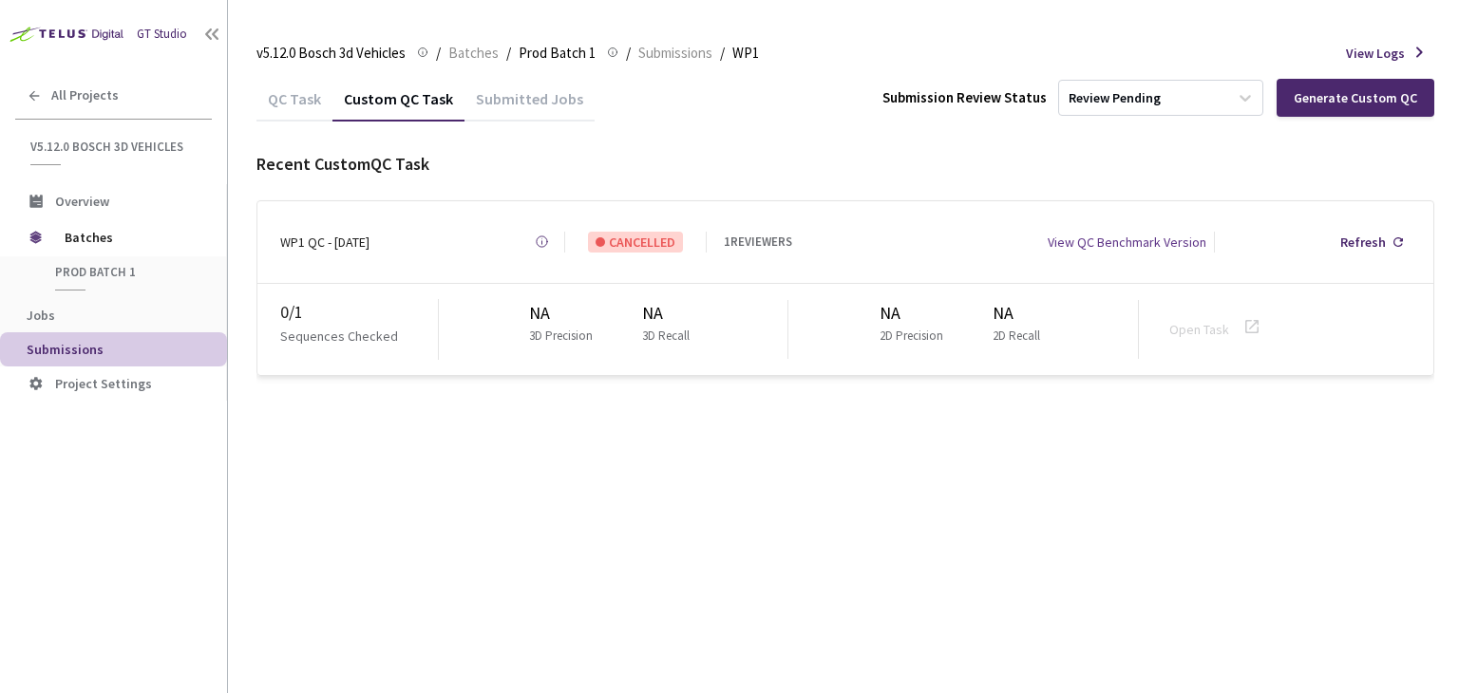
click at [789, 490] on div "QC Task Custom QC Task Submitted Jobs Submission Review Status Review Pending G…" at bounding box center [845, 384] width 1178 height 617
drag, startPoint x: 568, startPoint y: 233, endPoint x: 716, endPoint y: 248, distance: 149.0
click at [716, 248] on div "WP1 QC - 16 Sep, 2025 Created at Today at 9:53 AM IST Created by stephy Johns F…" at bounding box center [845, 242] width 1176 height 82
click at [1396, 241] on use at bounding box center [1398, 241] width 9 height 9
click at [1321, 99] on div "Generate Custom QC" at bounding box center [1355, 97] width 123 height 15
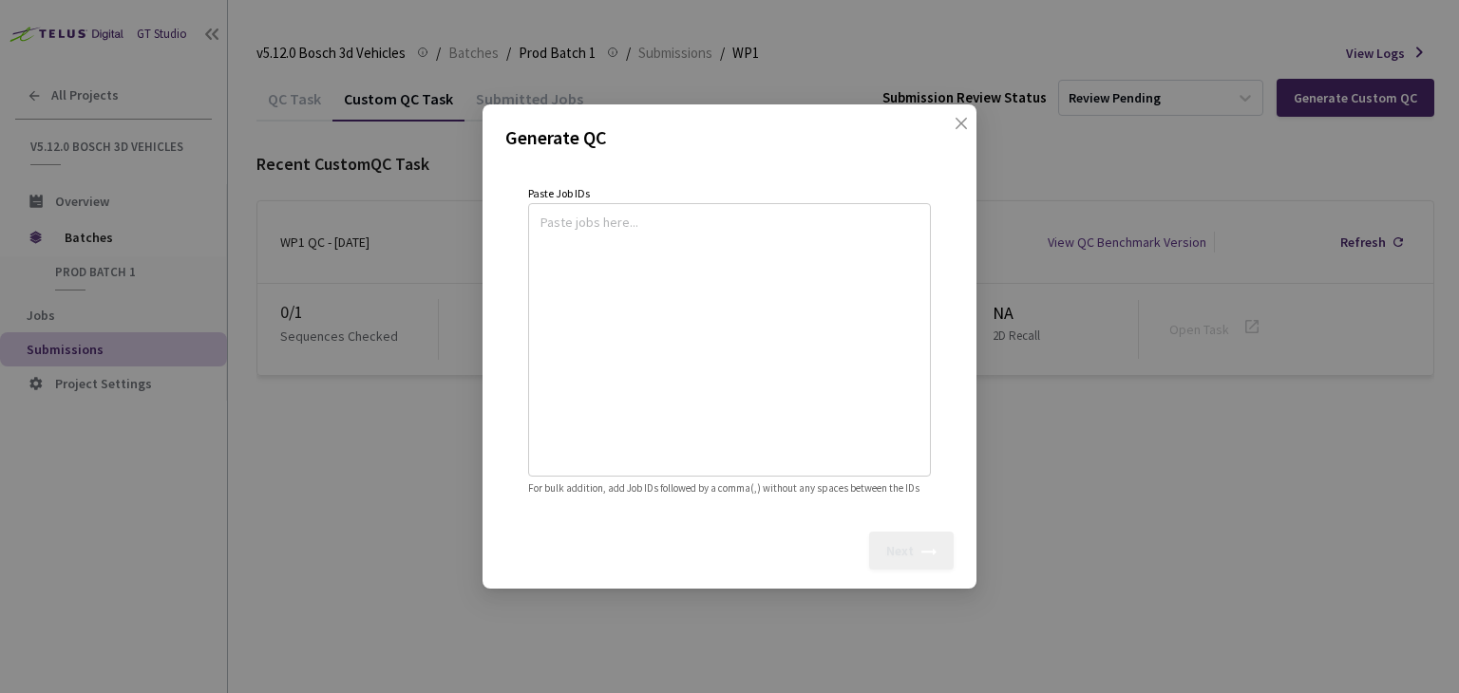
click at [543, 210] on textarea at bounding box center [730, 337] width 378 height 258
paste textarea
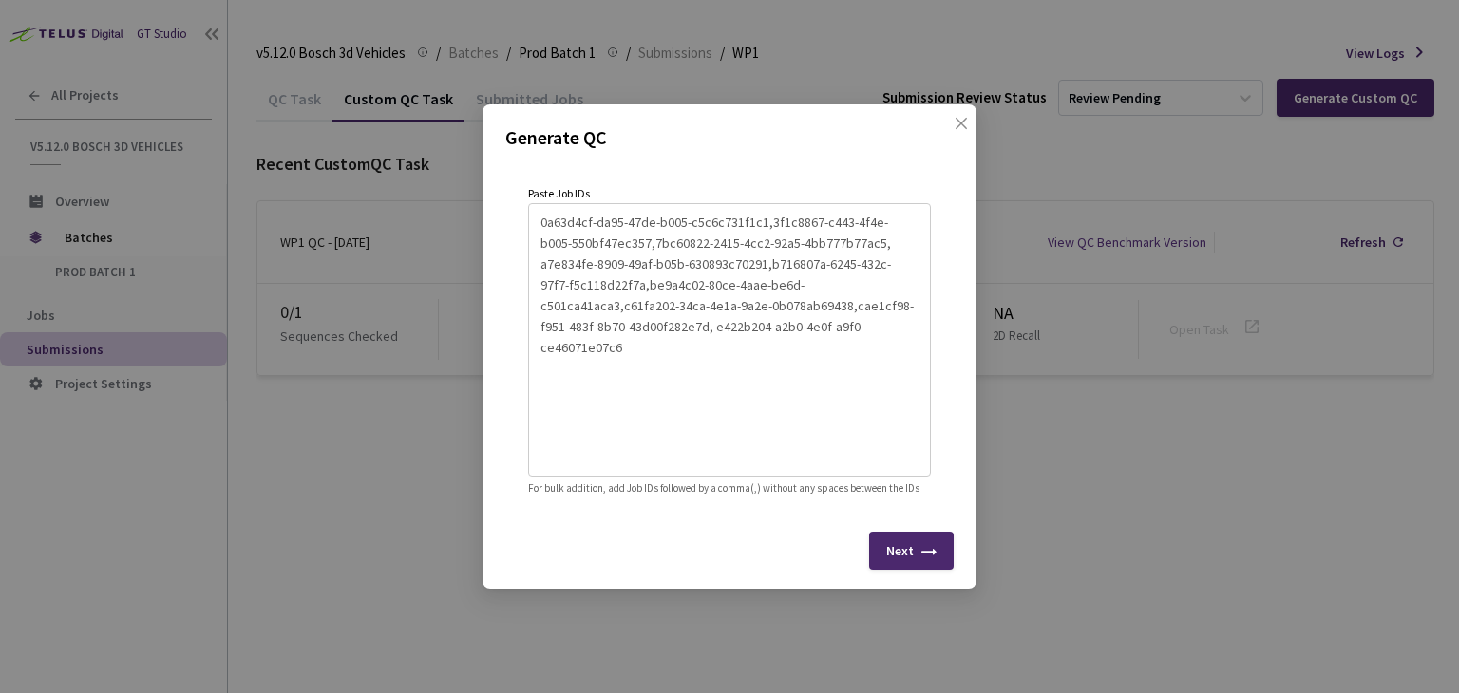
click at [665, 361] on textarea "0a63d4cf-da95-47de-b005-c5c6c731f1c1,3f1c8867-c443-4f4e-b005-550bf47ec357,7bc60…" at bounding box center [730, 337] width 378 height 258
type textarea "0a63d4cf-da95-47de-b005-c5c6c731f1c1,3f1c8867-c443-4f4e-b005-550bf47ec357,7bc60…"
click at [901, 559] on div "Next" at bounding box center [900, 550] width 28 height 15
click at [889, 559] on div "Next" at bounding box center [900, 550] width 28 height 15
click at [959, 116] on icon "close" at bounding box center [961, 123] width 15 height 15
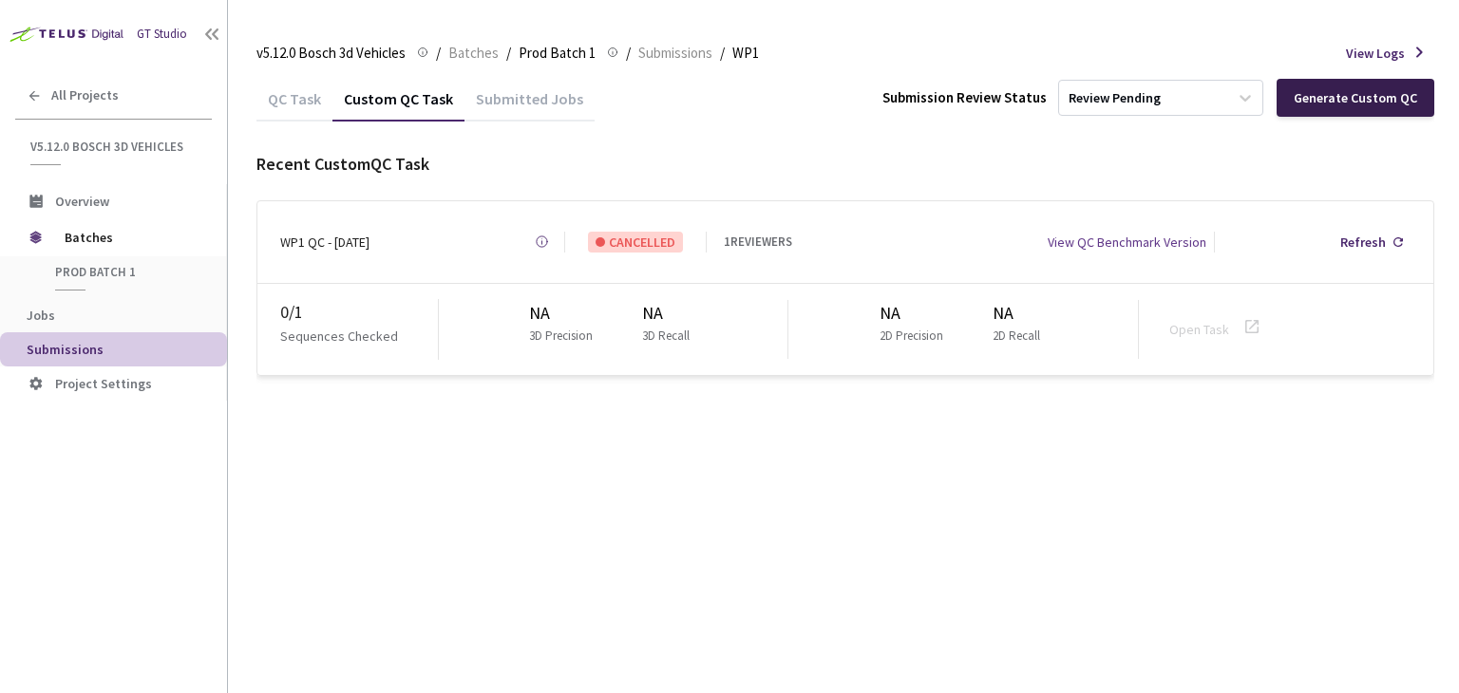
click at [1345, 96] on div "Generate Custom QC" at bounding box center [1355, 97] width 123 height 15
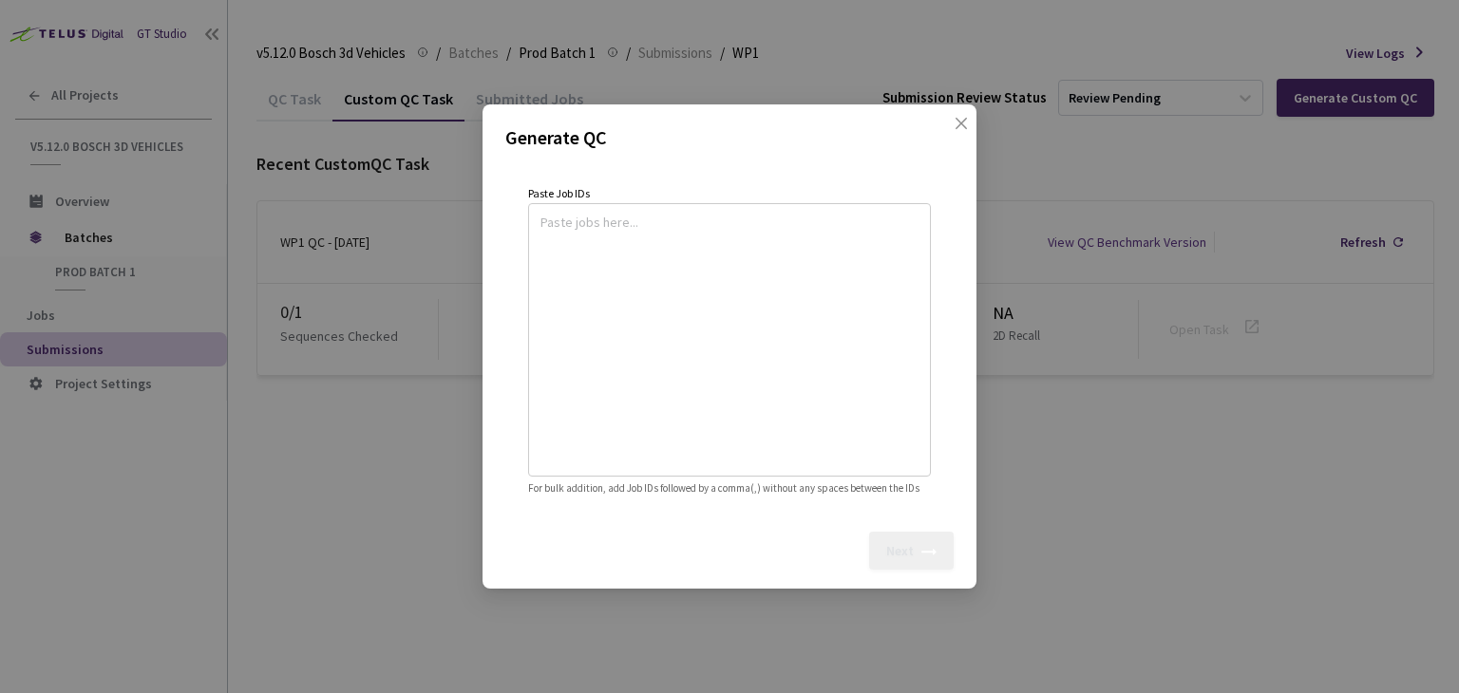
click at [665, 218] on textarea at bounding box center [730, 337] width 378 height 258
paste textarea
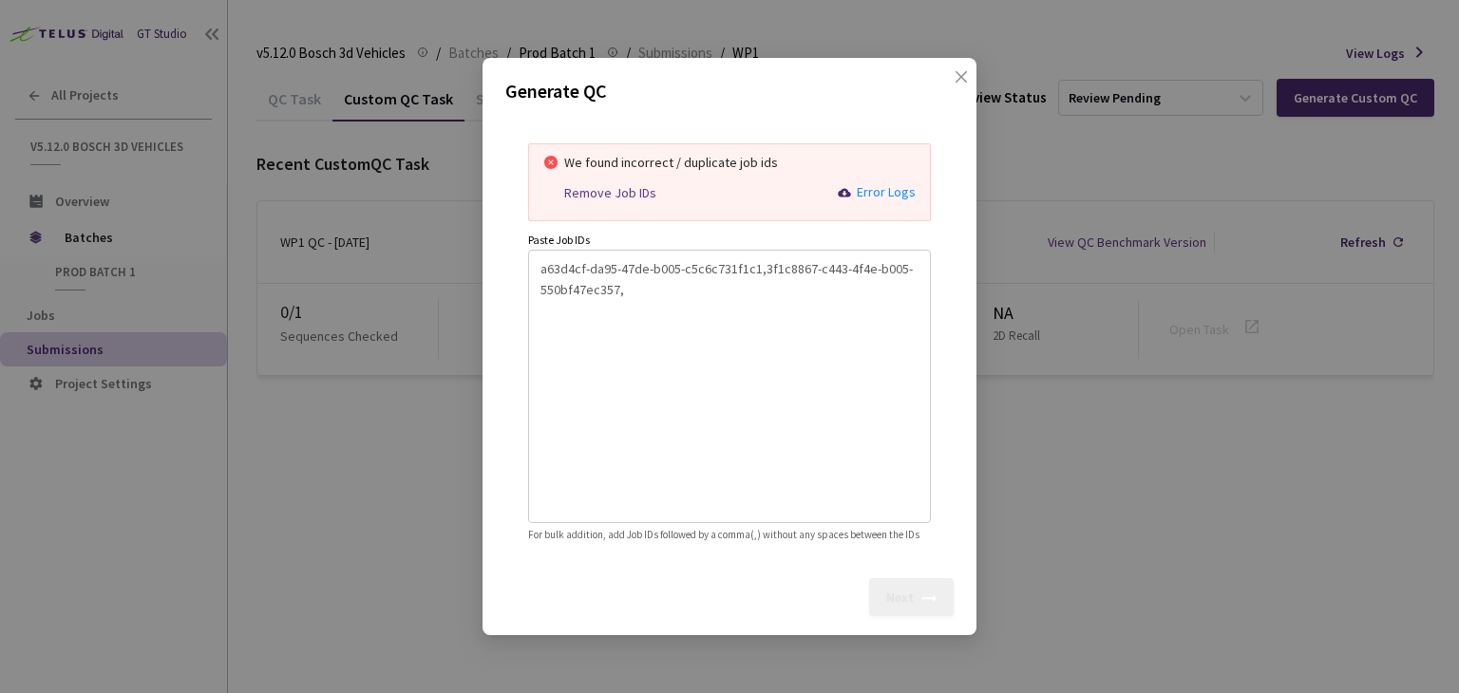
click at [638, 282] on textarea "a63d4cf-da95-47de-b005-c5c6c731f1c1,3f1c8867-c443-4f4e-b005-550bf47ec357," at bounding box center [730, 384] width 378 height 258
click at [638, 409] on textarea "a63d4cf-da95-47de-b005-c5c6c731f1c1,3f1c8867-c443-4f4e-b005-550bf47ec357" at bounding box center [730, 384] width 378 height 258
type textarea "a63d4cf-da95-47de-b005-c5c6c731f1c1,3f1c8867-c443-4f4e-b005-550bf47ec357"
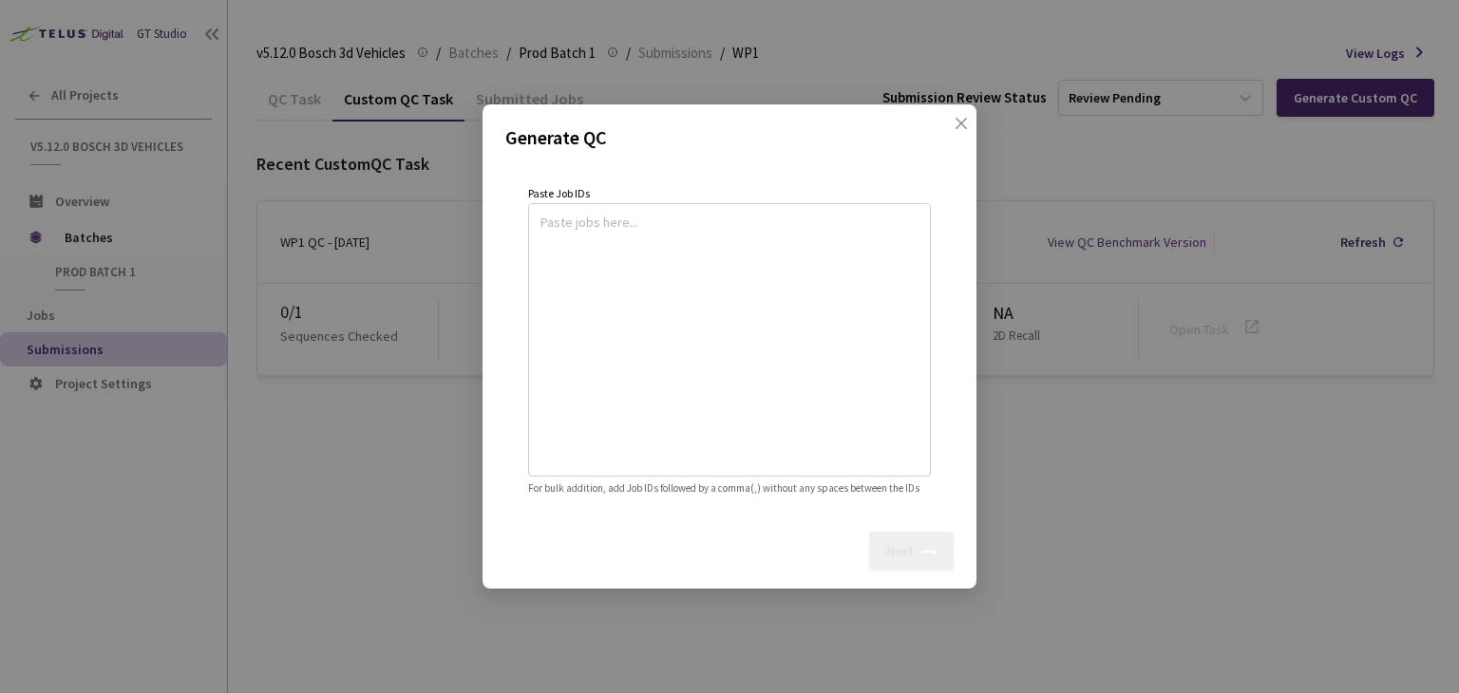
click at [655, 182] on div "Paste Job IDs For bulk addition, add Job IDs followed by a comma(,) without any…" at bounding box center [729, 339] width 403 height 315
click at [616, 218] on textarea at bounding box center [730, 337] width 378 height 258
paste textarea
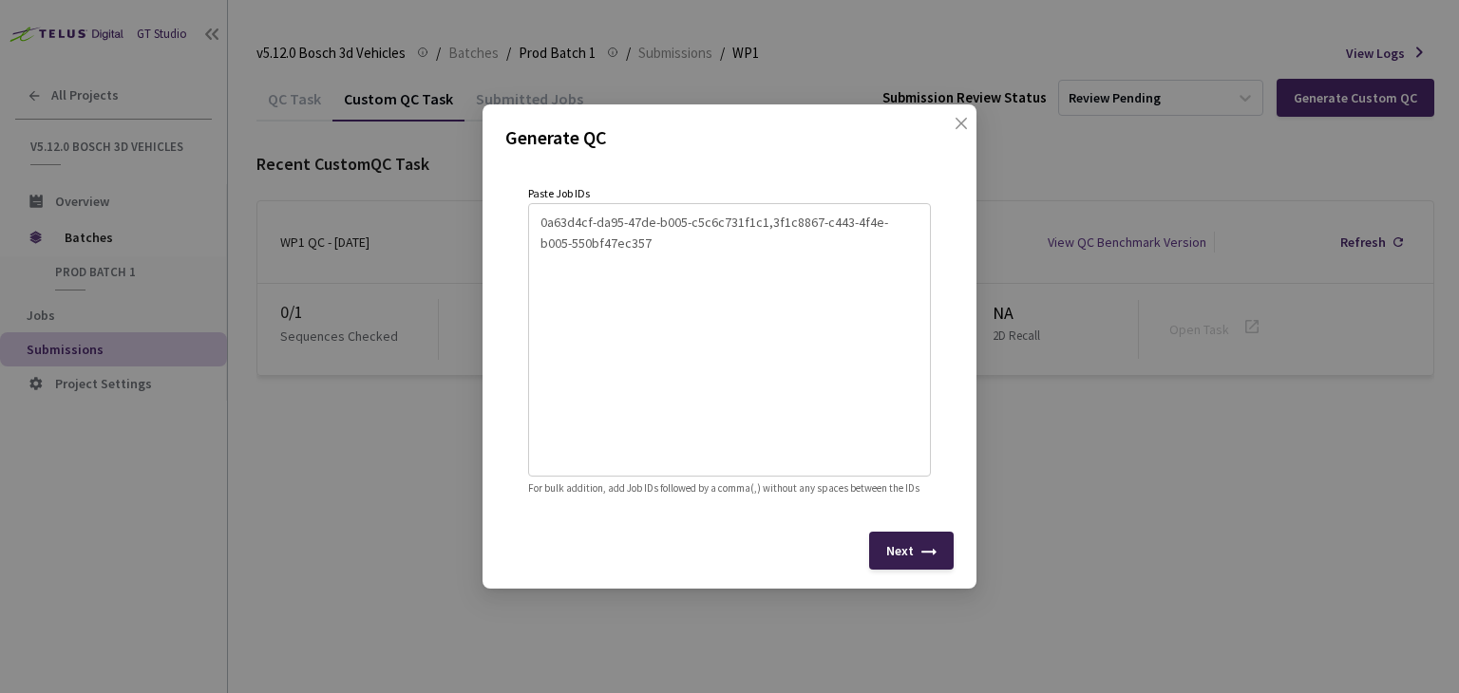
type textarea "0a63d4cf-da95-47de-b005-c5c6c731f1c1,3f1c8867-c443-4f4e-b005-550bf47ec357"
click at [897, 559] on div "Next" at bounding box center [900, 550] width 28 height 15
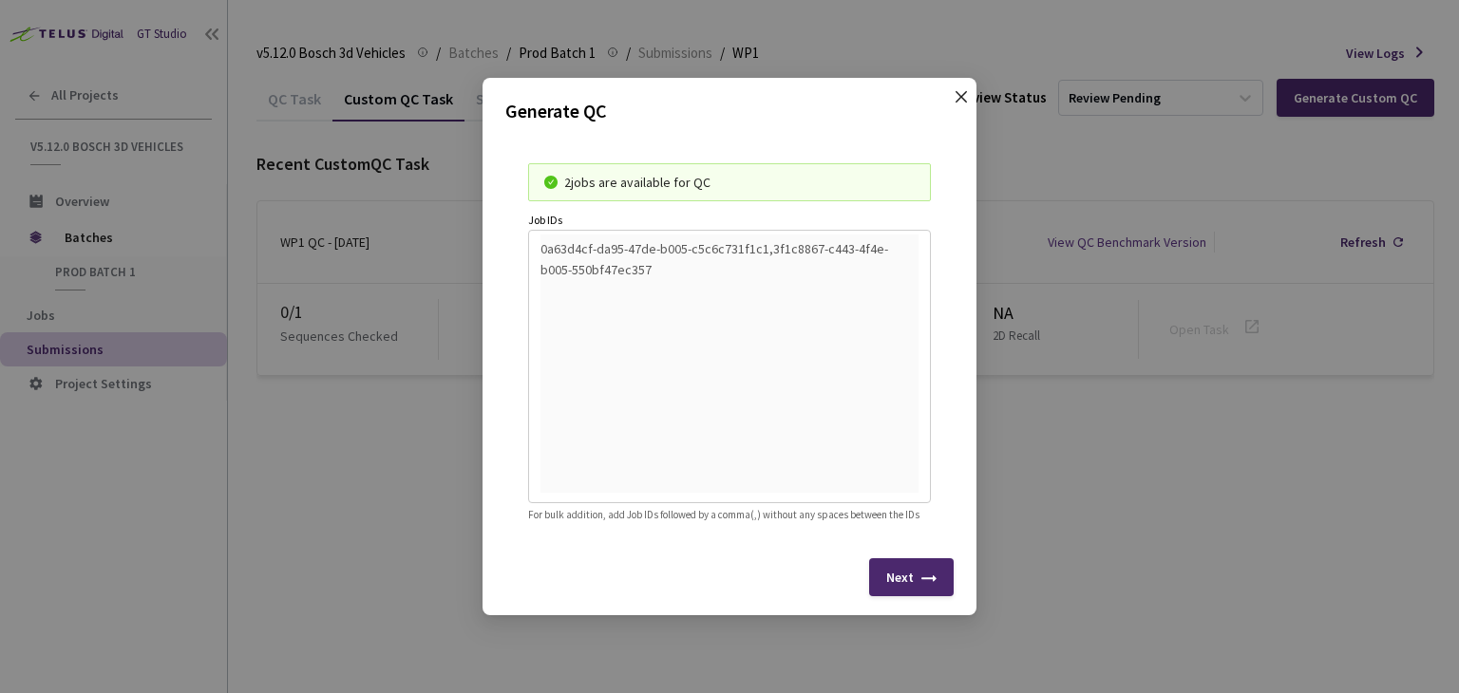
click at [949, 89] on span "Close" at bounding box center [961, 115] width 53 height 53
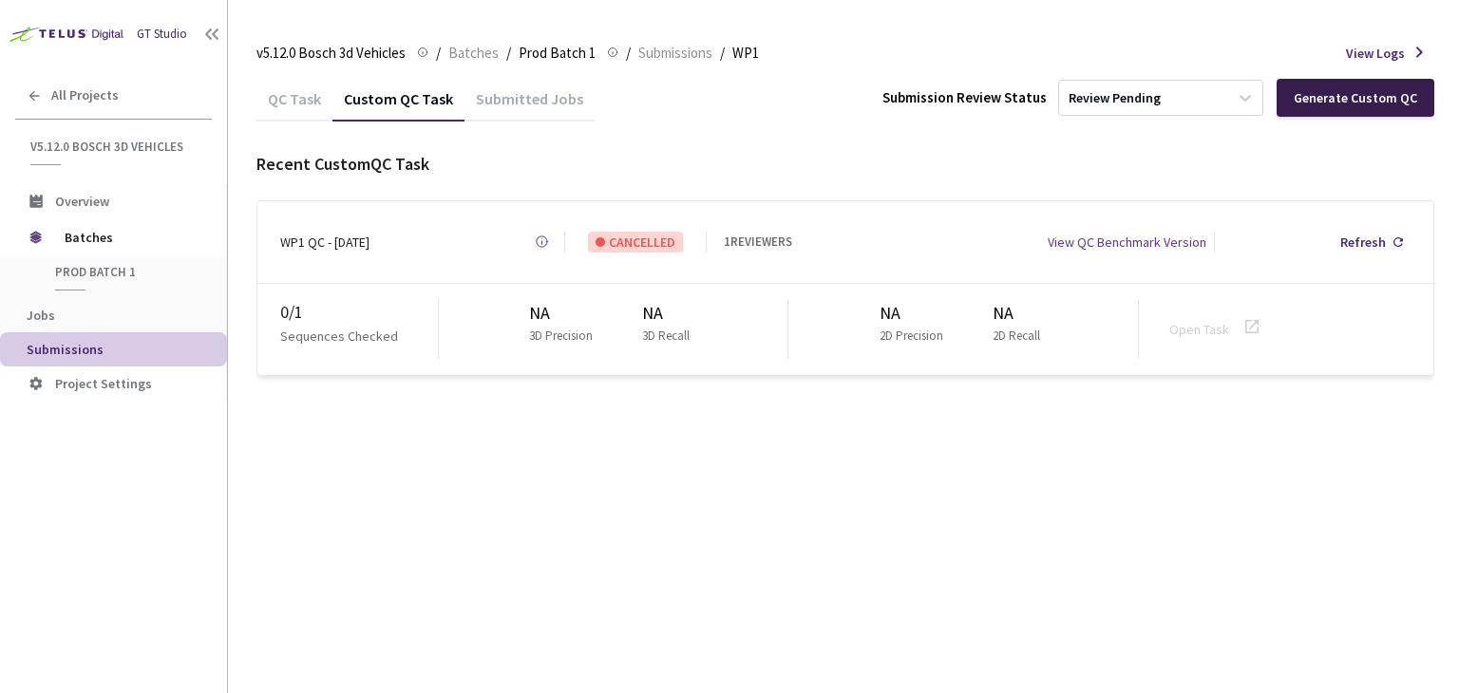
click at [1364, 98] on div "Generate Custom QC" at bounding box center [1355, 97] width 123 height 15
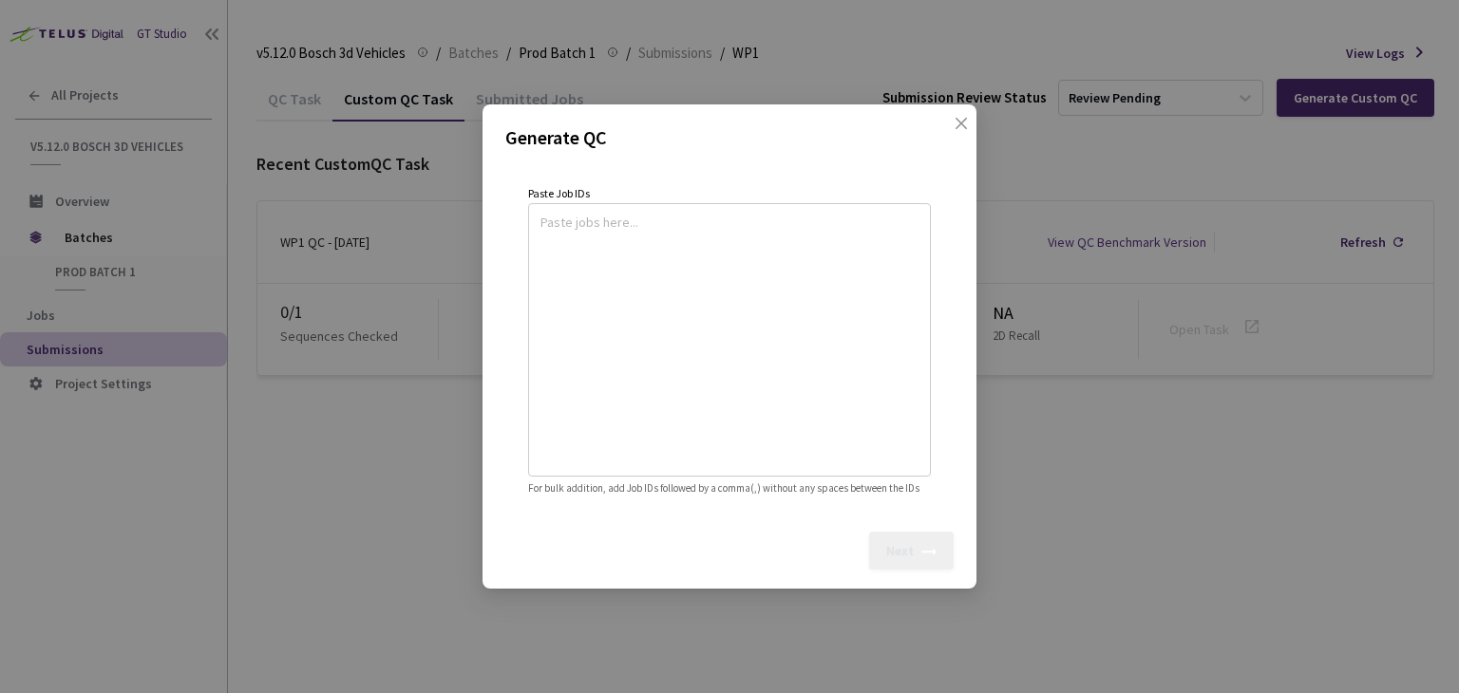
click at [563, 210] on textarea at bounding box center [730, 337] width 378 height 258
paste textarea
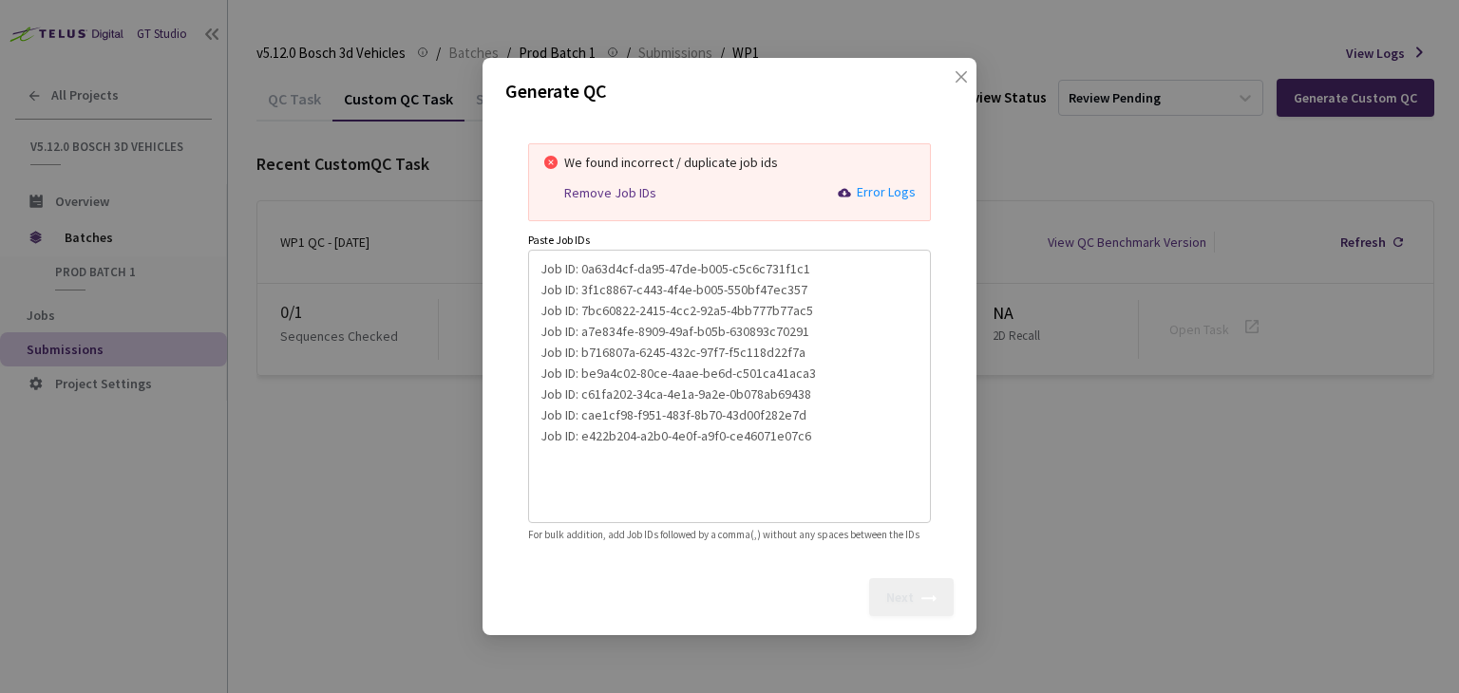
click at [807, 259] on textarea "Job ID: 0a63d4cf-da95-47de-b005-c5c6c731f1c1 Job ID: 3f1c8867-c443-4f4e-b005-55…" at bounding box center [730, 384] width 378 height 258
click at [799, 282] on textarea "Job ID: 0a63d4cf-da95-47de-b005-c5c6c731f1c1, Job ID: 3f1c8867-c443-4f4e-b005-5…" at bounding box center [730, 384] width 378 height 258
click at [812, 305] on textarea "Job ID: 0a63d4cf-da95-47de-b005-c5c6c731f1c1, Job ID: 3f1c8867-c443-4f4e-b005-5…" at bounding box center [730, 384] width 378 height 258
click at [806, 320] on textarea "Job ID: 0a63d4cf-da95-47de-b005-c5c6c731f1c1, Job ID: 3f1c8867-c443-4f4e-b005-5…" at bounding box center [730, 384] width 378 height 258
click at [798, 336] on textarea "Job ID: 0a63d4cf-da95-47de-b005-c5c6c731f1c1, Job ID: 3f1c8867-c443-4f4e-b005-5…" at bounding box center [730, 384] width 378 height 258
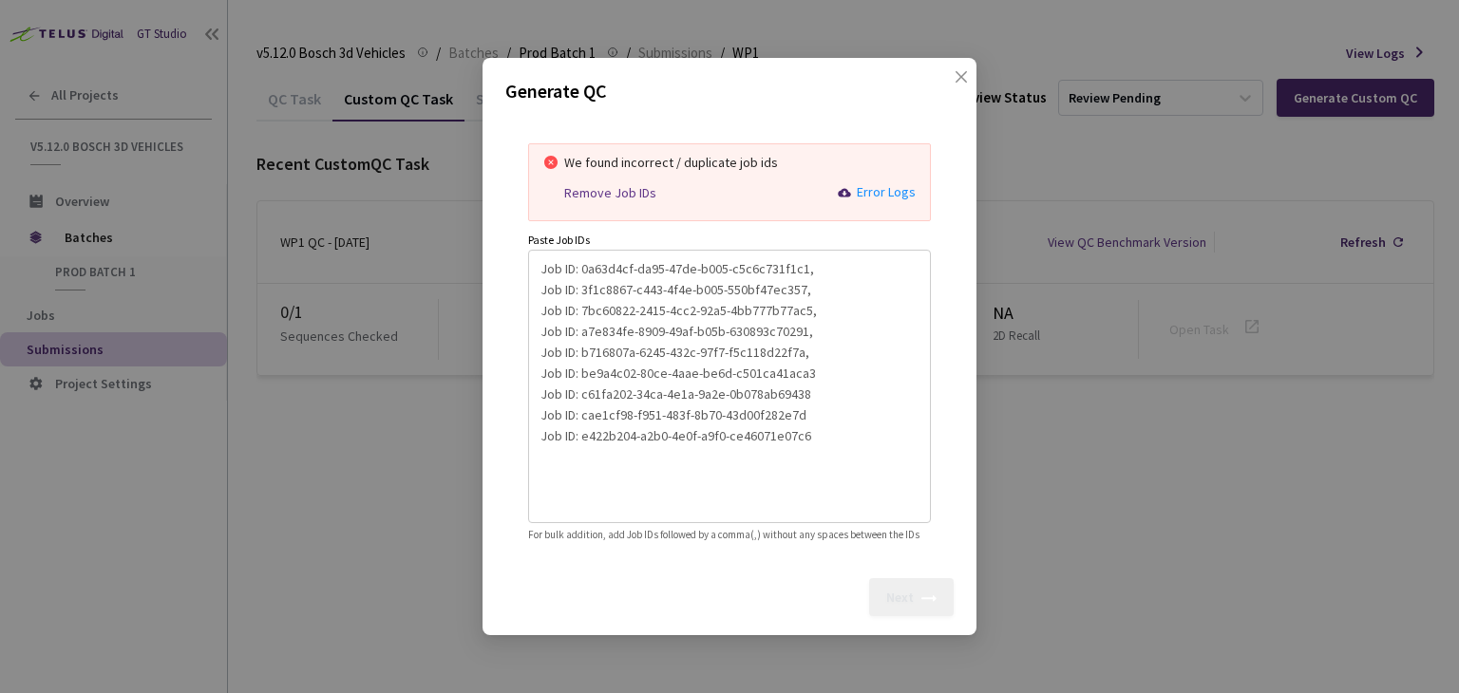
drag, startPoint x: 811, startPoint y: 365, endPoint x: 832, endPoint y: 378, distance: 24.8
click at [811, 364] on textarea "Job ID: 0a63d4cf-da95-47de-b005-c5c6c731f1c1, Job ID: 3f1c8867-c443-4f4e-b005-5…" at bounding box center [730, 384] width 378 height 258
click at [812, 383] on textarea "Job ID: 0a63d4cf-da95-47de-b005-c5c6c731f1c1, Job ID: 3f1c8867-c443-4f4e-b005-5…" at bounding box center [730, 384] width 378 height 258
click at [804, 403] on textarea "Job ID: 0a63d4cf-da95-47de-b005-c5c6c731f1c1, Job ID: 3f1c8867-c443-4f4e-b005-5…" at bounding box center [730, 384] width 378 height 258
click at [837, 453] on textarea "Job ID: 0a63d4cf-da95-47de-b005-c5c6c731f1c1, Job ID: 3f1c8867-c443-4f4e-b005-5…" at bounding box center [730, 384] width 378 height 258
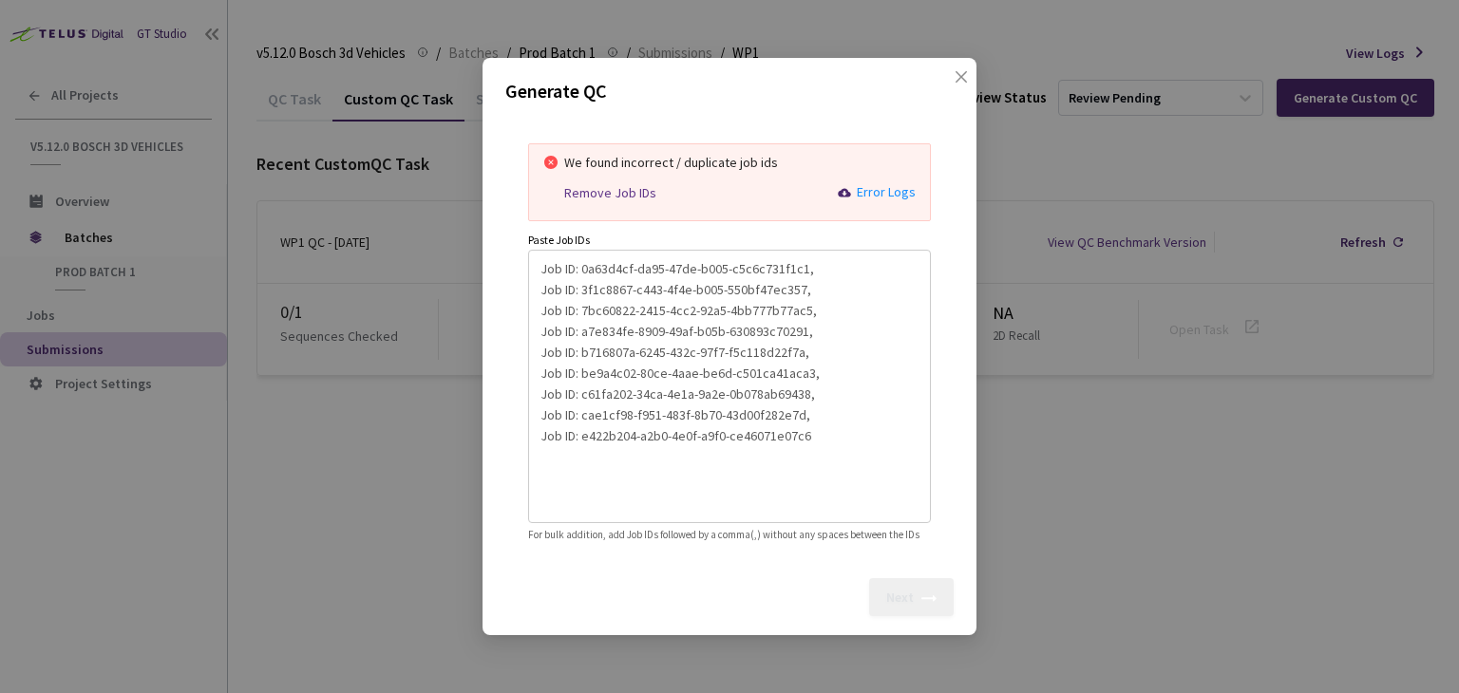
type textarea "Job ID: 0a63d4cf-da95-47de-b005-c5c6c731f1c1, Job ID: 3f1c8867-c443-4f4e-b005-5…"
click at [627, 185] on div "Remove Job IDs" at bounding box center [610, 193] width 92 height 16
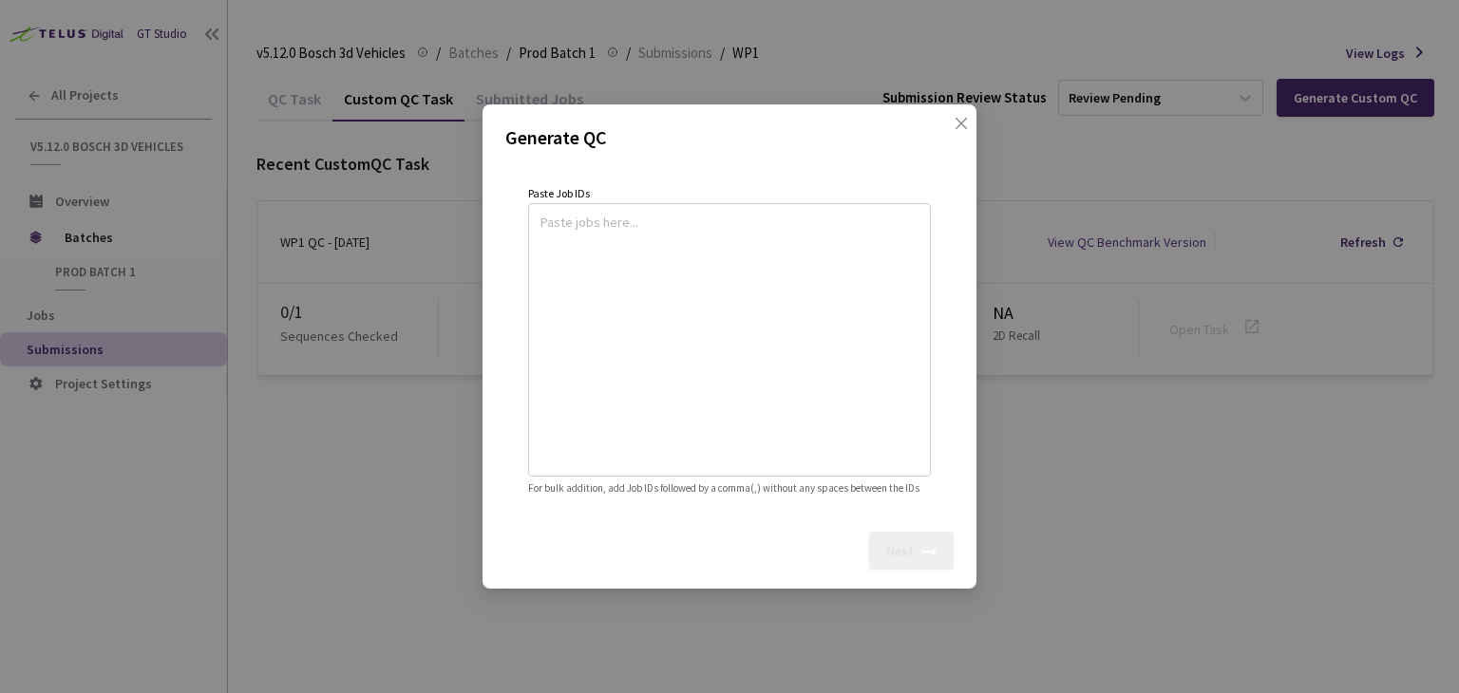
click at [599, 217] on textarea at bounding box center [730, 337] width 378 height 258
paste textarea
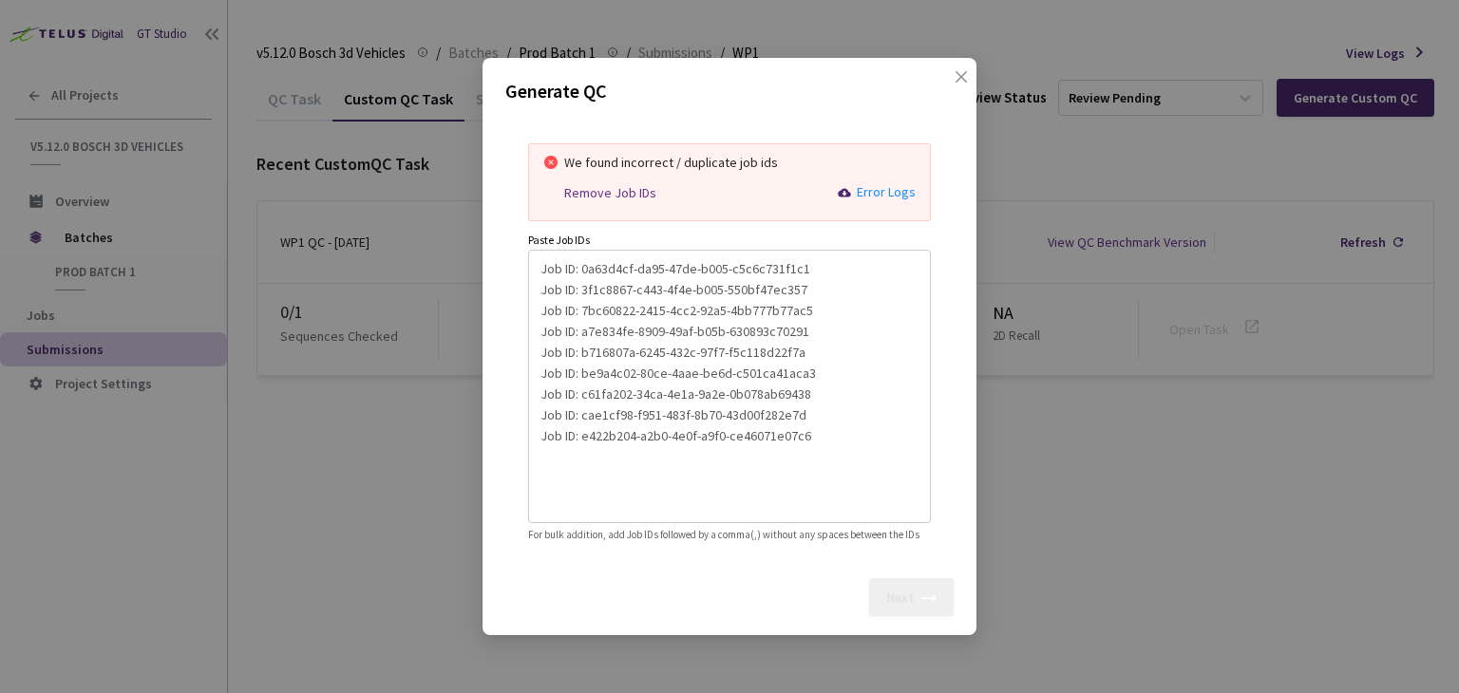
drag, startPoint x: 578, startPoint y: 258, endPoint x: 474, endPoint y: 257, distance: 104.5
click at [474, 257] on div "Generate QC We found incorrect / duplicate job ids Remove Job IDs Error Logs Pa…" at bounding box center [729, 346] width 1459 height 693
type textarea "0a63d4cf-da95-47de-b005-c5c6c731f1c1 Job ID: 3f1c8867-c443-4f4e-b005-550bf47ec3…"
click at [966, 69] on icon "close" at bounding box center [961, 76] width 15 height 15
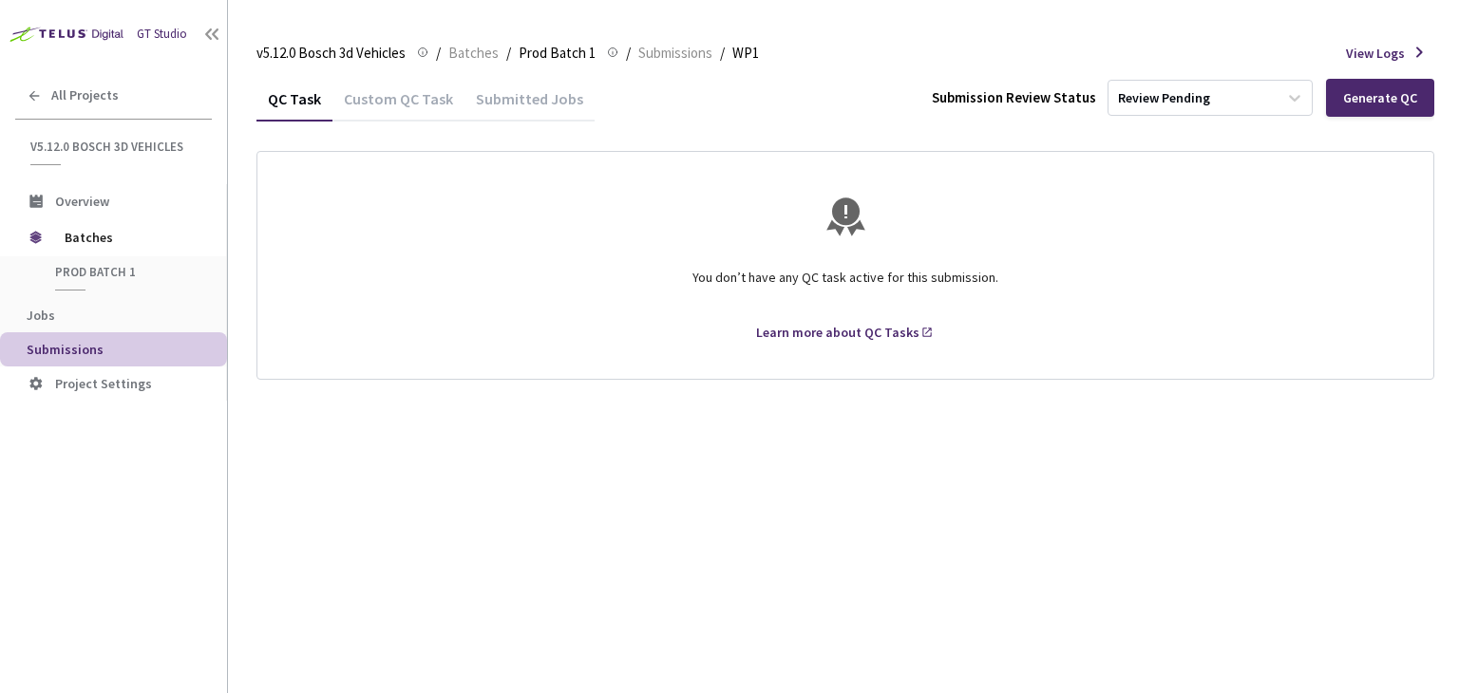
click at [403, 104] on div "Custom QC Task" at bounding box center [398, 105] width 132 height 32
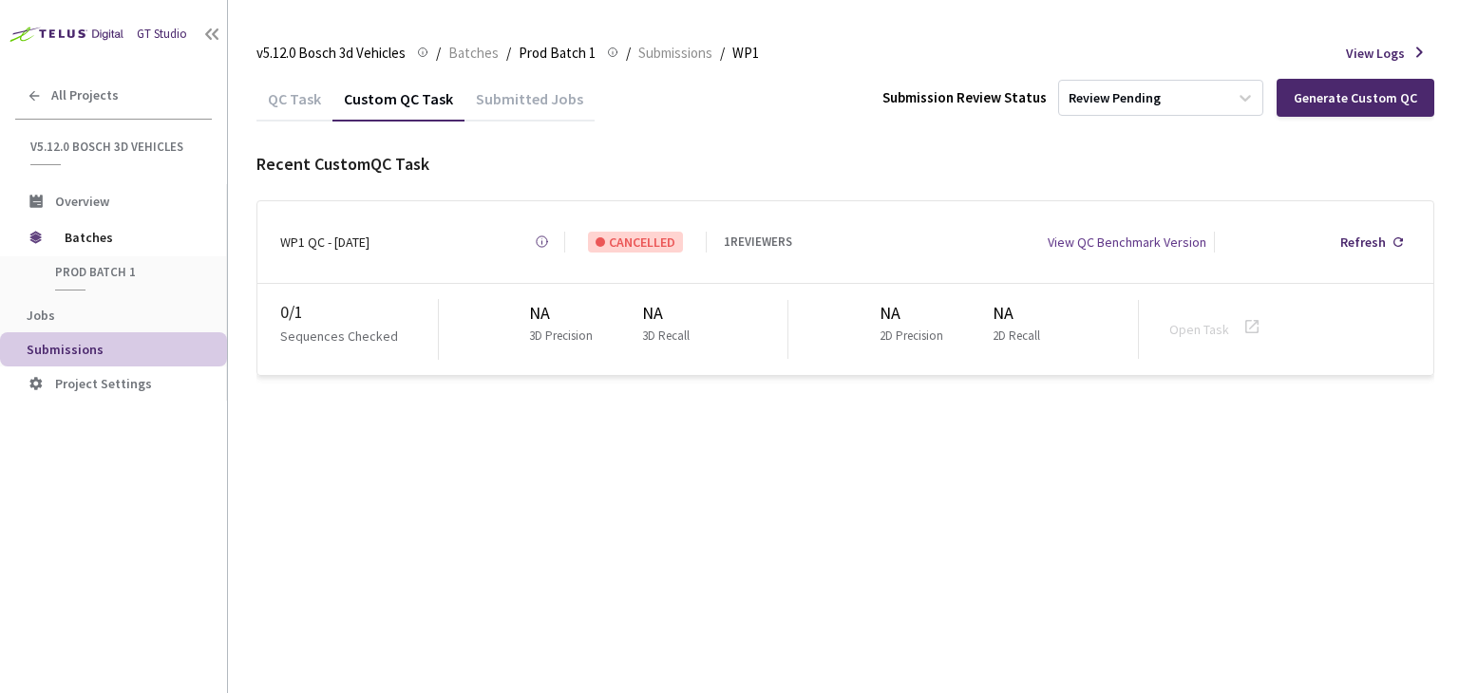
click at [902, 586] on div "QC Task Custom QC Task Submitted Jobs Submission Review Status Review Pending G…" at bounding box center [845, 384] width 1178 height 617
click at [1086, 587] on div "QC Task Custom QC Task Submitted Jobs Submission Review Status Review Pending G…" at bounding box center [845, 384] width 1178 height 617
drag, startPoint x: 1063, startPoint y: 594, endPoint x: 1056, endPoint y: 605, distance: 13.2
click at [1064, 594] on div "QC Task Custom QC Task Submitted Jobs Submission Review Status Review Pending G…" at bounding box center [845, 384] width 1178 height 617
click at [1339, 96] on div "Generate Custom QC" at bounding box center [1355, 97] width 123 height 15
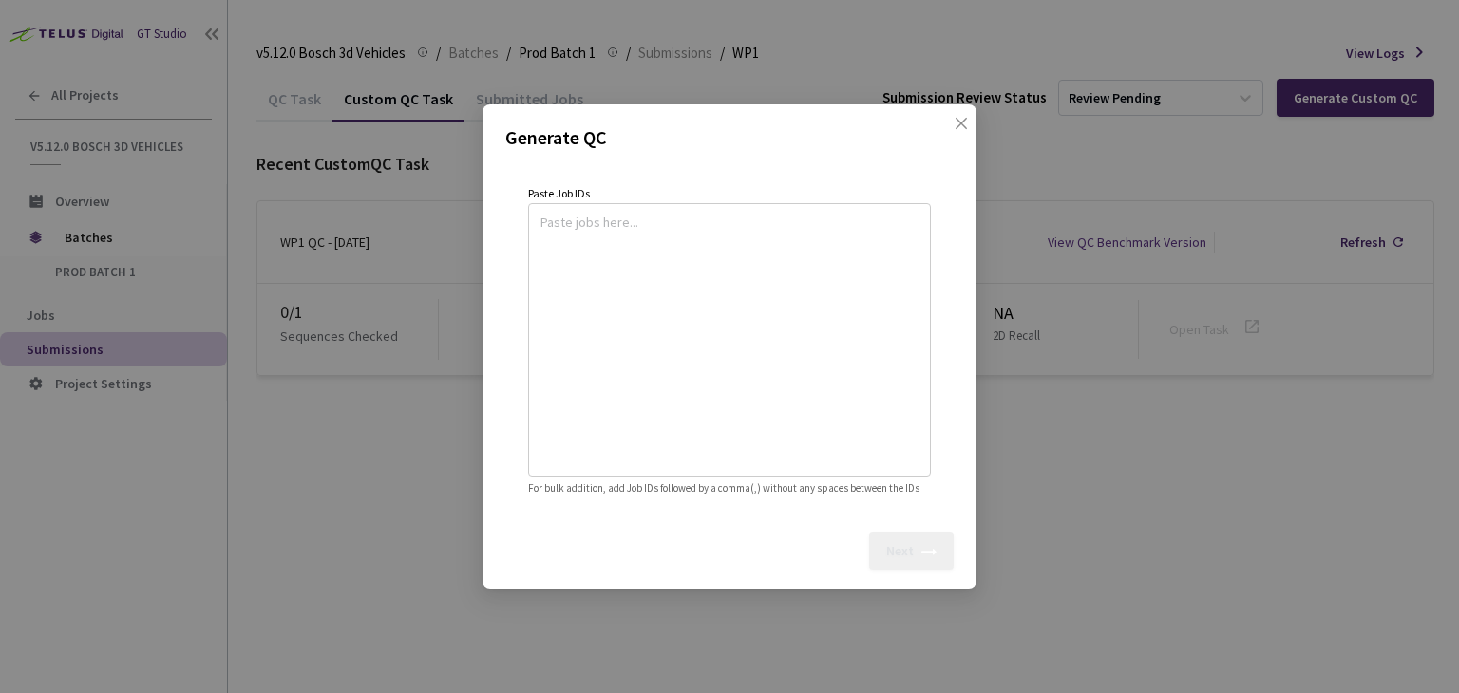
click at [612, 230] on textarea at bounding box center [730, 337] width 378 height 258
paste textarea
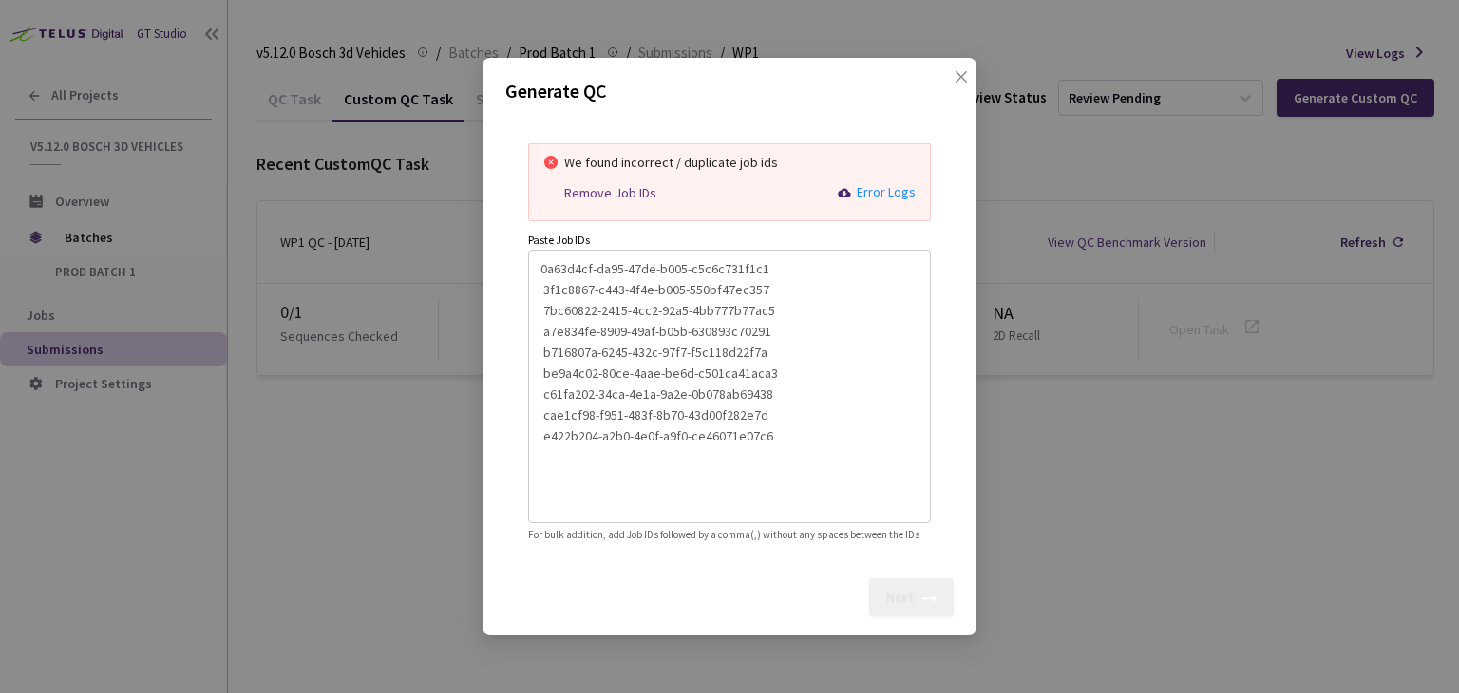
click at [779, 256] on textarea "0a63d4cf-da95-47de-b005-c5c6c731f1c1 3f1c8867-c443-4f4e-b005-550bf47ec357 7bc60…" at bounding box center [730, 384] width 378 height 258
click at [764, 281] on textarea "0a63d4cf-da95-47de-b005-c5c6c731f1c1, 3f1c8867-c443-4f4e-b005-550bf47ec357 7bc6…" at bounding box center [730, 384] width 378 height 258
click at [776, 297] on textarea "0a63d4cf-da95-47de-b005-c5c6c731f1c1, 3f1c8867-c443-4f4e-b005-550bf47ec357, 7bc…" at bounding box center [730, 384] width 378 height 258
click at [772, 323] on textarea "0a63d4cf-da95-47de-b005-c5c6c731f1c1, 3f1c8867-c443-4f4e-b005-550bf47ec357, 7bc…" at bounding box center [730, 384] width 378 height 258
click at [764, 341] on textarea "0a63d4cf-da95-47de-b005-c5c6c731f1c1, 3f1c8867-c443-4f4e-b005-550bf47ec357, 7bc…" at bounding box center [730, 384] width 378 height 258
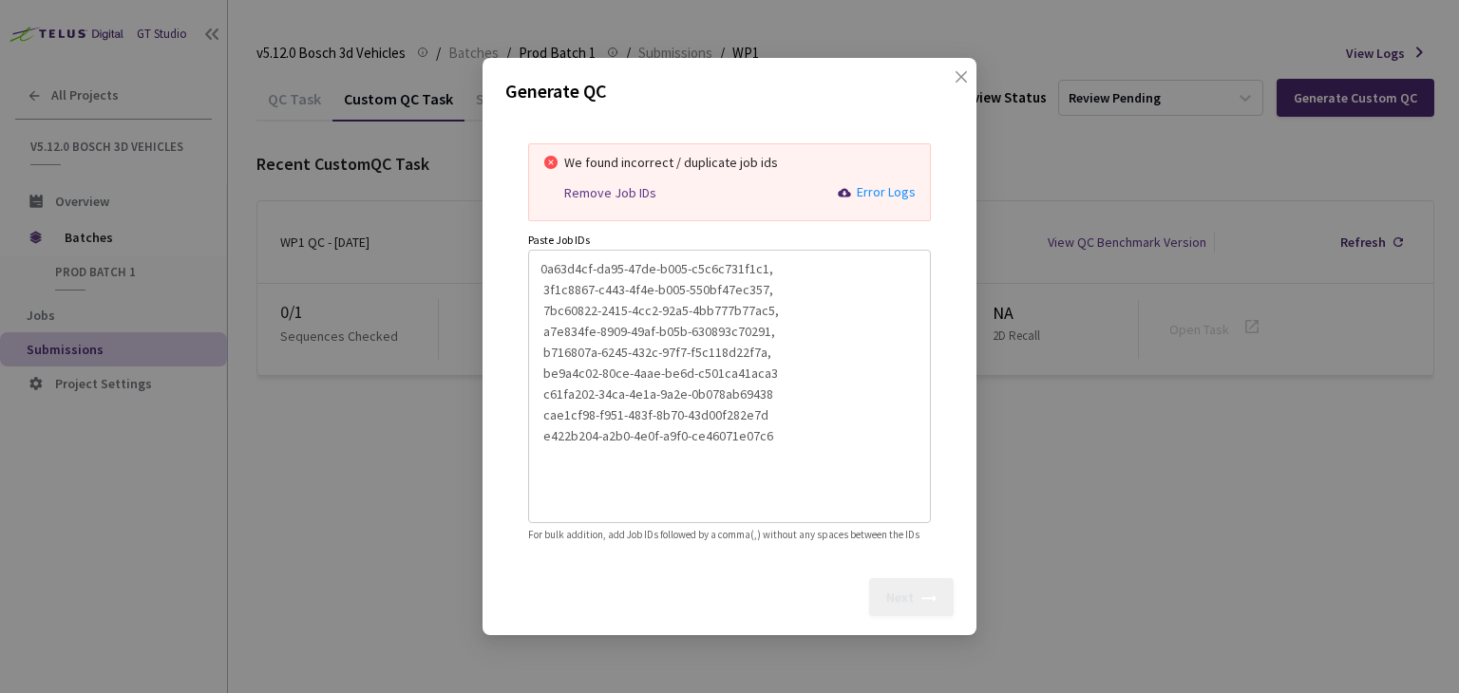
click at [774, 367] on textarea "0a63d4cf-da95-47de-b005-c5c6c731f1c1, 3f1c8867-c443-4f4e-b005-550bf47ec357, 7bc…" at bounding box center [730, 384] width 378 height 258
click at [773, 383] on textarea "0a63d4cf-da95-47de-b005-c5c6c731f1c1, 3f1c8867-c443-4f4e-b005-550bf47ec357, 7bc…" at bounding box center [730, 384] width 378 height 258
click at [766, 404] on textarea "0a63d4cf-da95-47de-b005-c5c6c731f1c1, 3f1c8867-c443-4f4e-b005-550bf47ec357, 7bc…" at bounding box center [730, 384] width 378 height 258
click at [770, 425] on textarea "0a63d4cf-da95-47de-b005-c5c6c731f1c1, 3f1c8867-c443-4f4e-b005-550bf47ec357, 7bc…" at bounding box center [730, 384] width 378 height 258
type textarea "0a63d4cf-da95-47de-b005-c5c6c731f1c1, 3f1c8867-c443-4f4e-b005-550bf47ec357, 7bc…"
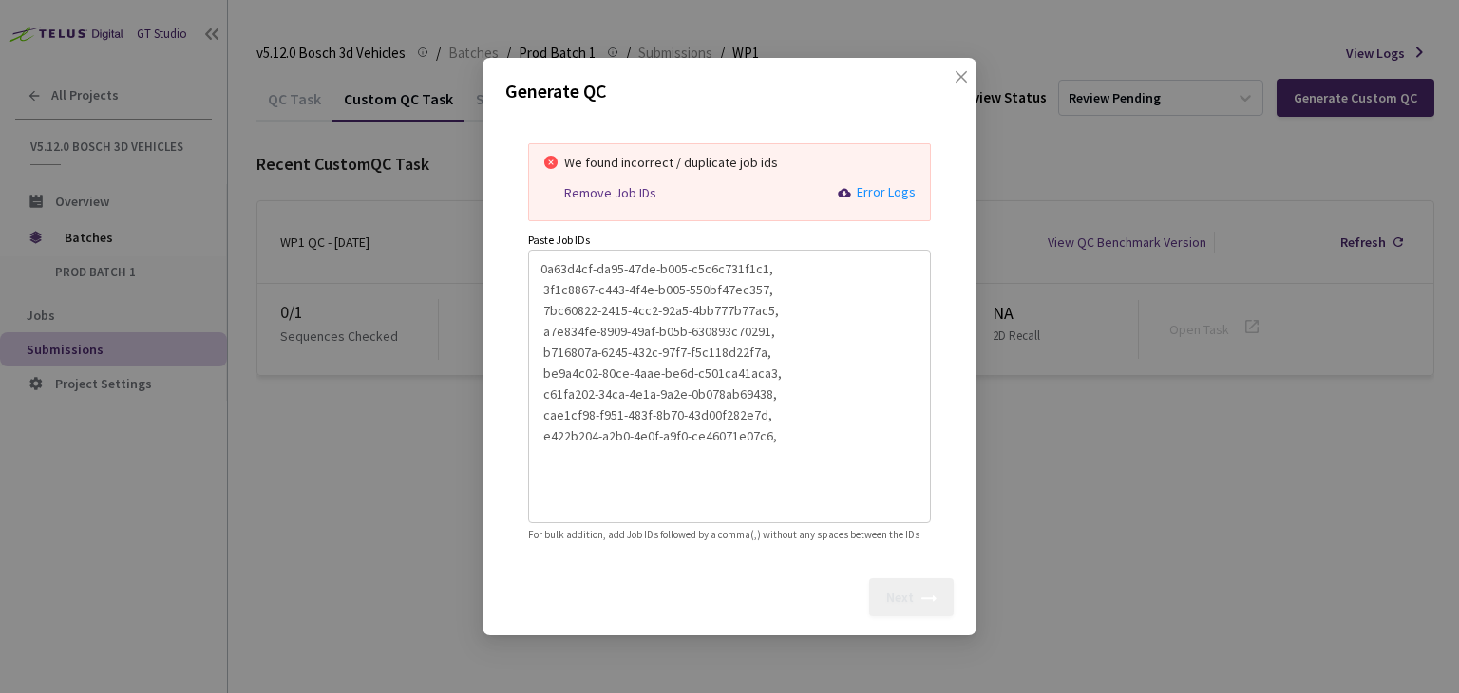
click at [996, 432] on div "Generate QC We found incorrect / duplicate job ids Remove Job IDs Error Logs Pa…" at bounding box center [729, 346] width 1459 height 693
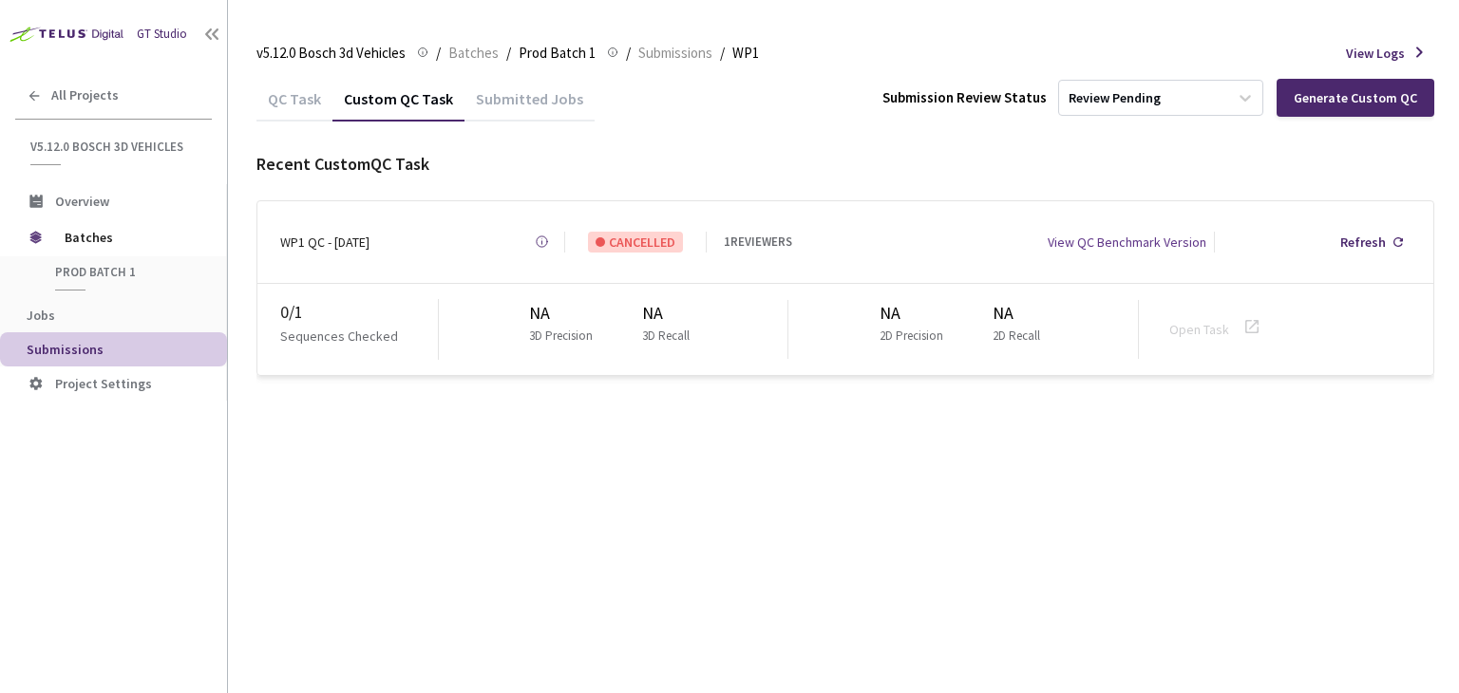
click at [1054, 334] on div "NA 2D Precision NA 2D Recall" at bounding box center [963, 329] width 351 height 59
click at [1318, 93] on div "Generate Custom QC" at bounding box center [1355, 97] width 123 height 15
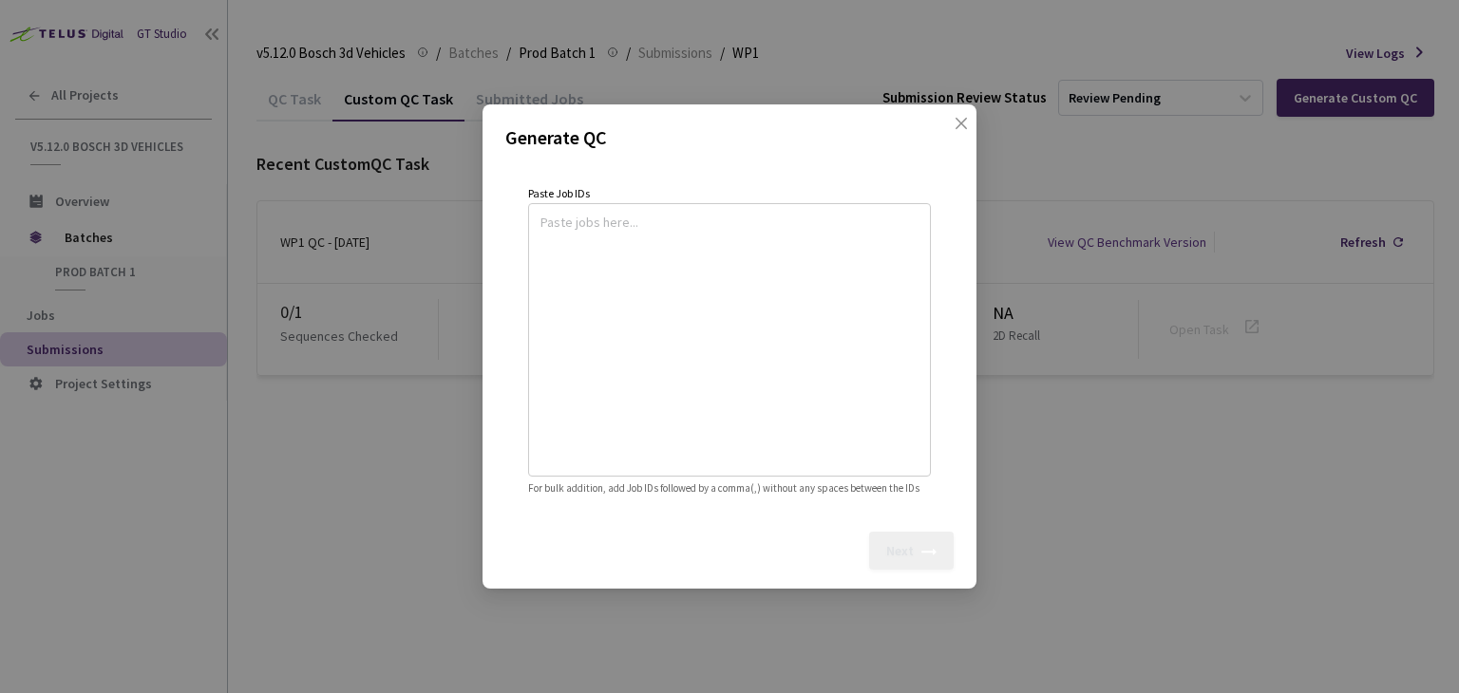
click at [576, 221] on textarea at bounding box center [730, 337] width 378 height 258
click at [604, 211] on textarea at bounding box center [730, 337] width 378 height 258
paste textarea
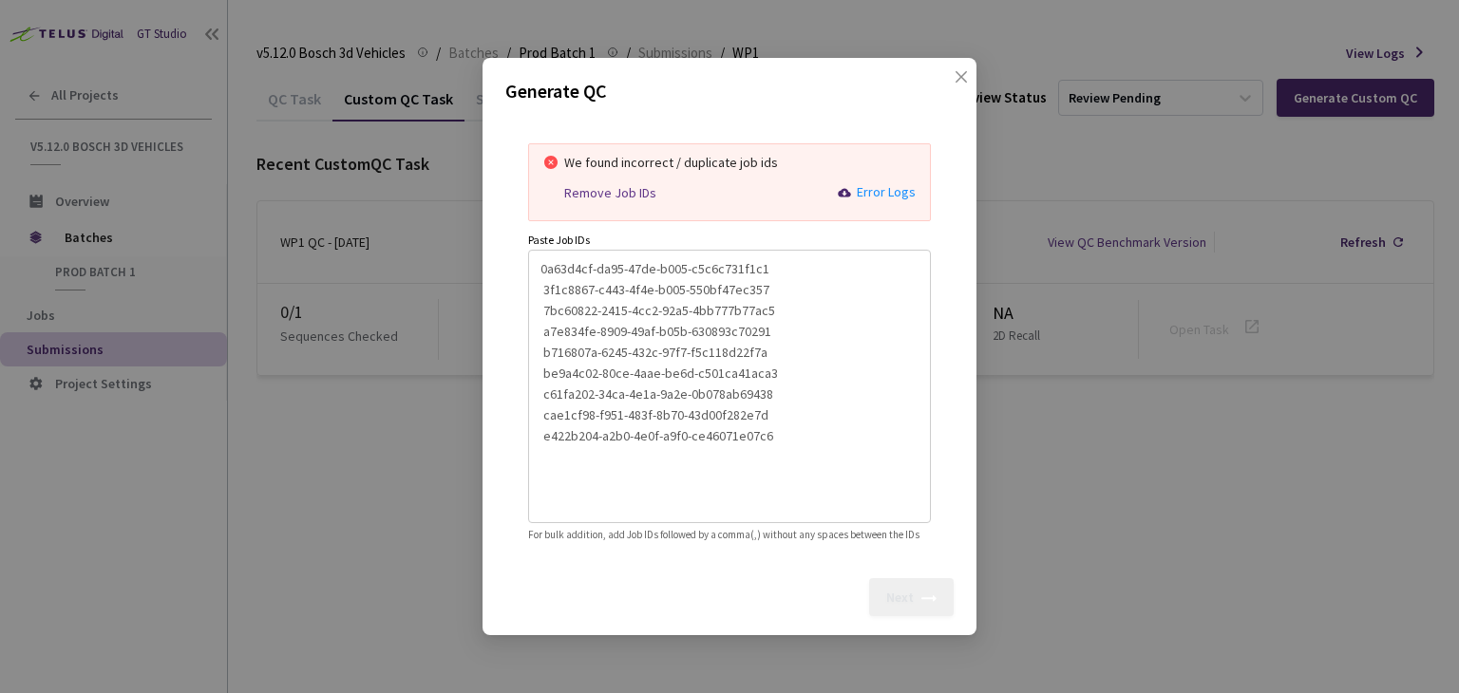
click at [770, 259] on textarea "0a63d4cf-da95-47de-b005-c5c6c731f1c1 3f1c8867-c443-4f4e-b005-550bf47ec357 7bc60…" at bounding box center [730, 384] width 378 height 258
click at [764, 278] on textarea "0a63d4cf-da95-47de-b005-c5c6c731f1c1, 3f1c8867-c443-4f4e-b005-550bf47ec357 7bc6…" at bounding box center [730, 384] width 378 height 258
click at [771, 302] on textarea "0a63d4cf-da95-47de-b005-c5c6c731f1c1, 3f1c8867-c443-4f4e-b005-550bf47ec357, 7bc…" at bounding box center [730, 384] width 378 height 258
click at [765, 324] on textarea "0a63d4cf-da95-47de-b005-c5c6c731f1c1, 3f1c8867-c443-4f4e-b005-550bf47ec357, 7bc…" at bounding box center [730, 384] width 378 height 258
click at [764, 342] on textarea "0a63d4cf-da95-47de-b005-c5c6c731f1c1, 3f1c8867-c443-4f4e-b005-550bf47ec357, 7bc…" at bounding box center [730, 384] width 378 height 258
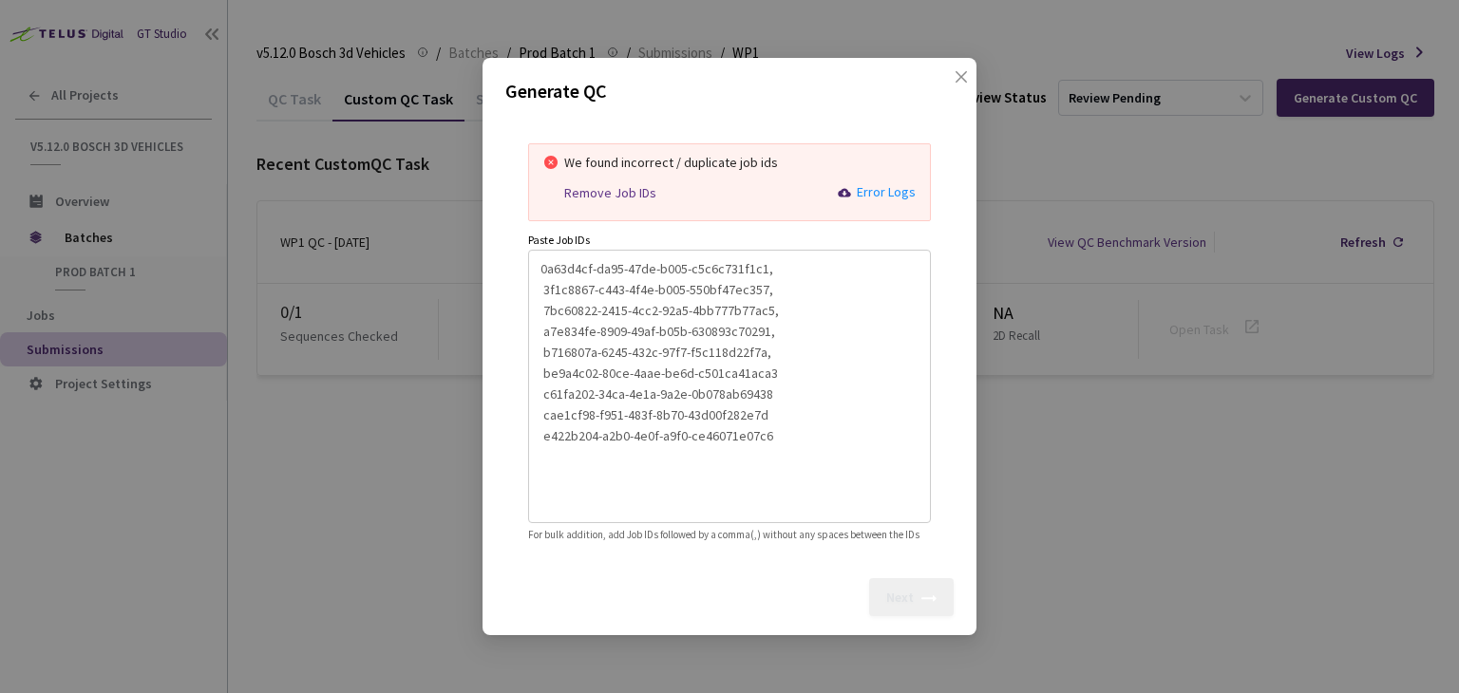
click at [771, 362] on textarea "0a63d4cf-da95-47de-b005-c5c6c731f1c1, 3f1c8867-c443-4f4e-b005-550bf47ec357, 7bc…" at bounding box center [730, 384] width 378 height 258
click at [771, 380] on textarea "0a63d4cf-da95-47de-b005-c5c6c731f1c1, 3f1c8867-c443-4f4e-b005-550bf47ec357, 7bc…" at bounding box center [730, 384] width 378 height 258
click at [764, 399] on textarea "0a63d4cf-da95-47de-b005-c5c6c731f1c1, 3f1c8867-c443-4f4e-b005-550bf47ec357, 7bc…" at bounding box center [730, 384] width 378 height 258
click at [768, 423] on textarea "0a63d4cf-da95-47de-b005-c5c6c731f1c1, 3f1c8867-c443-4f4e-b005-550bf47ec357, 7bc…" at bounding box center [730, 384] width 378 height 258
click at [838, 385] on textarea "0a63d4cf-da95-47de-b005-c5c6c731f1c1, 3f1c8867-c443-4f4e-b005-550bf47ec357, 7bc…" at bounding box center [730, 384] width 378 height 258
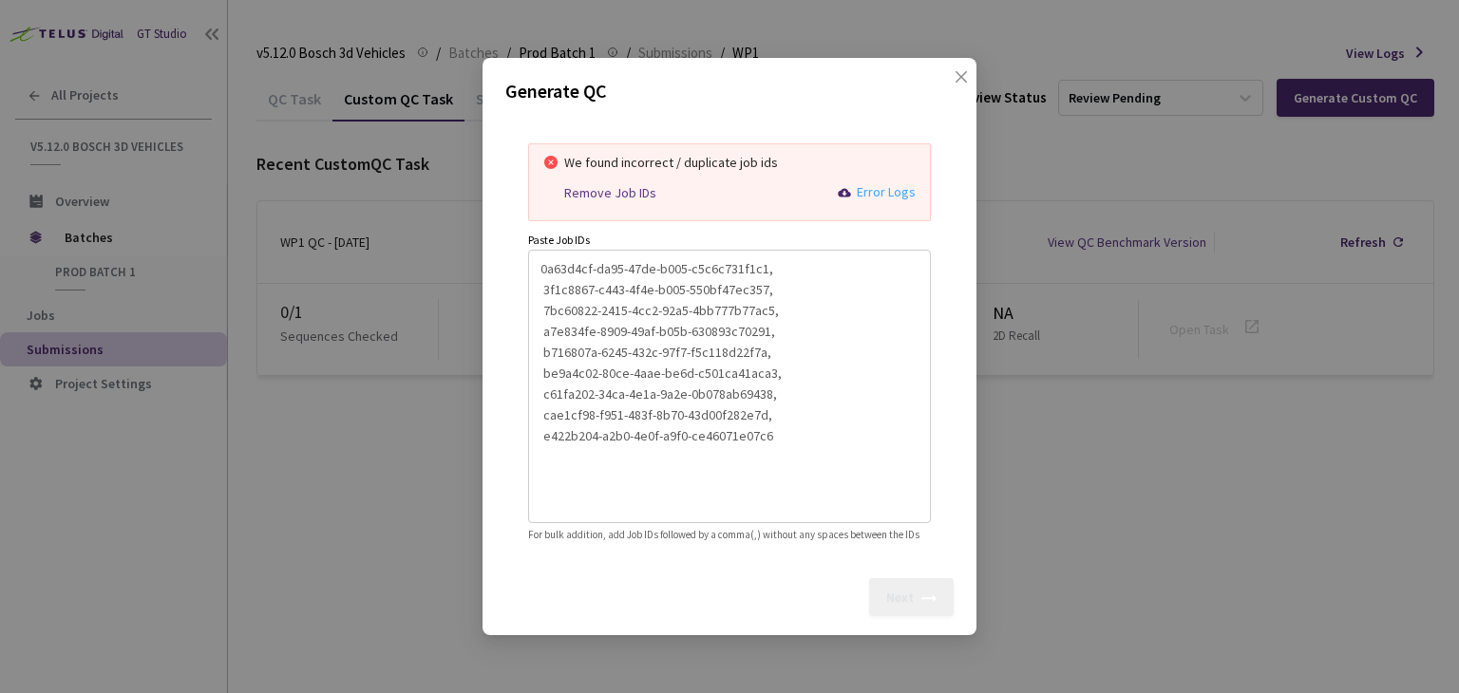
click at [866, 184] on div "Error Logs" at bounding box center [886, 194] width 59 height 21
click at [796, 267] on textarea "0a63d4cf-da95-47de-b005-c5c6c731f1c1, 3f1c8867-c443-4f4e-b005-550bf47ec357, 7bc…" at bounding box center [730, 384] width 378 height 258
click at [631, 185] on div "Remove Job IDs" at bounding box center [610, 193] width 92 height 16
type textarea "0a63d4cf-da95-47de-b005-c5c6c731f1c1, 3f1c8867-c443-4f4e-b005-550bf47ec357, 7bc…"
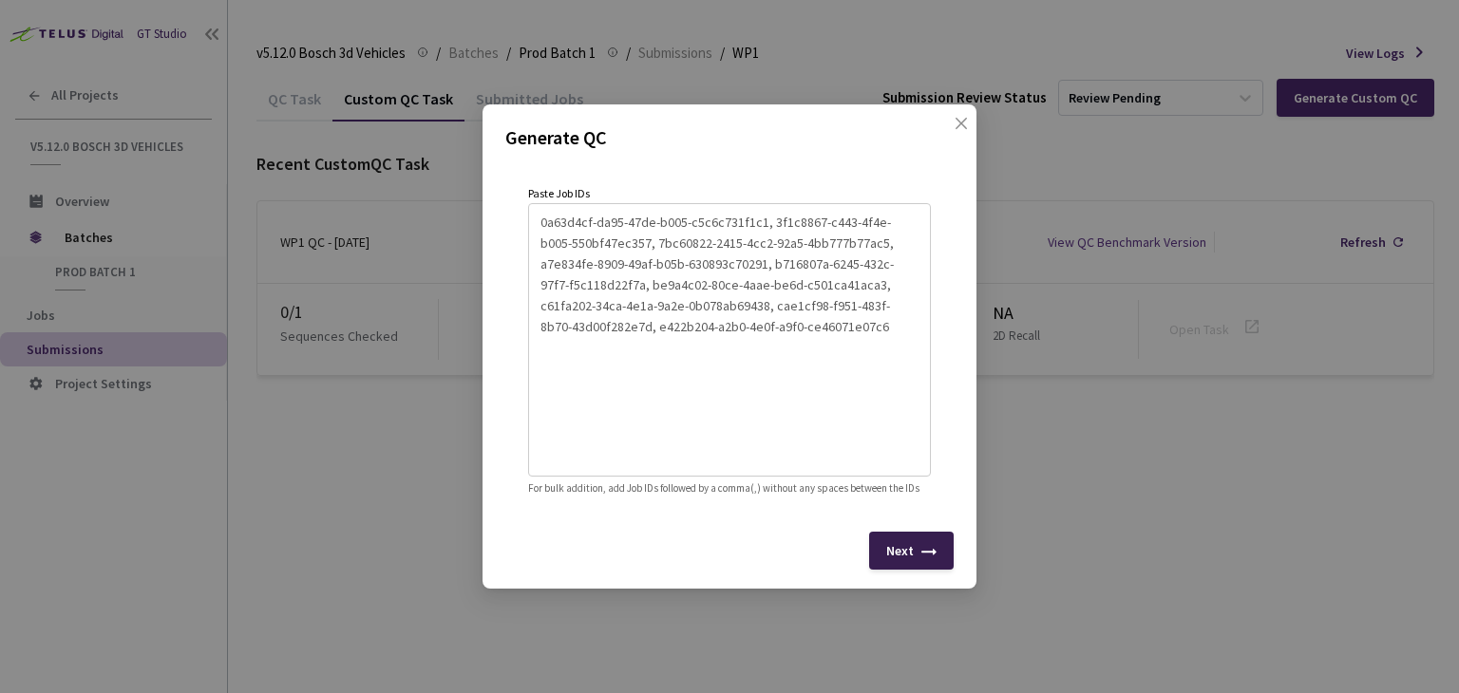
click at [904, 559] on div "Next" at bounding box center [900, 550] width 28 height 15
click at [967, 116] on icon "close" at bounding box center [961, 123] width 15 height 15
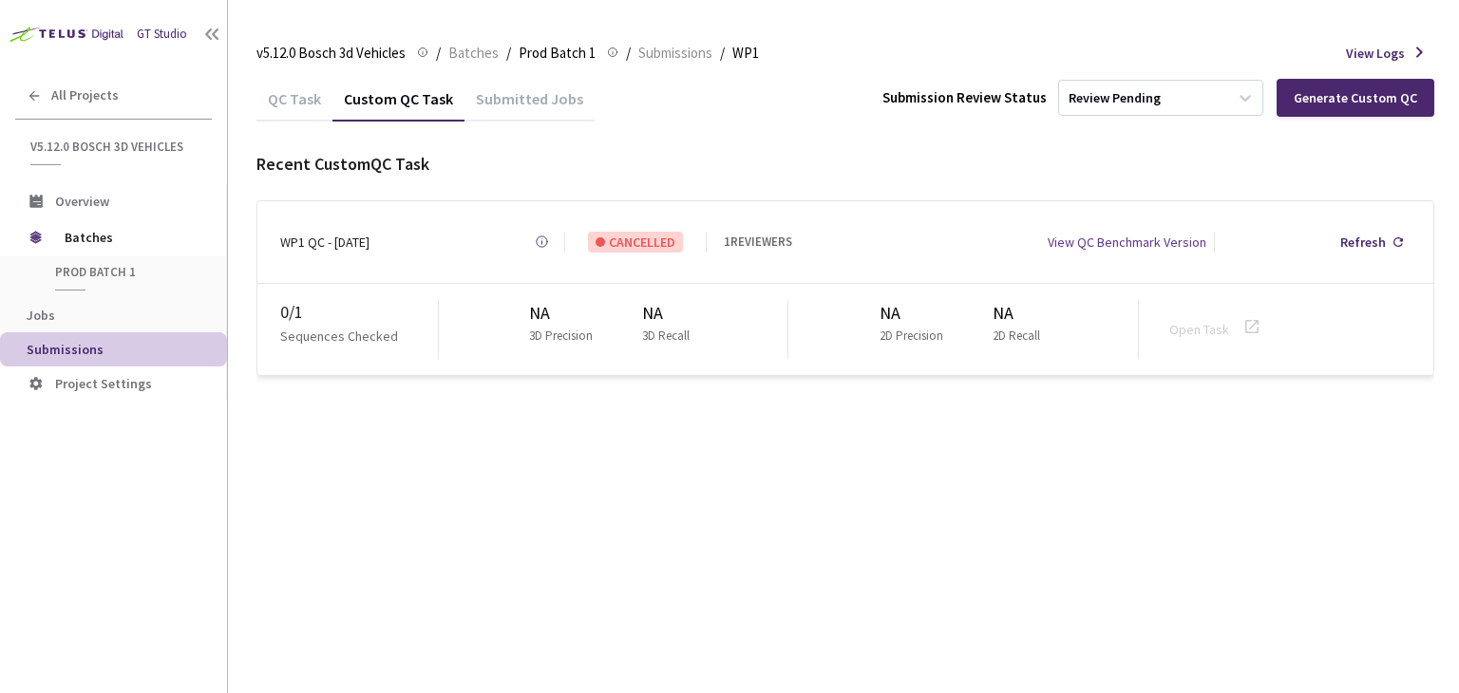
click at [818, 495] on div "QC Task Custom QC Task Submitted Jobs Submission Review Status Review Pending G…" at bounding box center [845, 384] width 1178 height 617
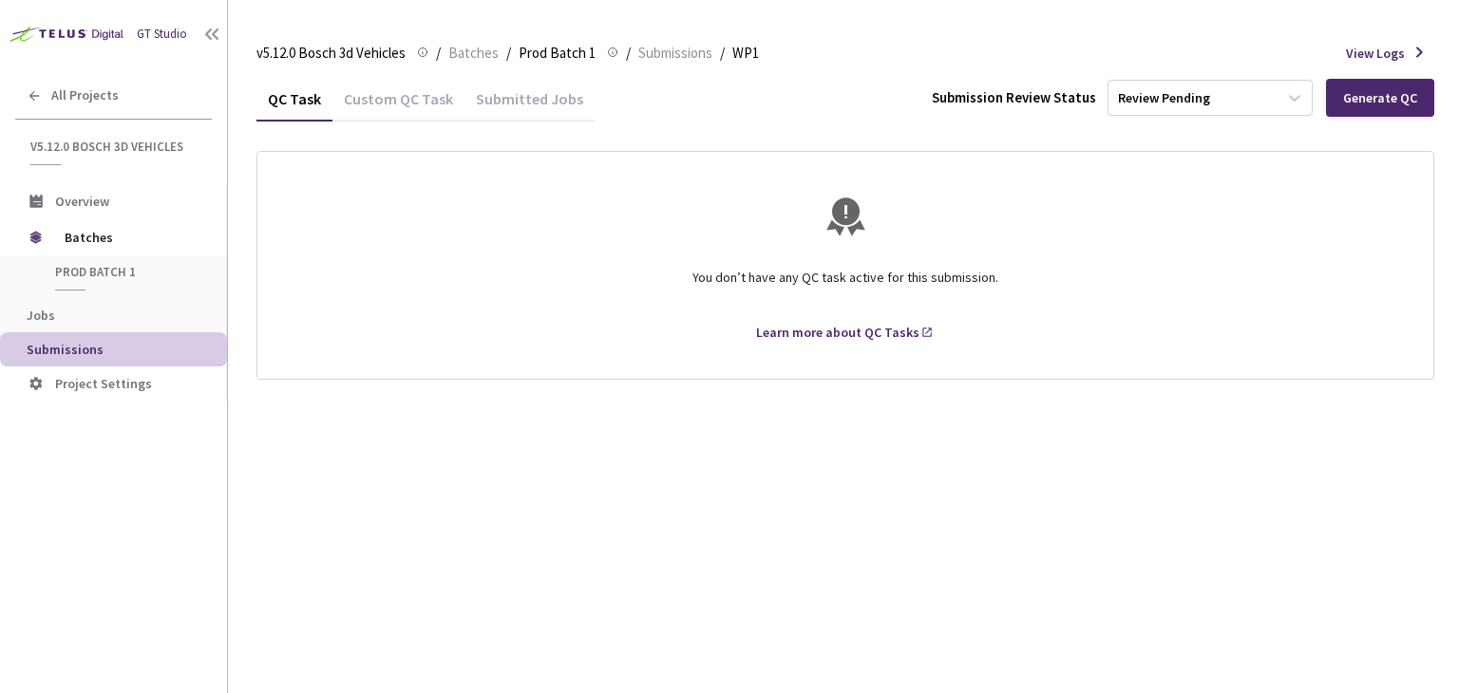
click at [427, 104] on div "Custom QC Task" at bounding box center [398, 105] width 132 height 32
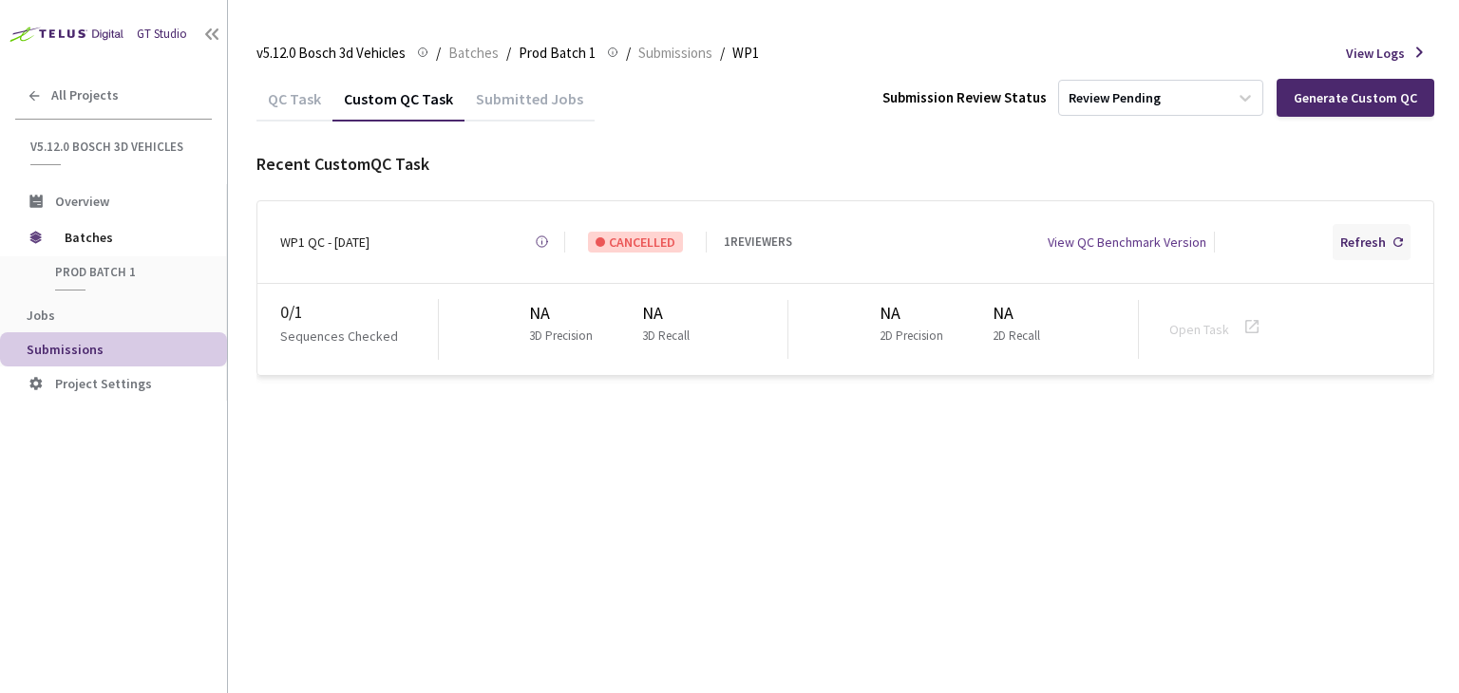
click at [1402, 240] on div "Refresh" at bounding box center [1372, 242] width 78 height 36
click at [1369, 99] on div "Generate Custom QC" at bounding box center [1355, 97] width 123 height 15
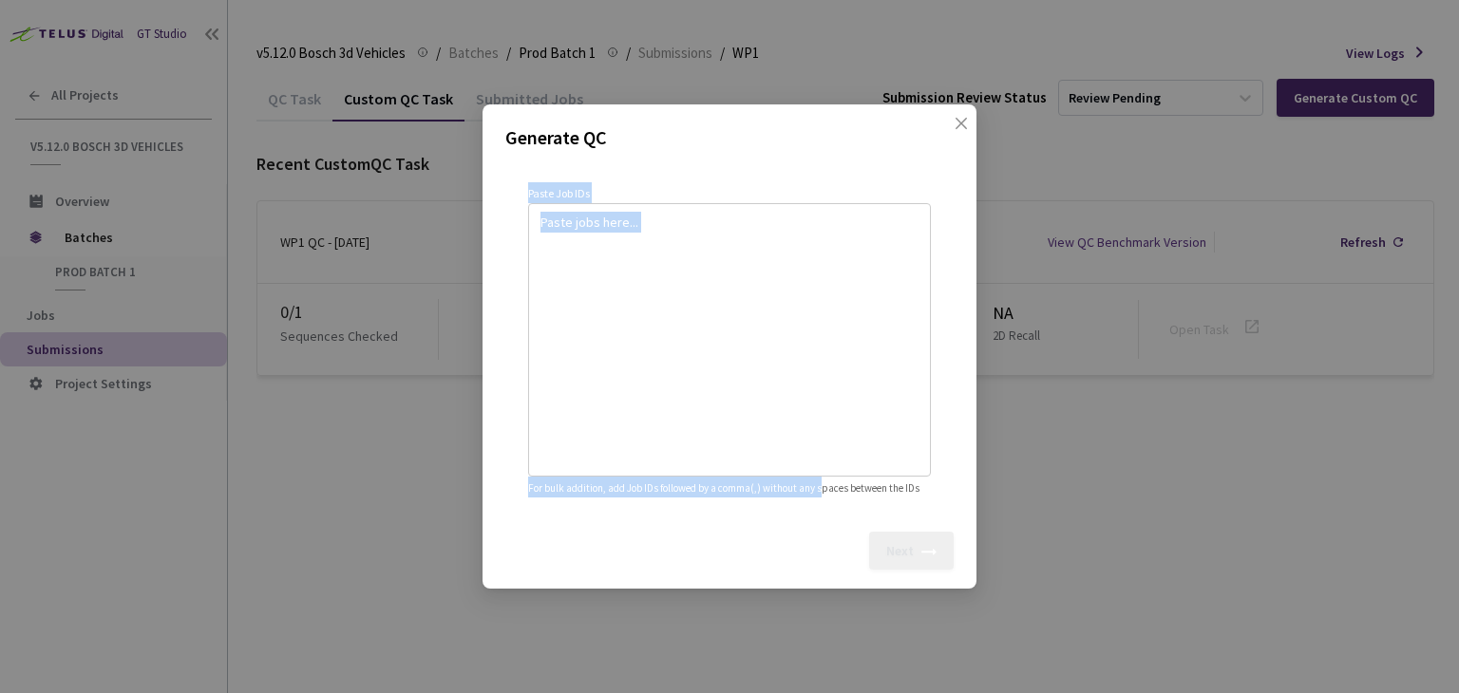
drag, startPoint x: 743, startPoint y: 104, endPoint x: 823, endPoint y: 467, distance: 372.5
click at [823, 467] on div "Generate QC Paste Job IDs For bulk addition, add Job IDs followed by a comma(,)…" at bounding box center [730, 346] width 494 height 484
click at [778, 126] on p "Generate QC" at bounding box center [729, 137] width 448 height 28
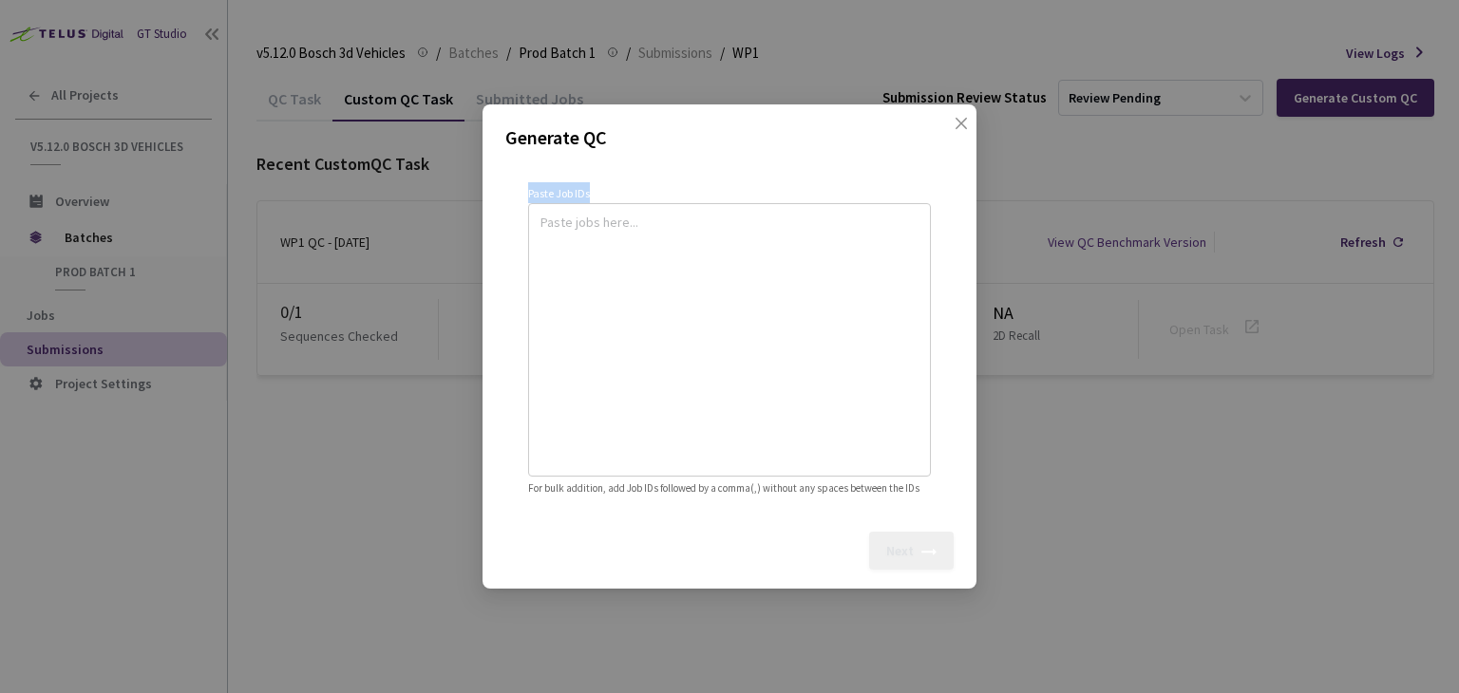
drag, startPoint x: 766, startPoint y: 110, endPoint x: 825, endPoint y: 335, distance: 232.7
click at [825, 335] on div "Generate QC Paste Job IDs For bulk addition, add Job IDs followed by a comma(,)…" at bounding box center [730, 346] width 494 height 484
click at [951, 116] on span "Close" at bounding box center [961, 142] width 53 height 53
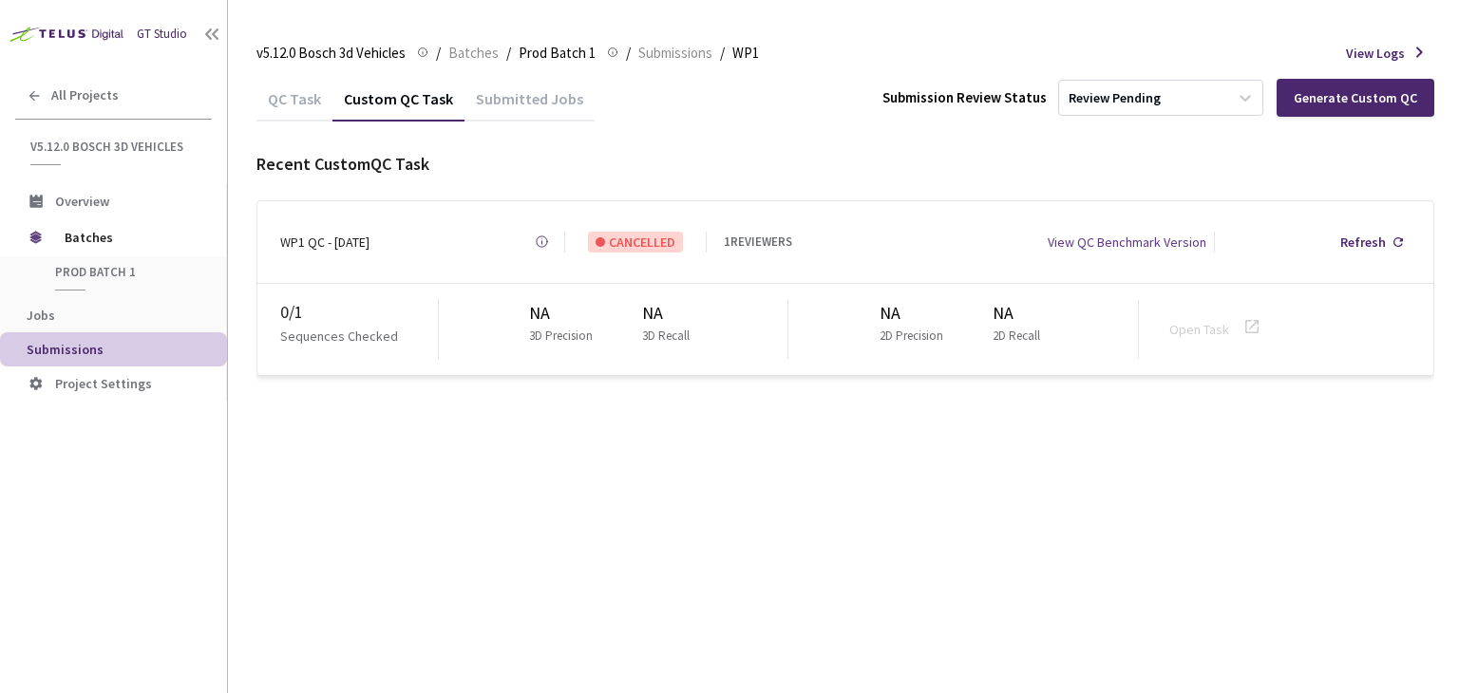
click at [999, 587] on div "QC Task Custom QC Task Submitted Jobs Submission Review Status Review Pending G…" at bounding box center [845, 384] width 1178 height 617
click at [690, 386] on div "QC Task Custom QC Task Submitted Jobs Submission Review Status Review Pending G…" at bounding box center [845, 384] width 1178 height 617
click at [421, 541] on div "QC Task Custom QC Task Submitted Jobs Submission Review Status Review Pending G…" at bounding box center [845, 384] width 1178 height 617
click at [299, 100] on div "QC Task" at bounding box center [294, 105] width 76 height 32
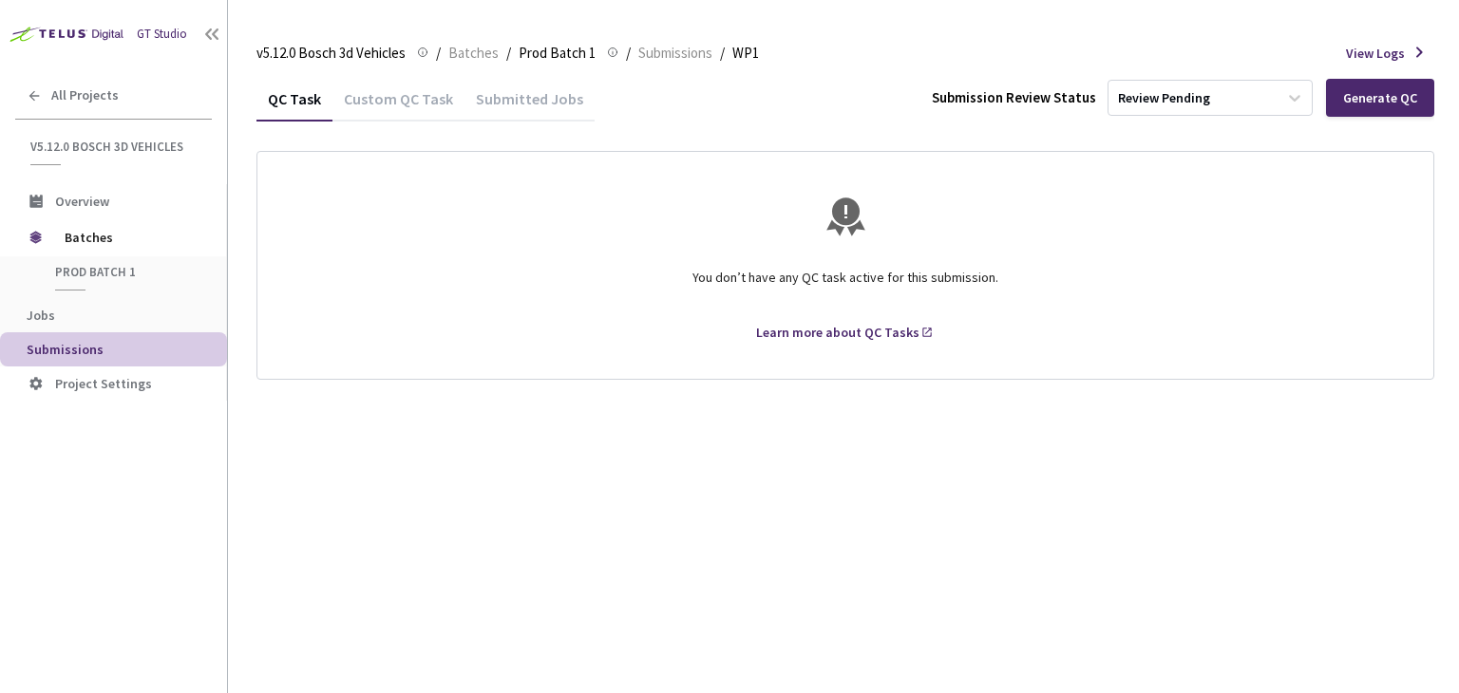
click at [391, 107] on div "Custom QC Task" at bounding box center [398, 105] width 132 height 32
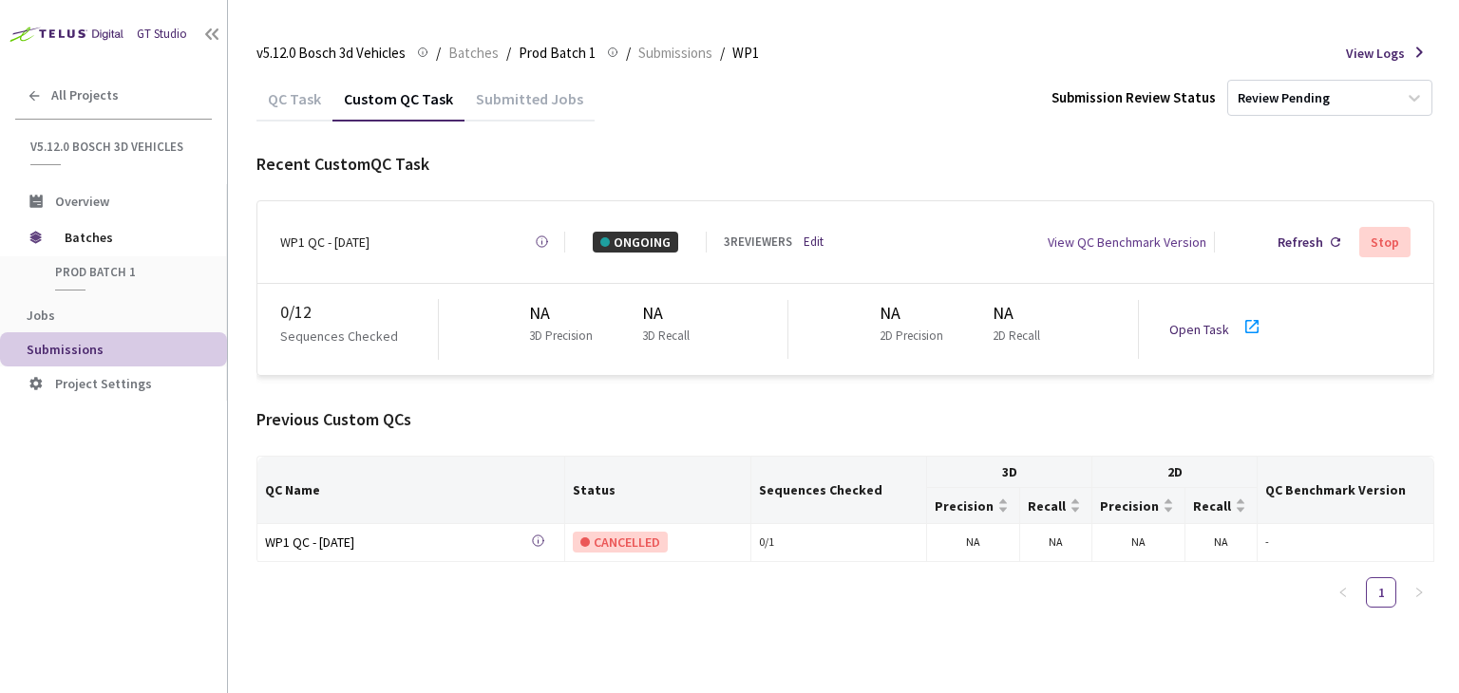
click at [1178, 237] on div "View QC Benchmark Version" at bounding box center [1127, 242] width 159 height 21
click at [287, 95] on div "QC Task" at bounding box center [294, 105] width 76 height 32
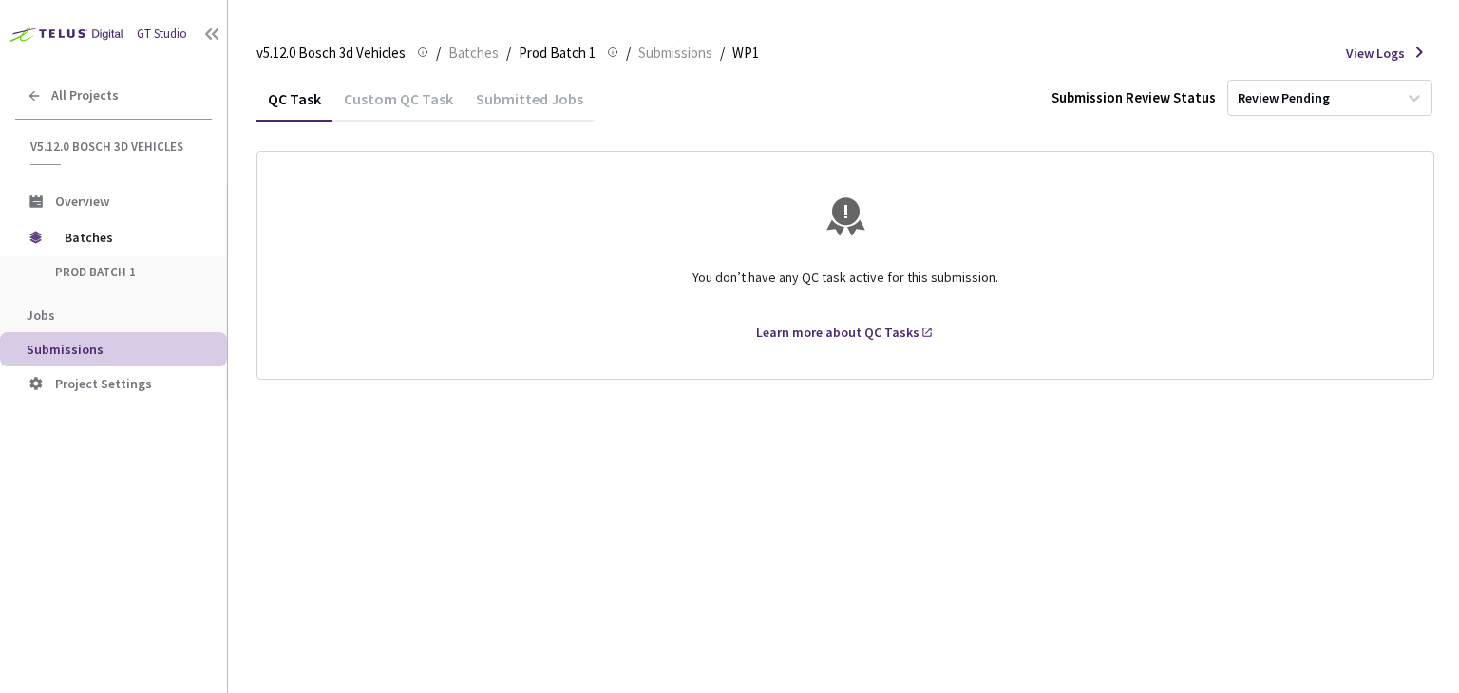
click at [510, 93] on div "Submitted Jobs" at bounding box center [530, 105] width 130 height 32
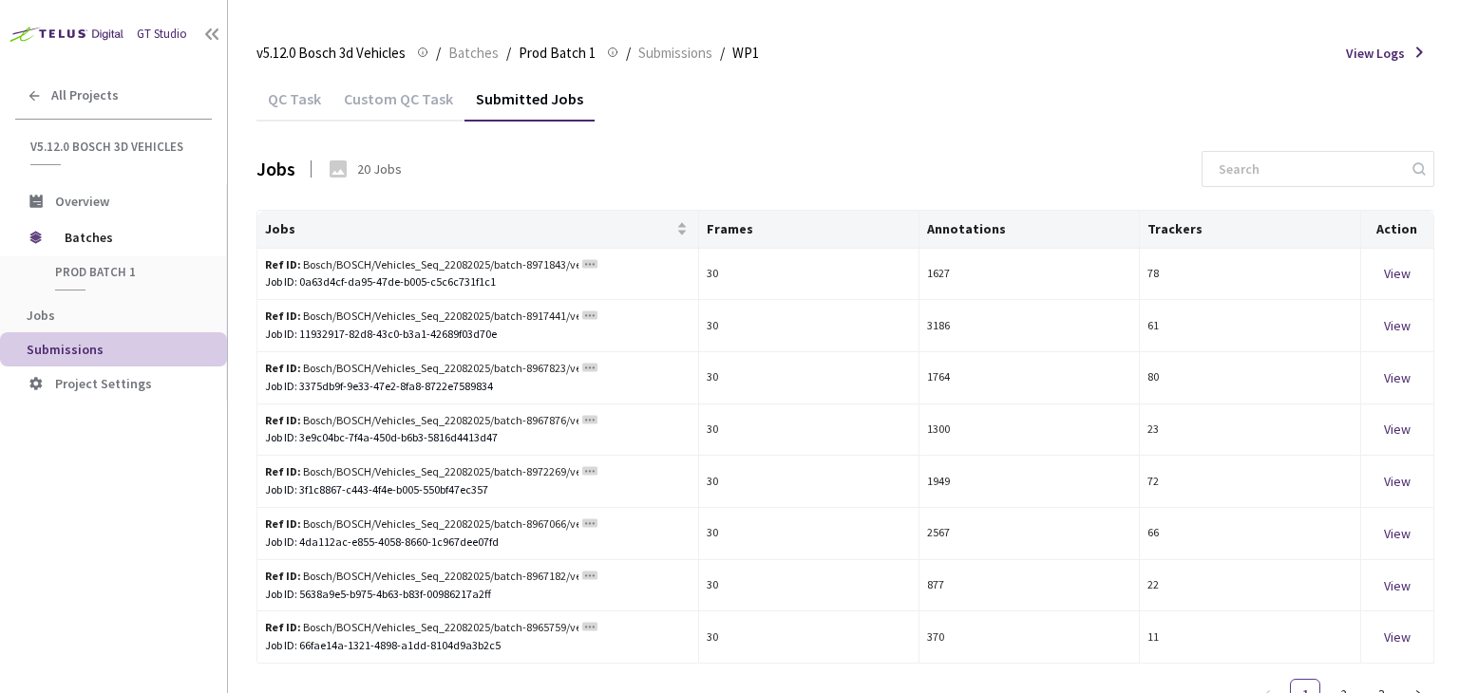
click at [376, 103] on div "Custom QC Task" at bounding box center [398, 105] width 132 height 32
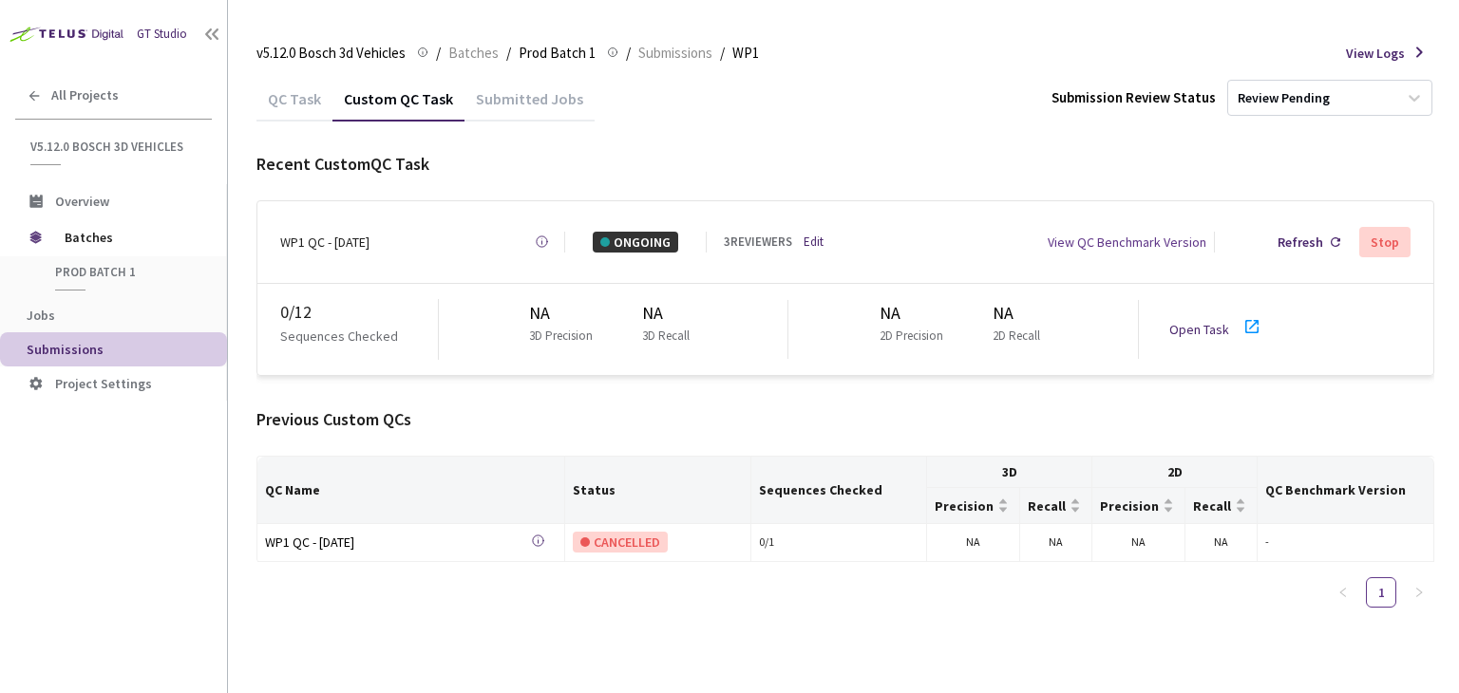
click at [278, 99] on div "QC Task" at bounding box center [294, 105] width 76 height 32
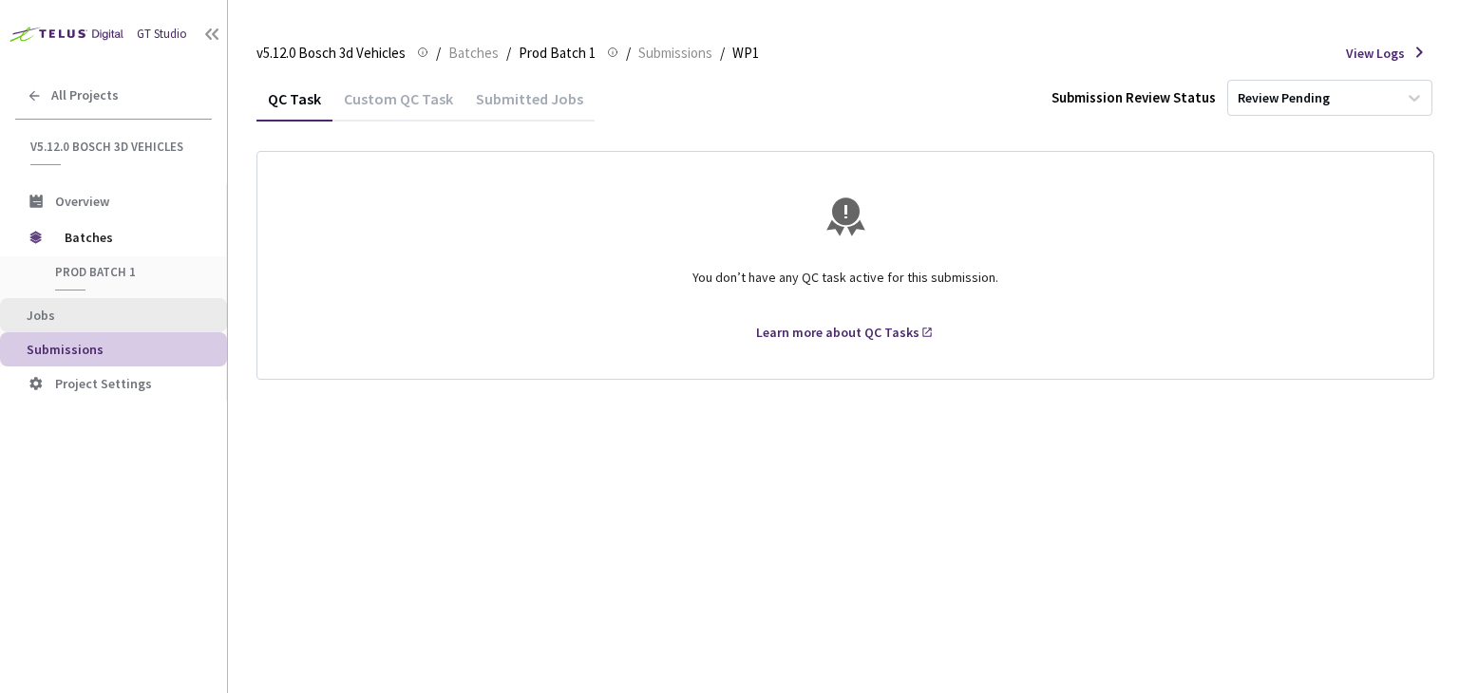
click at [55, 313] on span "Jobs" at bounding box center [119, 316] width 185 height 16
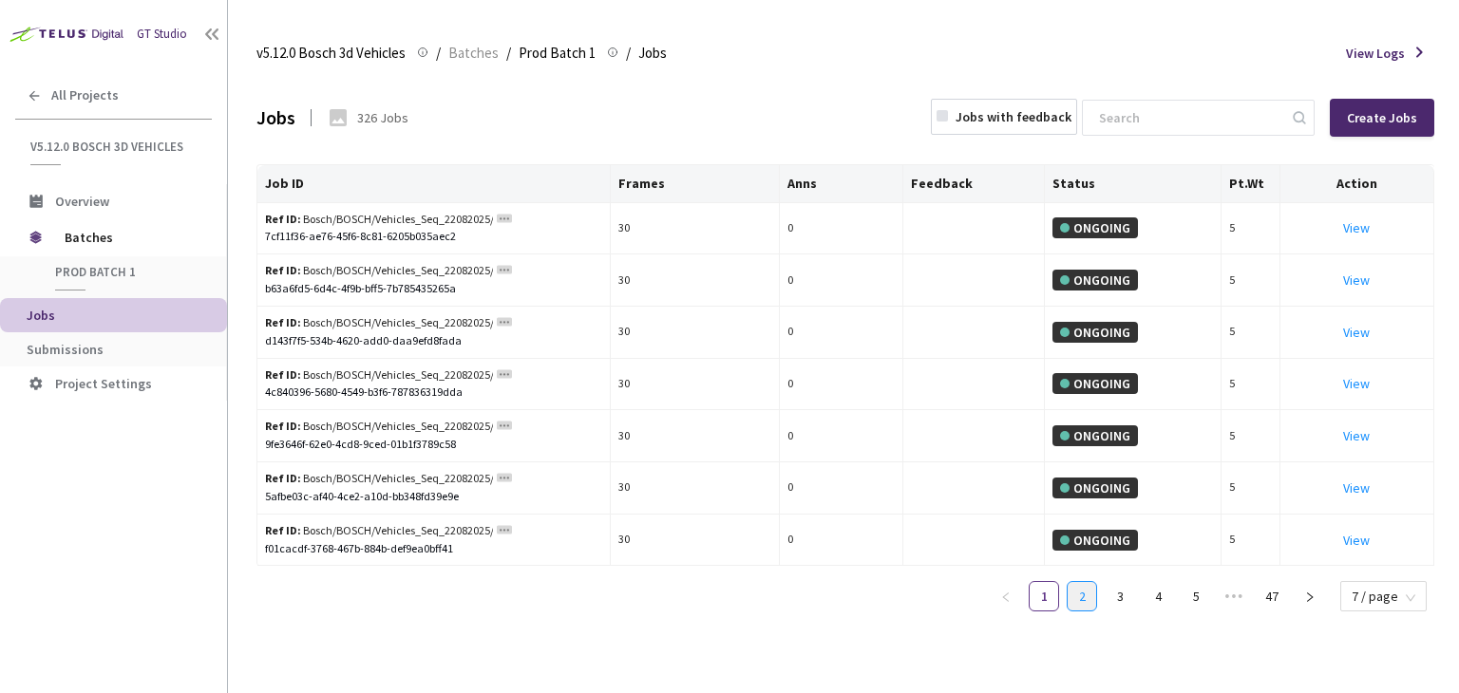
click at [1076, 596] on link "2" at bounding box center [1082, 596] width 28 height 28
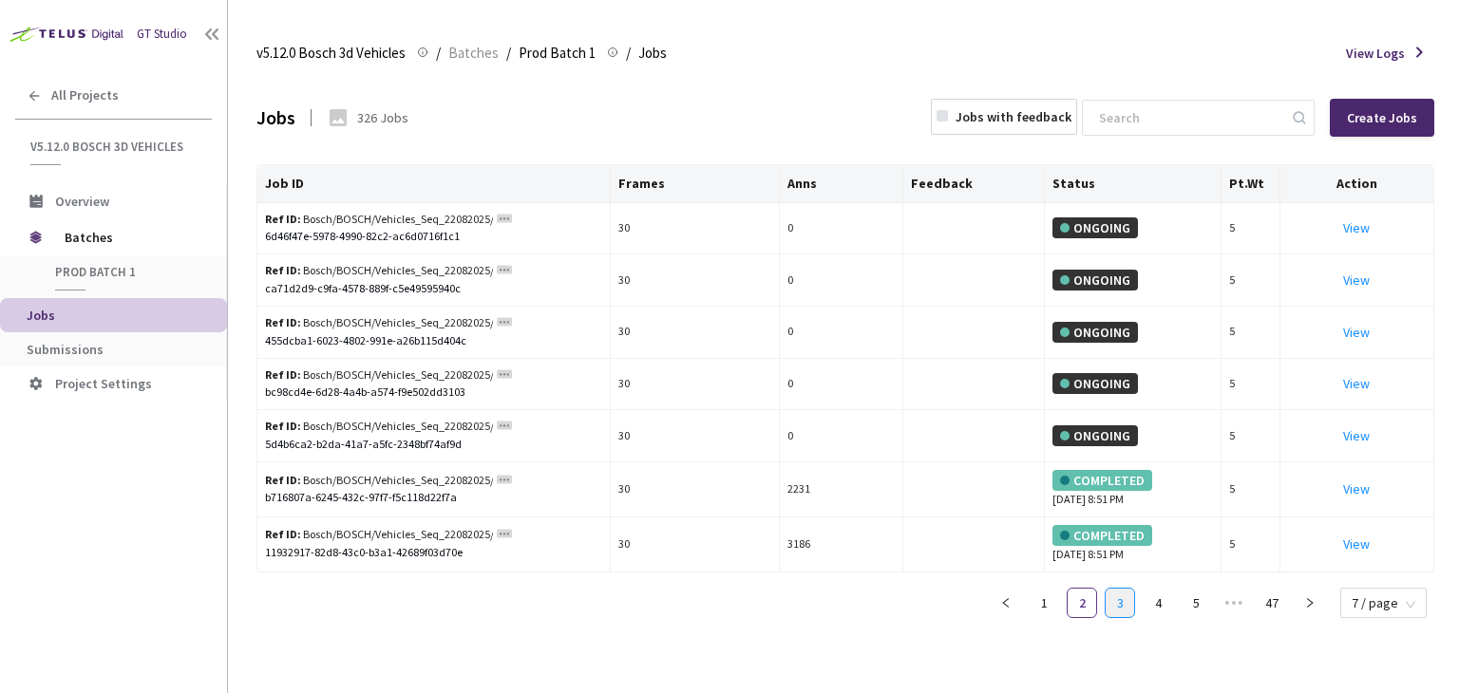
click at [1132, 597] on link "3" at bounding box center [1120, 603] width 28 height 28
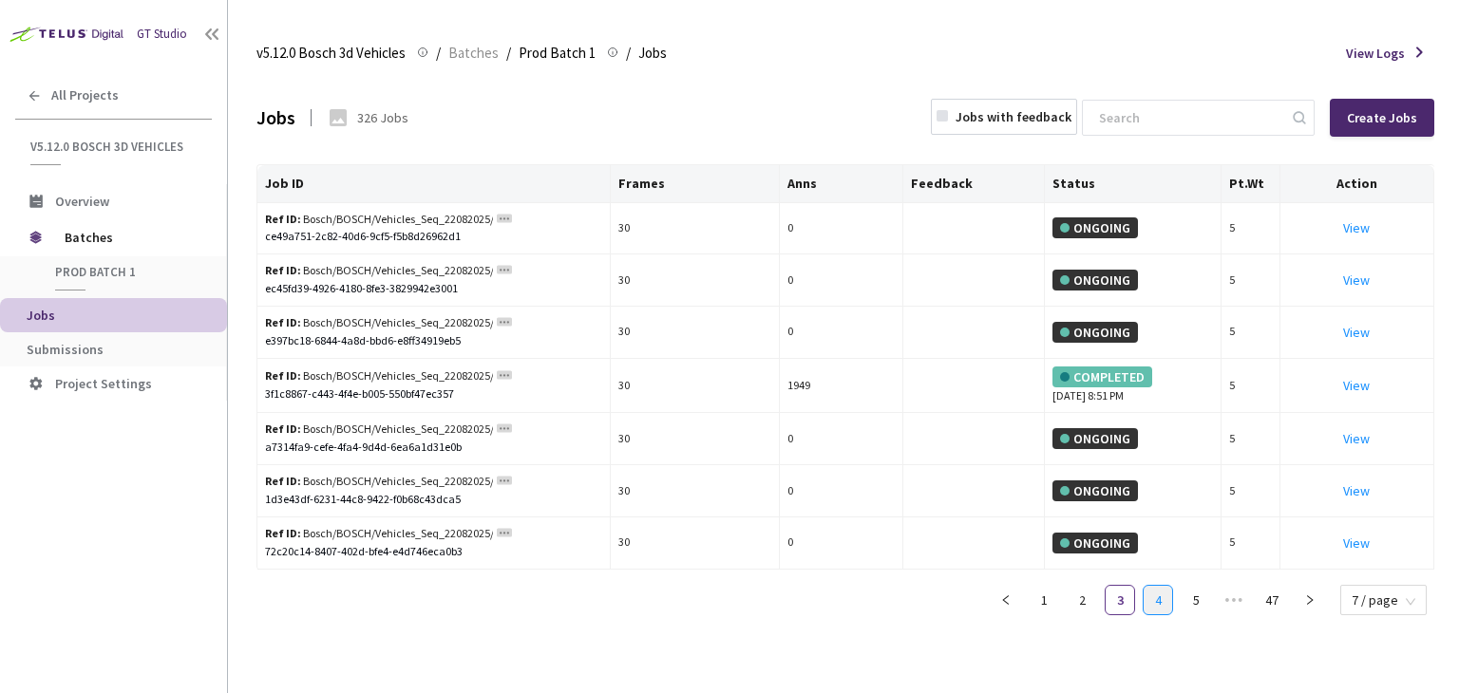
click at [1147, 597] on link "4" at bounding box center [1158, 600] width 28 height 28
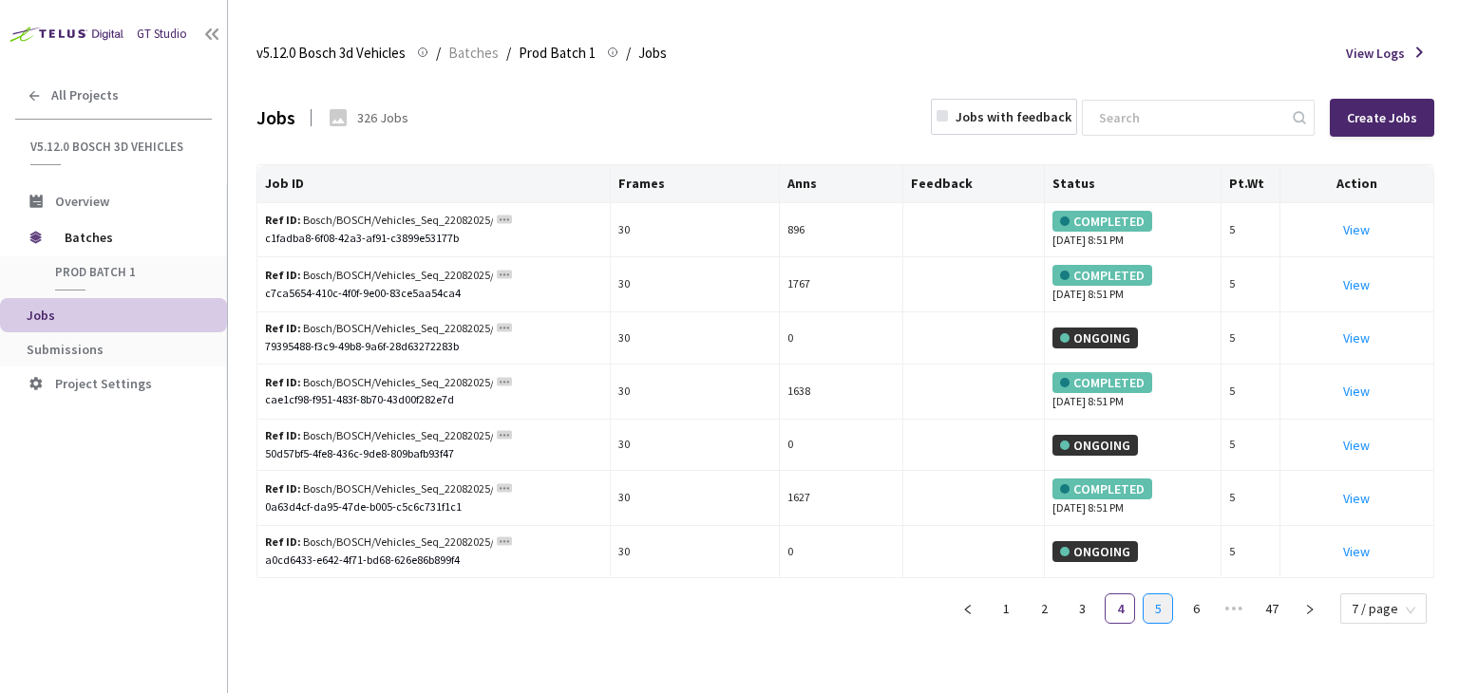
click at [1167, 598] on link "5" at bounding box center [1158, 609] width 28 height 28
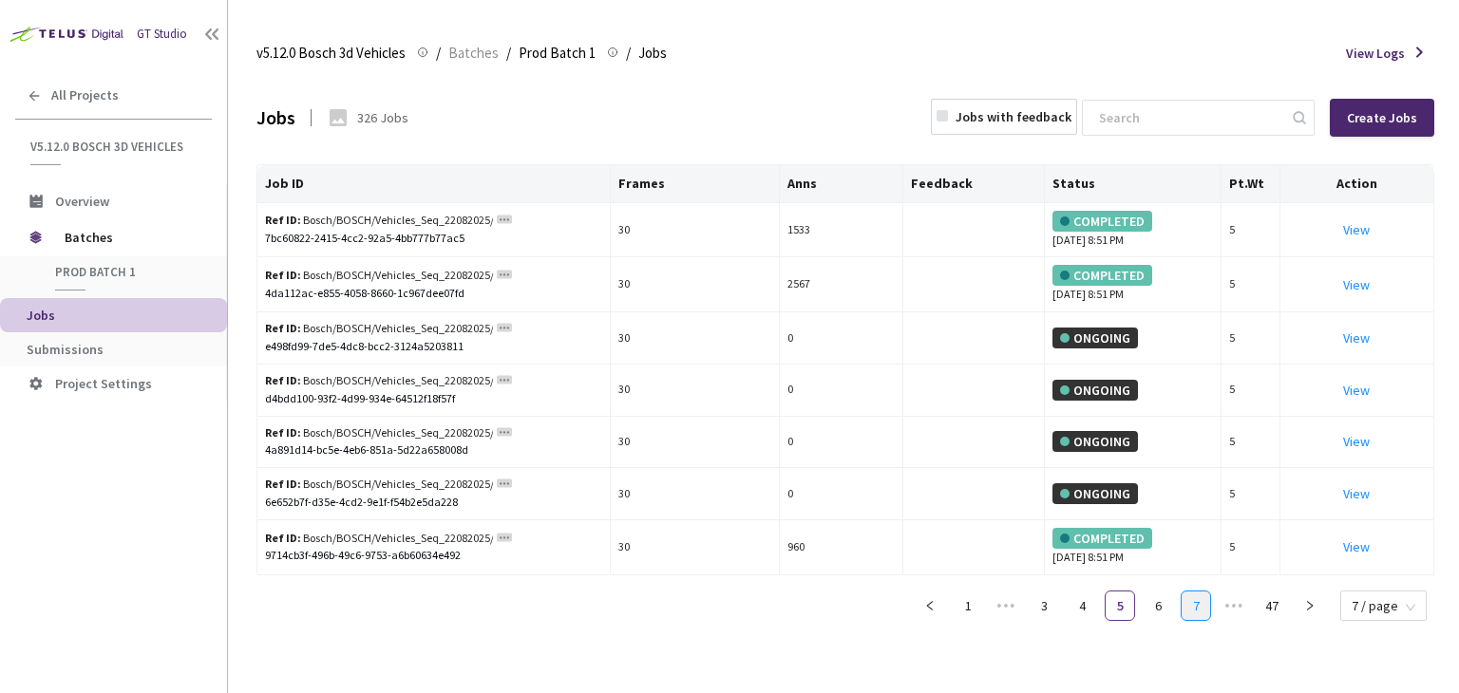
click at [1189, 598] on link "7" at bounding box center [1196, 606] width 28 height 28
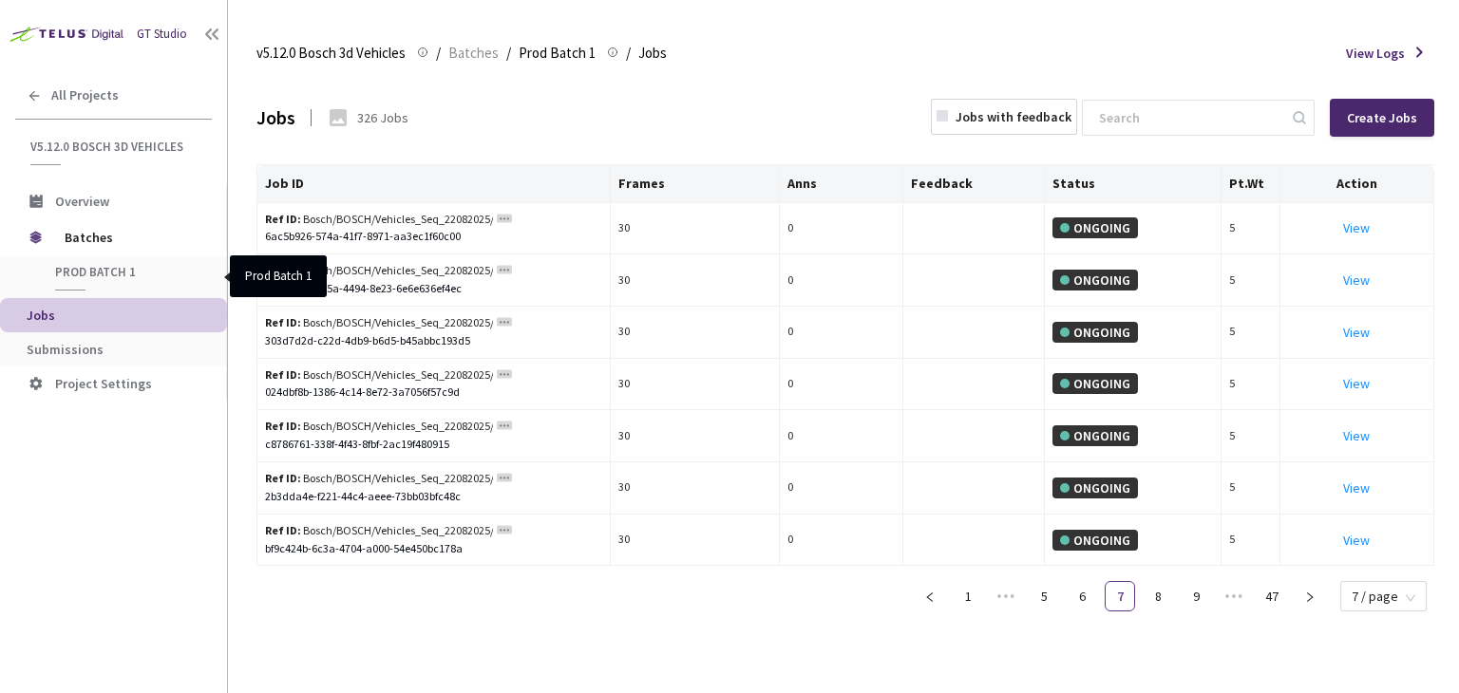
click at [103, 271] on span "Prod Batch 1" at bounding box center [125, 272] width 141 height 16
click at [61, 347] on span "Submissions" at bounding box center [65, 349] width 77 height 17
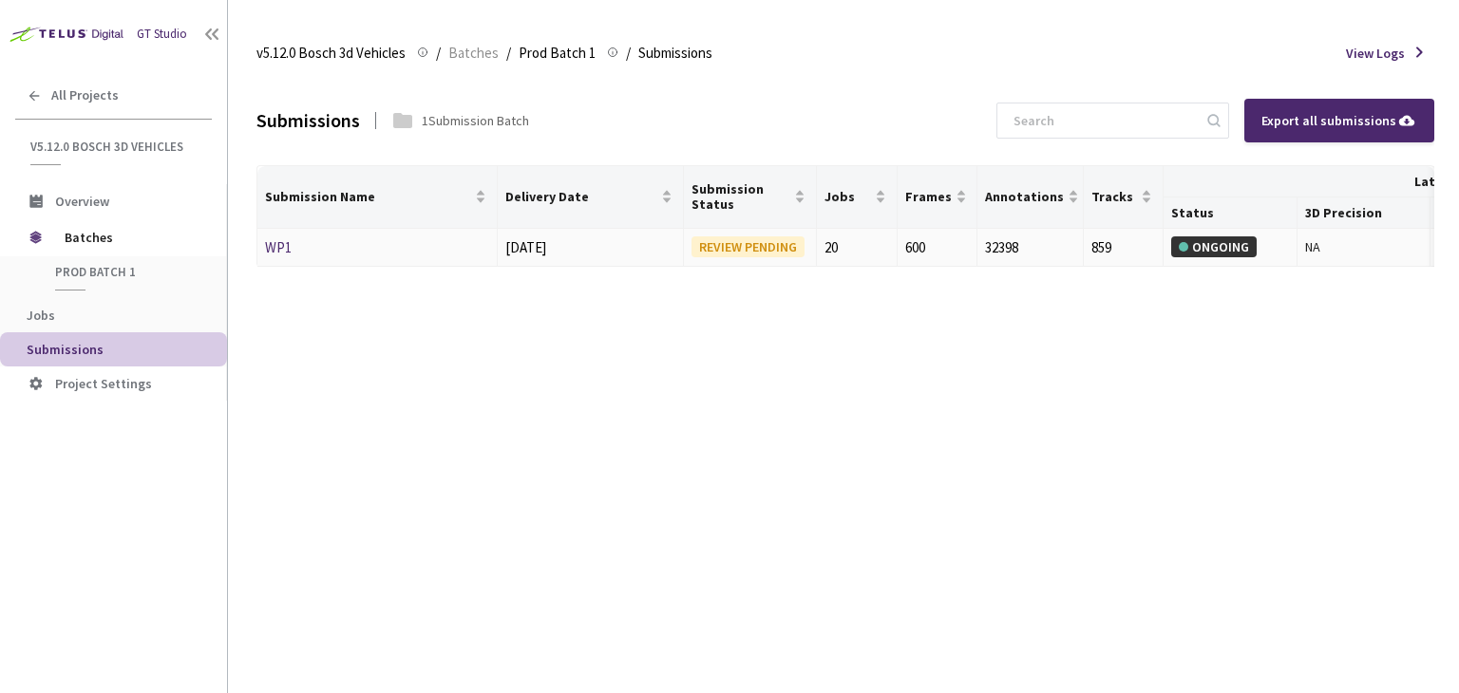
click at [275, 252] on link "WP1" at bounding box center [278, 247] width 27 height 18
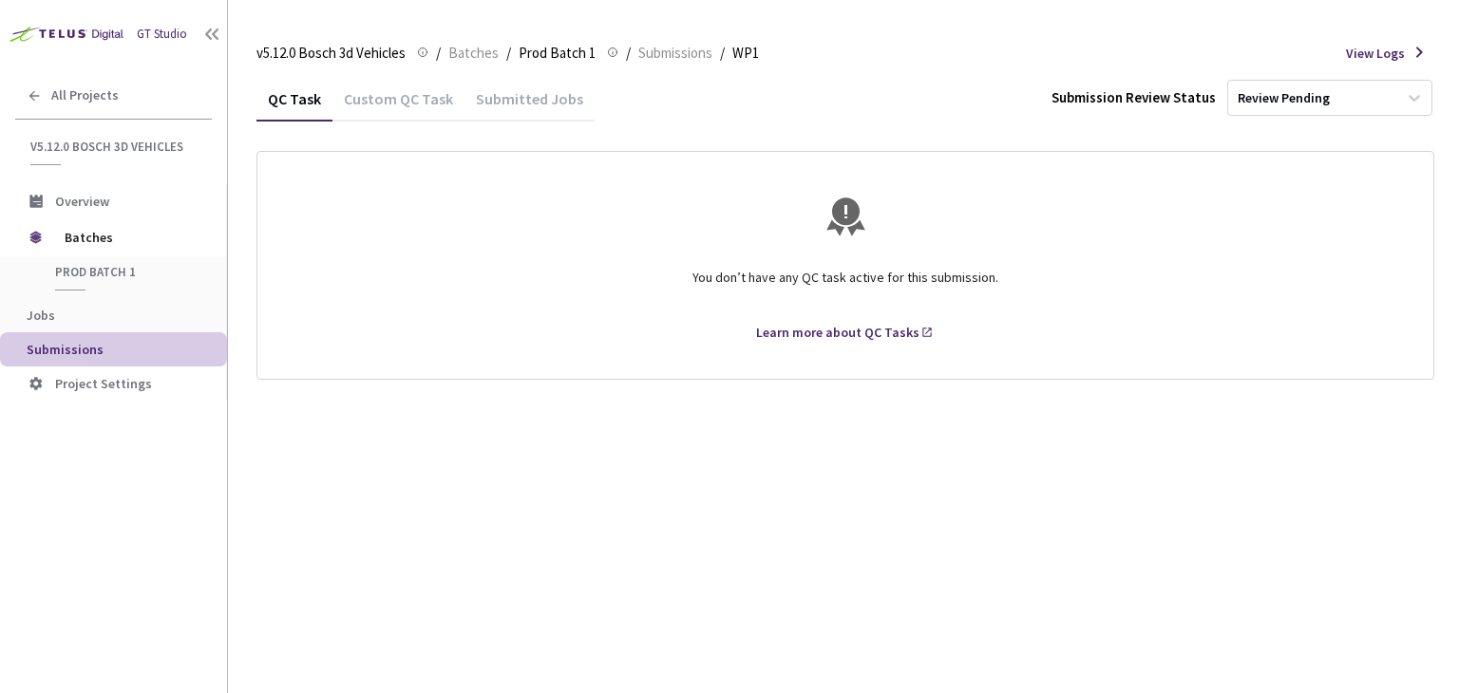
click at [401, 100] on div "Custom QC Task" at bounding box center [398, 105] width 132 height 32
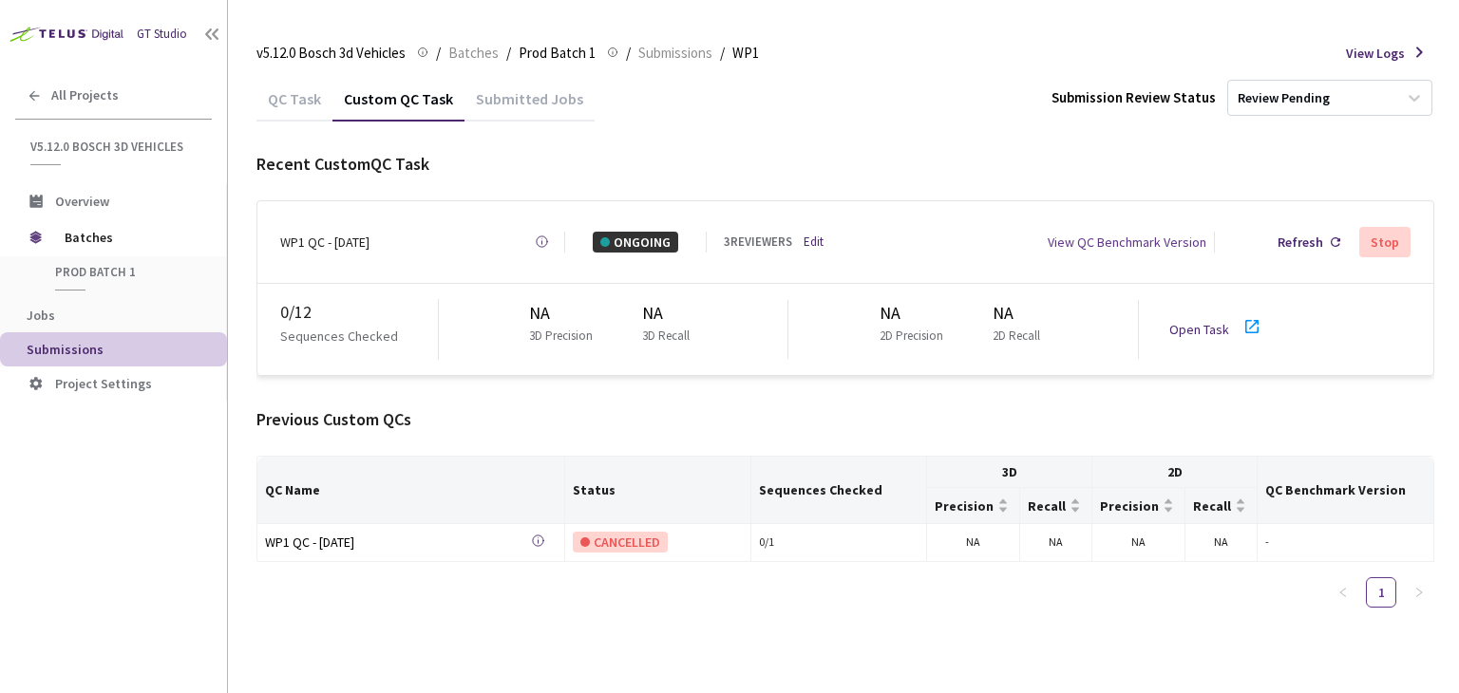
click at [522, 100] on div "Submitted Jobs" at bounding box center [530, 105] width 130 height 32
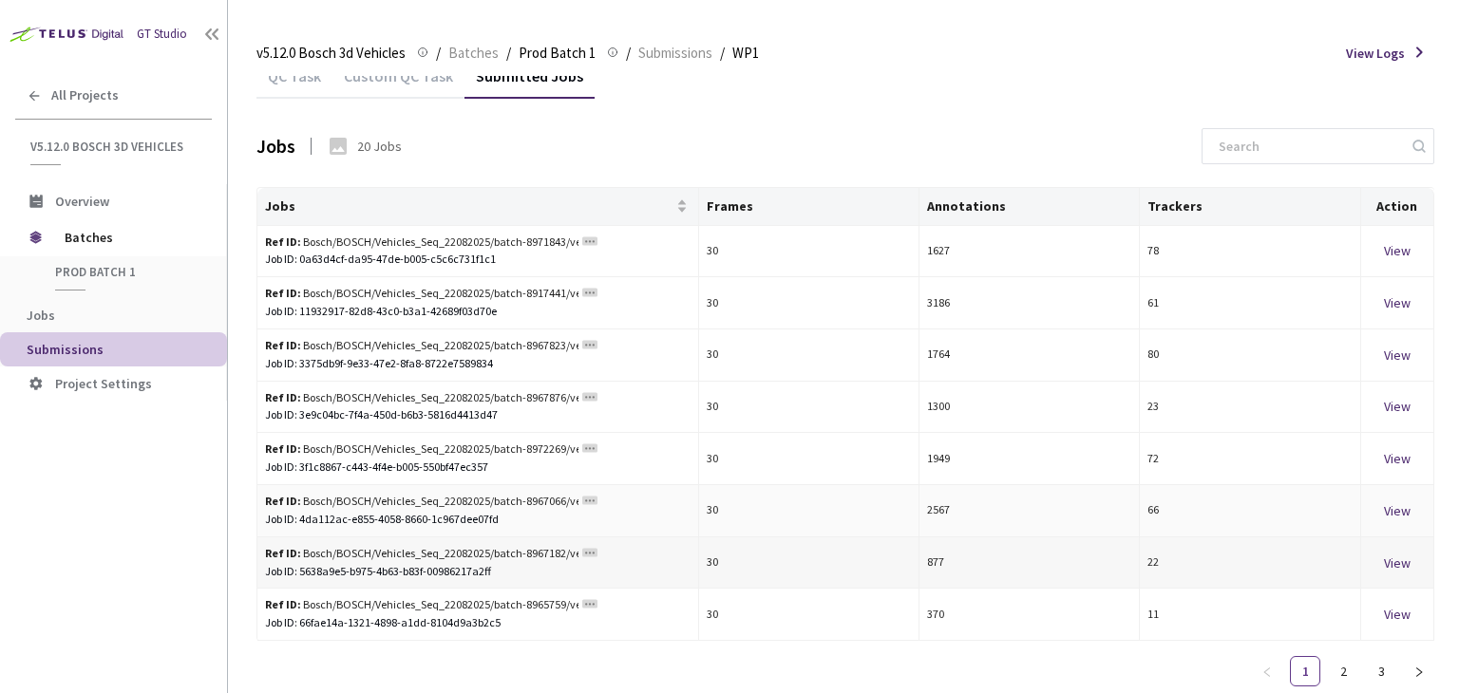
scroll to position [29, 0]
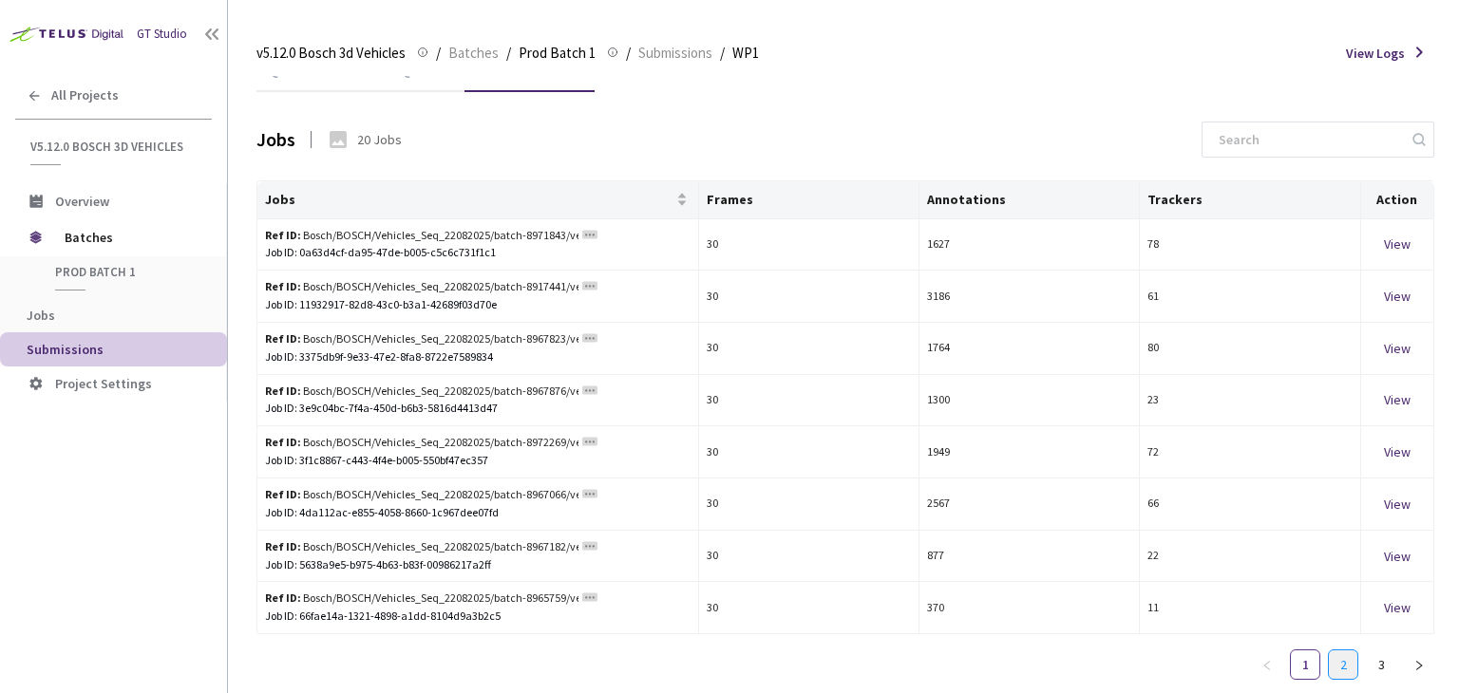
click at [1349, 666] on link "2" at bounding box center [1343, 665] width 28 height 28
click at [1375, 666] on link "3" at bounding box center [1381, 665] width 28 height 28
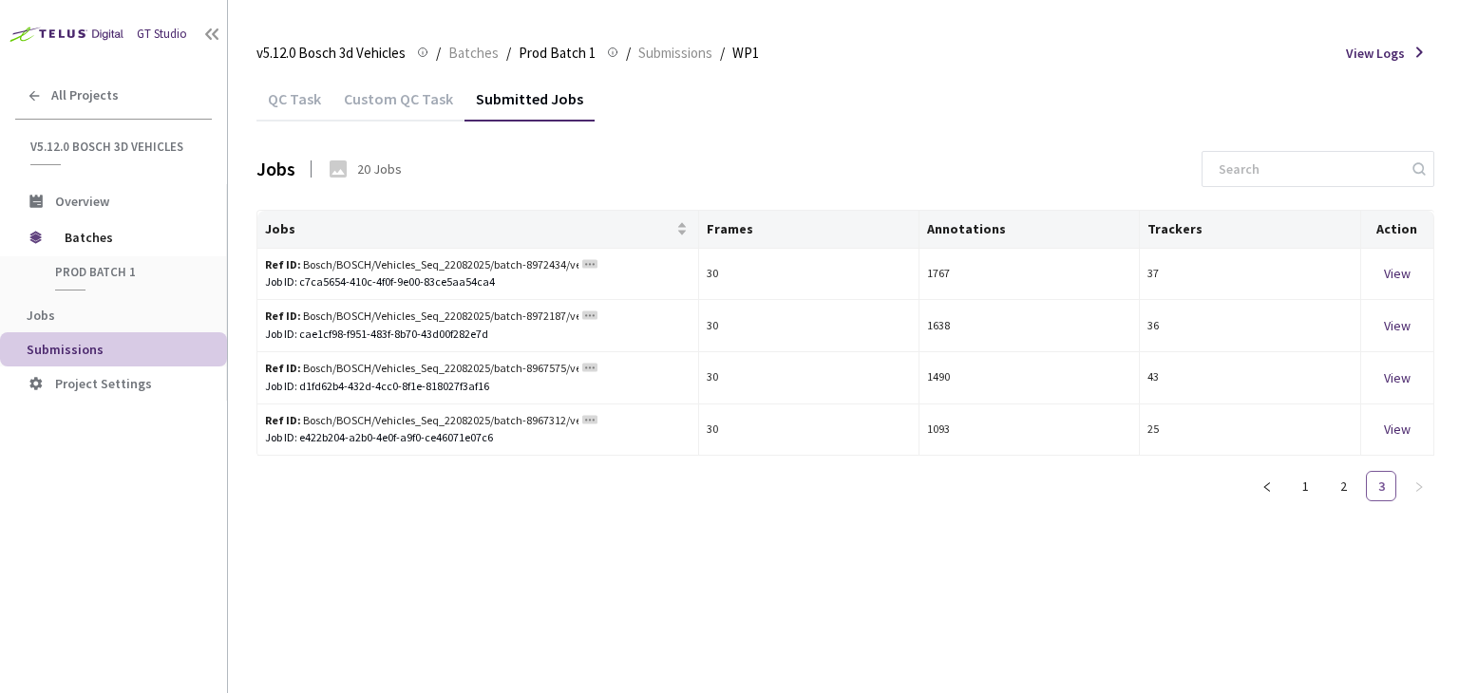
scroll to position [0, 0]
click at [1262, 484] on icon "left" at bounding box center [1266, 487] width 11 height 11
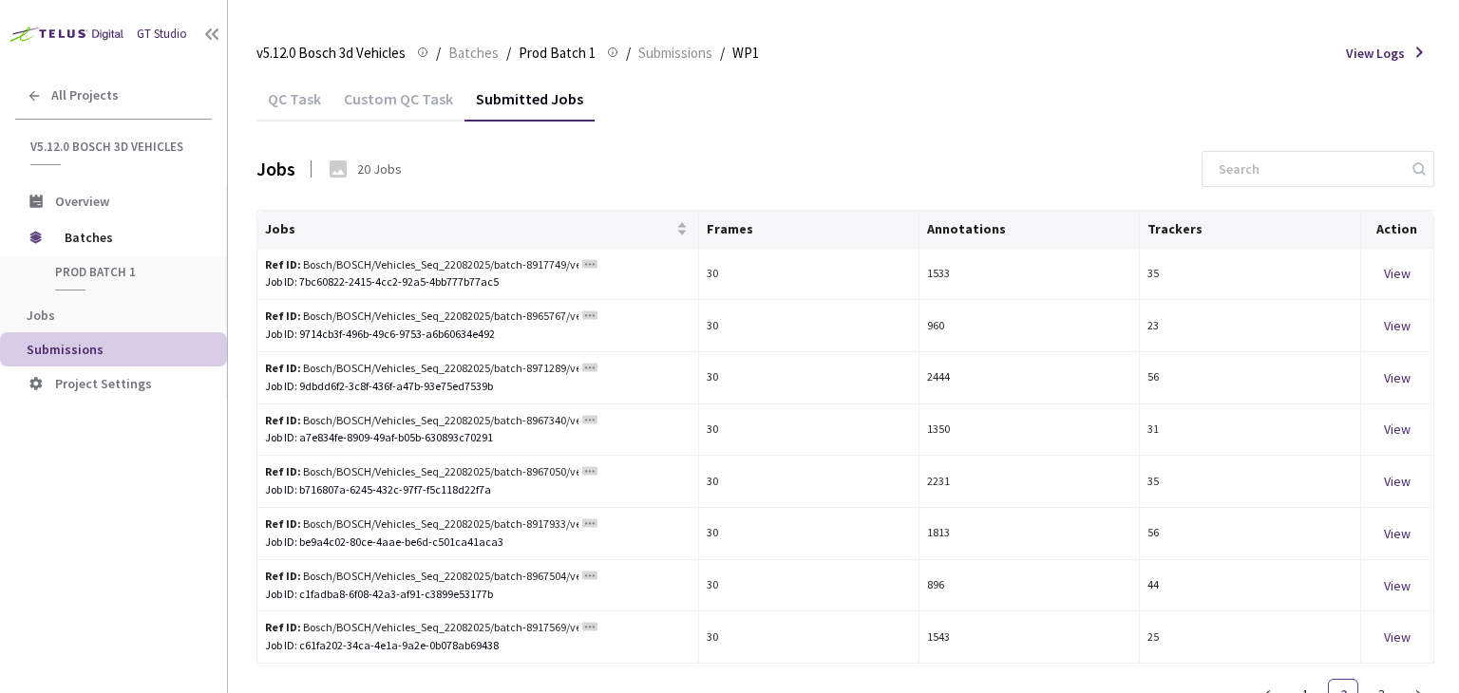
click at [361, 103] on div "Custom QC Task" at bounding box center [398, 105] width 132 height 32
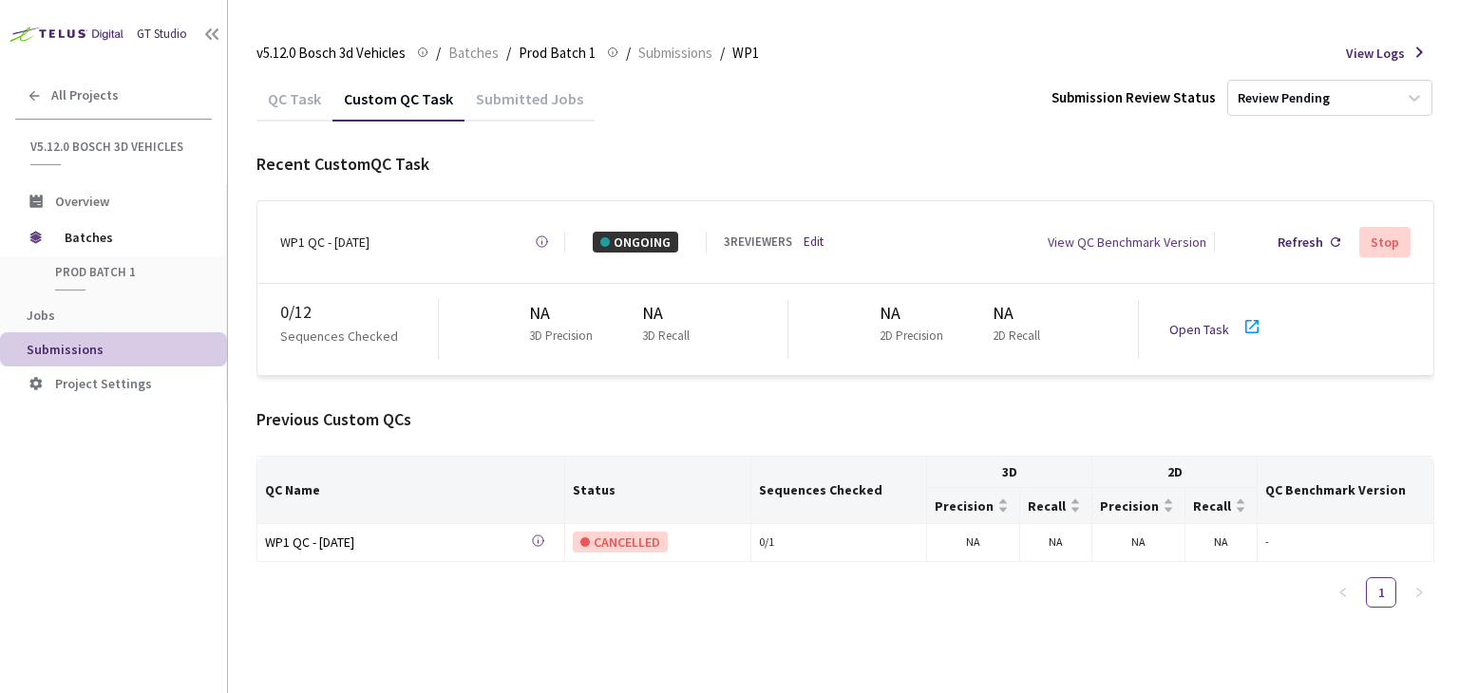
click at [288, 96] on div "QC Task" at bounding box center [294, 105] width 76 height 32
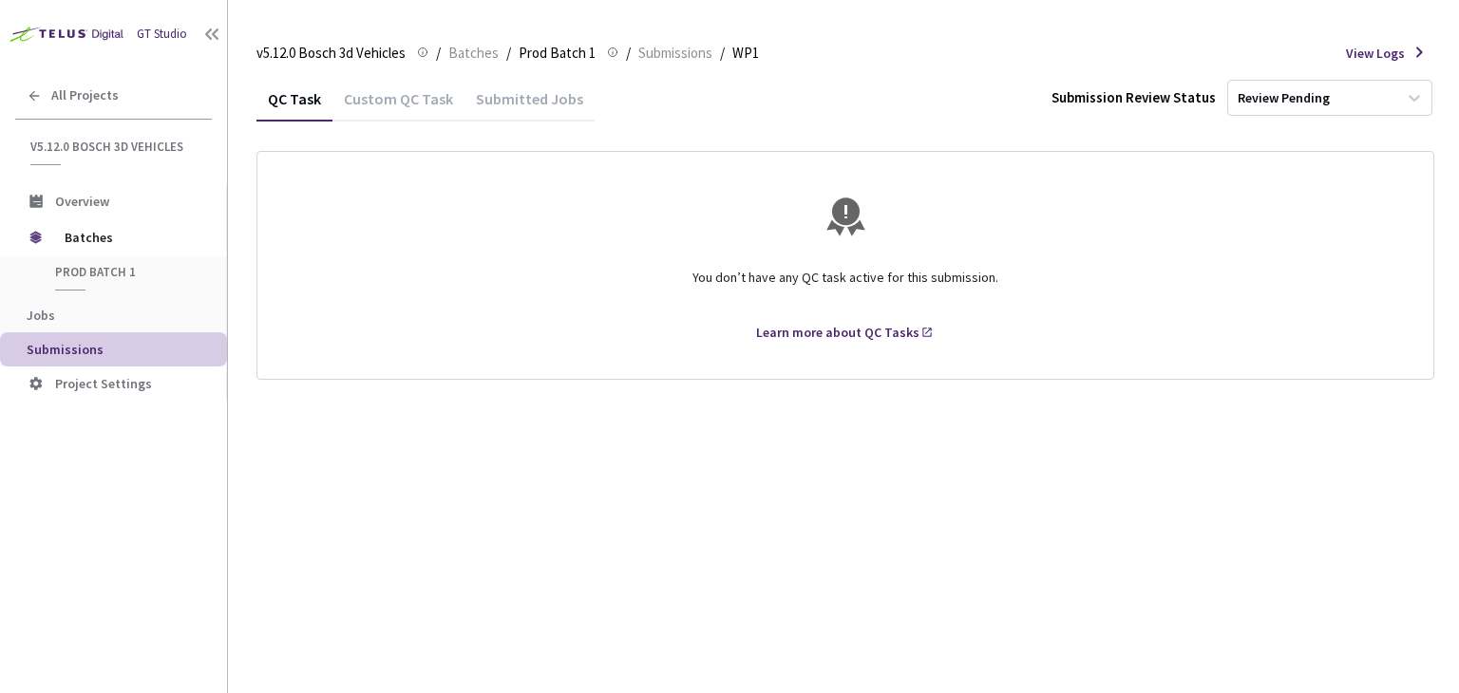
click at [78, 350] on span "Submissions" at bounding box center [65, 349] width 77 height 17
click at [89, 393] on li "Project Settings" at bounding box center [113, 384] width 227 height 34
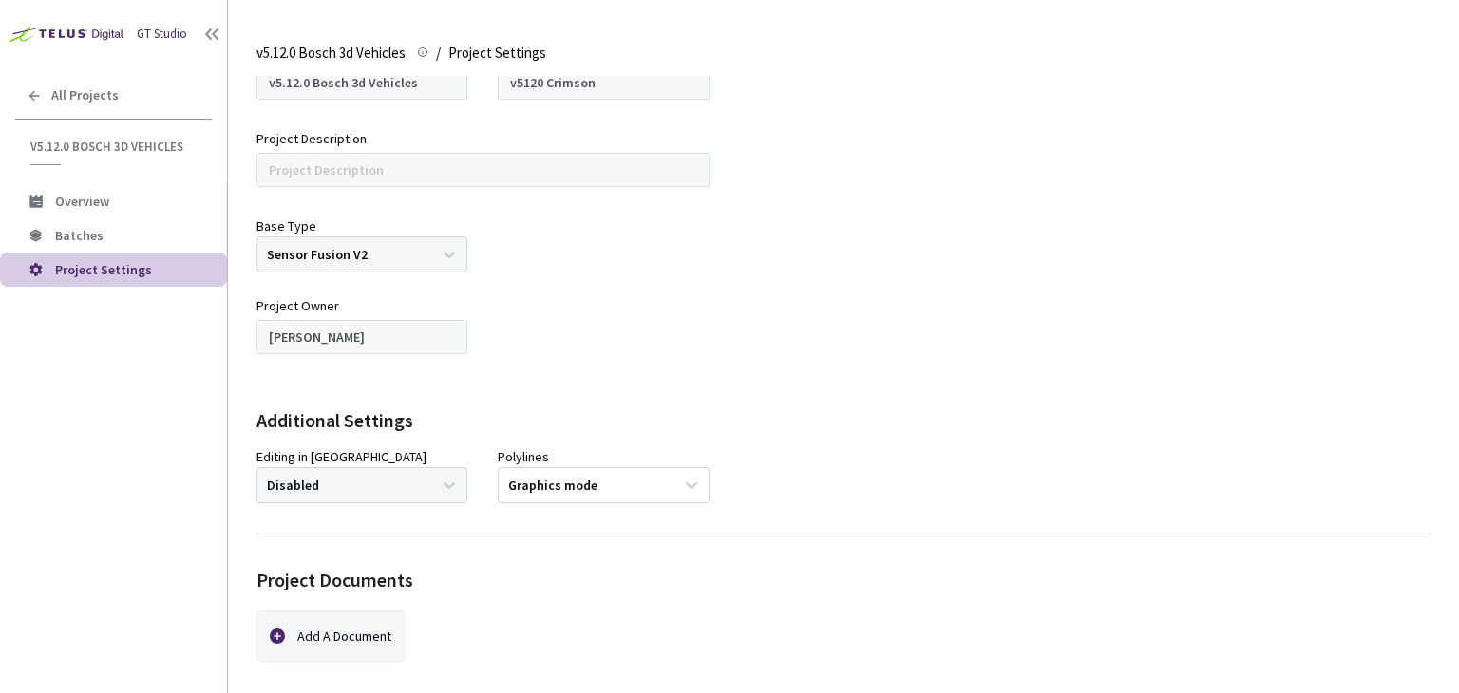
scroll to position [346, 0]
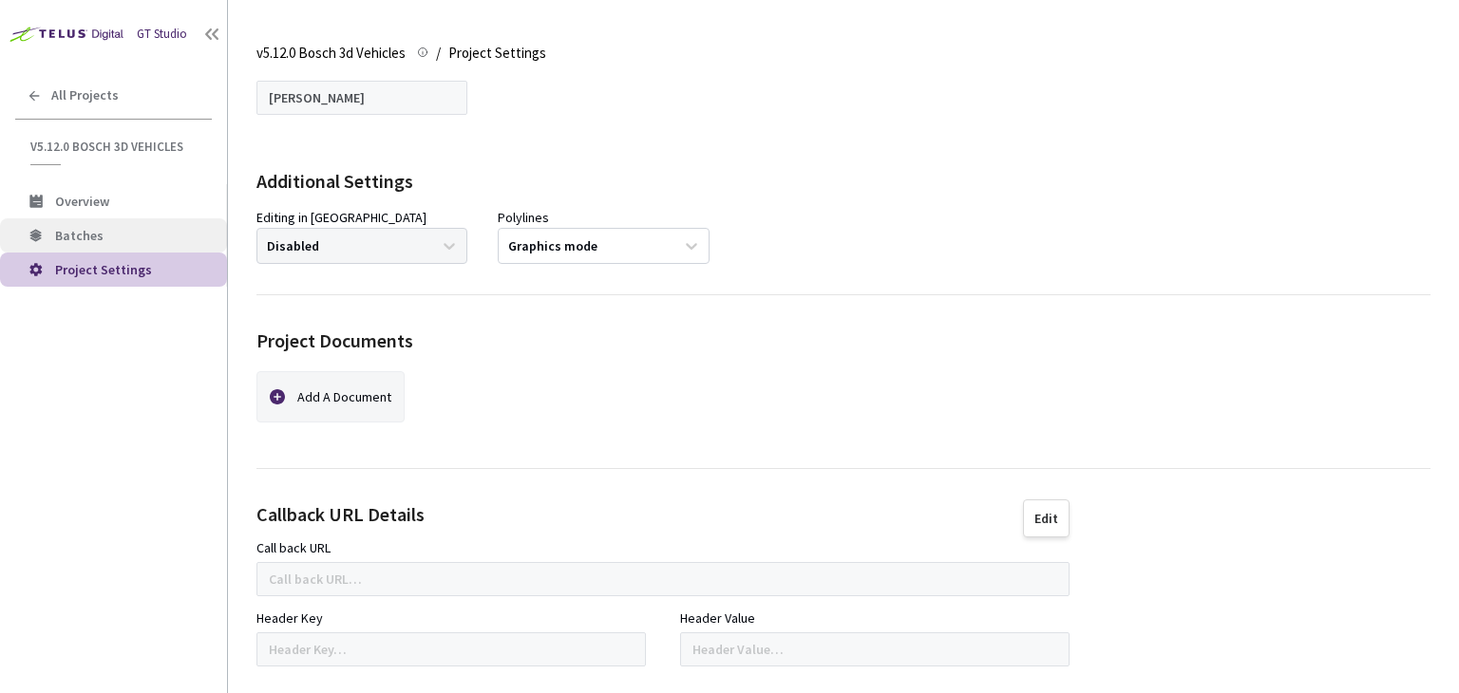
click at [87, 231] on span "Batches" at bounding box center [79, 235] width 48 height 17
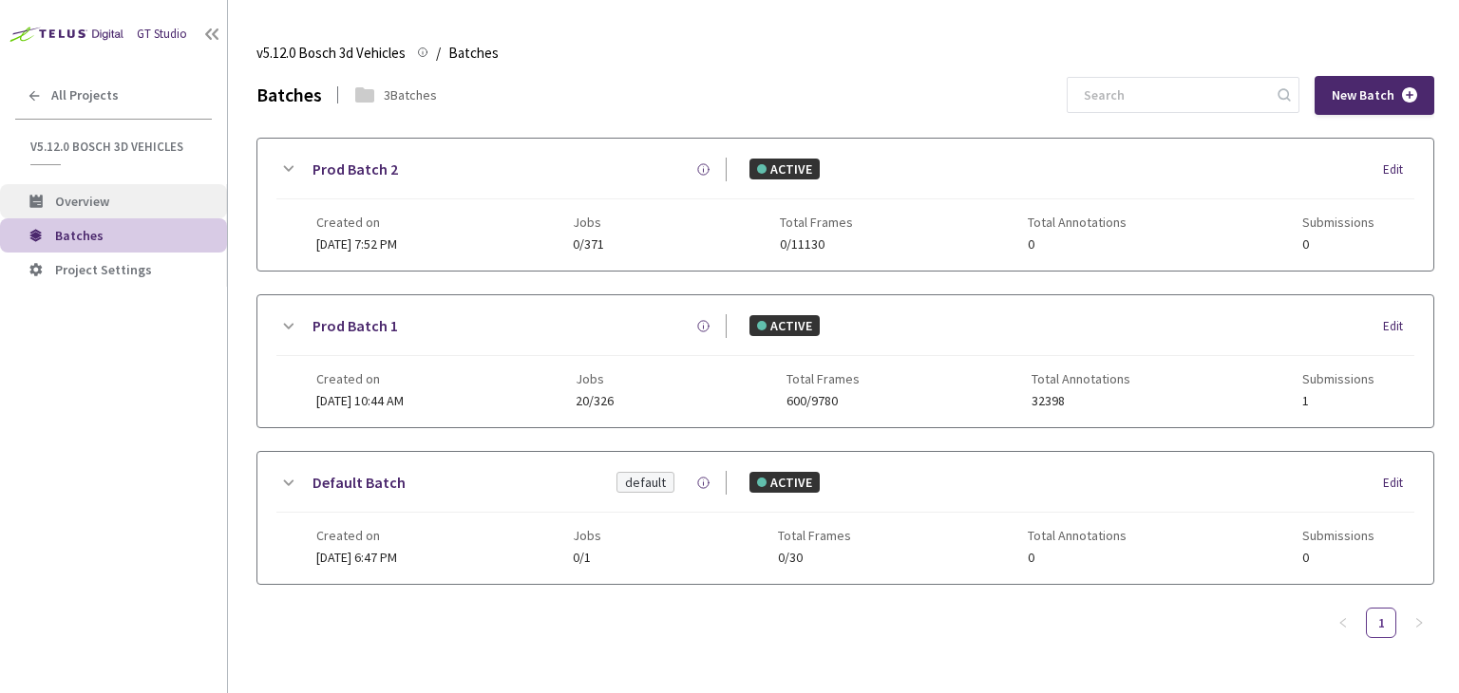
click at [80, 195] on span "Overview" at bounding box center [82, 201] width 54 height 17
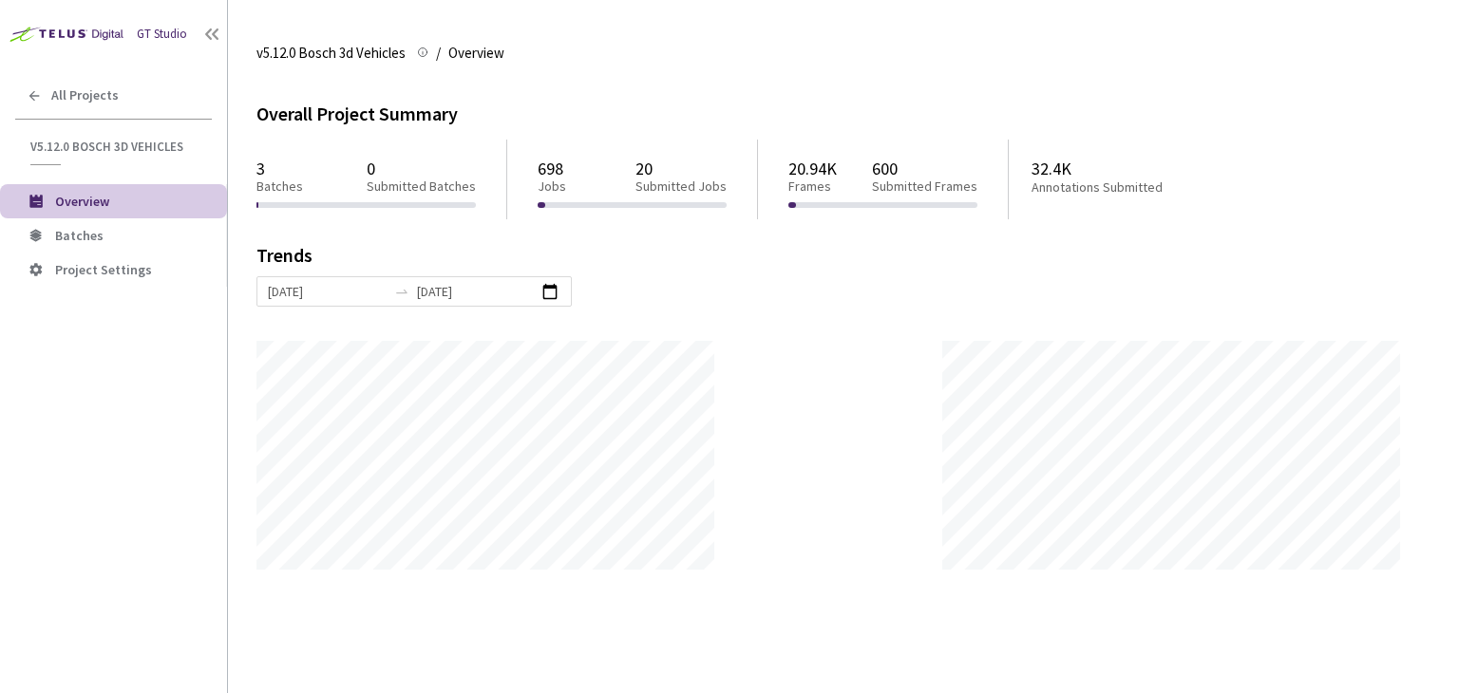
scroll to position [692, 1459]
click at [522, 295] on div "[DATE] [DATE]" at bounding box center [413, 291] width 315 height 30
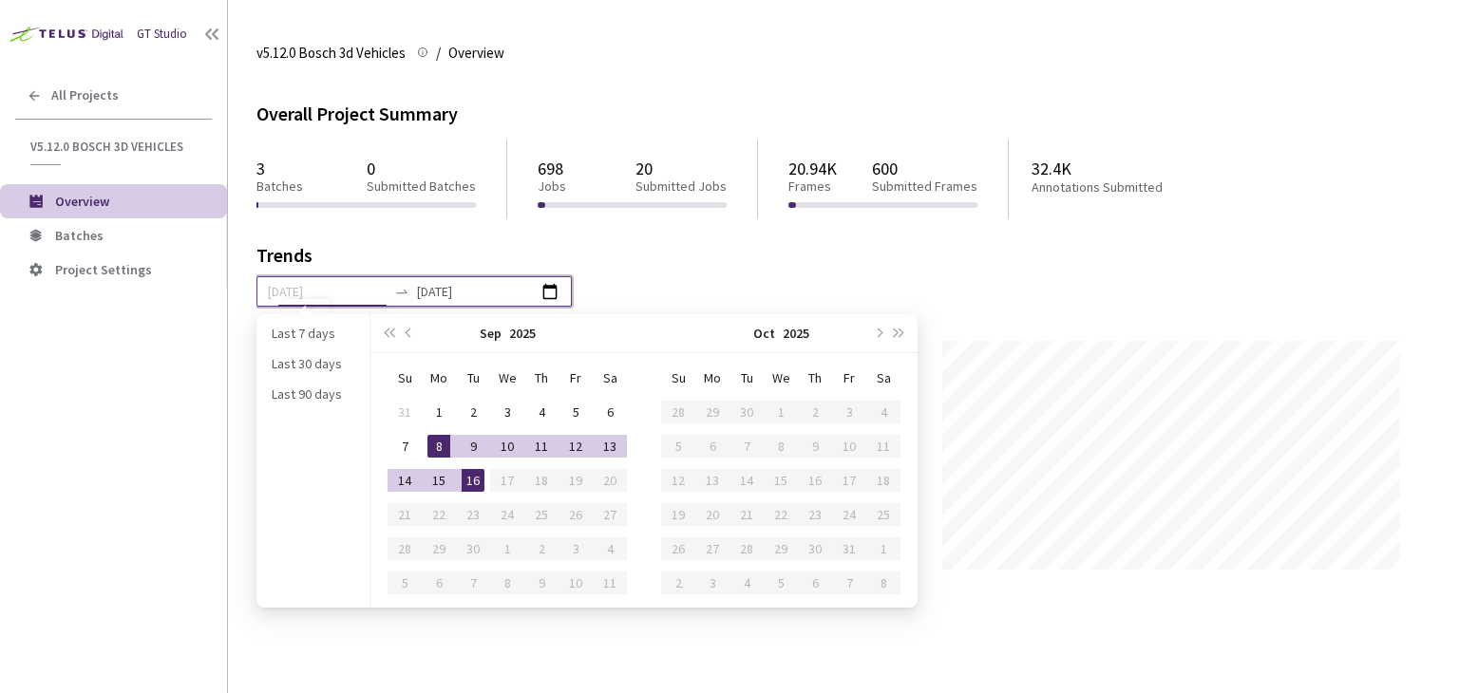
type input "[DATE]"
click at [758, 228] on div "Overall Project Summary 3 Batches 0 Submitted Batches 698 Jobs 20 Submitted Job…" at bounding box center [843, 334] width 1174 height 471
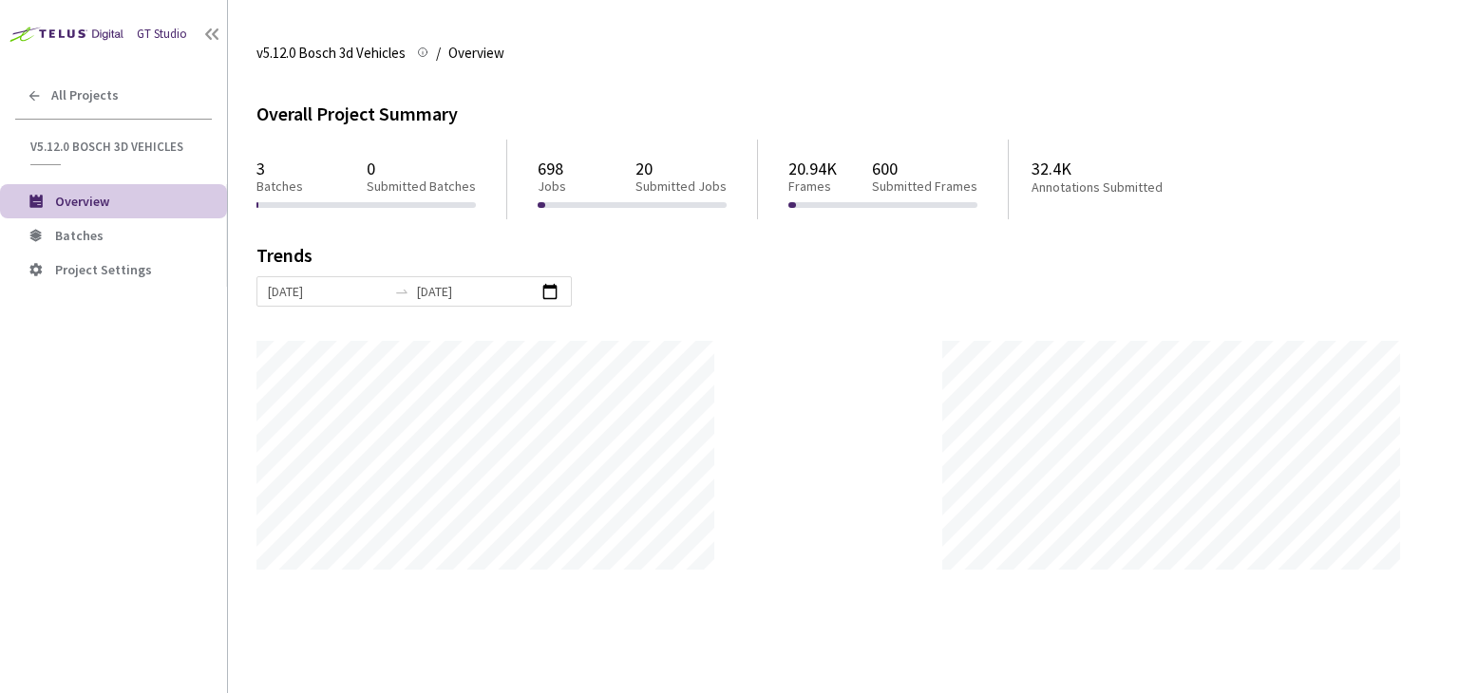
click at [1045, 180] on p "Annotations Submitted" at bounding box center [1134, 188] width 205 height 16
click at [100, 240] on span "Batches" at bounding box center [133, 236] width 157 height 16
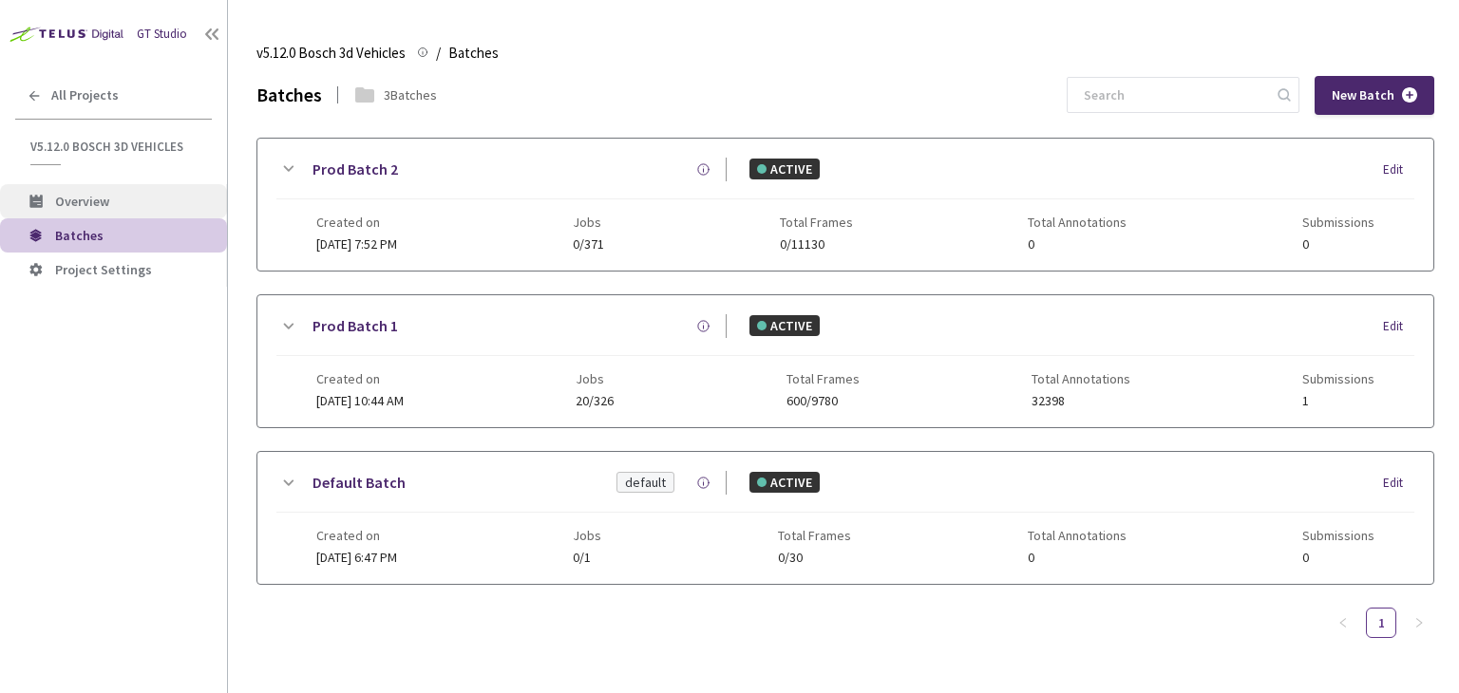
click at [109, 206] on span "Overview" at bounding box center [133, 202] width 157 height 16
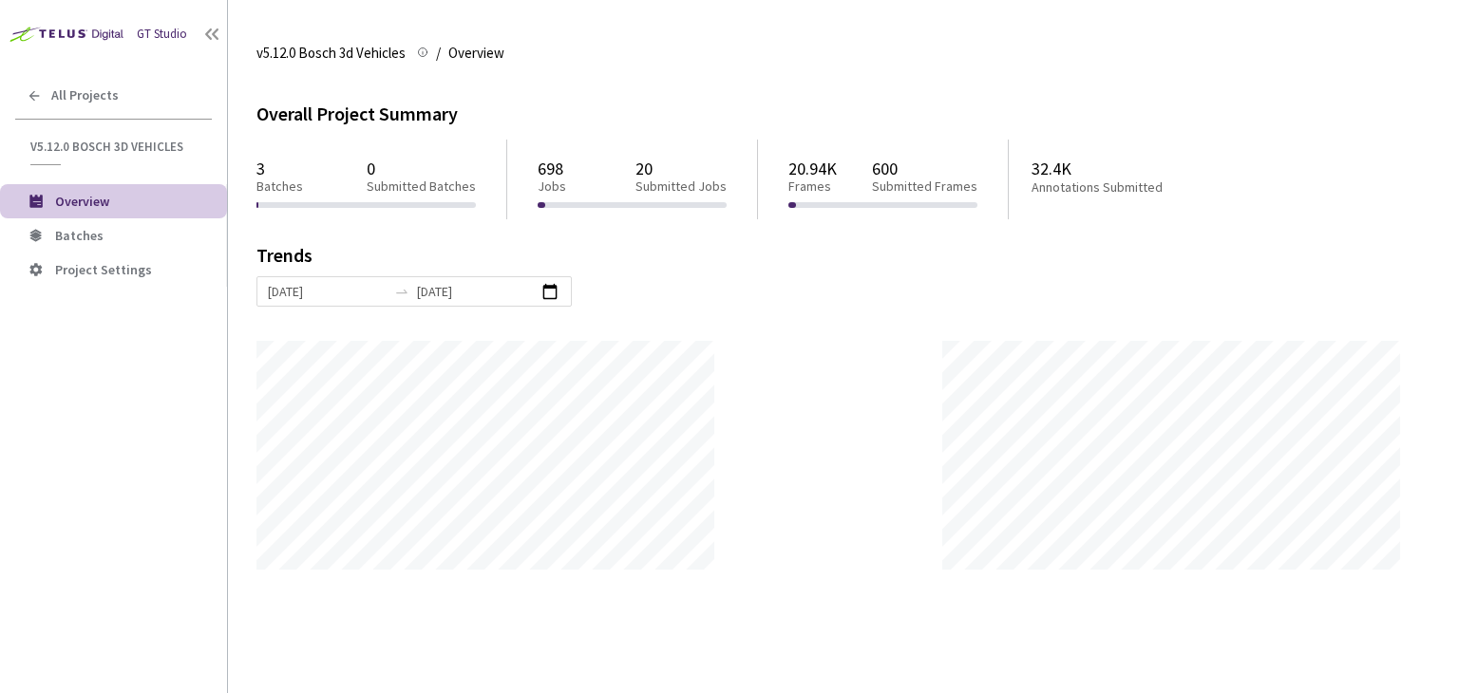
scroll to position [692, 1459]
click at [103, 237] on span "Batches" at bounding box center [133, 236] width 157 height 16
